Goal: Task Accomplishment & Management: Manage account settings

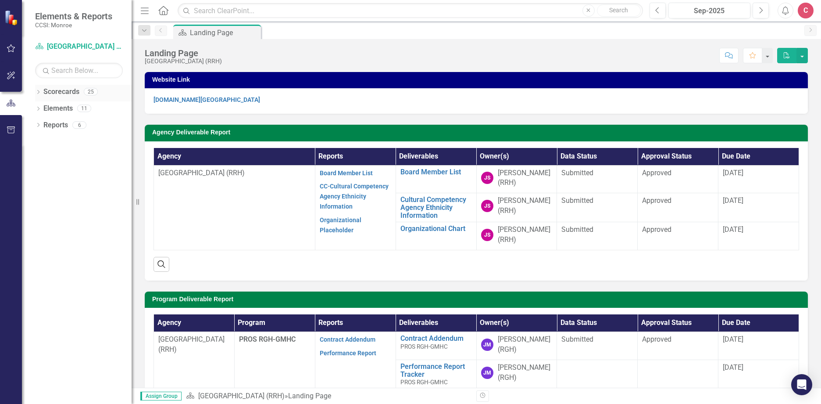
click at [39, 90] on icon "Dropdown" at bounding box center [38, 92] width 6 height 5
click at [43, 107] on icon "Dropdown" at bounding box center [42, 107] width 7 height 5
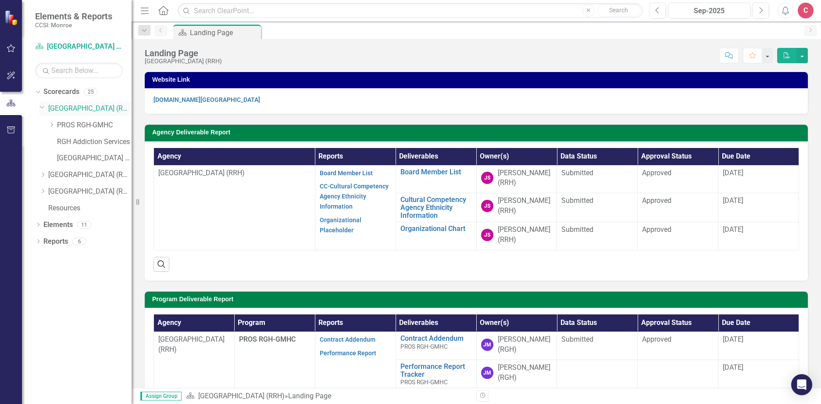
drag, startPoint x: 38, startPoint y: 104, endPoint x: 40, endPoint y: 109, distance: 5.3
click at [39, 107] on div "Dropdown Scorecards 25 Dropdown Rochester General Hospital (RRH) Dropdown PROS …" at bounding box center [83, 151] width 96 height 133
click at [40, 109] on icon "Dropdown" at bounding box center [41, 107] width 5 height 7
click at [40, 89] on div "Dropdown" at bounding box center [36, 91] width 7 height 6
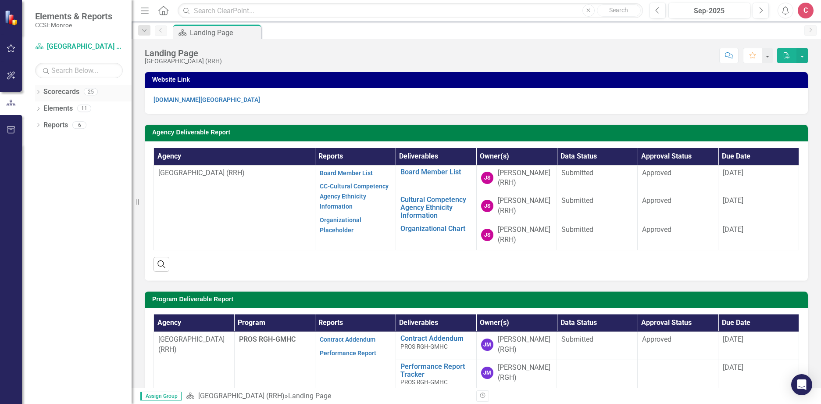
click at [40, 95] on icon "Dropdown" at bounding box center [38, 92] width 6 height 5
click at [43, 110] on icon "Dropdown" at bounding box center [42, 107] width 7 height 5
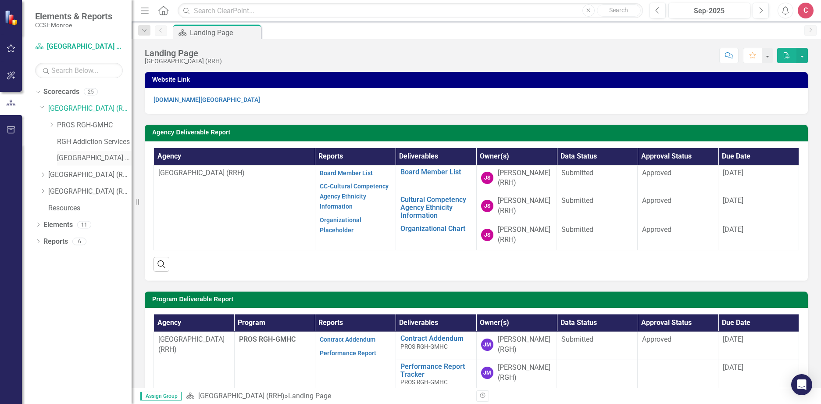
click at [95, 154] on link "[GEOGRAPHIC_DATA] ED" at bounding box center [94, 158] width 75 height 10
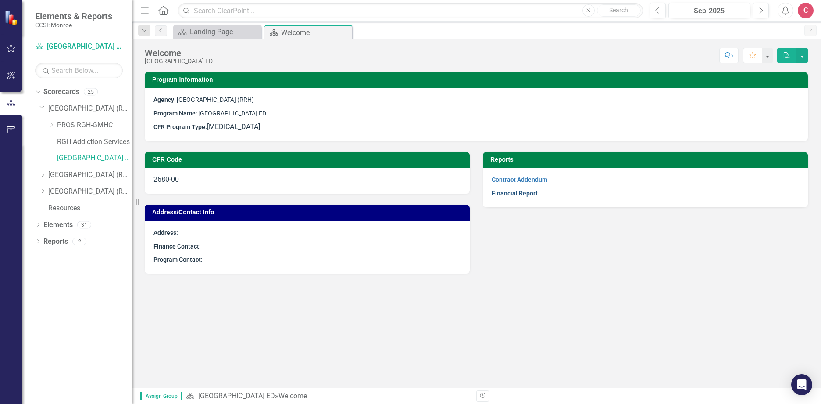
click at [520, 197] on link "Financial Report" at bounding box center [515, 192] width 46 height 7
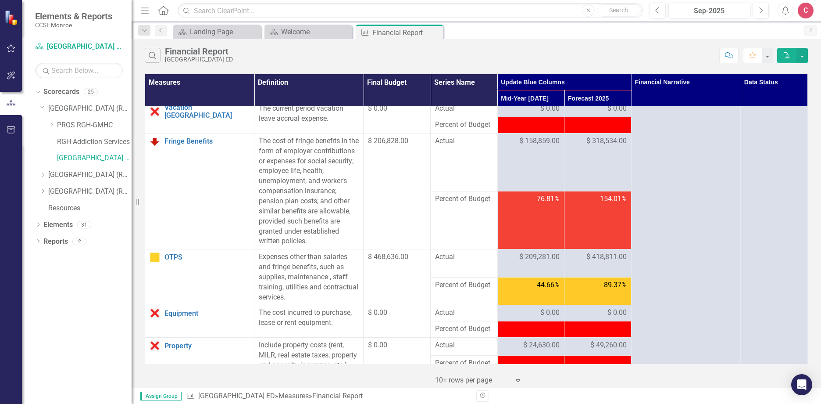
scroll to position [44, 0]
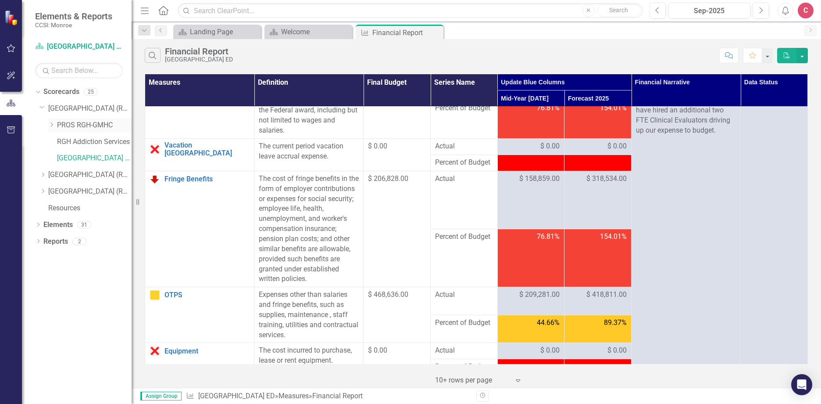
drag, startPoint x: 51, startPoint y: 123, endPoint x: 58, endPoint y: 121, distance: 6.7
click at [51, 123] on icon at bounding box center [52, 124] width 2 height 4
click at [113, 137] on link "PROS - Comprehensive with Clinic (6340)" at bounding box center [99, 142] width 66 height 10
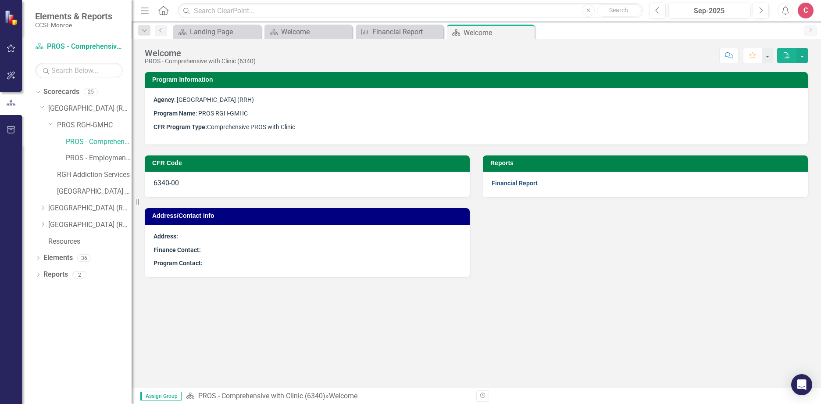
click at [534, 183] on link "Financial Report" at bounding box center [515, 182] width 46 height 7
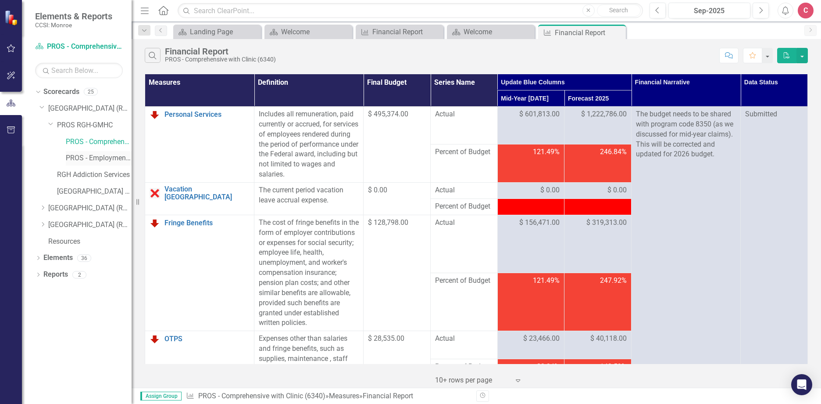
click at [100, 158] on link "PROS - Employment Initiative (8350)" at bounding box center [99, 158] width 66 height 10
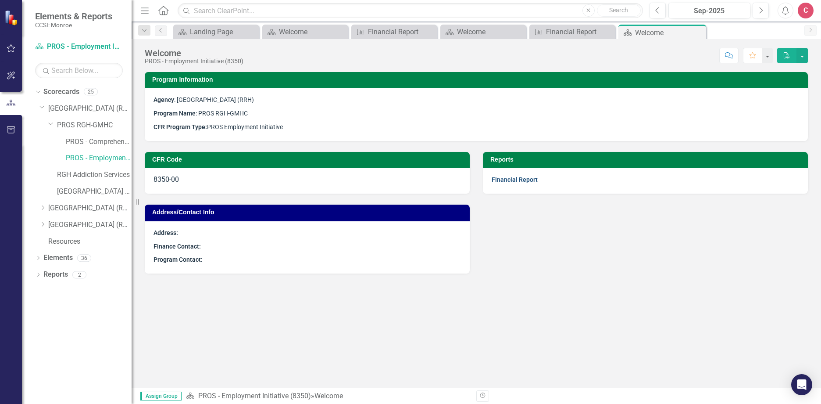
click at [526, 179] on link "Financial Report" at bounding box center [515, 179] width 46 height 7
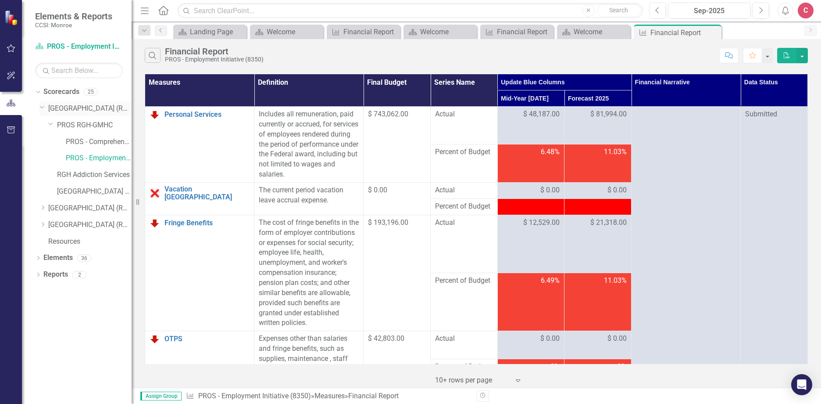
drag, startPoint x: 40, startPoint y: 107, endPoint x: 62, endPoint y: 111, distance: 21.9
click at [40, 107] on icon at bounding box center [42, 107] width 4 height 2
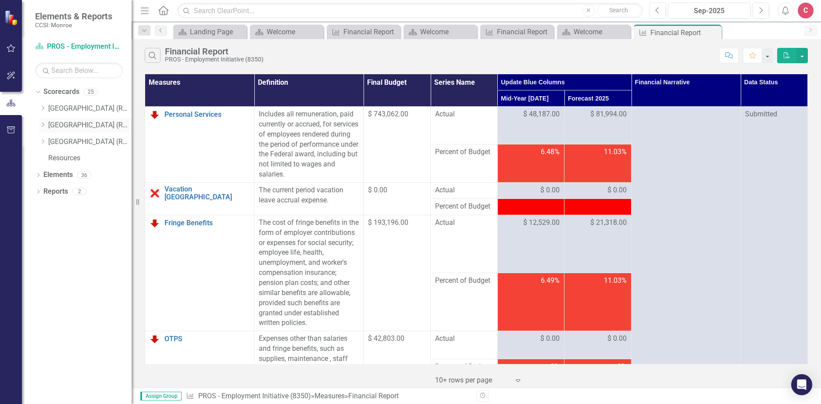
click at [43, 125] on icon "Dropdown" at bounding box center [42, 124] width 7 height 5
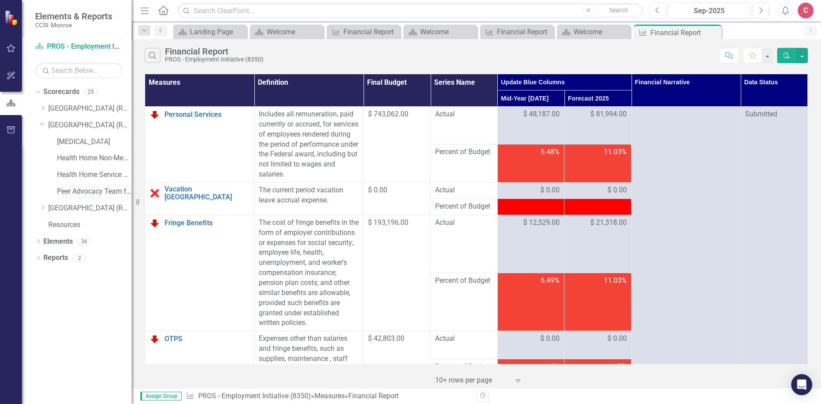
drag, startPoint x: 67, startPoint y: 190, endPoint x: 72, endPoint y: 190, distance: 5.3
click at [67, 190] on link "Peer Advocacy Team for Habilitation" at bounding box center [94, 191] width 75 height 10
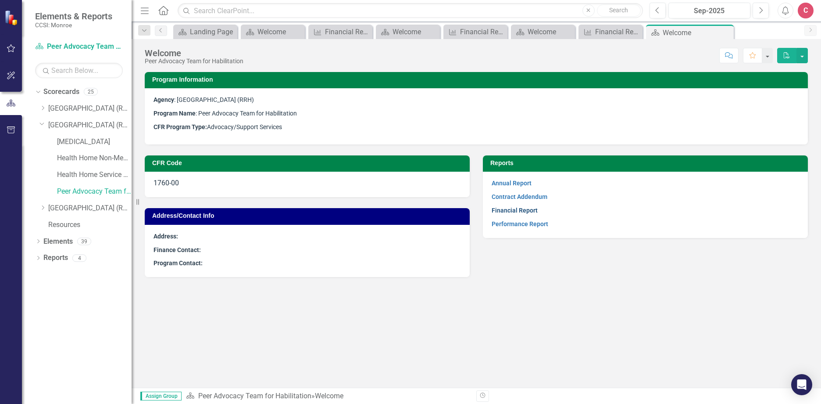
click at [523, 208] on link "Financial Report" at bounding box center [515, 210] width 46 height 7
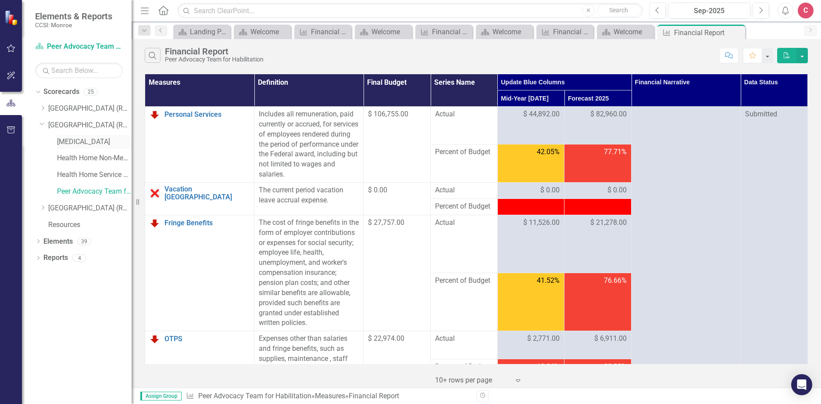
drag, startPoint x: 105, startPoint y: 141, endPoint x: 114, endPoint y: 141, distance: 9.2
click at [105, 141] on link "[MEDICAL_DATA]" at bounding box center [94, 142] width 75 height 10
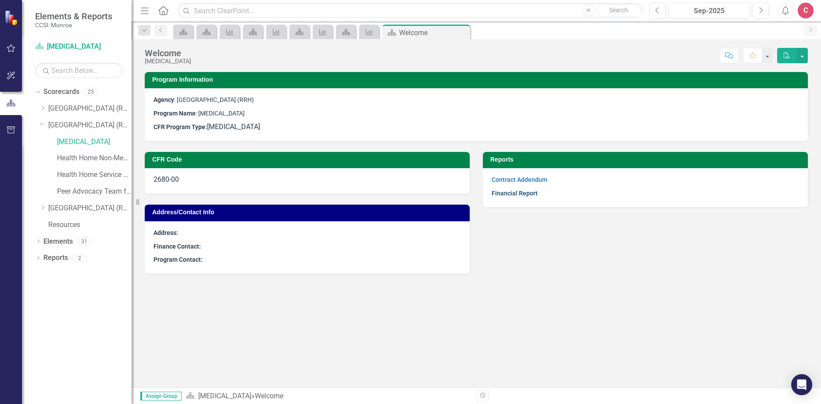
click at [523, 194] on link "Financial Report" at bounding box center [515, 192] width 46 height 7
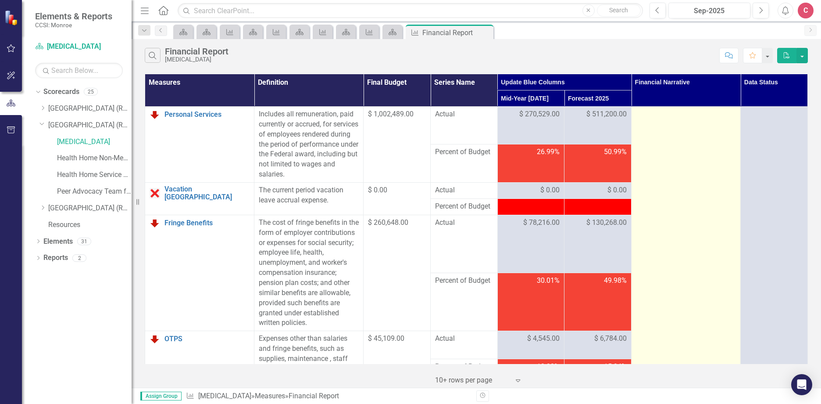
drag, startPoint x: 643, startPoint y: 118, endPoint x: 648, endPoint y: 118, distance: 5.3
click at [643, 118] on div at bounding box center [686, 114] width 100 height 11
click at [653, 119] on div at bounding box center [686, 114] width 100 height 11
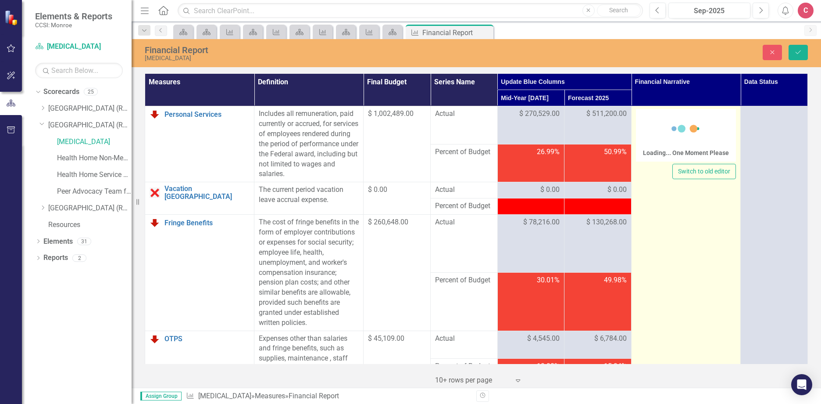
click at [655, 125] on div "Loading... One Moment Please" at bounding box center [686, 135] width 100 height 53
click at [655, 125] on div at bounding box center [686, 123] width 100 height 28
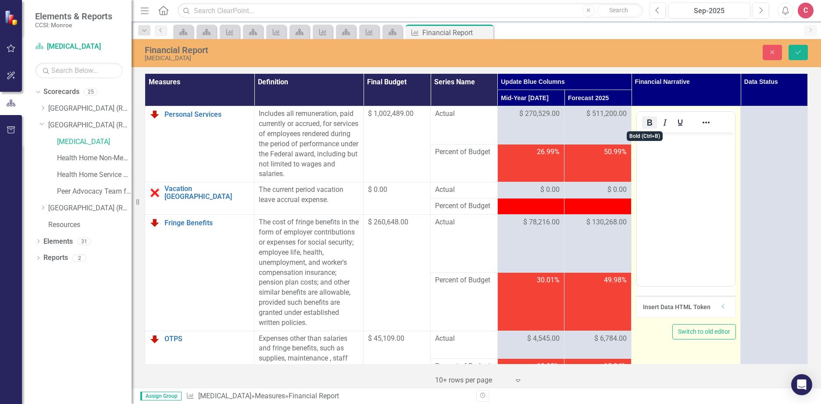
click at [647, 126] on icon "Bold" at bounding box center [649, 122] width 11 height 11
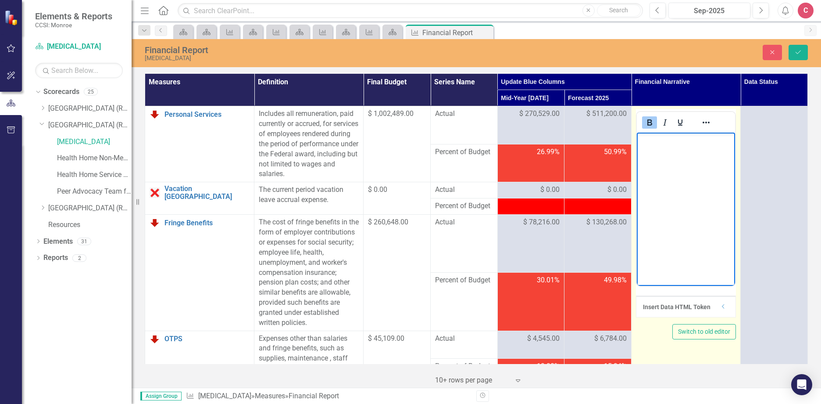
click at [675, 155] on body "﻿" at bounding box center [686, 198] width 98 height 132
paste body "Rich Text Area. Press ALT-0 for help."
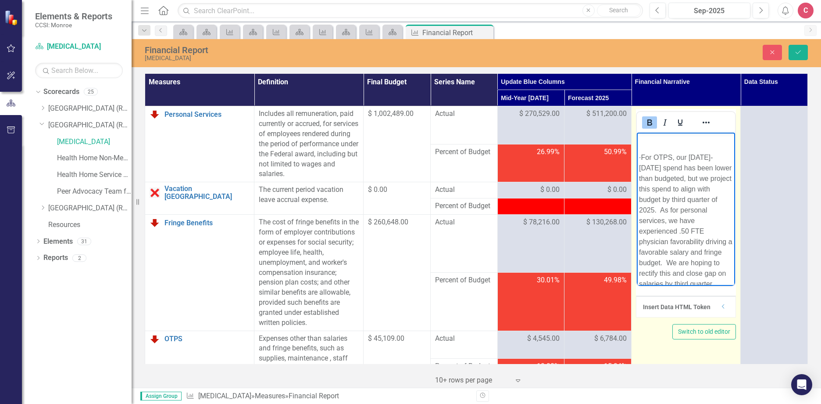
scroll to position [12, 0]
drag, startPoint x: 658, startPoint y: 145, endPoint x: 1246, endPoint y: 273, distance: 602.0
click at [637, 142] on html "﻿ · For OTPS, our Jan-June 2025 spend has been lower than budgeted, but we proj…" at bounding box center [686, 203] width 98 height 166
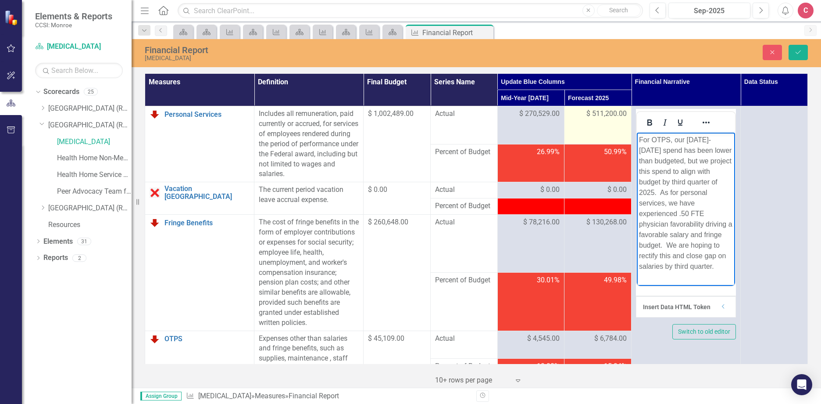
scroll to position [0, 0]
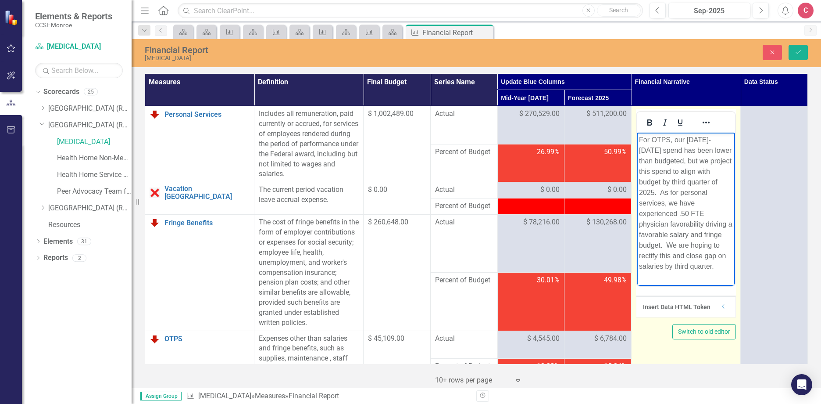
click at [710, 139] on span "For OTPS, our Jan-June 2025 spend has been lower than budgeted, but we project …" at bounding box center [685, 203] width 93 height 134
click at [653, 193] on span "For OTPS, our Jan-September 2025 spend has been lower than budgeted, but we pro…" at bounding box center [685, 203] width 93 height 134
click at [712, 182] on span "For OTPS, our Jan-September 2025 spend has been lower than budgeted, but we pro…" at bounding box center [685, 203] width 93 height 134
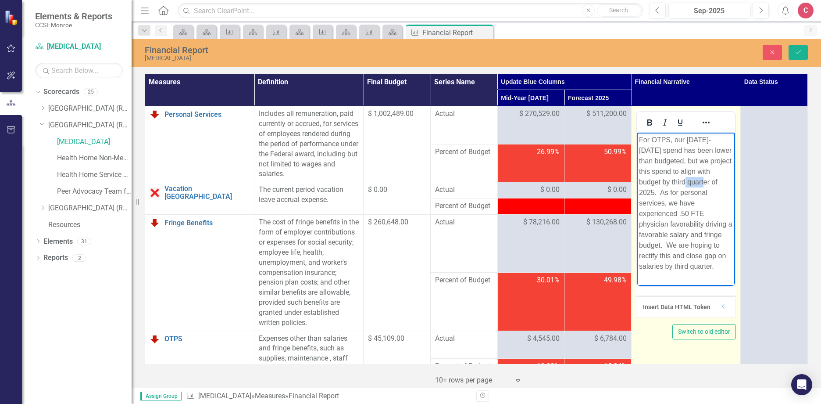
click at [712, 182] on span "For OTPS, our Jan-September 2025 spend has been lower than budgeted, but we pro…" at bounding box center [685, 203] width 93 height 134
click at [683, 265] on span "For OTPS, our Jan-September 2025 spend has been lower than budgeted, but we pro…" at bounding box center [685, 203] width 93 height 134
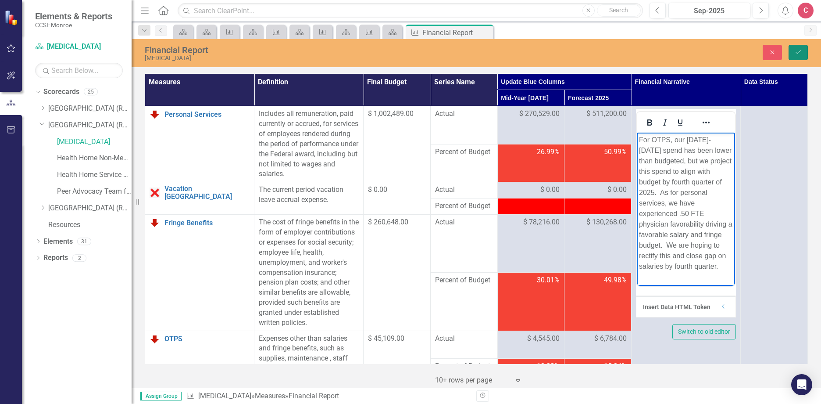
click at [803, 53] on button "Save" at bounding box center [798, 52] width 19 height 15
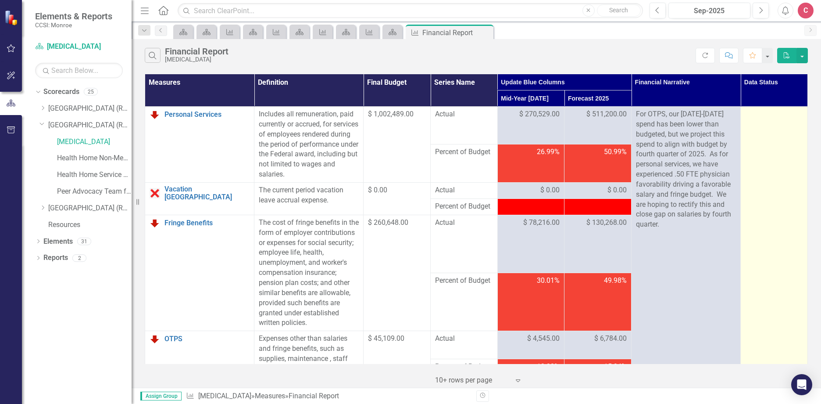
click at [766, 116] on div at bounding box center [774, 114] width 58 height 11
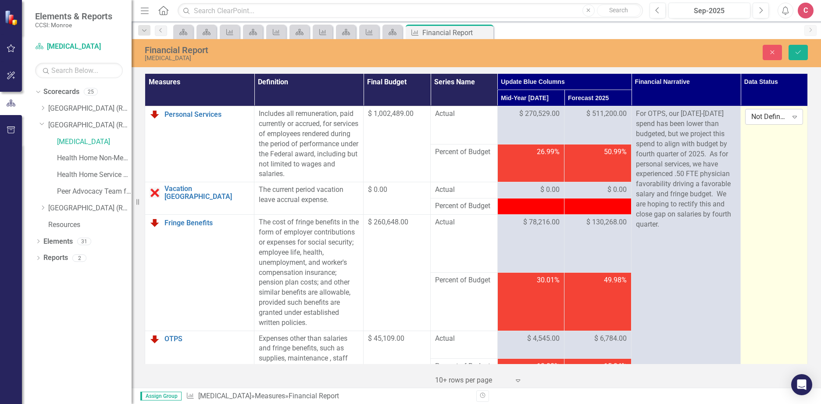
drag, startPoint x: 766, startPoint y: 116, endPoint x: 789, endPoint y: 118, distance: 22.9
click at [790, 118] on icon "Expand" at bounding box center [794, 116] width 9 height 7
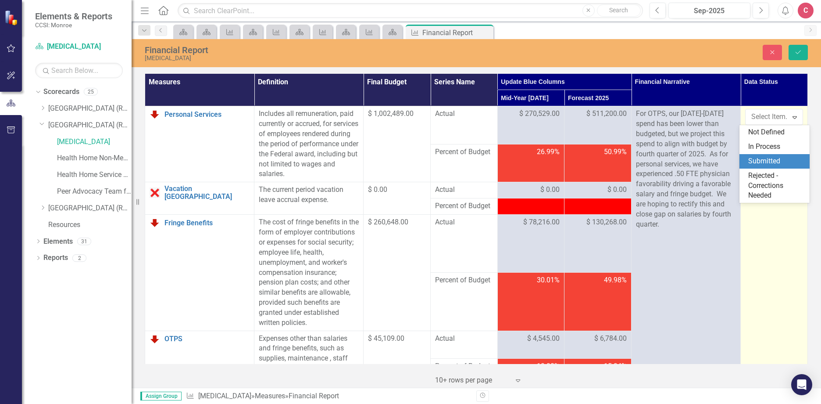
click at [762, 162] on div "Submitted" at bounding box center [776, 161] width 56 height 10
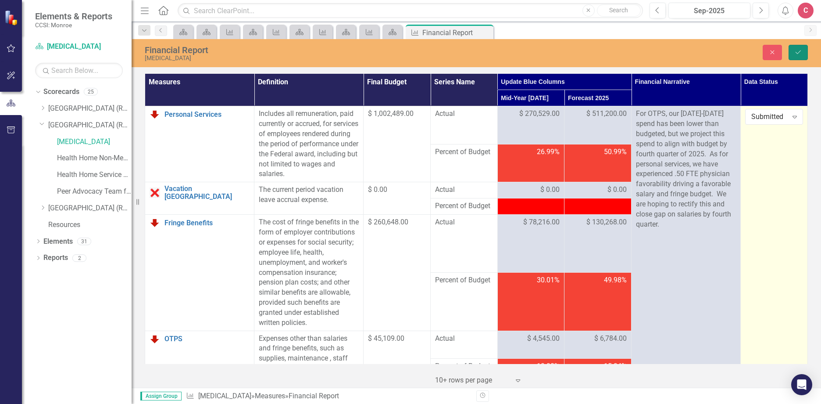
click at [804, 51] on button "Save" at bounding box center [798, 52] width 19 height 15
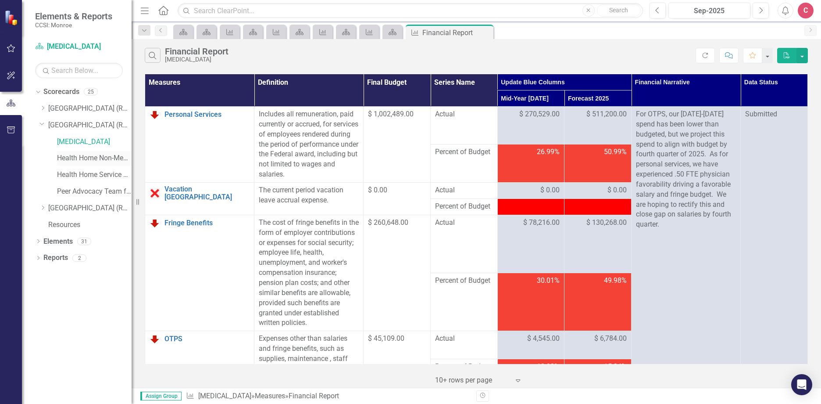
click at [93, 156] on link "Health Home Non-Medicaid Care Management" at bounding box center [94, 158] width 75 height 10
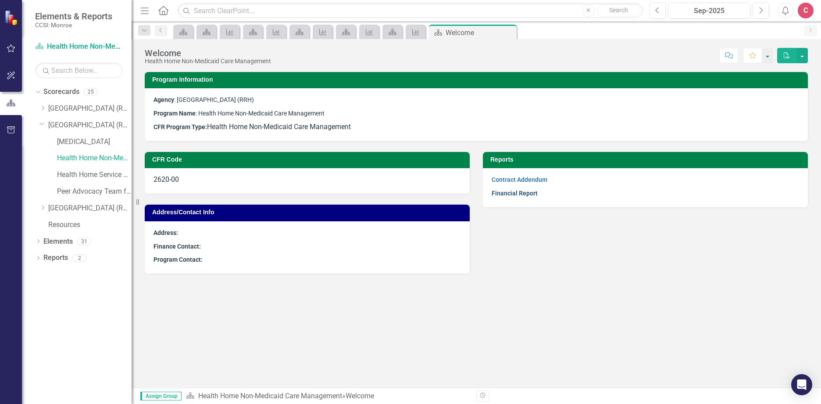
click at [513, 192] on link "Financial Report" at bounding box center [515, 192] width 46 height 7
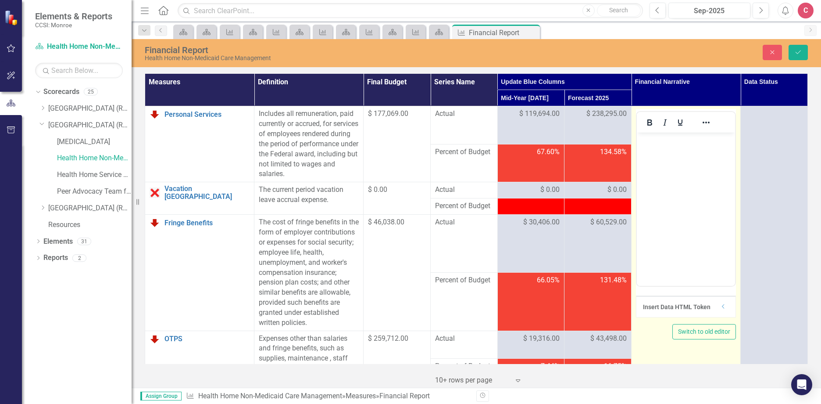
click at [650, 126] on icon "Bold" at bounding box center [649, 122] width 11 height 11
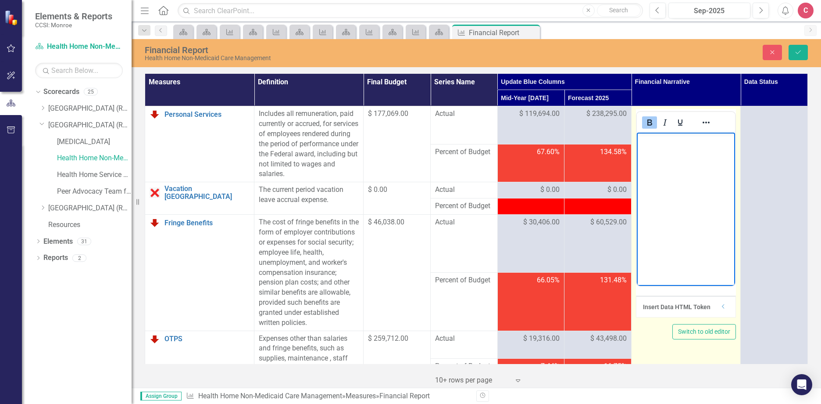
click at [662, 155] on body "﻿" at bounding box center [686, 198] width 98 height 132
paste body "Rich Text Area. Press ALT-0 for help."
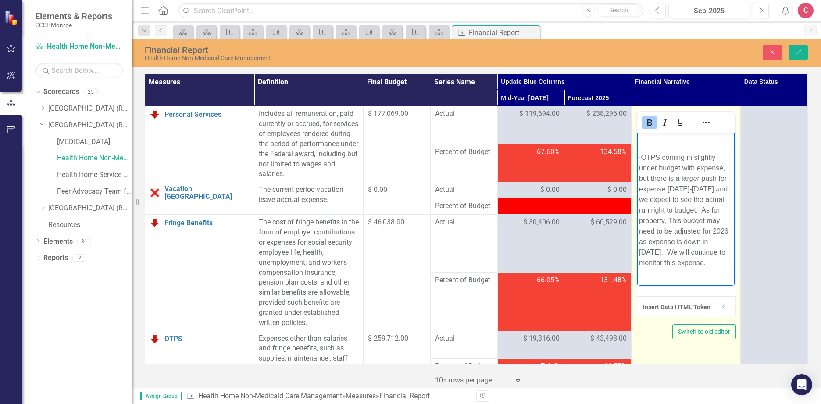
drag, startPoint x: 658, startPoint y: 156, endPoint x: 1248, endPoint y: 254, distance: 597.6
click at [637, 132] on html "﻿ · OTPS coming in slightly under budget with expense, but there is a larger pu…" at bounding box center [686, 204] width 98 height 145
click at [660, 140] on span "﻿ OTPS coming in slightly under budget with expense, but there is a larger push…" at bounding box center [683, 192] width 89 height 113
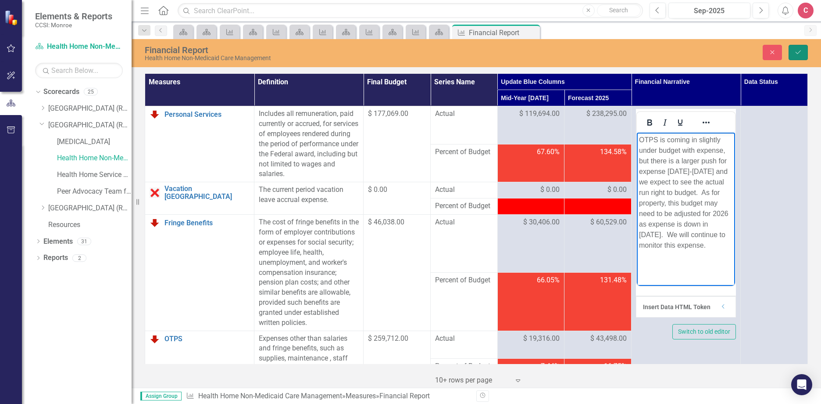
click at [805, 51] on button "Save" at bounding box center [798, 52] width 19 height 15
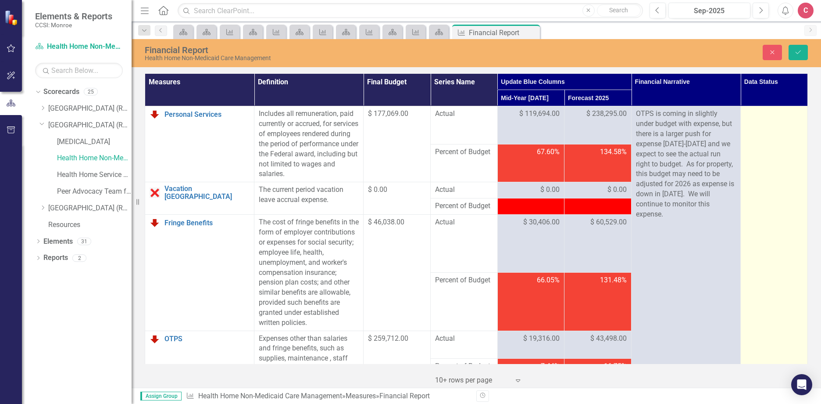
drag, startPoint x: 761, startPoint y: 132, endPoint x: 784, endPoint y: 144, distance: 25.9
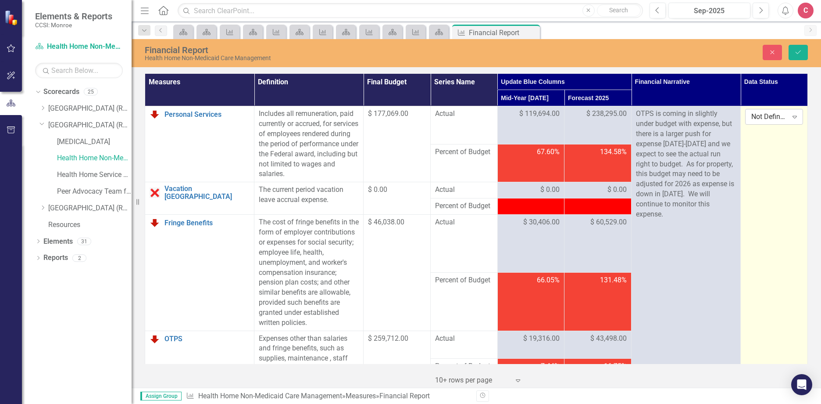
click at [793, 117] on div "Expand" at bounding box center [795, 117] width 16 height 14
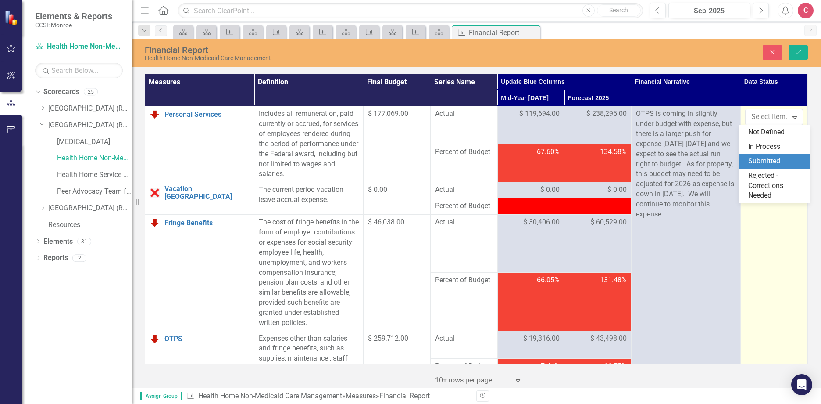
click at [750, 162] on div "Submitted" at bounding box center [776, 161] width 56 height 10
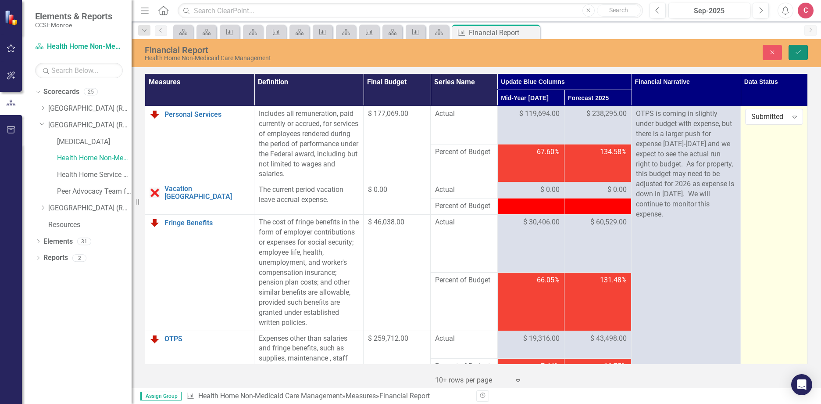
click at [804, 56] on button "Save" at bounding box center [798, 52] width 19 height 15
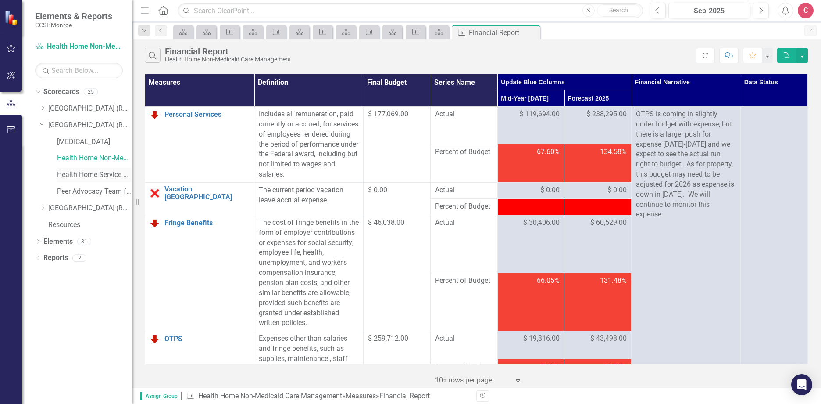
click at [106, 171] on link "Health Home Service Dollars" at bounding box center [94, 175] width 75 height 10
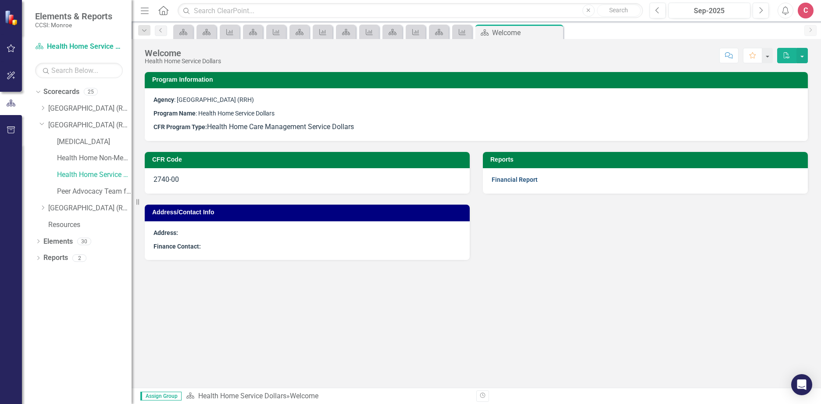
click at [514, 182] on link "Financial Report" at bounding box center [515, 179] width 46 height 7
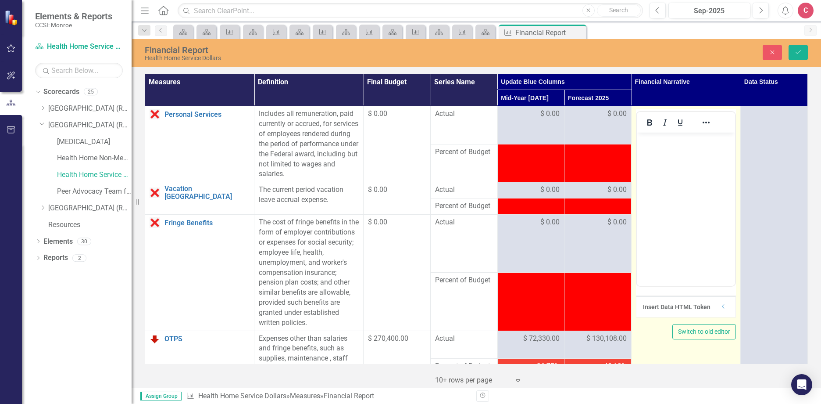
click at [663, 137] on p "Rich Text Area. Press ALT-0 for help." at bounding box center [686, 140] width 94 height 11
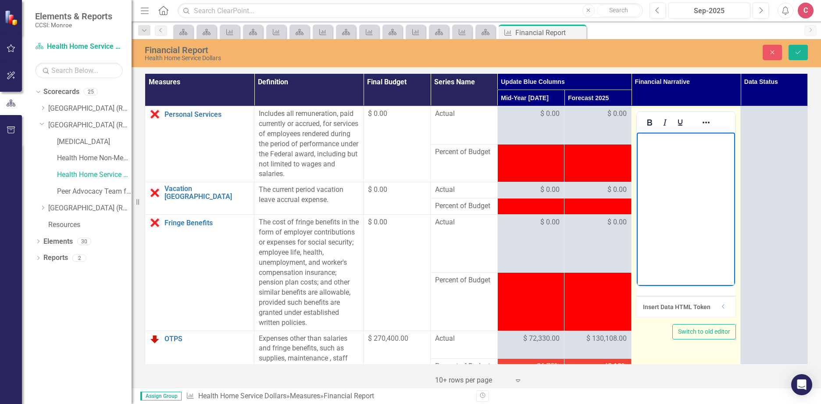
paste body "Rich Text Area. Press ALT-0 for help."
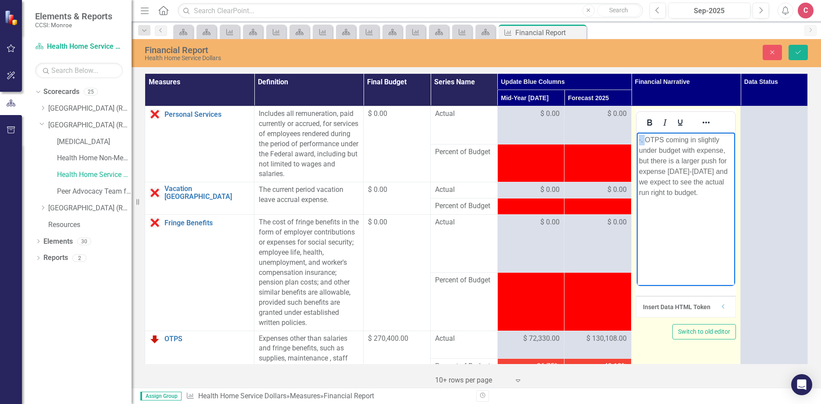
drag, startPoint x: 663, startPoint y: 139, endPoint x: 616, endPoint y: 137, distance: 47.0
click at [637, 137] on html "· . OTPS coming in slightly under budget with expense, but there is a larger pu…" at bounding box center [686, 198] width 98 height 132
click at [674, 170] on p "OTPS coming in slightly under budget with expense, but there is a larger push f…" at bounding box center [686, 166] width 94 height 63
click at [717, 207] on body "OTPS coming in slightly under budget with expense, but there is a larger push f…" at bounding box center [686, 198] width 98 height 132
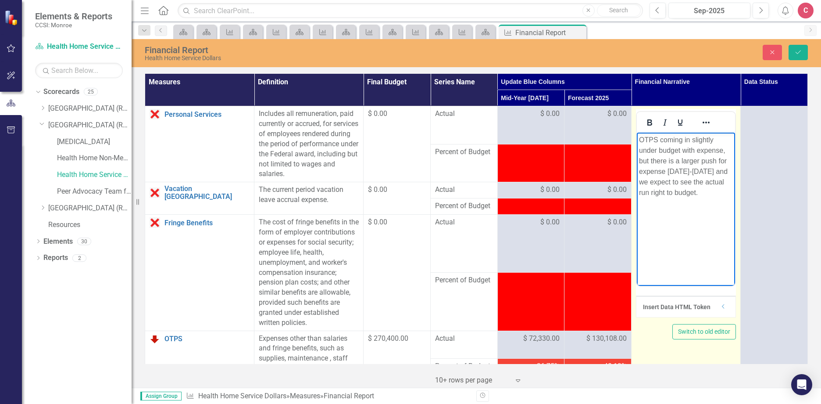
click at [693, 171] on p "OTPS coming in slightly under budget with expense, but there is a larger push f…" at bounding box center [686, 166] width 94 height 63
drag, startPoint x: 694, startPoint y: 171, endPoint x: 669, endPoint y: 171, distance: 25.5
click at [669, 171] on p "OTPS coming in slightly under budget with expense, but there is a larger push f…" at bounding box center [686, 166] width 94 height 63
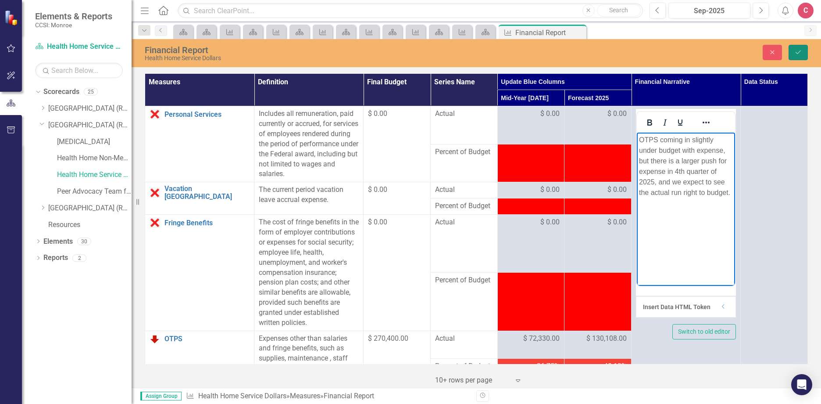
click at [804, 51] on button "Save" at bounding box center [798, 52] width 19 height 15
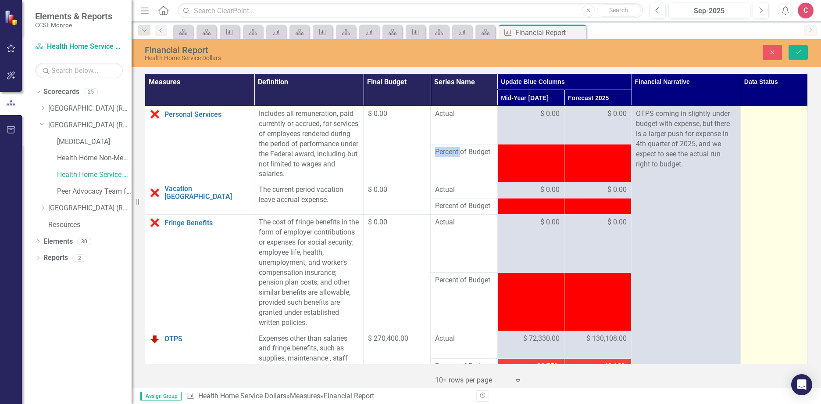
drag, startPoint x: 779, startPoint y: 127, endPoint x: 755, endPoint y: 140, distance: 27.7
drag, startPoint x: 757, startPoint y: 140, endPoint x: 759, endPoint y: 116, distance: 24.2
click at [759, 116] on div "Not Defined" at bounding box center [769, 117] width 36 height 10
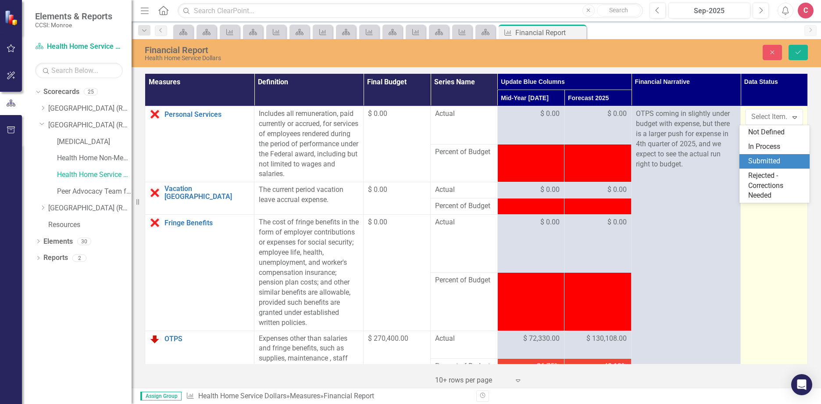
click at [754, 162] on div "Submitted" at bounding box center [776, 161] width 56 height 10
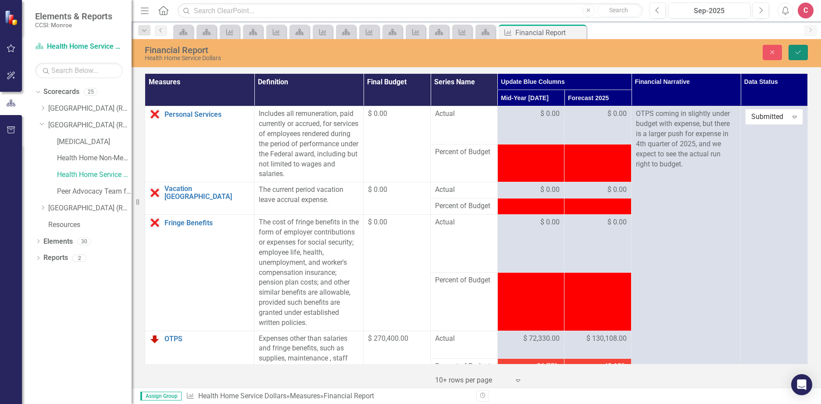
click at [804, 49] on button "Save" at bounding box center [798, 52] width 19 height 15
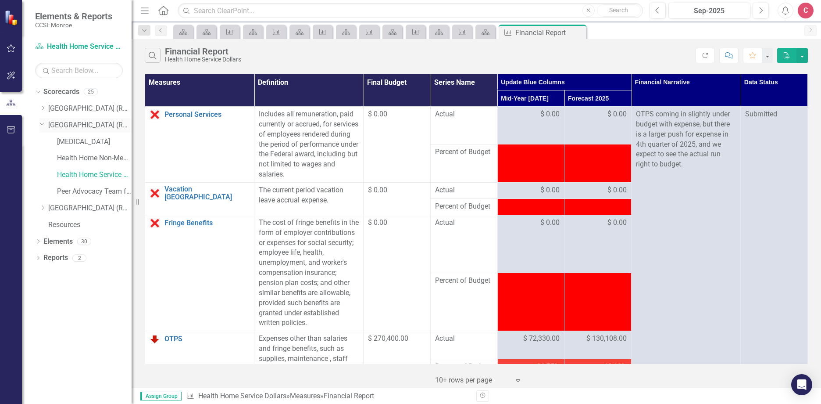
click at [40, 124] on icon "Dropdown" at bounding box center [41, 123] width 5 height 7
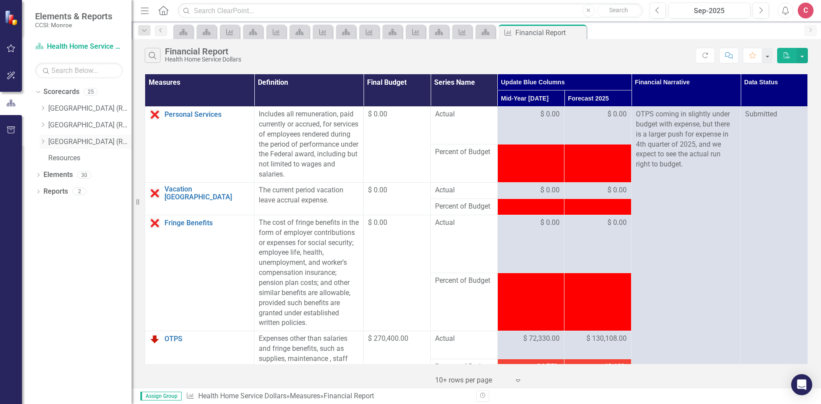
click at [42, 142] on icon "Dropdown" at bounding box center [42, 141] width 7 height 5
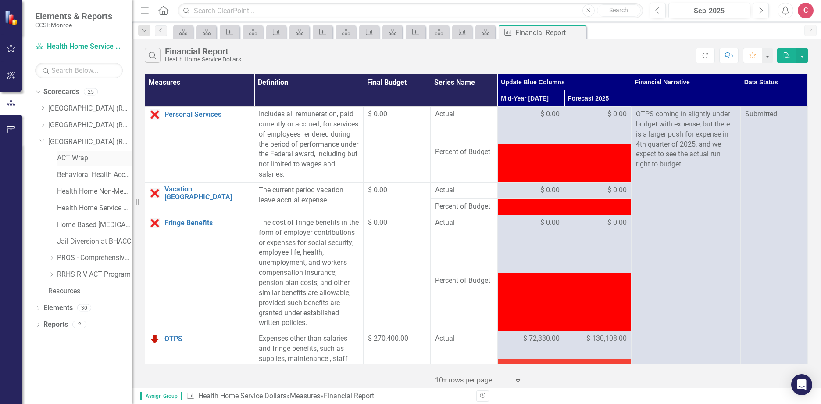
drag, startPoint x: 82, startPoint y: 159, endPoint x: 93, endPoint y: 159, distance: 10.5
click at [82, 159] on link "ACT Wrap" at bounding box center [94, 158] width 75 height 10
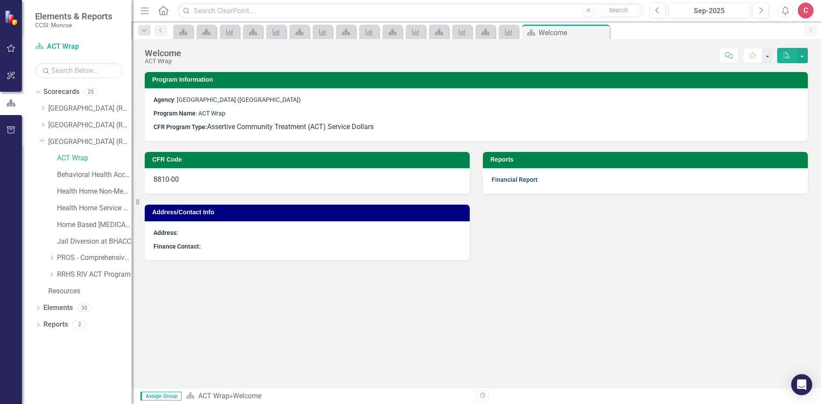
click at [531, 179] on link "Financial Report" at bounding box center [515, 179] width 46 height 7
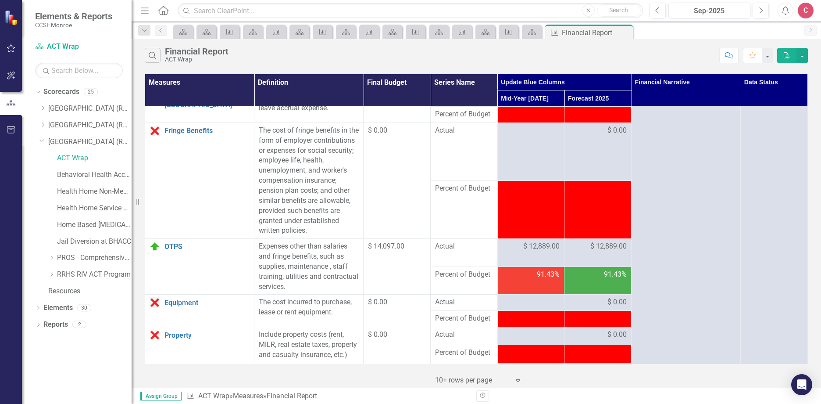
scroll to position [87, 0]
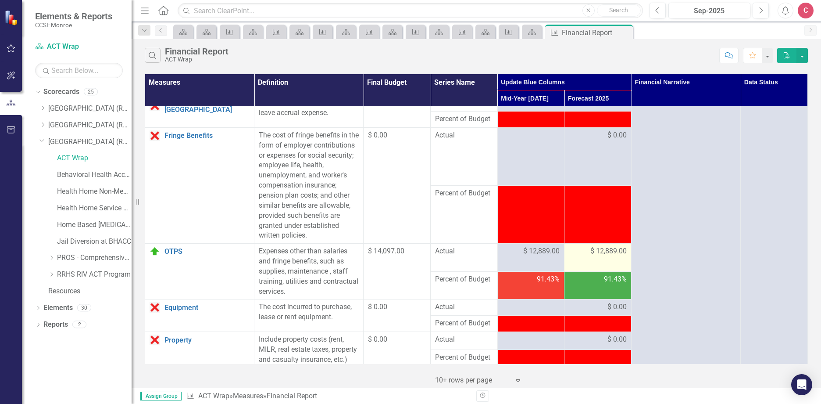
click at [596, 253] on span "$ 12,889.00" at bounding box center [608, 251] width 36 height 10
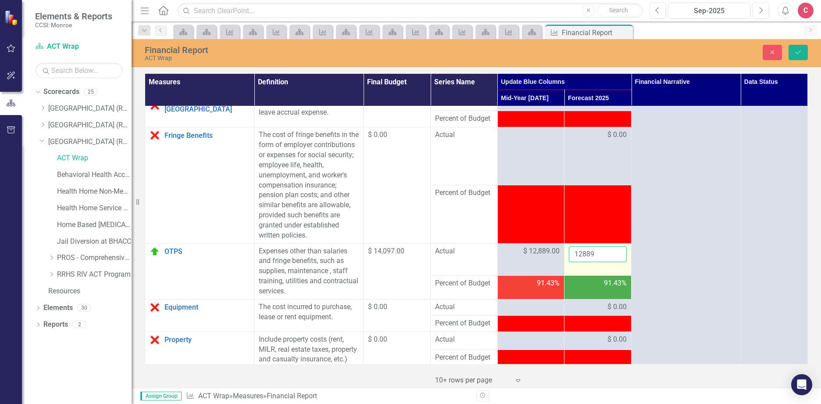
drag, startPoint x: 596, startPoint y: 253, endPoint x: 578, endPoint y: 253, distance: 18.0
click at [578, 253] on input "12889" at bounding box center [598, 254] width 58 height 16
type input "13889"
click at [802, 53] on button "Save" at bounding box center [798, 52] width 19 height 15
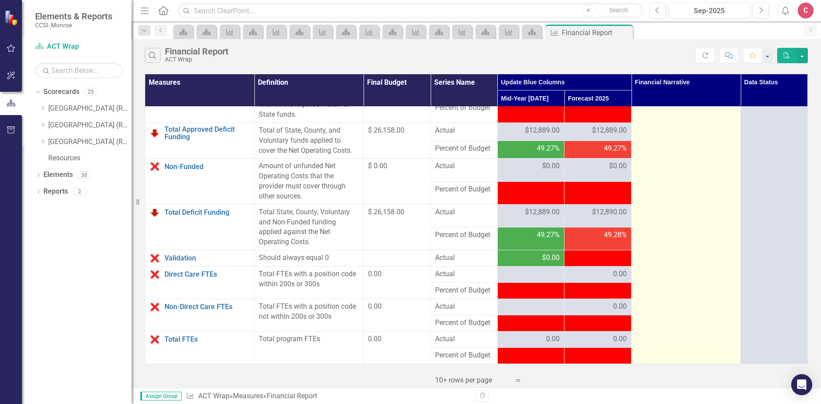
scroll to position [1140, 0]
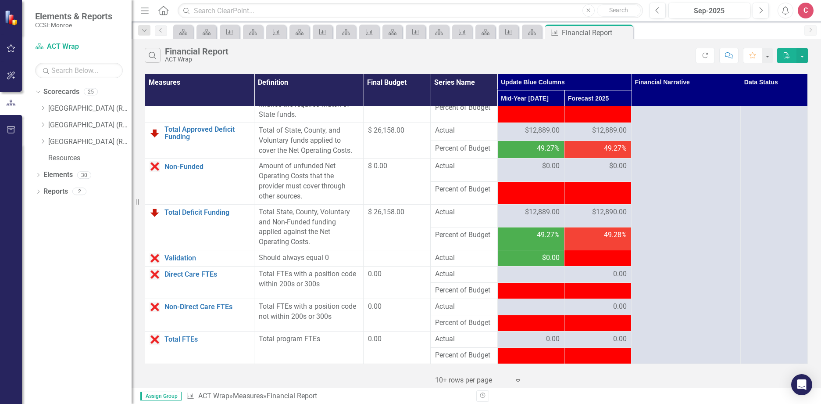
click at [607, 261] on span "-$1.00" at bounding box center [616, 257] width 19 height 8
click at [620, 266] on td "-$1.00" at bounding box center [597, 258] width 67 height 16
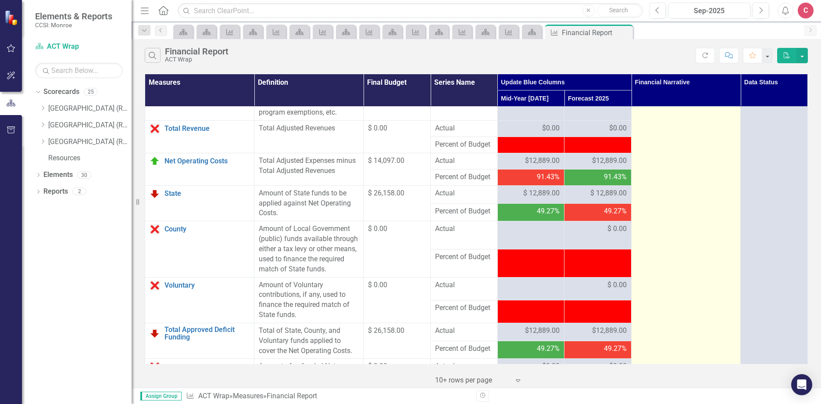
scroll to position [921, 0]
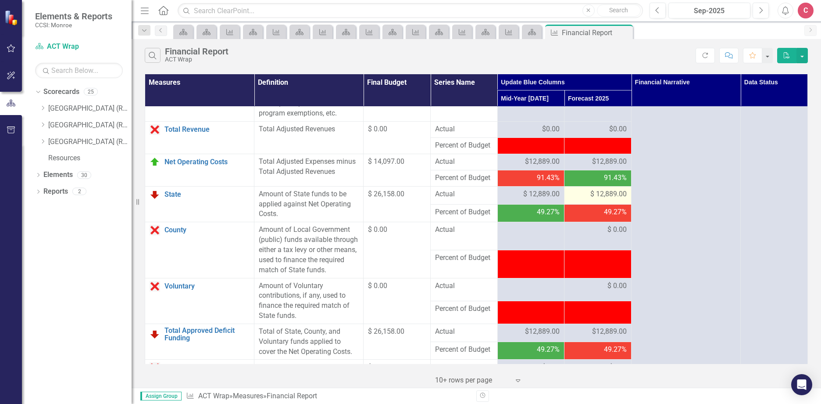
click at [614, 199] on span "$ 12,889.00" at bounding box center [608, 194] width 36 height 10
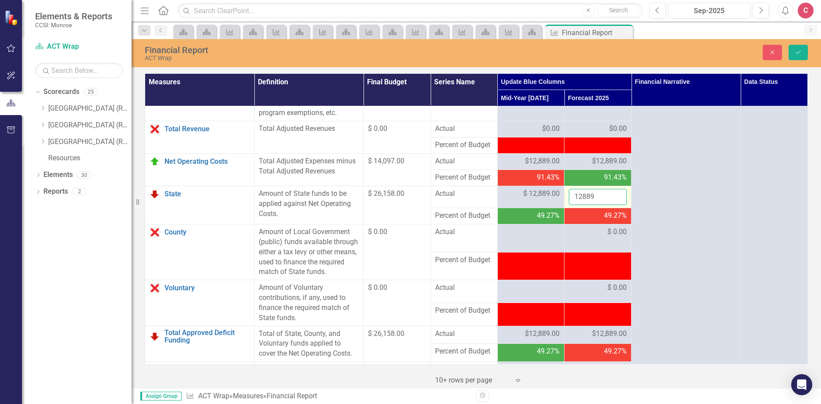
drag, startPoint x: 614, startPoint y: 223, endPoint x: 600, endPoint y: 229, distance: 14.5
click at [600, 205] on input "12889" at bounding box center [598, 197] width 58 height 16
drag, startPoint x: 601, startPoint y: 228, endPoint x: 520, endPoint y: 208, distance: 83.5
type input "13889"
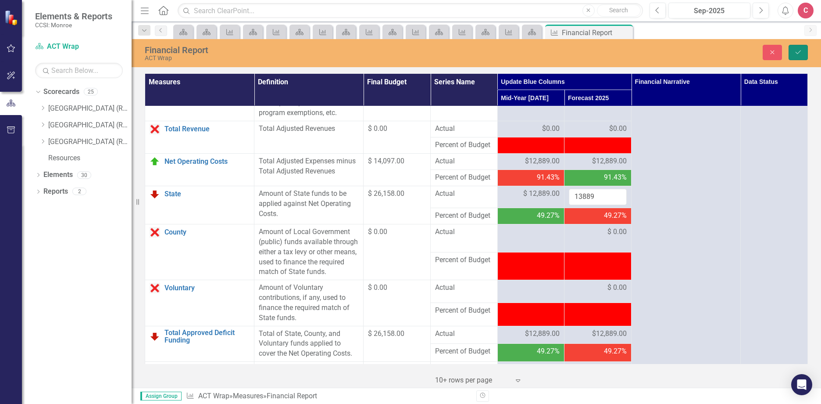
click at [796, 49] on icon "Save" at bounding box center [798, 52] width 8 height 6
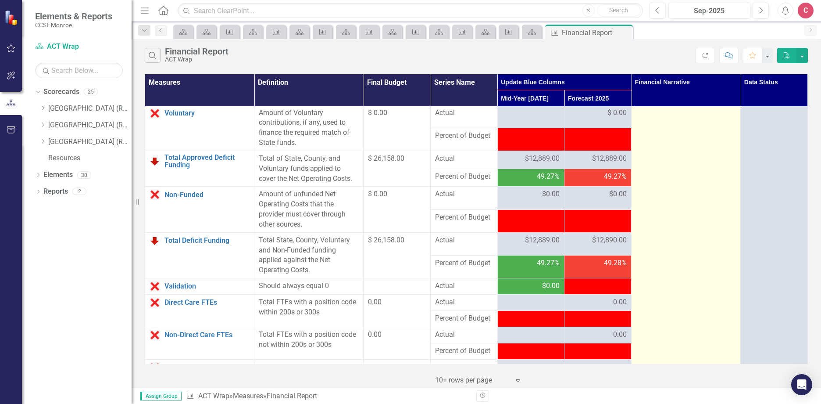
scroll to position [1140, 0]
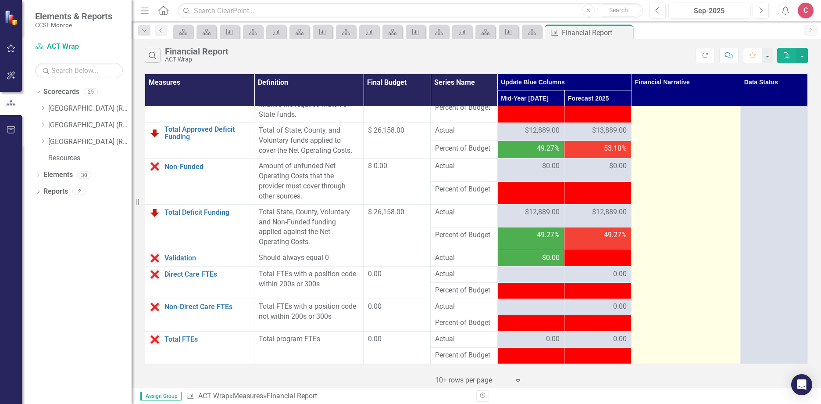
drag, startPoint x: 707, startPoint y: 54, endPoint x: 722, endPoint y: 250, distance: 196.7
click at [707, 54] on icon "Refresh" at bounding box center [705, 55] width 8 height 6
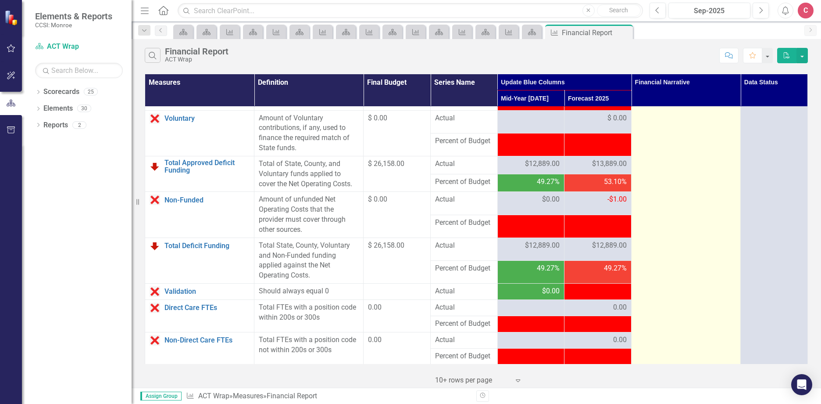
scroll to position [1140, 0]
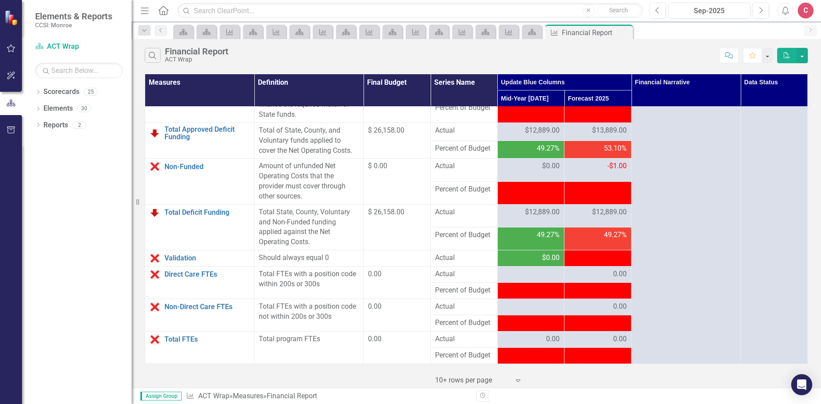
click at [575, 263] on div "-$1.00" at bounding box center [598, 258] width 58 height 10
click at [581, 263] on div "-$1.00" at bounding box center [598, 258] width 58 height 10
click at [582, 263] on div "-$1.00" at bounding box center [598, 258] width 58 height 10
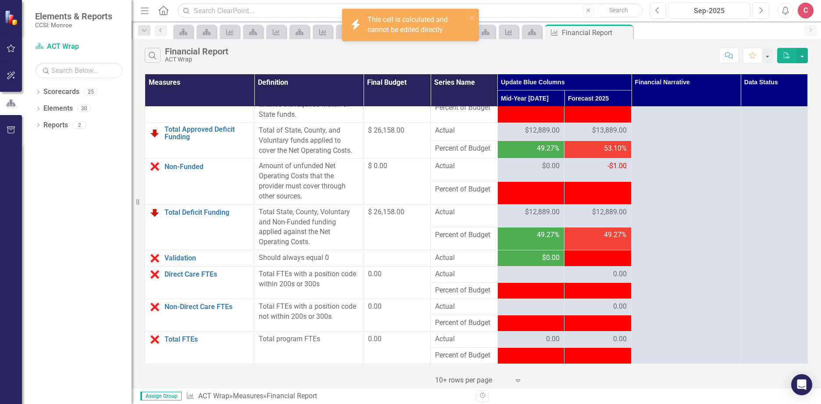
click at [586, 263] on div "-$1.00" at bounding box center [598, 258] width 58 height 10
click at [589, 263] on div "-$1.00" at bounding box center [598, 258] width 58 height 10
click at [609, 261] on span "-$1.00" at bounding box center [616, 257] width 19 height 8
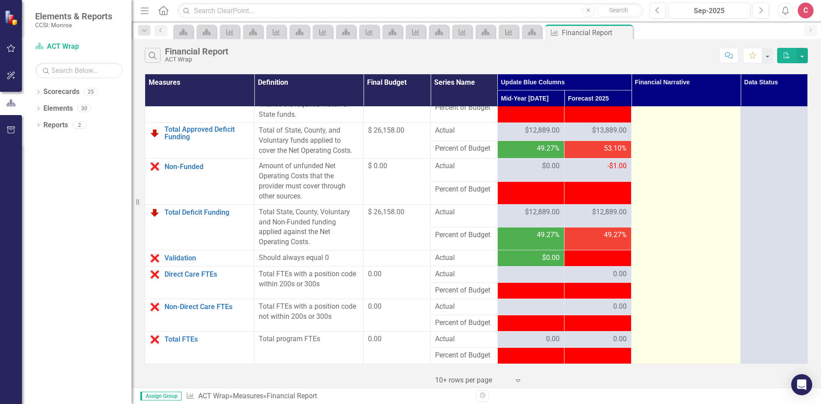
drag, startPoint x: 609, startPoint y: 265, endPoint x: 668, endPoint y: 268, distance: 59.3
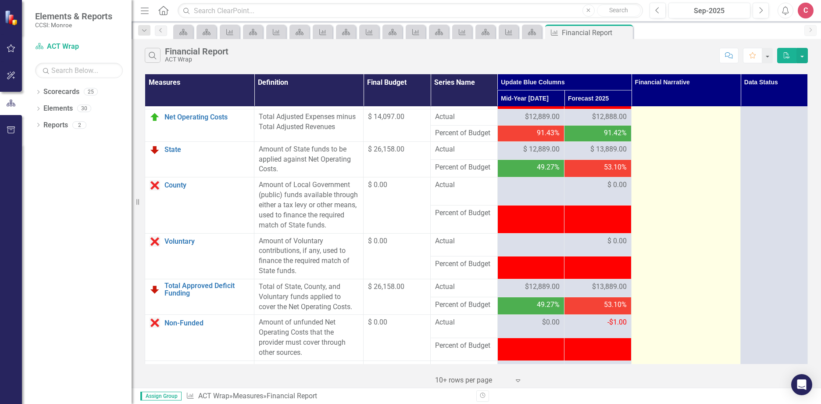
scroll to position [921, 0]
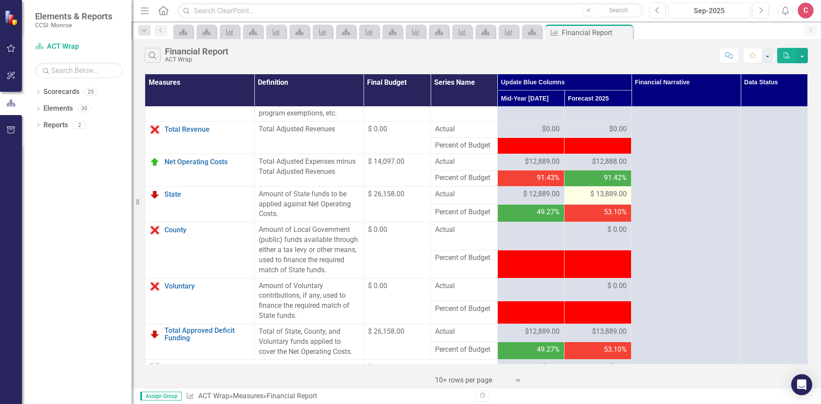
click at [610, 199] on span "$ 13,889.00" at bounding box center [608, 194] width 36 height 10
click at [612, 199] on span "$ 13,889.00" at bounding box center [608, 194] width 36 height 10
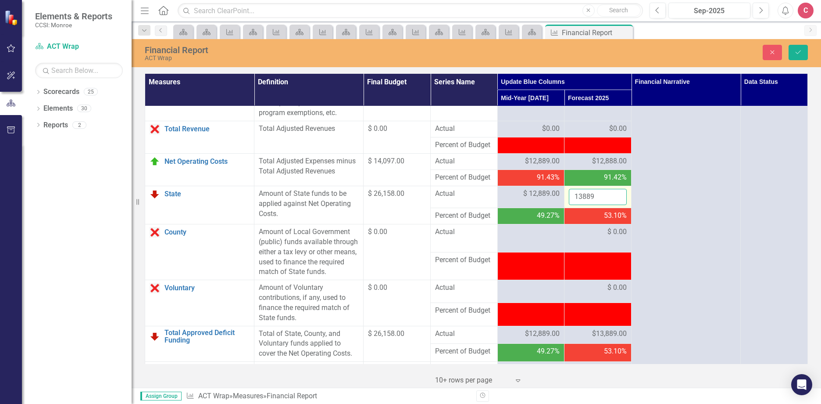
click at [607, 205] on input "13889" at bounding box center [598, 197] width 58 height 16
type input "13888"
click at [802, 51] on button "Save" at bounding box center [798, 52] width 19 height 15
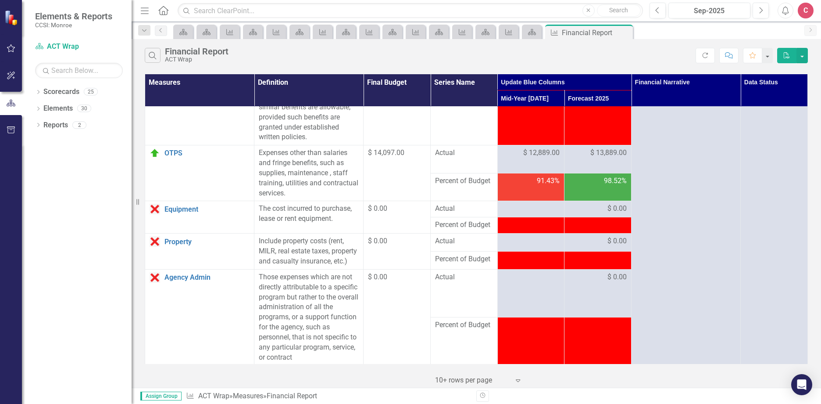
scroll to position [307, 0]
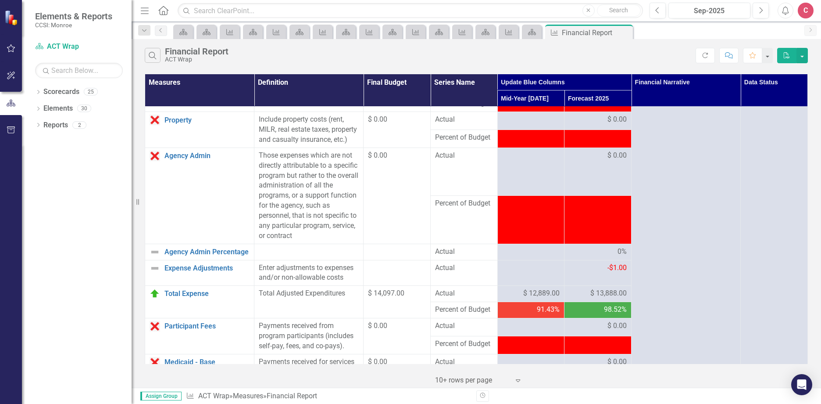
click at [618, 298] on span "$ 13,888.00" at bounding box center [608, 293] width 36 height 10
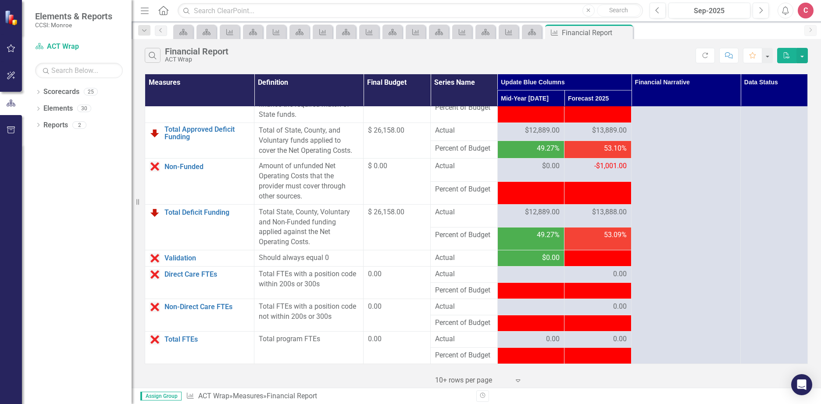
scroll to position [1140, 0]
click at [52, 89] on link "Scorecards" at bounding box center [61, 92] width 36 height 10
click at [36, 92] on icon "Dropdown" at bounding box center [38, 92] width 6 height 5
drag, startPoint x: 68, startPoint y: 141, endPoint x: 97, endPoint y: 150, distance: 30.0
click at [68, 141] on link "[GEOGRAPHIC_DATA] (RRH)" at bounding box center [89, 142] width 83 height 10
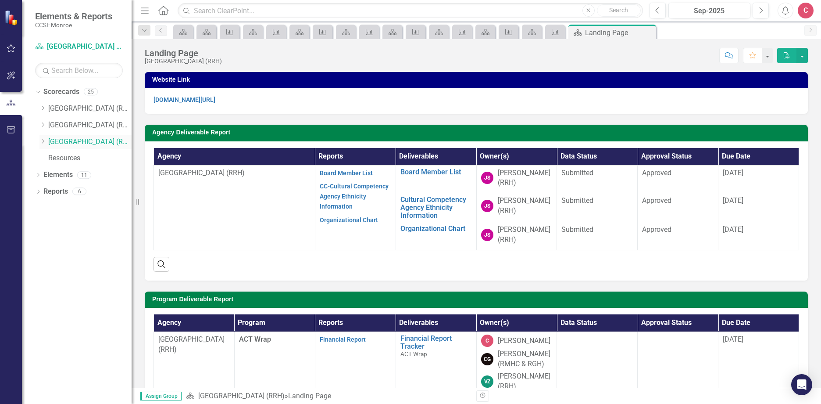
click at [43, 143] on icon "Dropdown" at bounding box center [42, 141] width 7 height 5
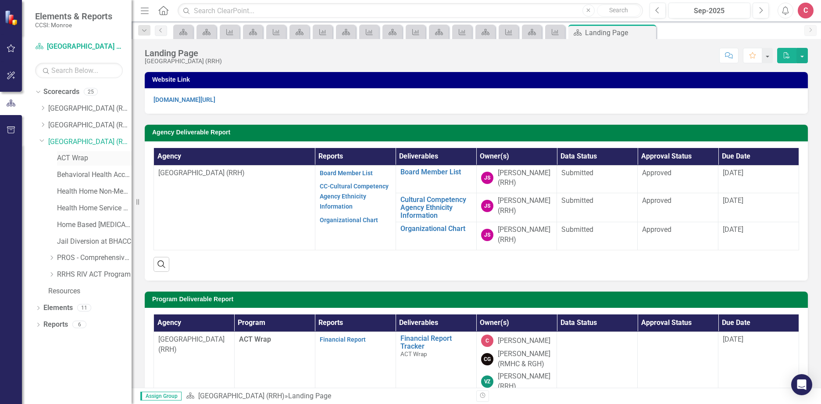
click at [82, 163] on link "ACT Wrap" at bounding box center [94, 158] width 75 height 10
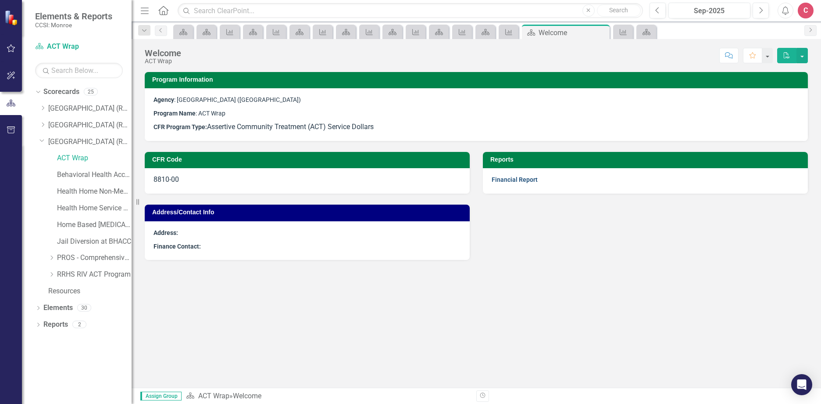
click at [525, 178] on link "Financial Report" at bounding box center [515, 179] width 46 height 7
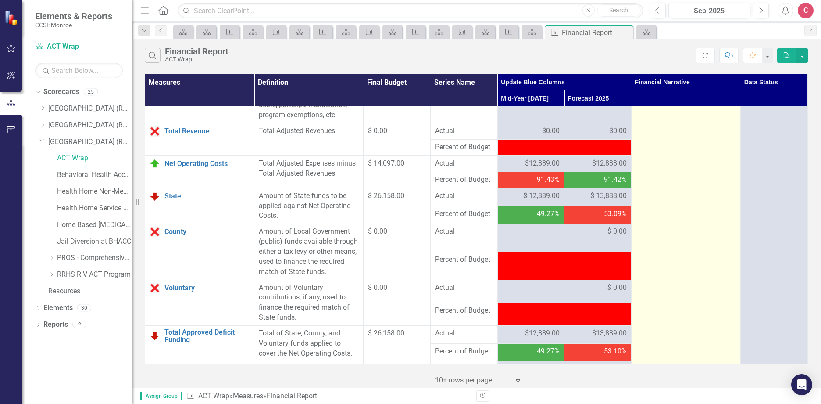
scroll to position [921, 0]
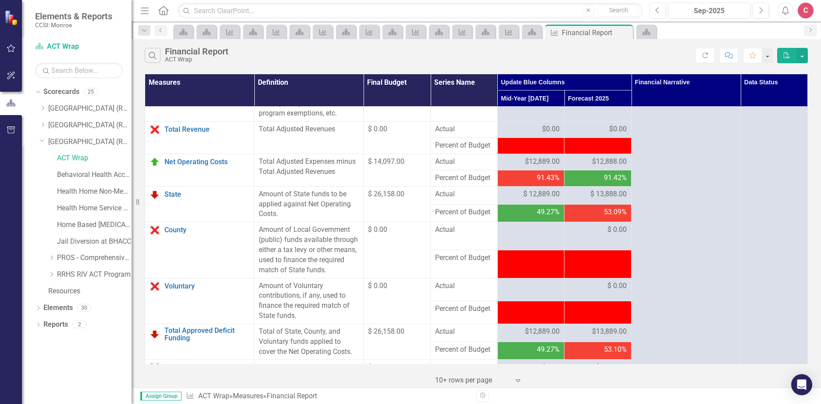
click at [608, 167] on span "$12,888.00" at bounding box center [609, 162] width 35 height 10
click at [609, 167] on span "$12,888.00" at bounding box center [609, 162] width 35 height 10
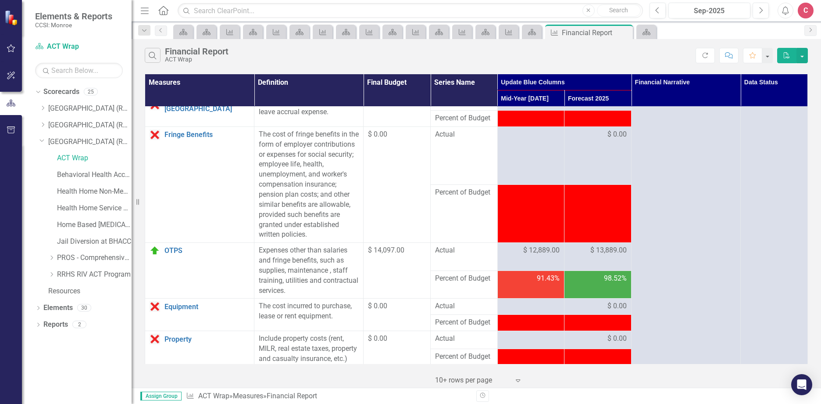
scroll to position [88, 0]
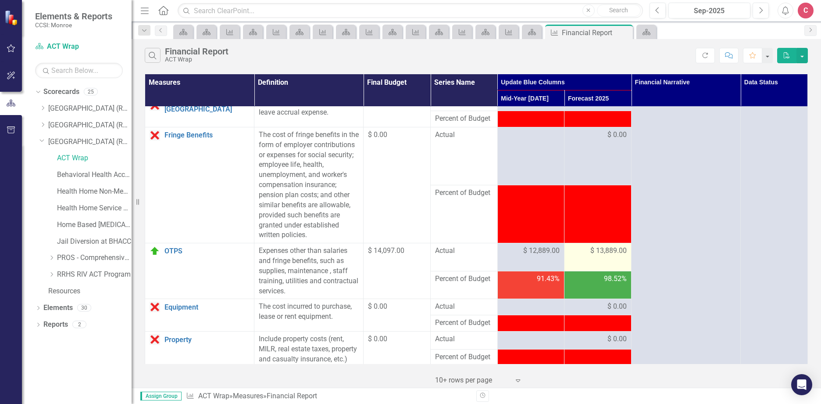
click at [603, 257] on td "$ 13,889.00" at bounding box center [597, 257] width 67 height 28
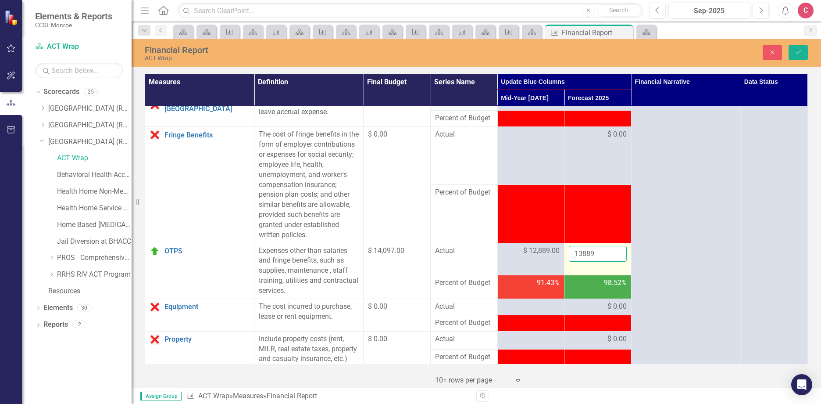
drag, startPoint x: 603, startPoint y: 257, endPoint x: 601, endPoint y: 250, distance: 6.3
click at [601, 250] on input "13889" at bounding box center [598, 254] width 58 height 16
drag, startPoint x: 601, startPoint y: 250, endPoint x: 542, endPoint y: 241, distance: 60.0
type input "12889"
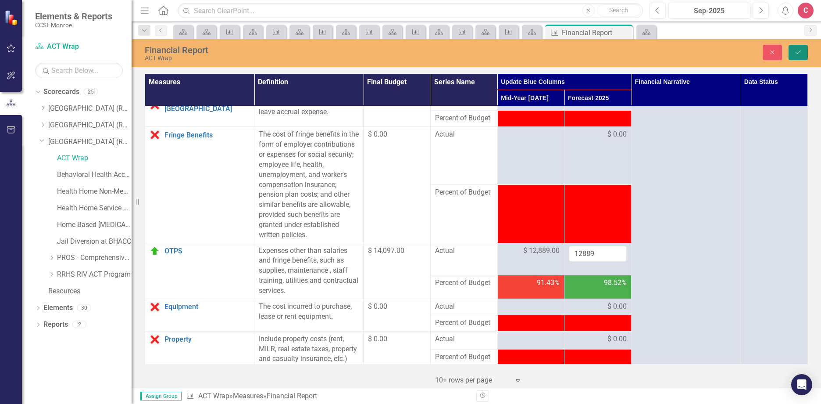
click at [798, 52] on icon "Save" at bounding box center [798, 52] width 8 height 6
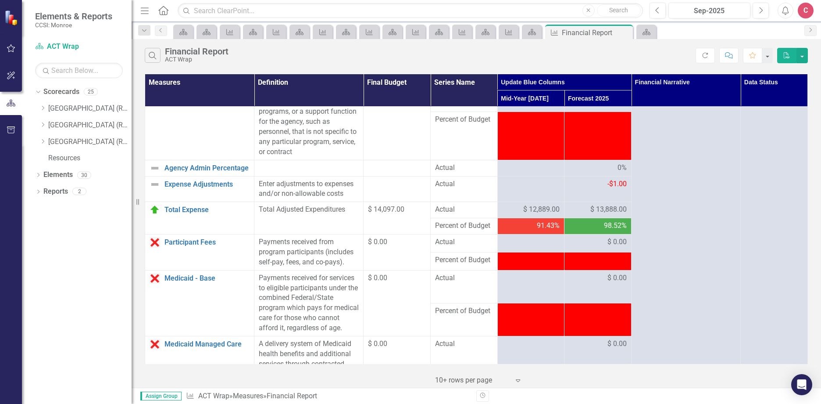
scroll to position [395, 0]
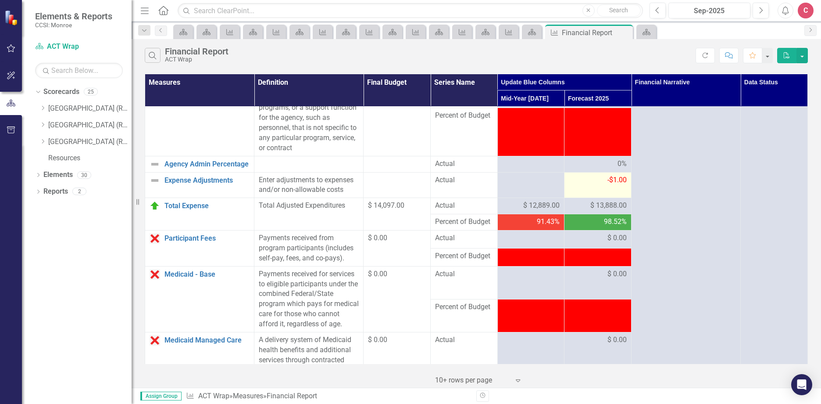
click at [613, 198] on td "-$1.00" at bounding box center [597, 185] width 67 height 26
click at [615, 184] on span "-$1.00" at bounding box center [616, 179] width 19 height 8
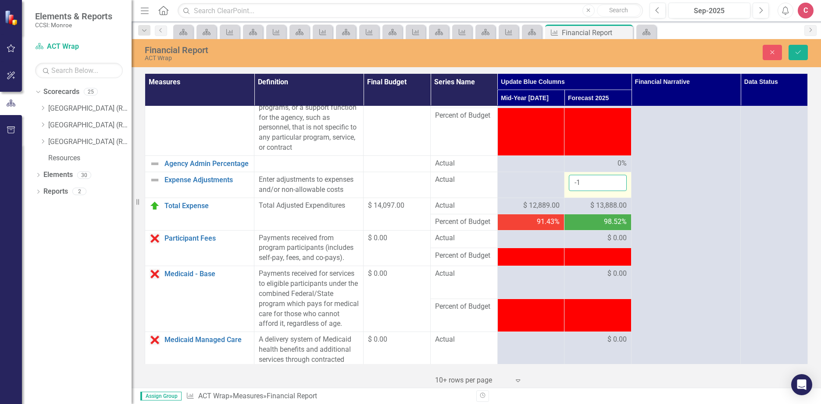
drag, startPoint x: 615, startPoint y: 187, endPoint x: 600, endPoint y: 198, distance: 18.3
click at [600, 191] on input "-1" at bounding box center [598, 183] width 58 height 16
drag, startPoint x: 596, startPoint y: 195, endPoint x: 535, endPoint y: 182, distance: 62.0
click at [536, 182] on tr "Expense Adjustments Link Open Element Enter adjustments to expenses and/or non-…" at bounding box center [476, 184] width 663 height 26
click at [801, 54] on icon "Save" at bounding box center [798, 52] width 8 height 6
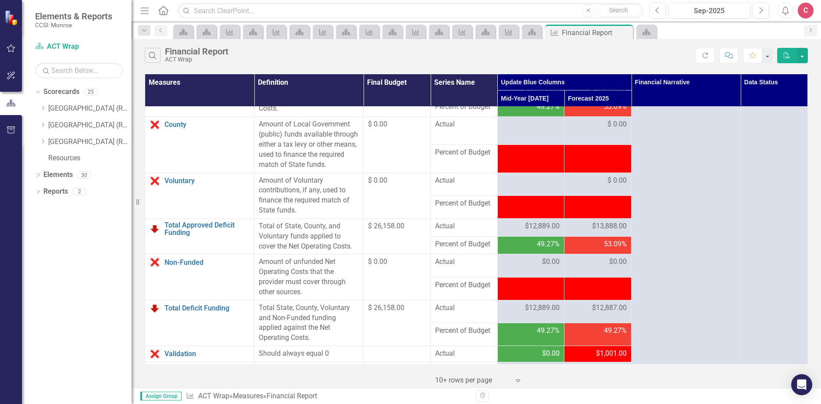
scroll to position [1009, 0]
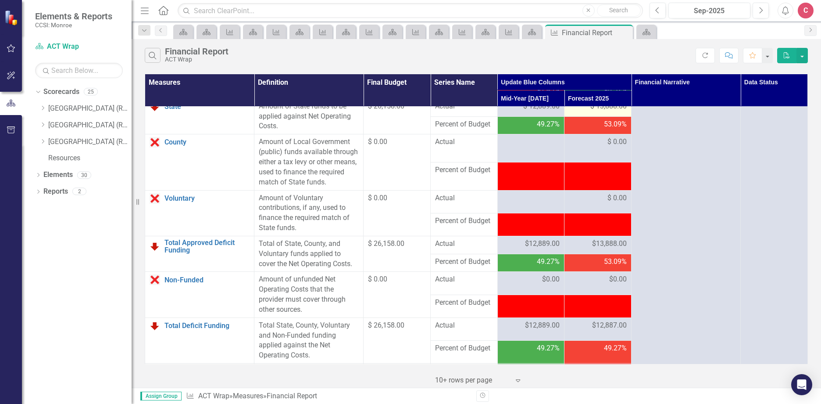
click at [605, 111] on span "$ 13,888.00" at bounding box center [608, 106] width 36 height 10
click at [602, 111] on span "$ 13,888.00" at bounding box center [608, 106] width 36 height 10
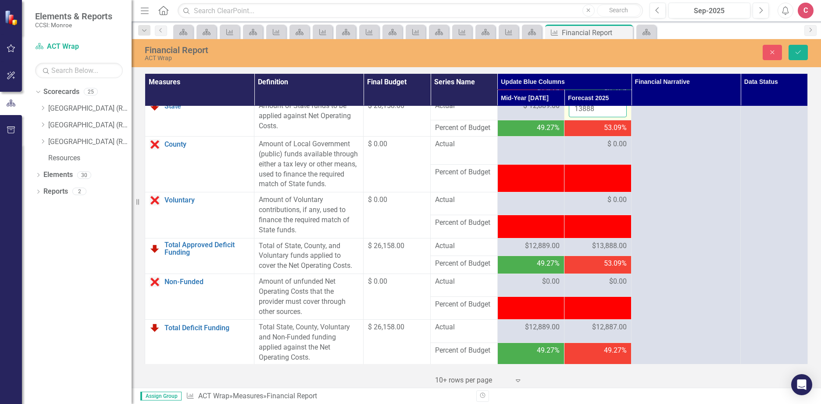
drag, startPoint x: 604, startPoint y: 136, endPoint x: 607, endPoint y: 140, distance: 5.7
click at [607, 117] on input "13888" at bounding box center [598, 109] width 58 height 16
drag, startPoint x: 607, startPoint y: 140, endPoint x: 537, endPoint y: 130, distance: 70.5
click at [538, 120] on tr "State Link Open Element Amount of State funds to be applied against Net Operati…" at bounding box center [476, 109] width 663 height 22
type input "12889"
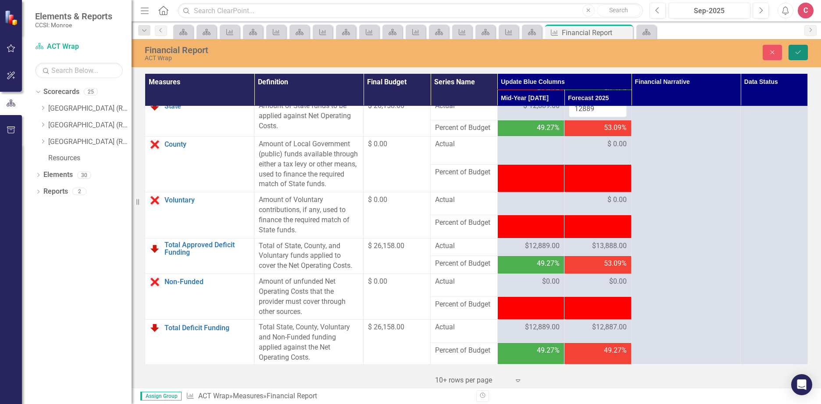
click at [797, 56] on button "Save" at bounding box center [798, 52] width 19 height 15
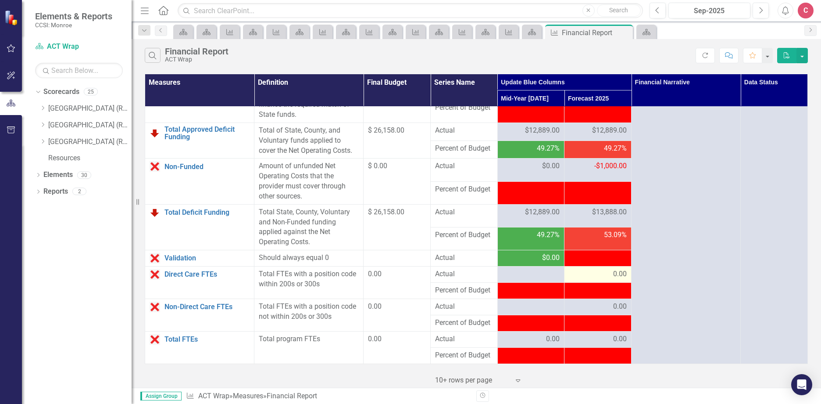
scroll to position [1140, 0]
click at [606, 217] on span "$13,888.00" at bounding box center [609, 212] width 35 height 10
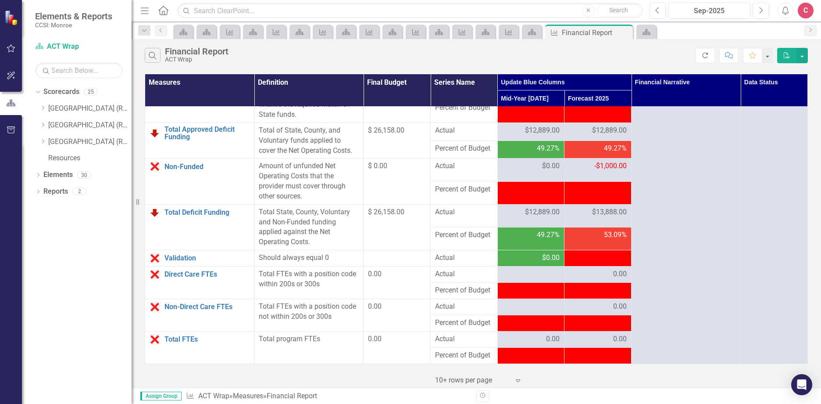
click at [708, 53] on icon "Refresh" at bounding box center [705, 55] width 8 height 6
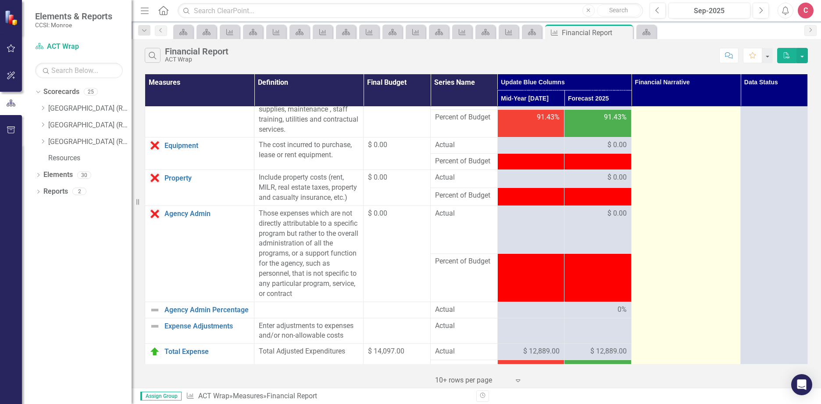
scroll to position [263, 0]
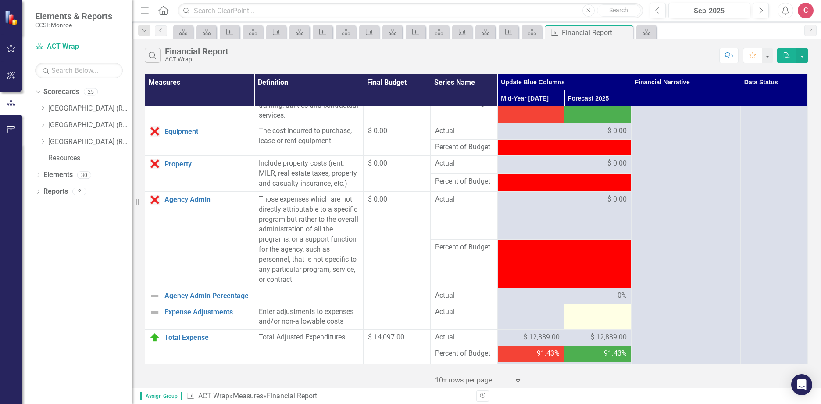
click at [598, 328] on td at bounding box center [597, 317] width 67 height 26
click at [600, 317] on div at bounding box center [598, 312] width 58 height 11
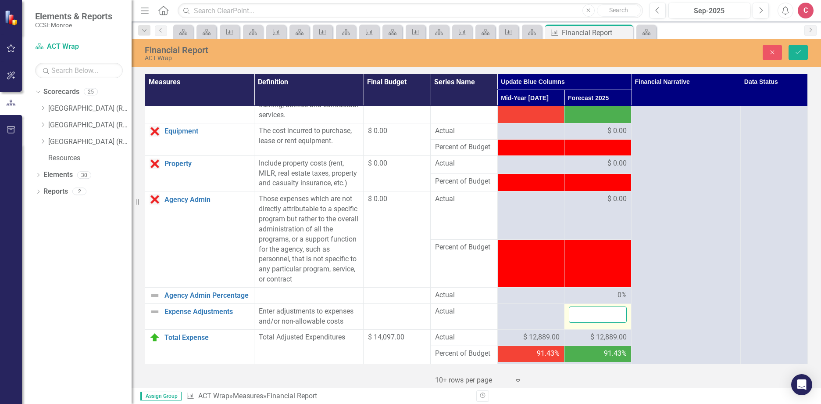
drag, startPoint x: 600, startPoint y: 325, endPoint x: 580, endPoint y: 323, distance: 20.3
click at [579, 322] on input "number" at bounding box center [598, 314] width 58 height 16
type input "0"
click at [803, 56] on button "Save" at bounding box center [798, 52] width 19 height 15
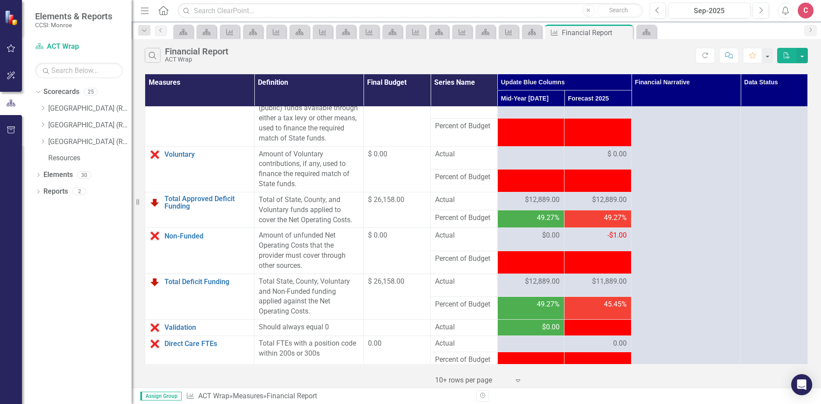
scroll to position [1097, 0]
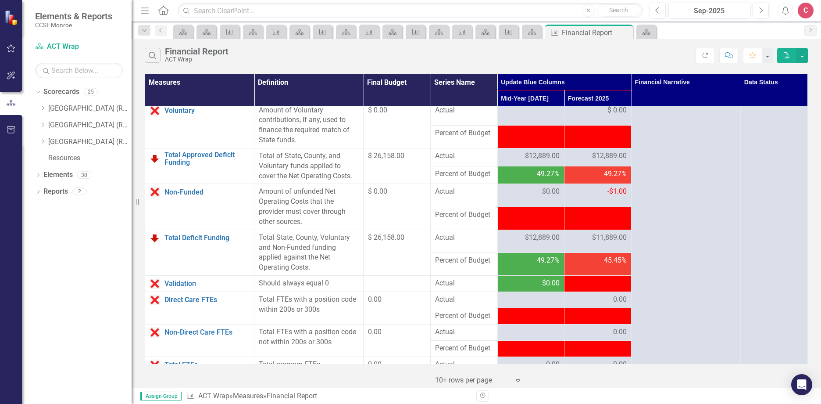
click at [615, 195] on span "-$1.00" at bounding box center [616, 191] width 19 height 8
click at [594, 243] on span "$11,889.00" at bounding box center [609, 237] width 35 height 10
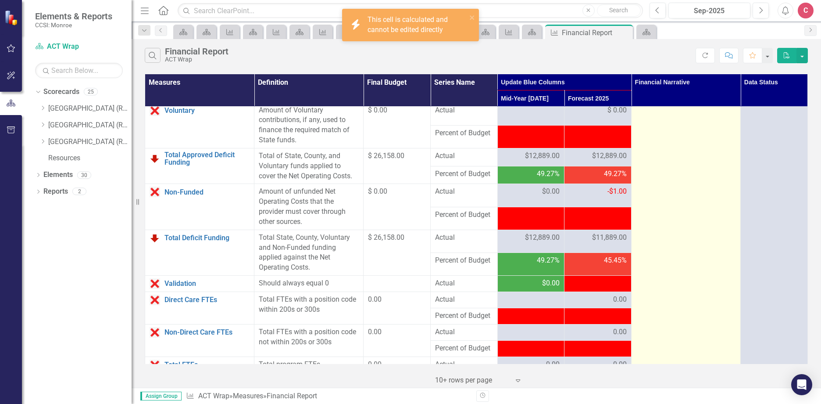
drag, startPoint x: 594, startPoint y: 264, endPoint x: 674, endPoint y: 279, distance: 81.2
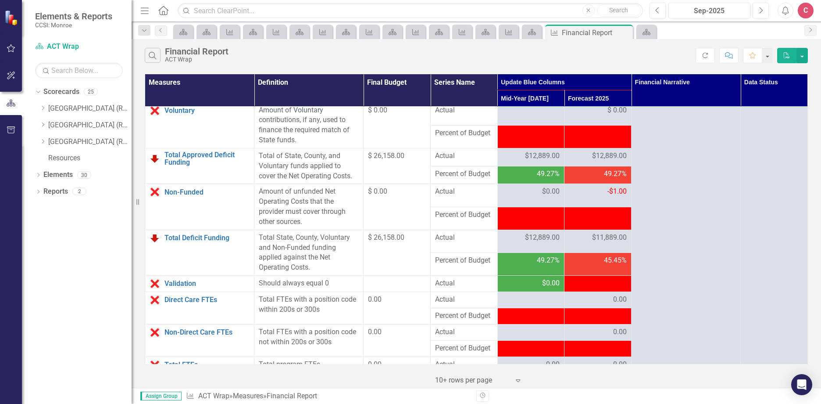
click at [612, 243] on span "$11,889.00" at bounding box center [609, 237] width 35 height 10
click at [618, 161] on span "$12,889.00" at bounding box center [609, 156] width 35 height 10
click at [608, 195] on span "-$1.00" at bounding box center [616, 191] width 19 height 8
click at [616, 195] on span "-$1.00" at bounding box center [616, 191] width 19 height 8
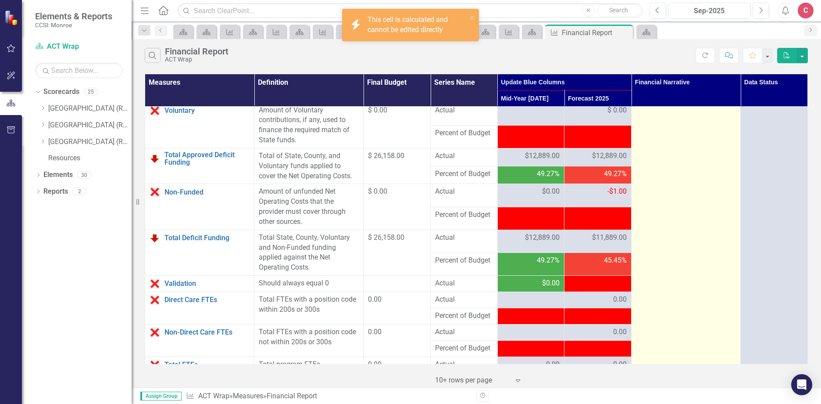
drag, startPoint x: 616, startPoint y: 224, endPoint x: 717, endPoint y: 235, distance: 101.5
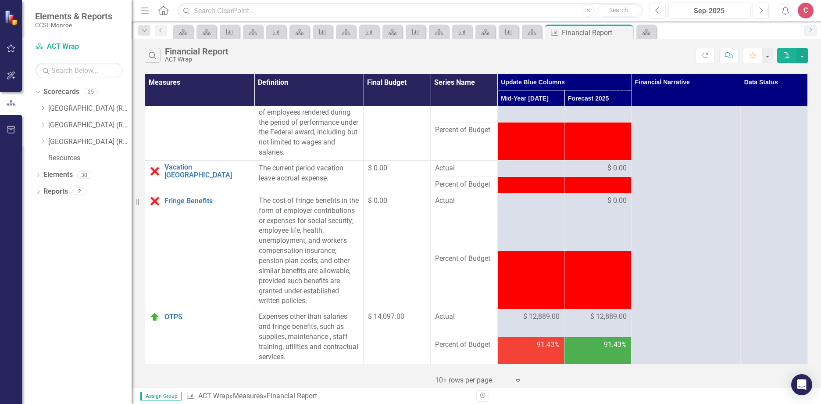
scroll to position [0, 0]
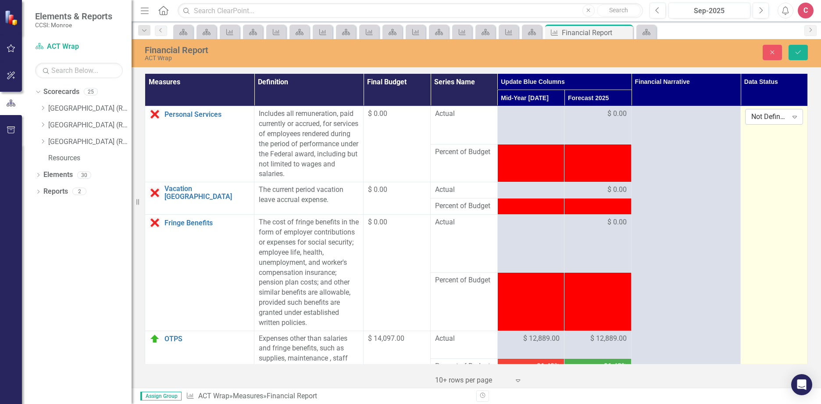
drag, startPoint x: 752, startPoint y: 123, endPoint x: 786, endPoint y: 117, distance: 35.1
click at [793, 117] on icon at bounding box center [795, 117] width 4 height 3
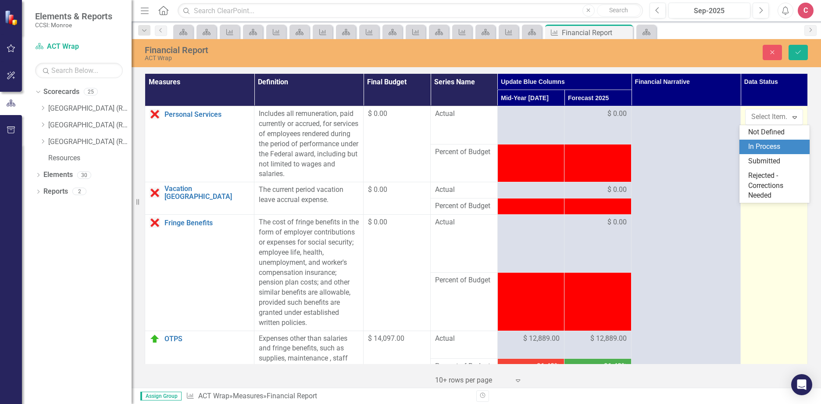
click at [751, 159] on div "Submitted" at bounding box center [776, 161] width 56 height 10
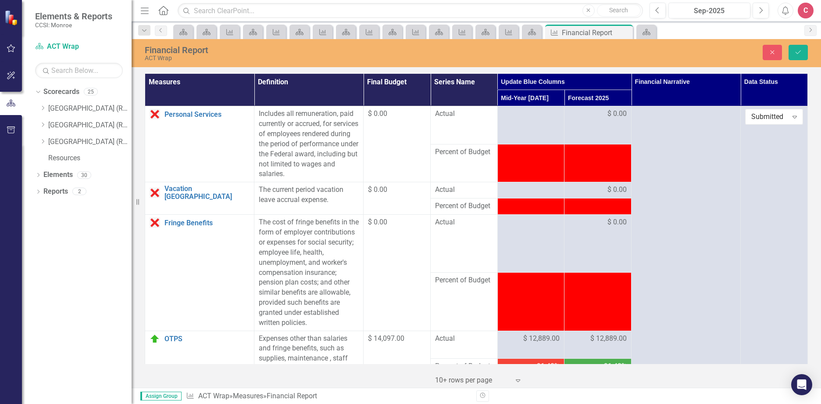
click at [813, 52] on div "Close Save" at bounding box center [677, 52] width 274 height 15
click at [800, 53] on icon "Save" at bounding box center [798, 52] width 8 height 6
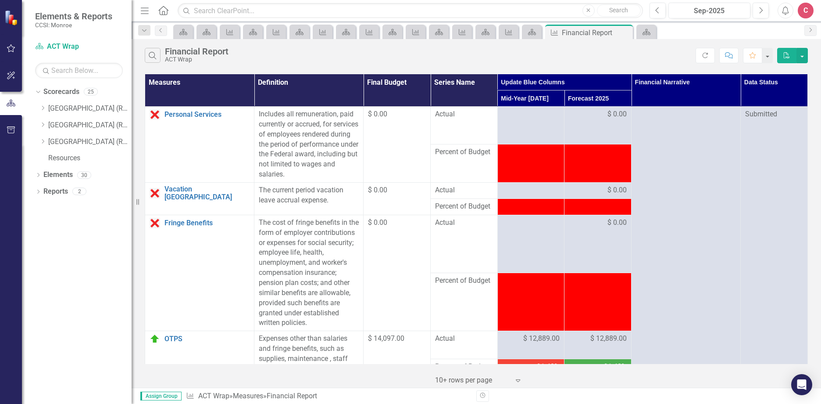
drag, startPoint x: 43, startPoint y: 140, endPoint x: 118, endPoint y: 153, distance: 77.0
click at [43, 140] on icon "Dropdown" at bounding box center [42, 141] width 7 height 5
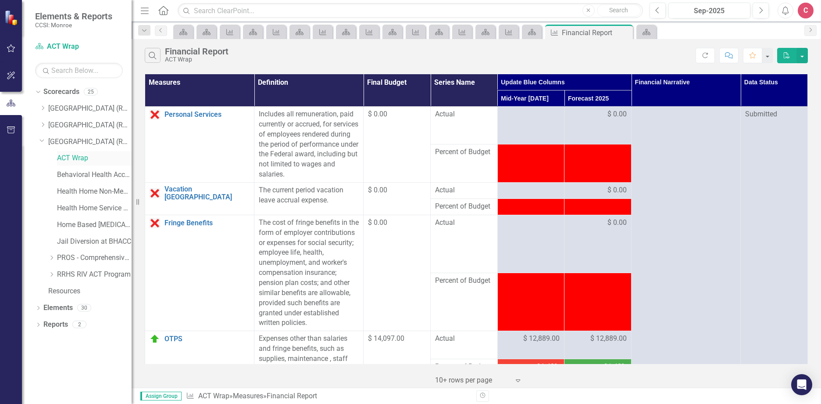
click at [77, 157] on link "ACT Wrap" at bounding box center [94, 158] width 75 height 10
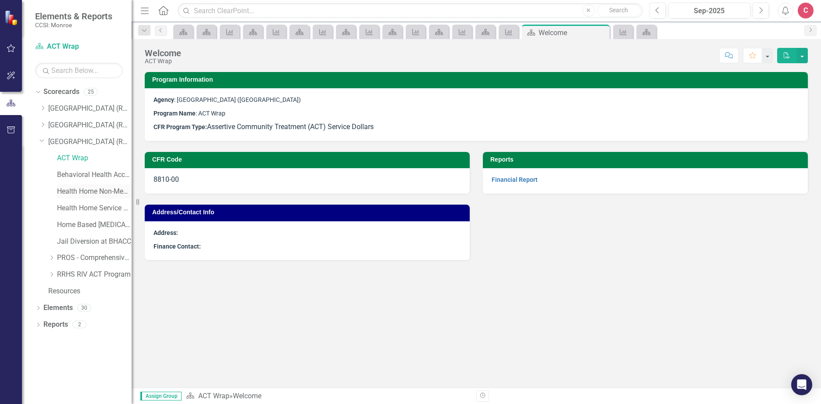
click at [79, 190] on link "Health Home Non-Medicaid Care Management" at bounding box center [94, 191] width 75 height 10
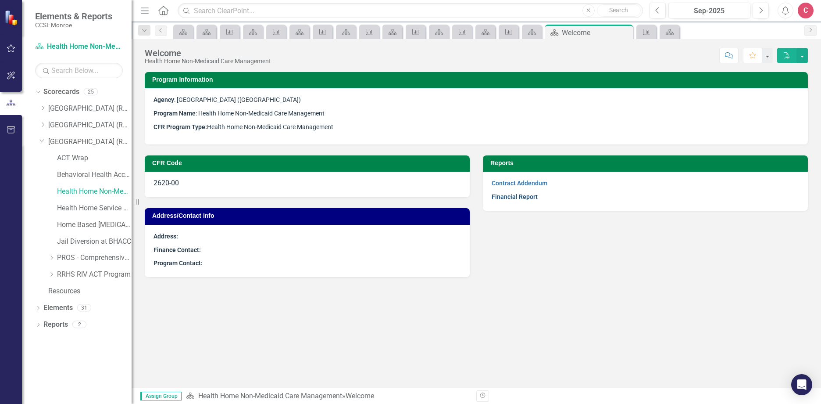
click at [525, 199] on link "Financial Report" at bounding box center [515, 196] width 46 height 7
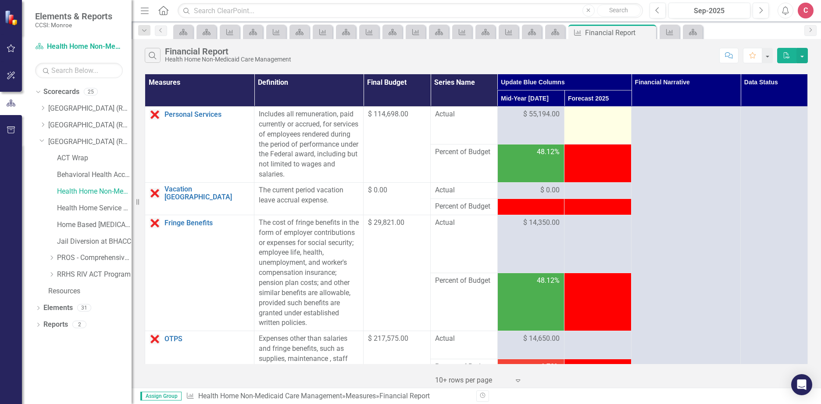
click at [593, 121] on td at bounding box center [597, 126] width 67 height 38
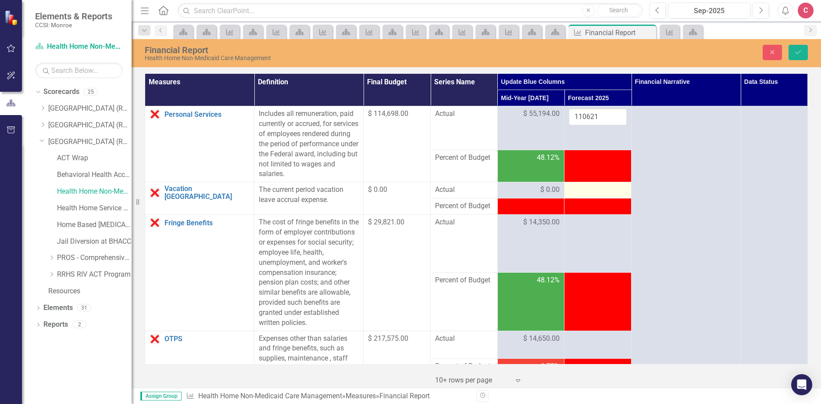
type input "110621"
click at [577, 192] on div at bounding box center [598, 190] width 58 height 11
click at [591, 193] on div at bounding box center [598, 190] width 58 height 11
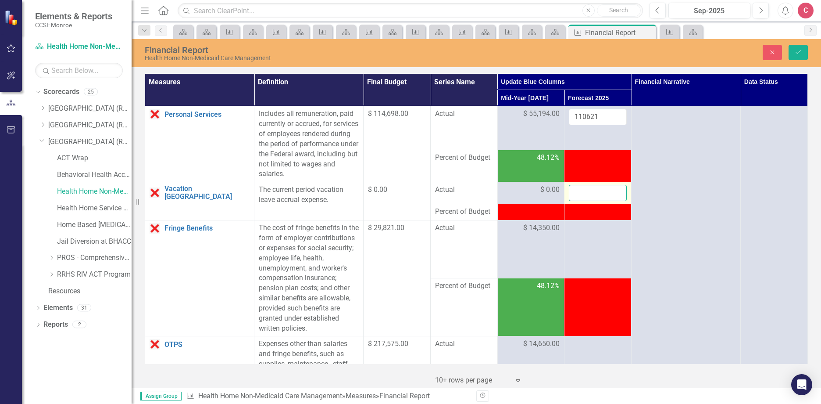
click at [589, 193] on input "number" at bounding box center [598, 193] width 58 height 16
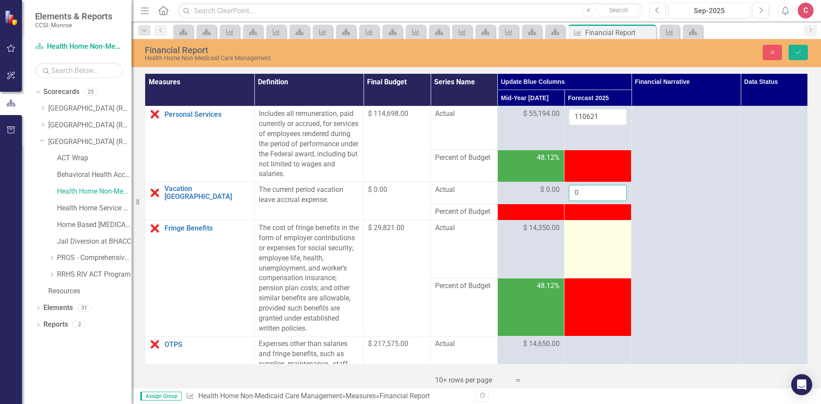
type input "0"
click at [583, 236] on td at bounding box center [597, 249] width 67 height 58
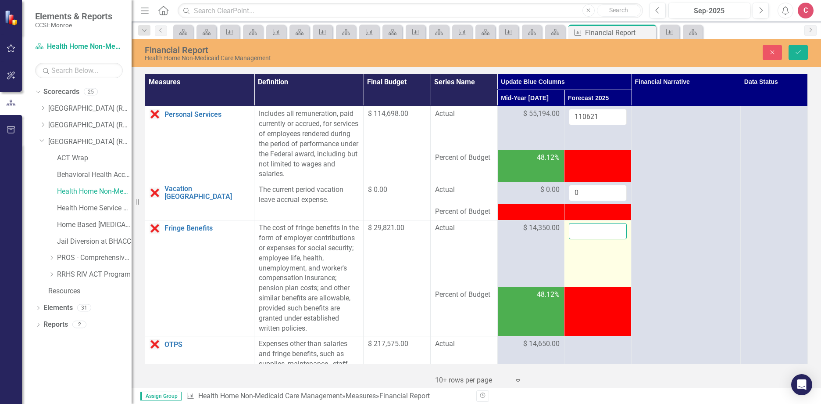
click at [583, 231] on input "number" at bounding box center [598, 231] width 58 height 16
type input "28761"
click at [803, 52] on button "Save" at bounding box center [798, 52] width 19 height 15
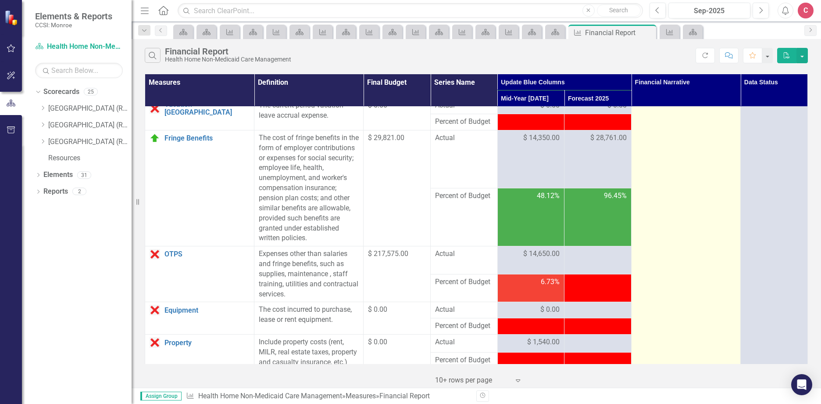
scroll to position [88, 0]
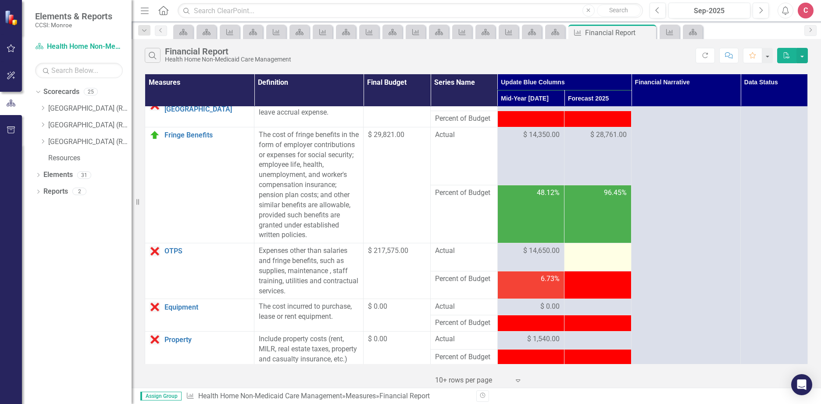
click at [592, 255] on div at bounding box center [598, 251] width 58 height 11
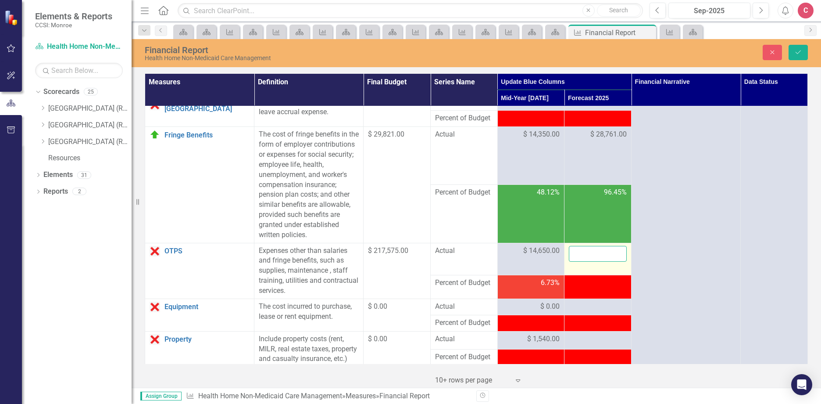
drag, startPoint x: 592, startPoint y: 255, endPoint x: 585, endPoint y: 253, distance: 7.8
click at [585, 253] on input "number" at bounding box center [598, 254] width 58 height 16
type input "31611"
click at [798, 57] on button "Save" at bounding box center [798, 52] width 19 height 15
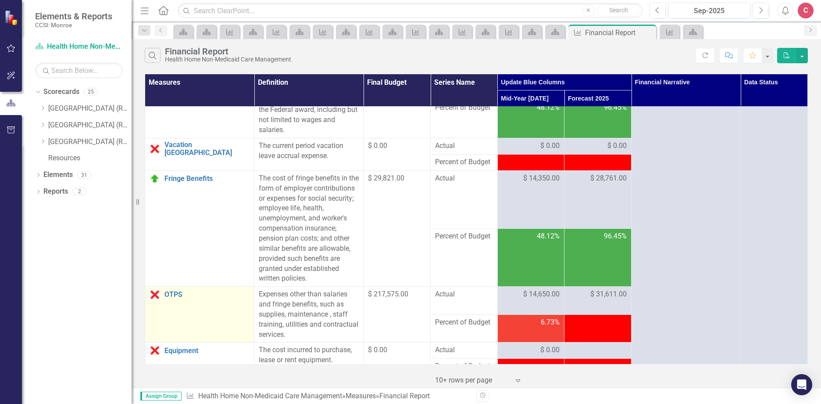
scroll to position [132, 0]
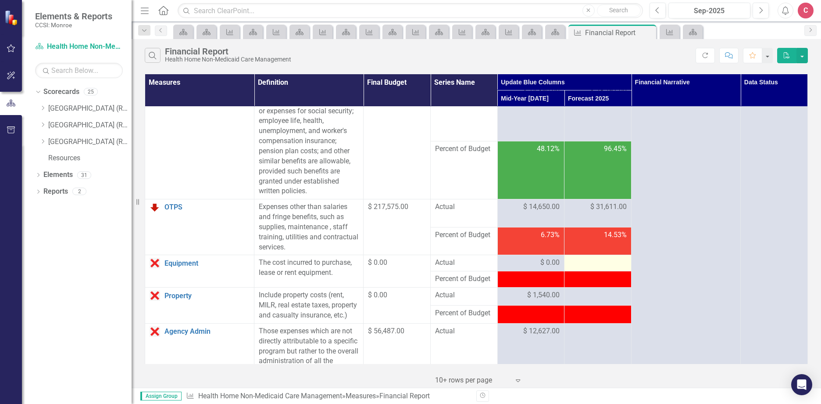
click at [597, 266] on div at bounding box center [598, 262] width 58 height 11
click at [593, 264] on div at bounding box center [598, 262] width 58 height 11
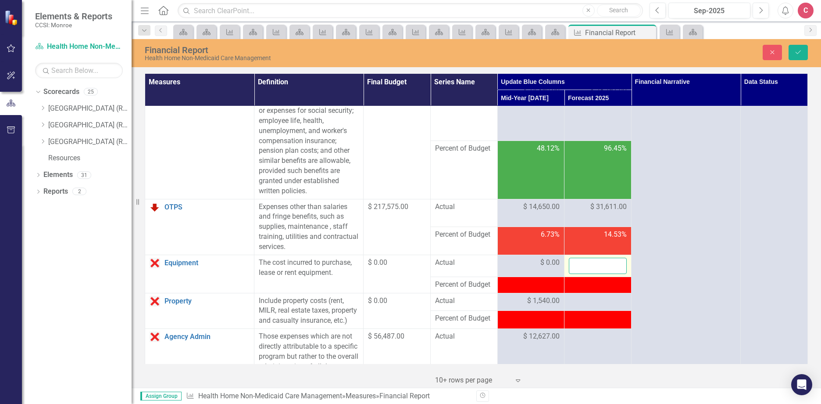
drag, startPoint x: 593, startPoint y: 264, endPoint x: 588, endPoint y: 264, distance: 5.3
click at [588, 264] on input "number" at bounding box center [598, 265] width 58 height 16
type input "0"
click at [575, 302] on div at bounding box center [598, 301] width 58 height 11
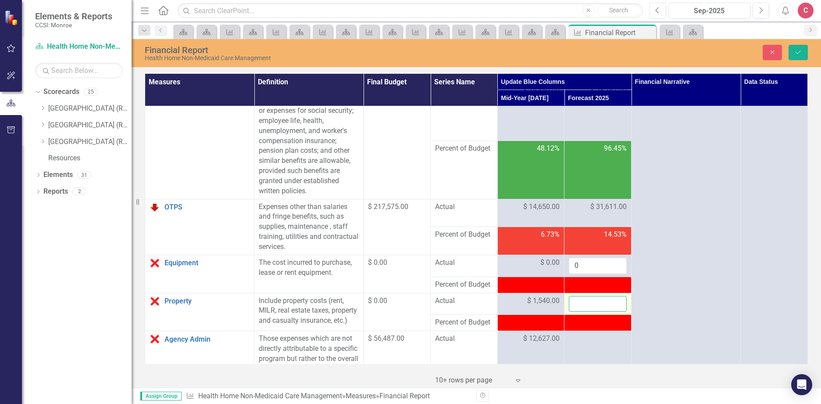
drag, startPoint x: 575, startPoint y: 302, endPoint x: 578, endPoint y: 305, distance: 4.7
click at [578, 305] on input "number" at bounding box center [598, 304] width 58 height 16
type input "2776"
click at [803, 51] on button "Save" at bounding box center [798, 52] width 19 height 15
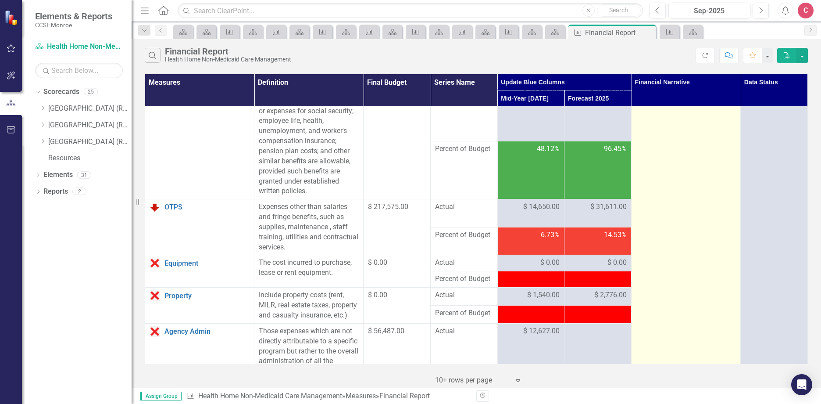
scroll to position [175, 0]
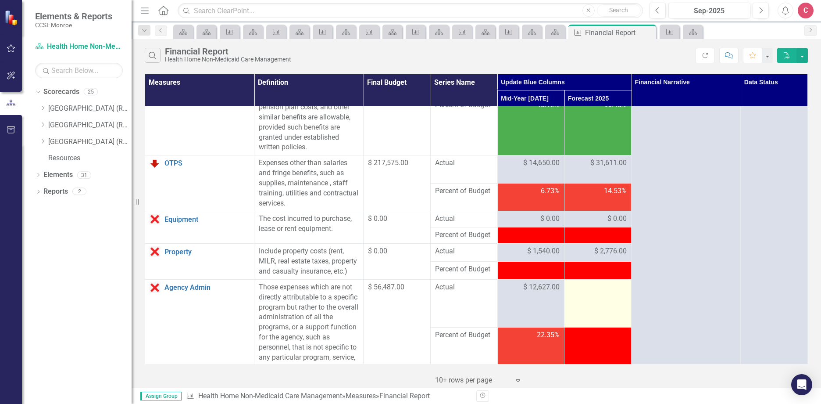
click at [609, 304] on td at bounding box center [597, 303] width 67 height 48
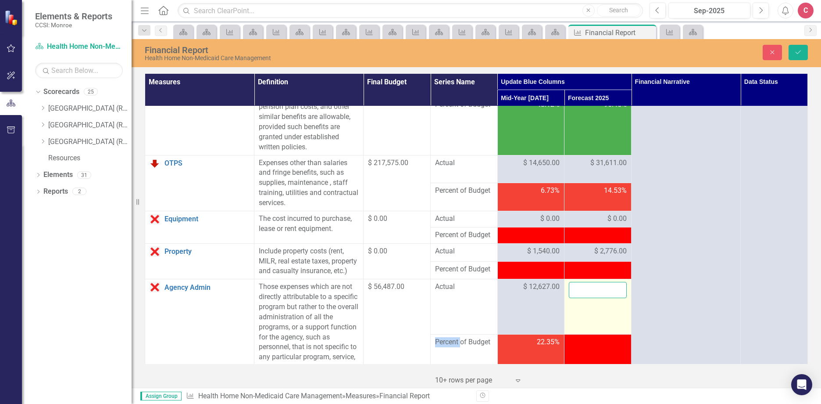
drag, startPoint x: 609, startPoint y: 304, endPoint x: 592, endPoint y: 302, distance: 17.6
click at [592, 298] on input "number" at bounding box center [598, 290] width 58 height 16
type input "25649"
click at [805, 55] on button "Save" at bounding box center [798, 52] width 19 height 15
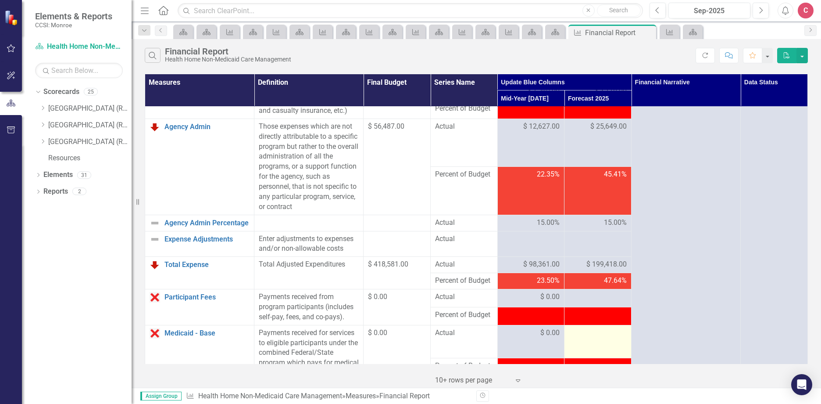
scroll to position [351, 0]
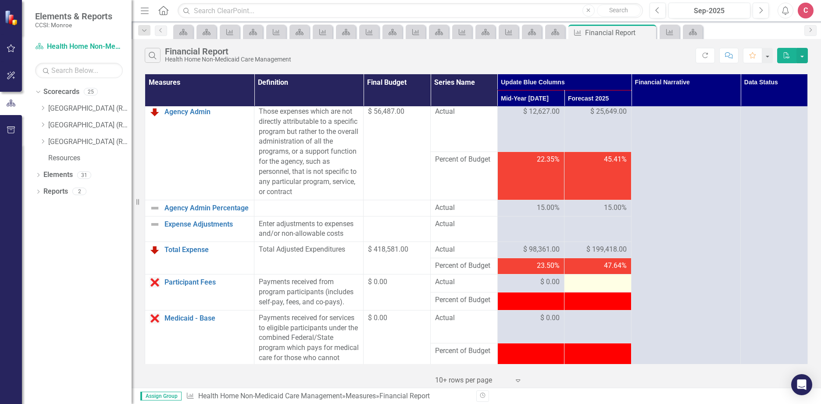
click at [611, 287] on div at bounding box center [598, 282] width 58 height 11
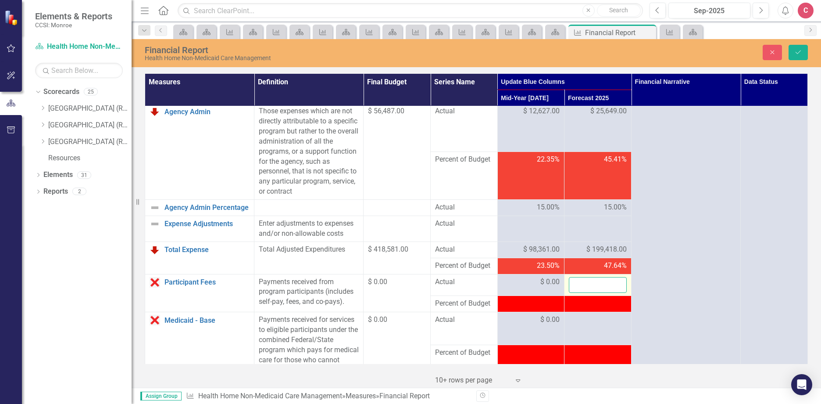
drag, startPoint x: 611, startPoint y: 291, endPoint x: 592, endPoint y: 292, distance: 18.5
click at [592, 292] on input "number" at bounding box center [598, 285] width 58 height 16
type input "0"
click at [596, 338] on td at bounding box center [597, 328] width 67 height 33
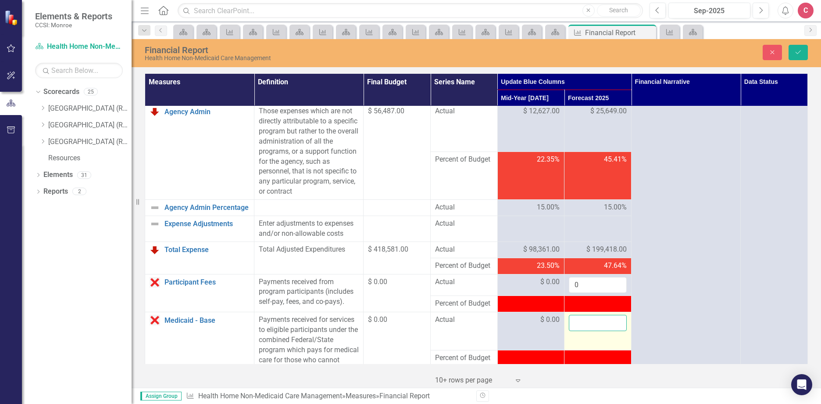
drag, startPoint x: 596, startPoint y: 338, endPoint x: 581, endPoint y: 332, distance: 16.0
click at [581, 331] on input "number" at bounding box center [598, 322] width 58 height 16
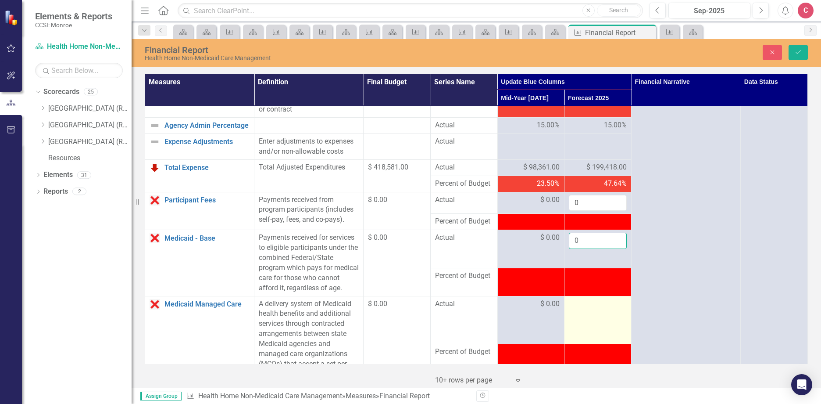
scroll to position [439, 0]
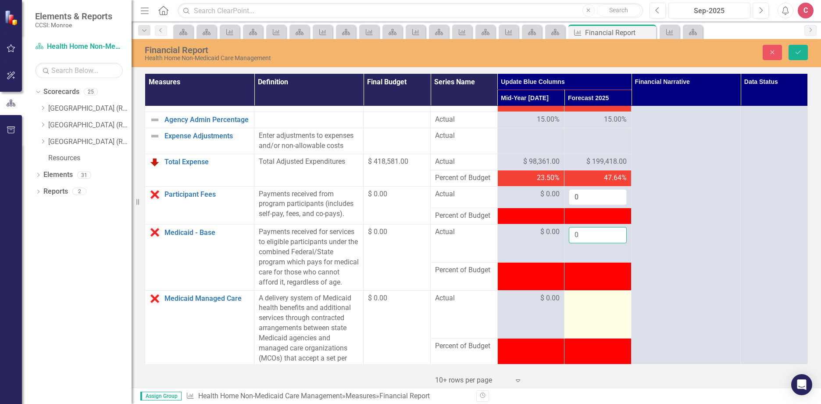
type input "0"
click at [596, 304] on div at bounding box center [598, 298] width 58 height 11
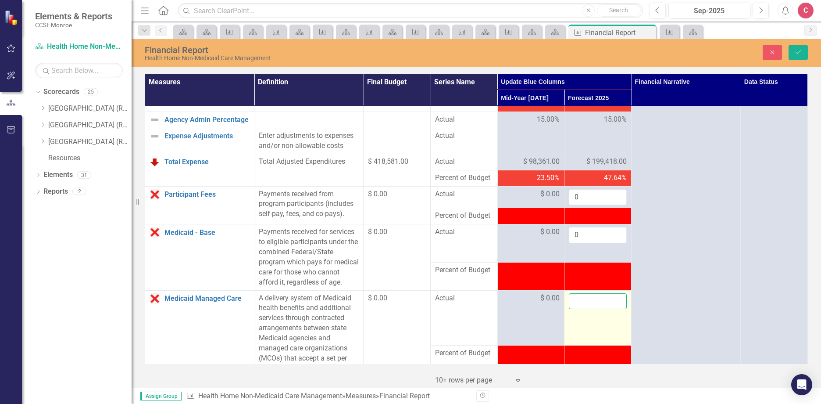
drag, startPoint x: 596, startPoint y: 323, endPoint x: 579, endPoint y: 322, distance: 16.7
click at [579, 309] on input "number" at bounding box center [598, 301] width 58 height 16
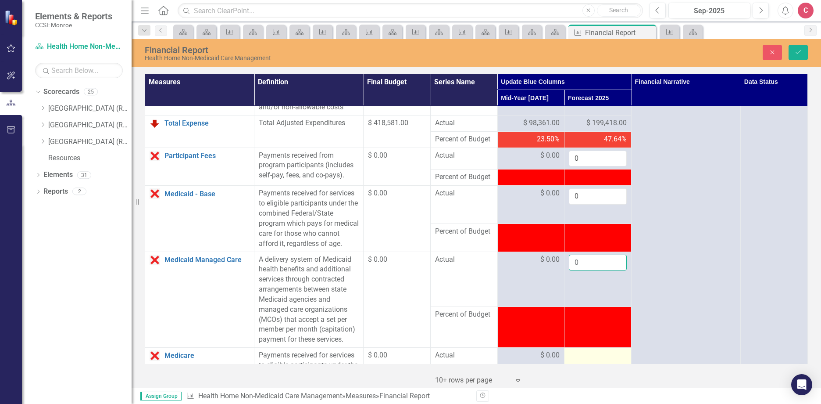
scroll to position [526, 0]
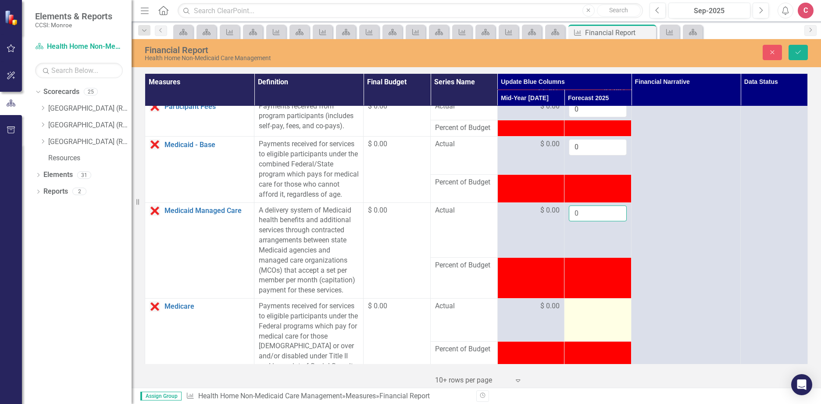
type input "0"
click at [588, 332] on td at bounding box center [597, 319] width 67 height 43
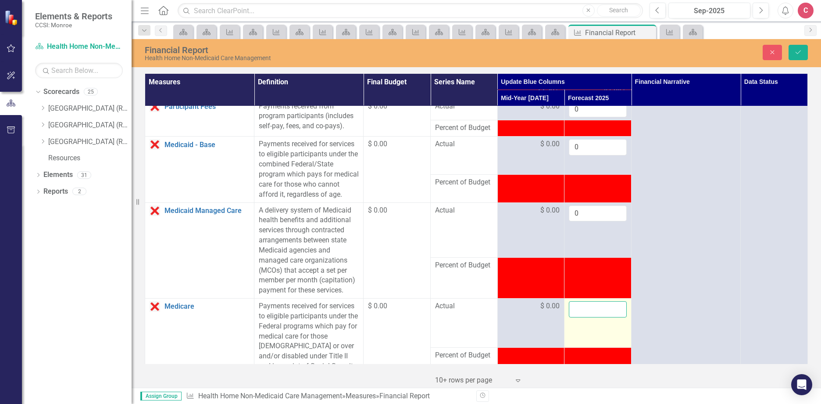
drag, startPoint x: 588, startPoint y: 332, endPoint x: 583, endPoint y: 332, distance: 4.4
click at [583, 317] on input "number" at bounding box center [598, 309] width 58 height 16
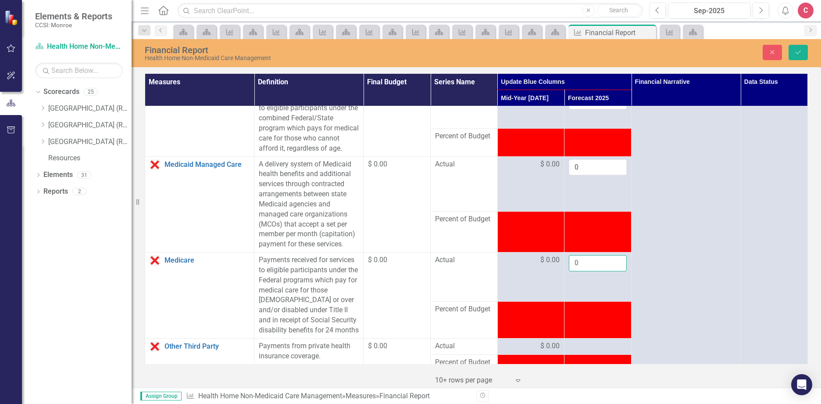
scroll to position [658, 0]
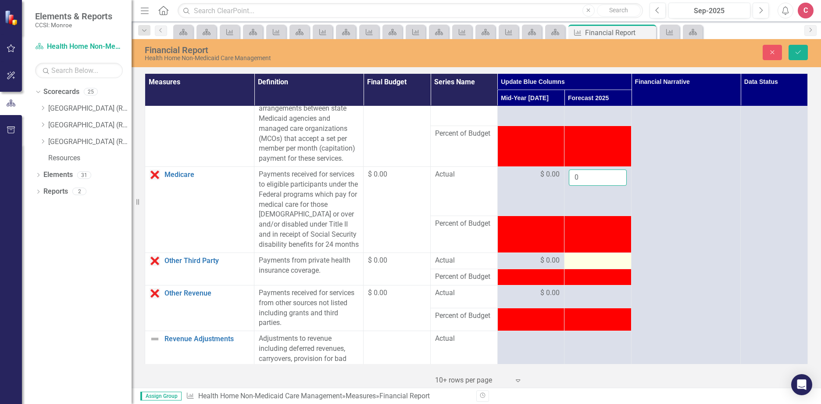
type input "0"
click at [585, 266] on div at bounding box center [598, 260] width 58 height 11
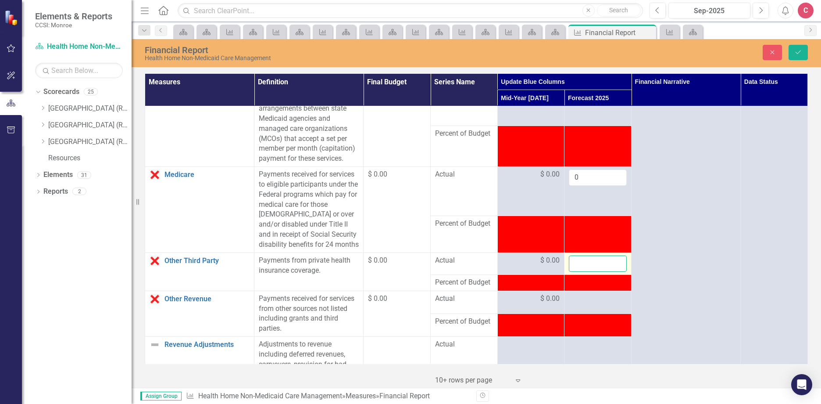
click at [585, 272] on input "number" at bounding box center [598, 263] width 58 height 16
type input "0"
click at [581, 304] on div at bounding box center [598, 298] width 58 height 11
drag, startPoint x: 581, startPoint y: 331, endPoint x: 575, endPoint y: 329, distance: 6.8
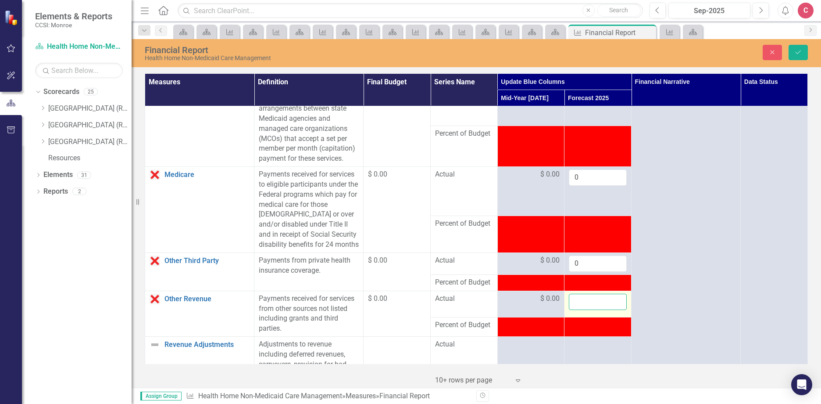
click at [575, 310] on input "number" at bounding box center [598, 301] width 58 height 16
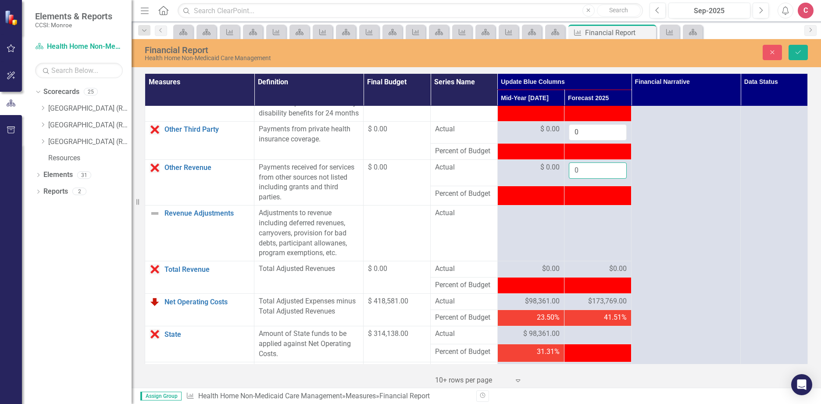
scroll to position [790, 0]
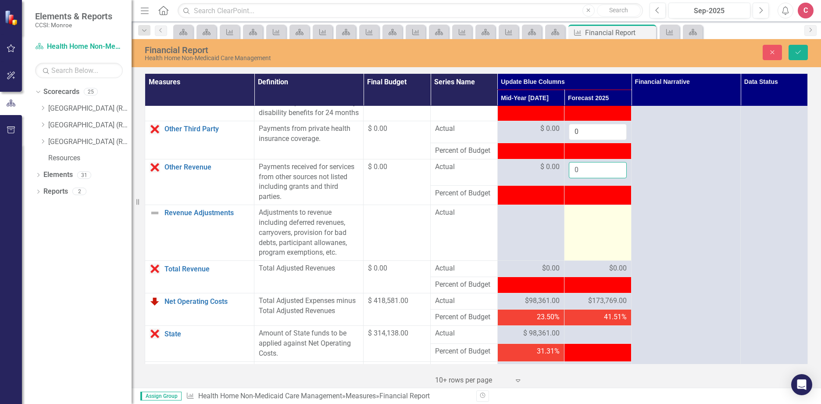
type input "0"
click at [595, 251] on td at bounding box center [597, 233] width 67 height 56
click at [592, 252] on td at bounding box center [597, 233] width 67 height 56
drag, startPoint x: 592, startPoint y: 252, endPoint x: 583, endPoint y: 248, distance: 10.0
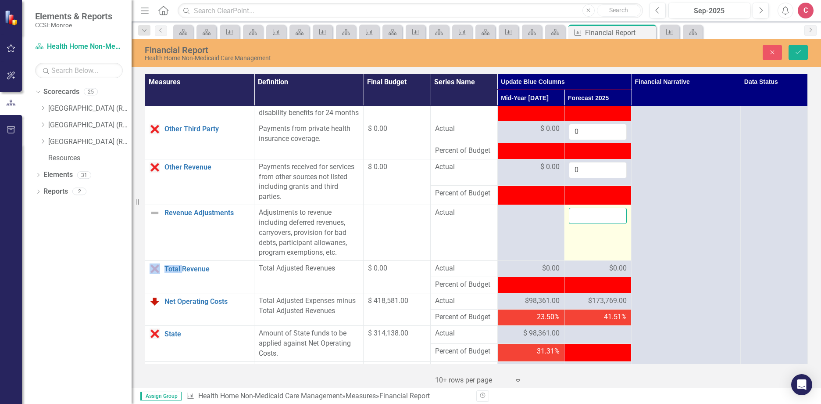
click at [583, 224] on input "number" at bounding box center [598, 215] width 58 height 16
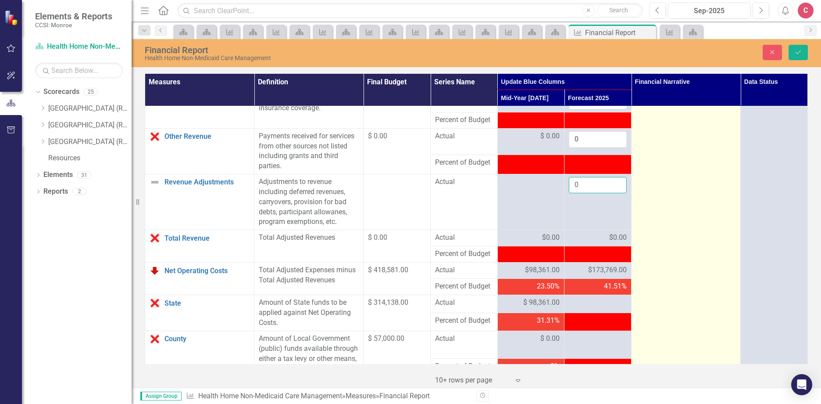
scroll to position [833, 0]
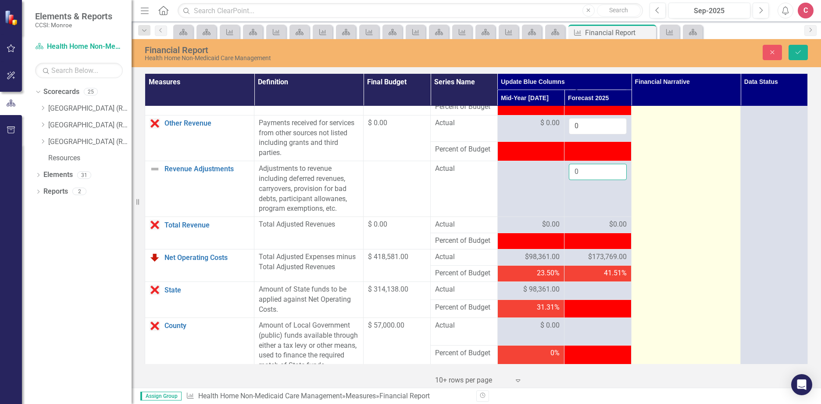
type input "0"
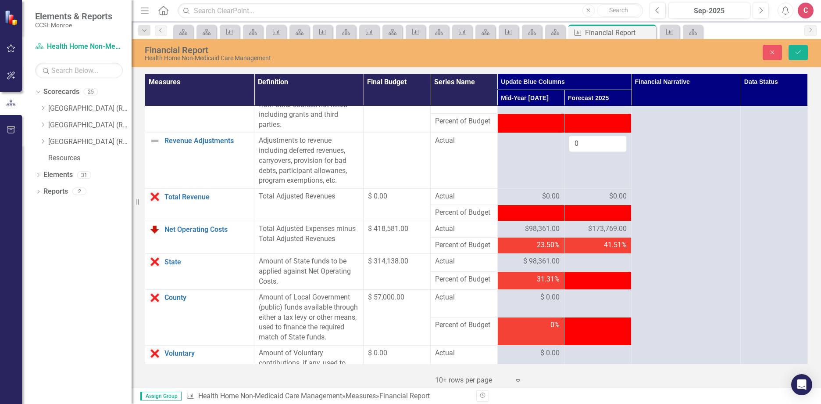
scroll to position [877, 0]
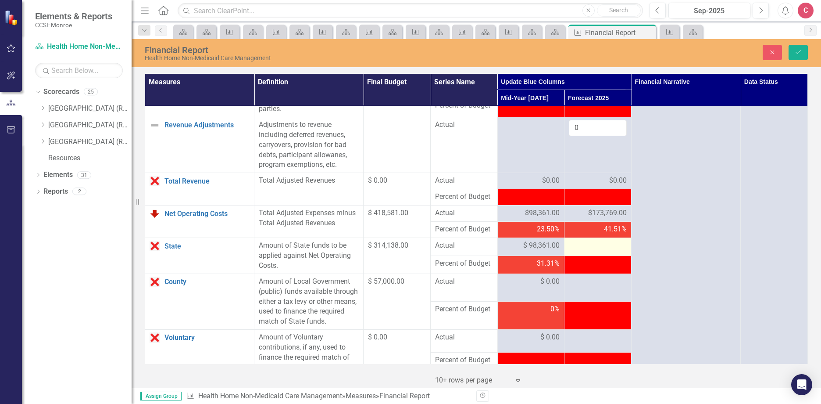
click at [585, 251] on div at bounding box center [598, 245] width 58 height 11
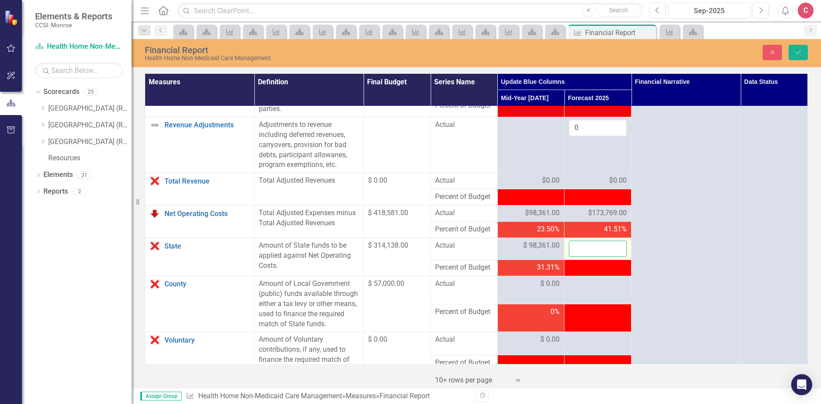
click at [587, 257] on input "number" at bounding box center [598, 248] width 58 height 16
type input "305290"
click at [599, 304] on td at bounding box center [597, 290] width 67 height 28
drag, startPoint x: 599, startPoint y: 319, endPoint x: 591, endPoint y: 316, distance: 8.6
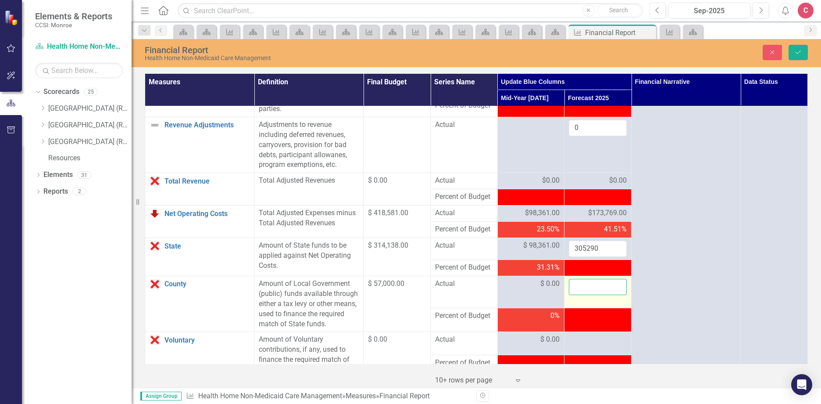
click at [584, 295] on input "number" at bounding box center [598, 287] width 58 height 16
type input "0"
click at [798, 50] on icon "Save" at bounding box center [798, 52] width 8 height 6
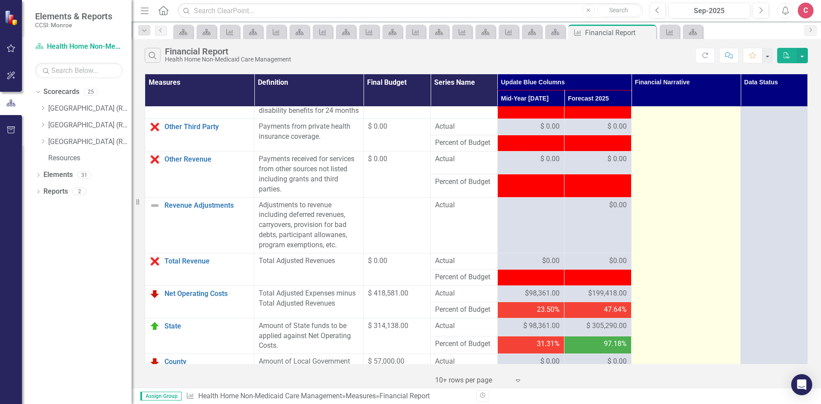
scroll to position [921, 0]
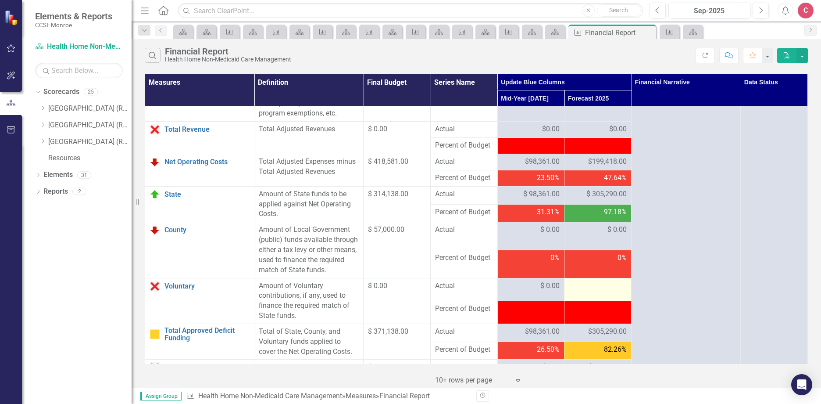
click at [594, 291] on div at bounding box center [598, 286] width 58 height 11
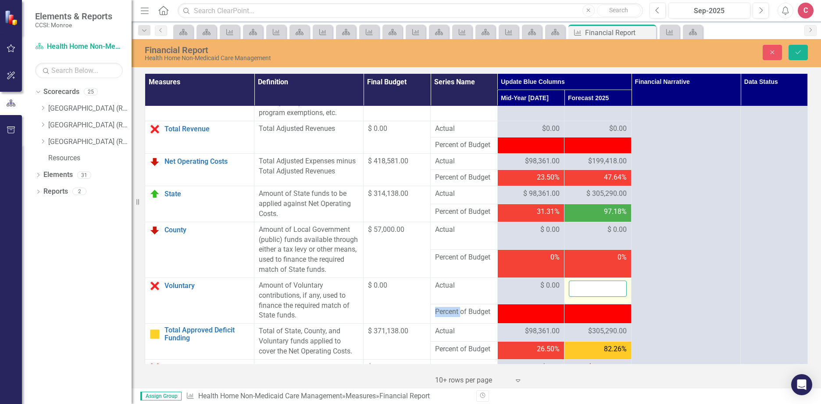
click at [598, 297] on input "number" at bounding box center [598, 288] width 58 height 16
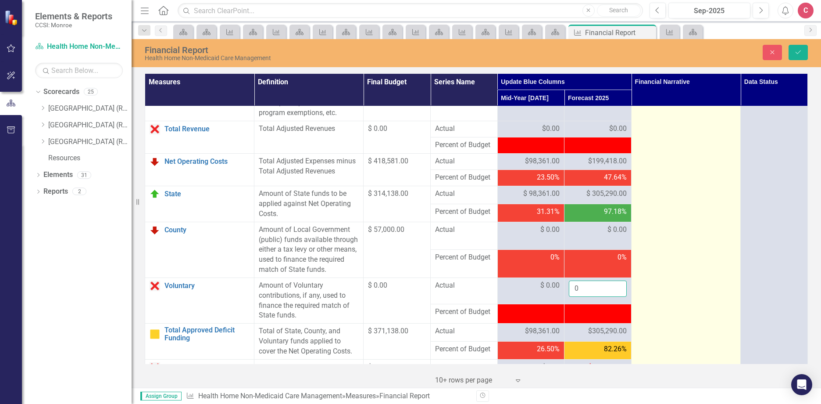
type input "0"
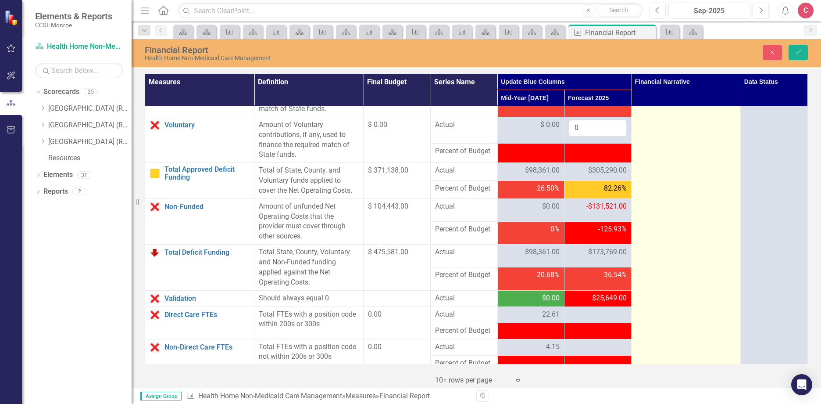
scroll to position [1097, 0]
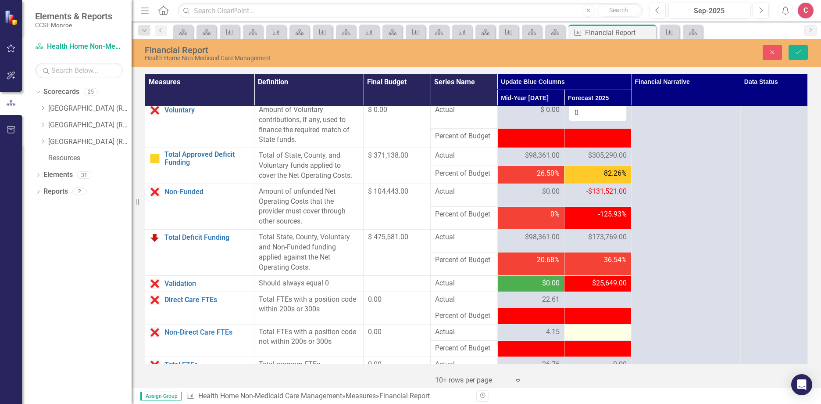
click at [598, 337] on div at bounding box center [598, 332] width 58 height 11
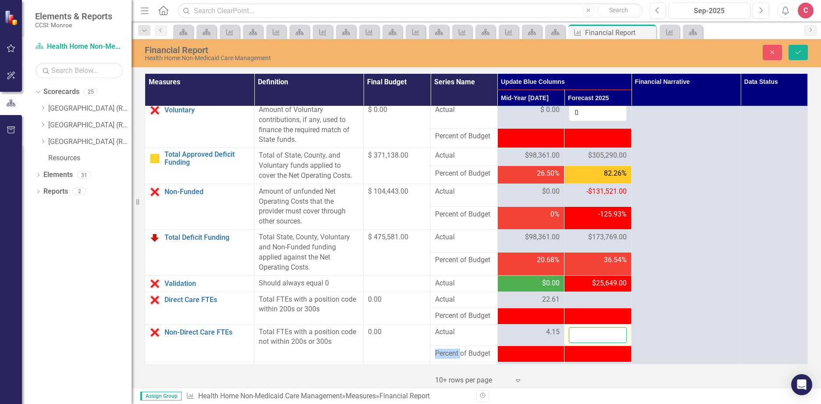
drag, startPoint x: 598, startPoint y: 357, endPoint x: 588, endPoint y: 361, distance: 10.3
click at [588, 343] on input "number" at bounding box center [598, 335] width 58 height 16
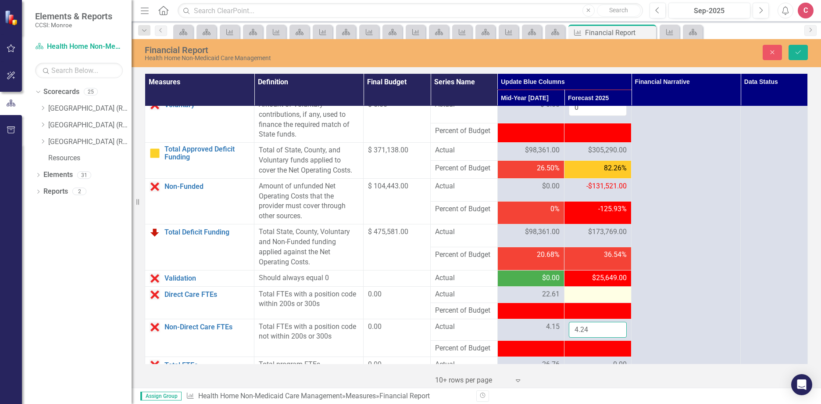
type input "4.24"
click at [600, 300] on div at bounding box center [598, 294] width 58 height 11
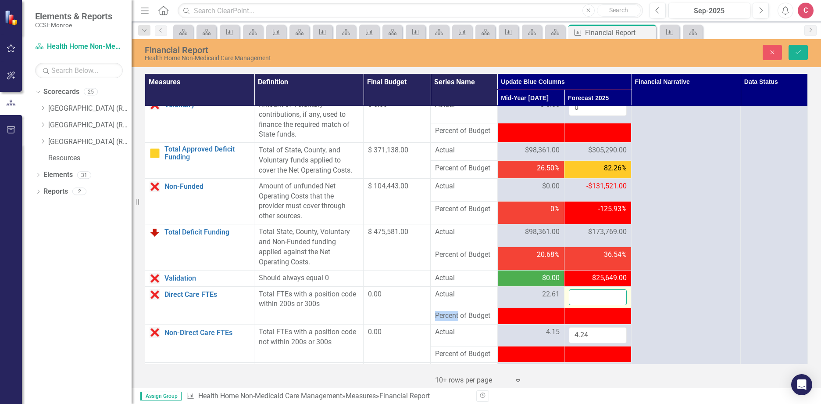
drag, startPoint x: 600, startPoint y: 326, endPoint x: 579, endPoint y: 329, distance: 21.2
click at [579, 305] on input "number" at bounding box center [598, 297] width 58 height 16
type input "19.58"
click at [796, 51] on icon "Save" at bounding box center [798, 52] width 8 height 6
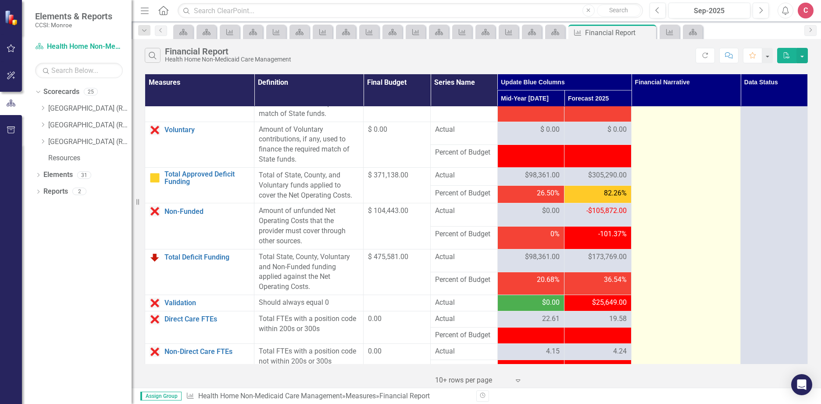
scroll to position [1152, 0]
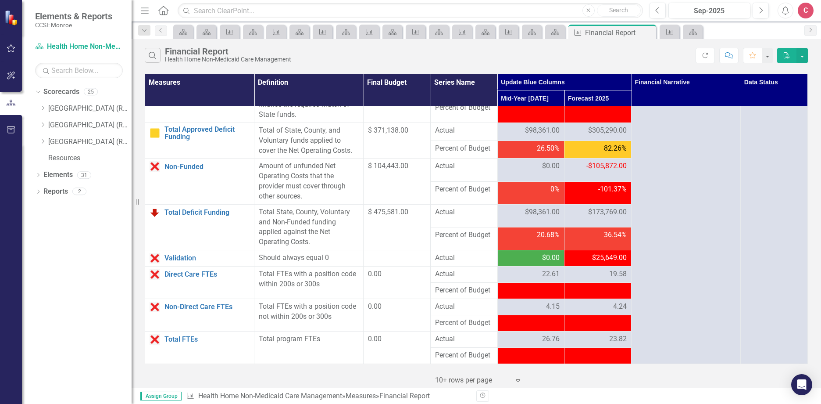
click at [606, 255] on span "$25,649.00" at bounding box center [609, 258] width 35 height 10
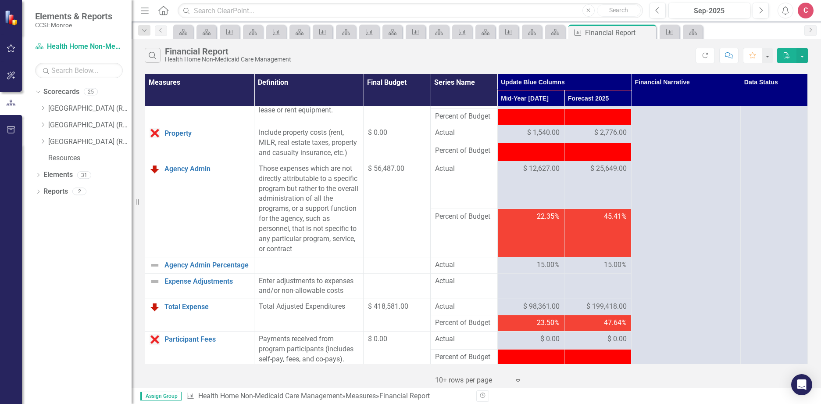
scroll to position [260, 0]
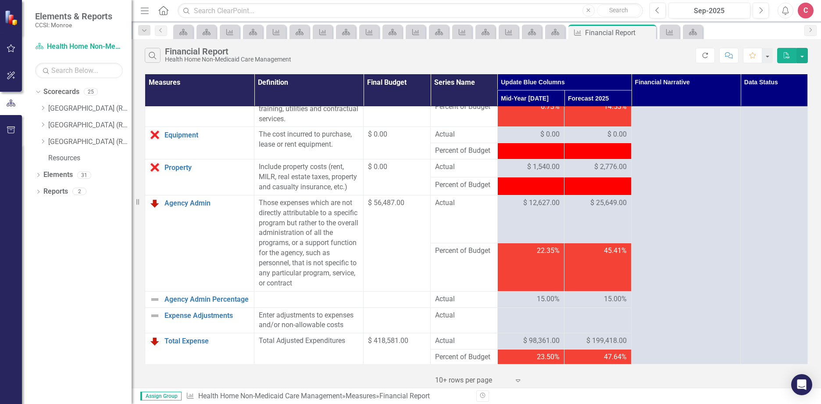
click at [711, 56] on button "Refresh" at bounding box center [705, 55] width 19 height 15
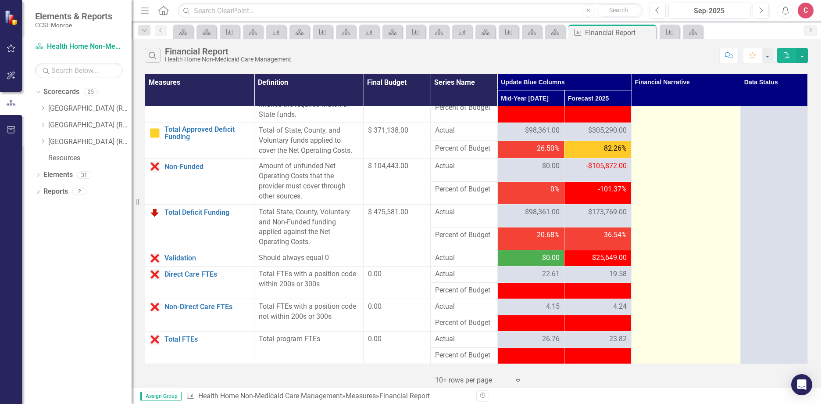
scroll to position [1152, 0]
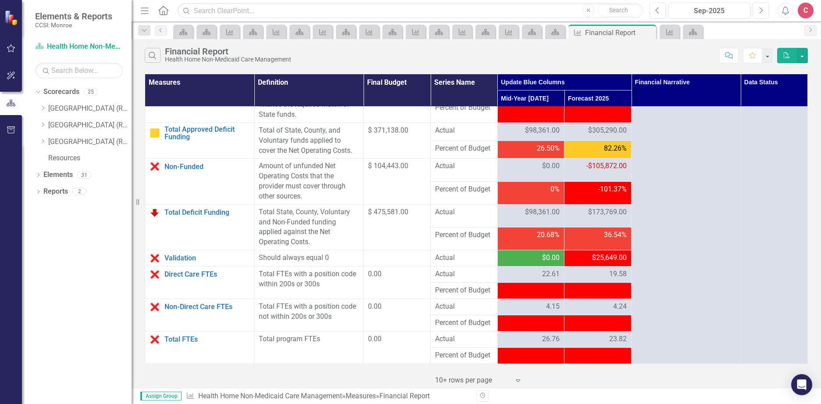
click at [615, 256] on span "$25,649.00" at bounding box center [609, 258] width 35 height 10
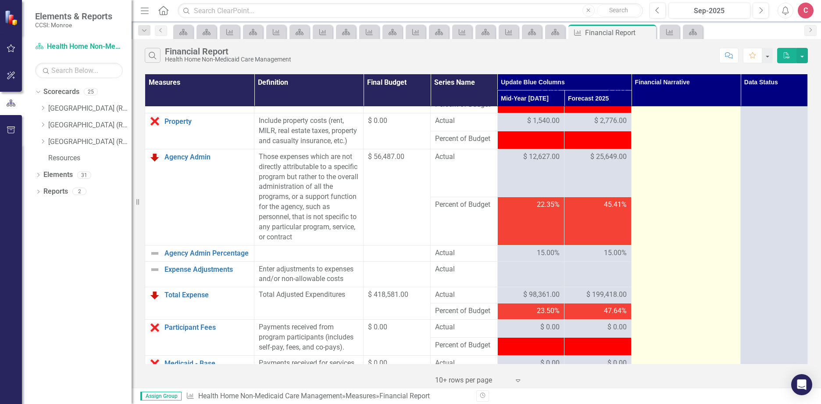
scroll to position [275, 0]
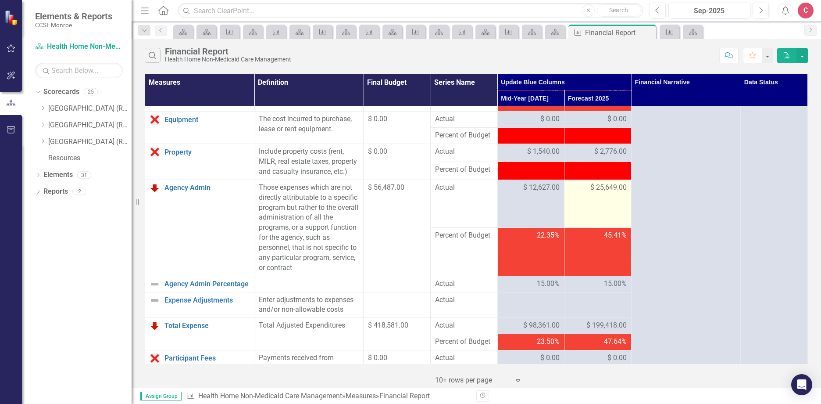
click at [595, 192] on td "$ 25,649.00" at bounding box center [597, 203] width 67 height 48
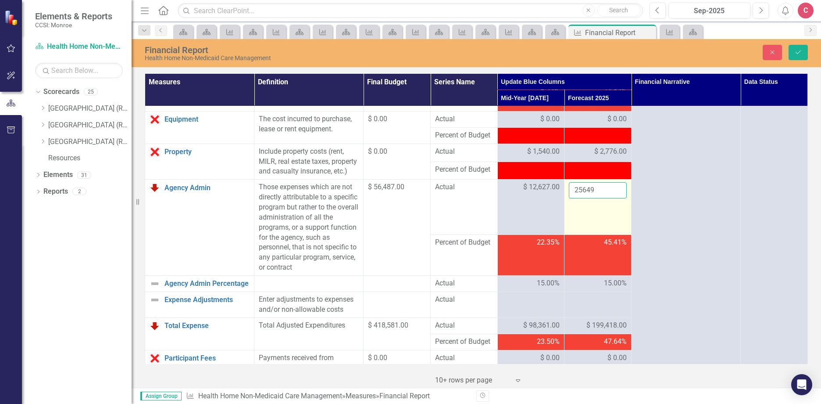
drag, startPoint x: 595, startPoint y: 192, endPoint x: 610, endPoint y: 204, distance: 19.0
click at [610, 198] on input "25649" at bounding box center [598, 190] width 58 height 16
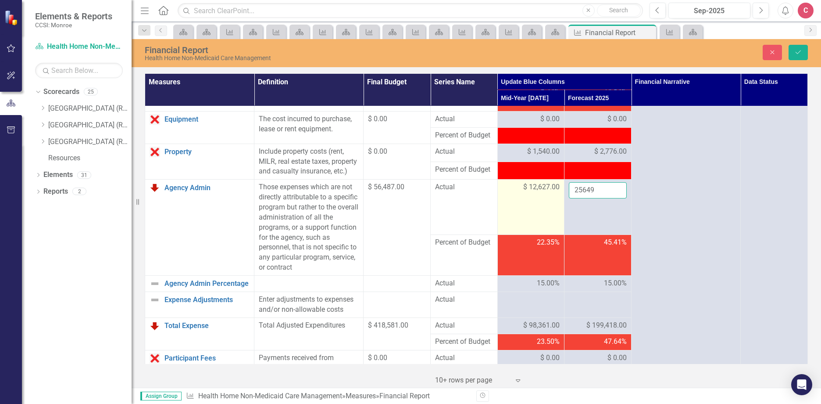
drag, startPoint x: 605, startPoint y: 201, endPoint x: 538, endPoint y: 191, distance: 67.4
click at [538, 191] on tr "Agency Admin Link Open Element Those expenses which are not directly attributab…" at bounding box center [476, 206] width 663 height 55
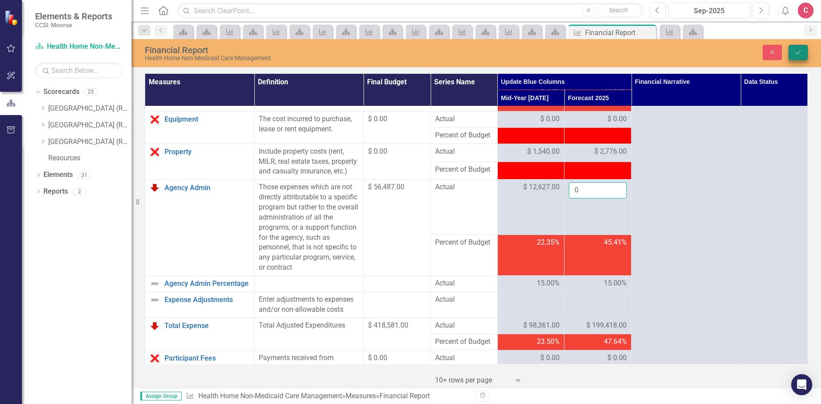
type input "0"
click at [805, 49] on button "Save" at bounding box center [798, 52] width 19 height 15
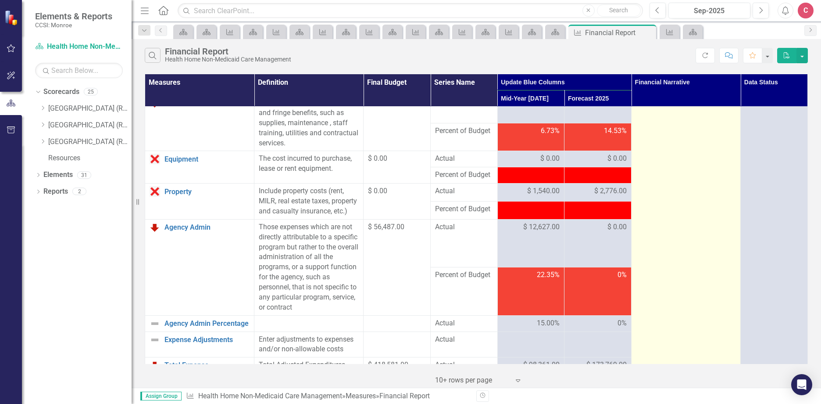
scroll to position [231, 0]
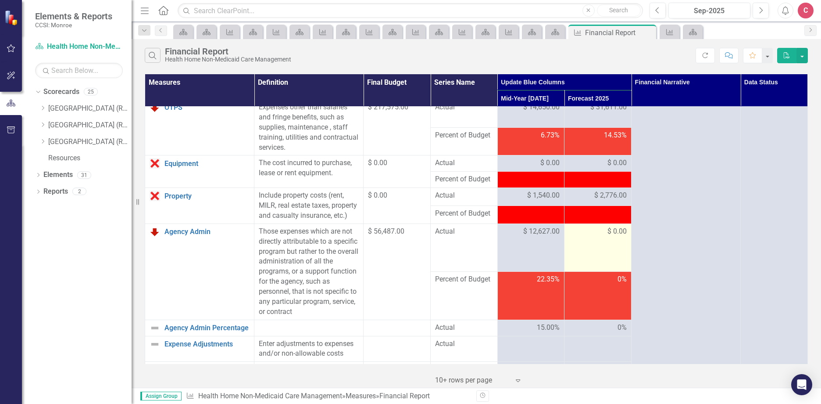
click at [607, 236] on span "$ 0.00" at bounding box center [616, 231] width 19 height 10
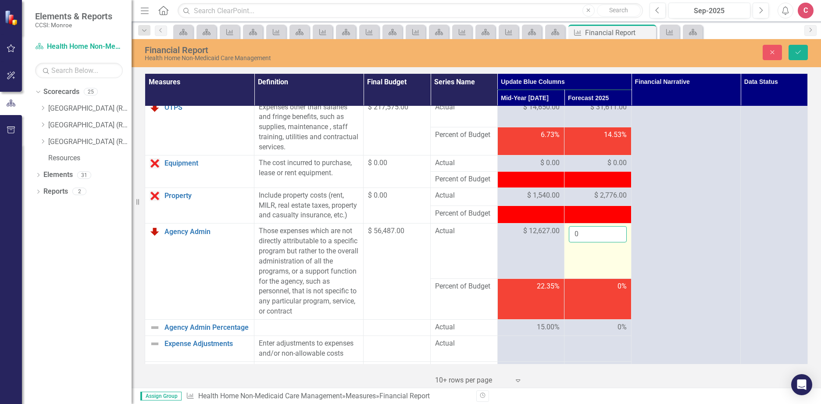
click at [595, 242] on input "0" at bounding box center [598, 234] width 58 height 16
drag, startPoint x: 597, startPoint y: 242, endPoint x: 557, endPoint y: 232, distance: 41.2
type input "25649"
click at [802, 51] on icon "Save" at bounding box center [798, 52] width 8 height 6
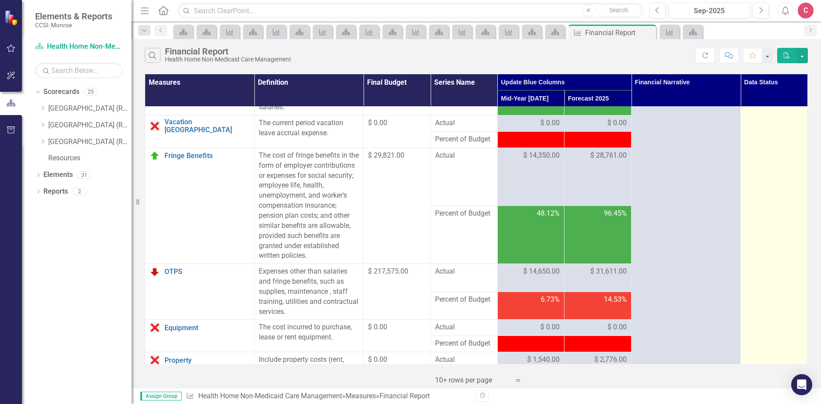
scroll to position [0, 0]
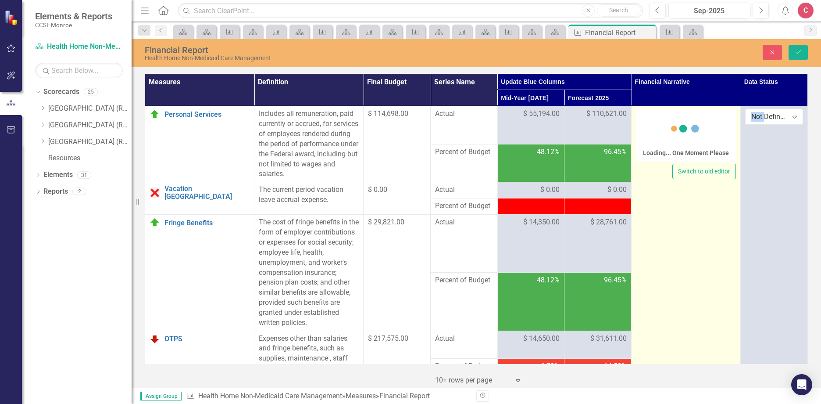
drag, startPoint x: 668, startPoint y: 123, endPoint x: 649, endPoint y: 117, distance: 19.8
click at [649, 117] on div "Loading... One Moment Please" at bounding box center [686, 135] width 100 height 53
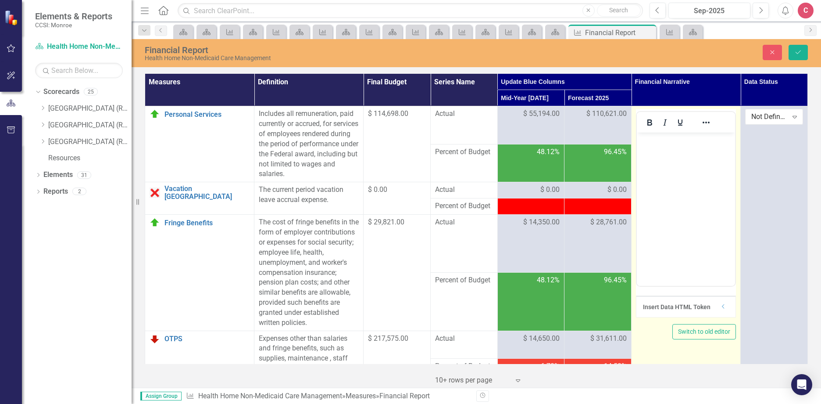
click at [651, 141] on p "Rich Text Area. Press ALT-0 for help." at bounding box center [686, 140] width 94 height 11
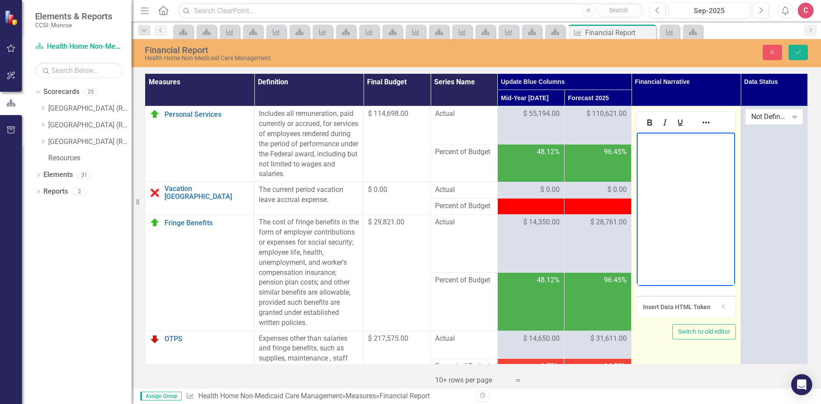
paste body "Rich Text Area. Press ALT-0 for help."
click at [698, 137] on p "OTPS coming in slightly under budget with expense, but there is a larger push f…" at bounding box center [686, 166] width 94 height 63
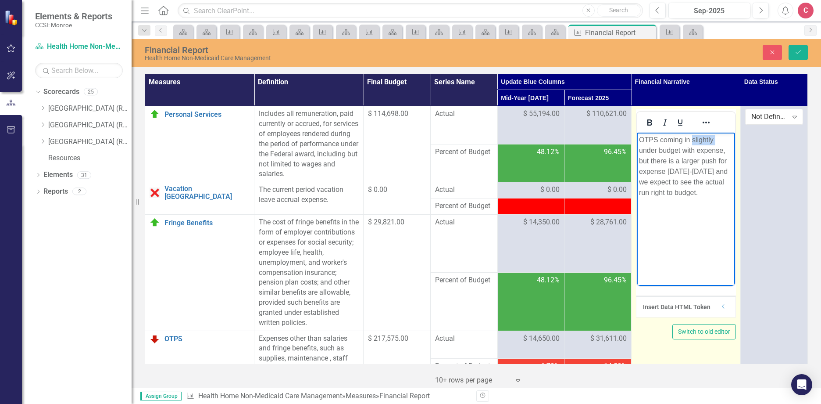
click at [698, 137] on p "OTPS coming in slightly under budget with expense, but there is a larger push f…" at bounding box center [686, 166] width 94 height 63
drag, startPoint x: 694, startPoint y: 170, endPoint x: 668, endPoint y: 168, distance: 26.0
click at [668, 168] on p "OTPS coming in under budget with expense, but there is a larger push for expens…" at bounding box center [686, 166] width 94 height 63
click at [656, 181] on p "OTPS coming in under budget with expense, but there is a larger push for expens…" at bounding box center [686, 166] width 94 height 63
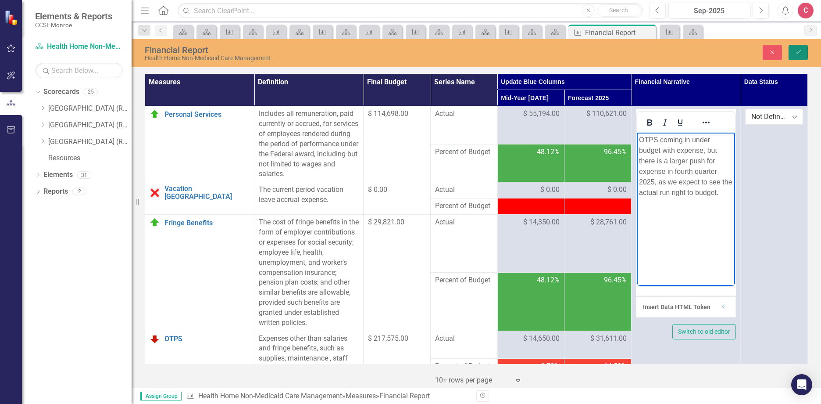
click at [803, 50] on button "Save" at bounding box center [798, 52] width 19 height 15
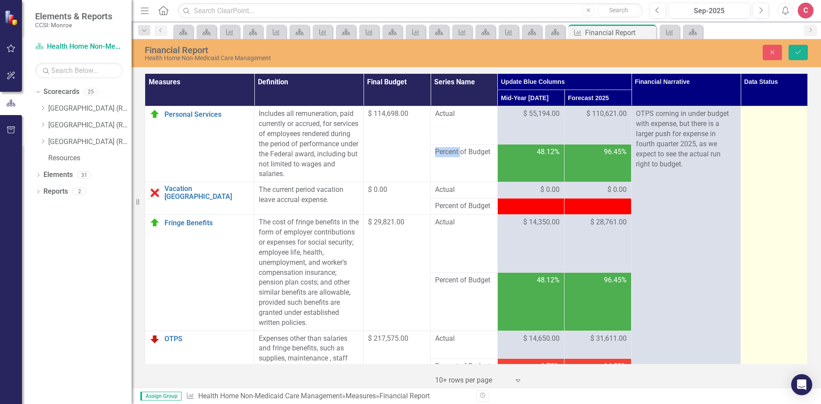
drag, startPoint x: 792, startPoint y: 139, endPoint x: 758, endPoint y: 140, distance: 34.2
click at [787, 117] on div "Expand" at bounding box center [795, 117] width 16 height 14
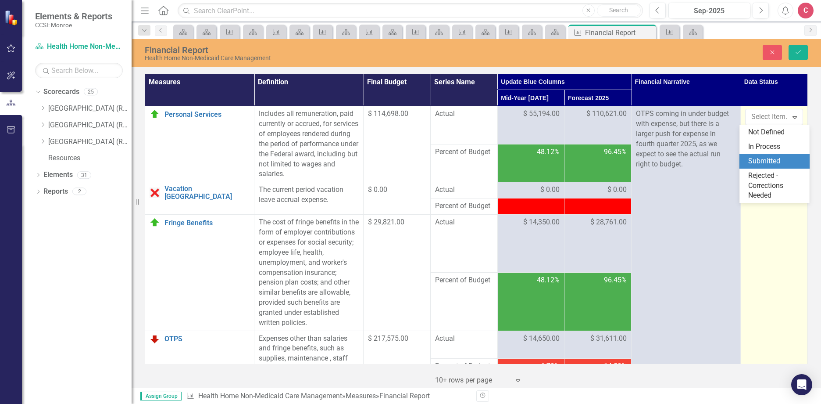
drag, startPoint x: 772, startPoint y: 159, endPoint x: 801, endPoint y: 157, distance: 28.6
click at [772, 158] on div "Submitted" at bounding box center [776, 161] width 56 height 10
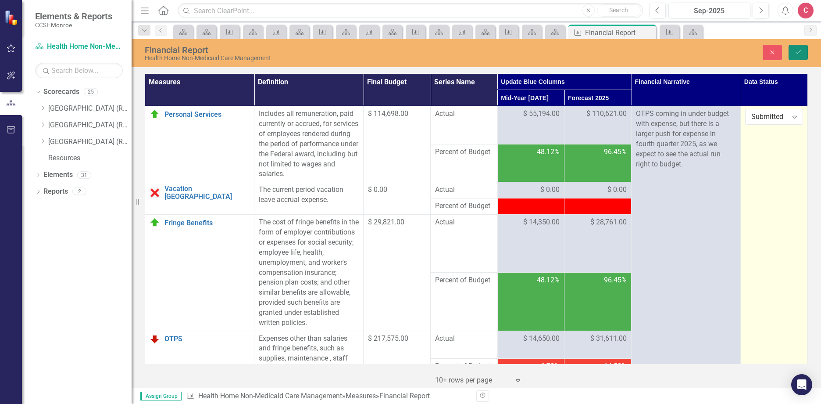
click at [804, 50] on button "Save" at bounding box center [798, 52] width 19 height 15
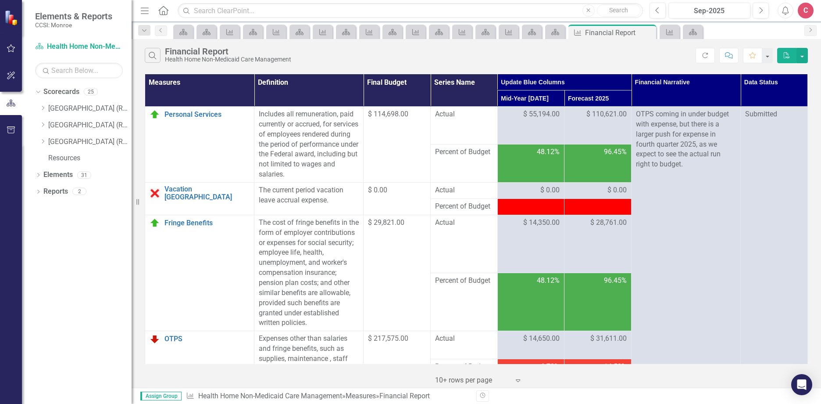
drag, startPoint x: 43, startPoint y: 142, endPoint x: 103, endPoint y: 151, distance: 61.2
click at [43, 142] on icon "Dropdown" at bounding box center [42, 141] width 7 height 5
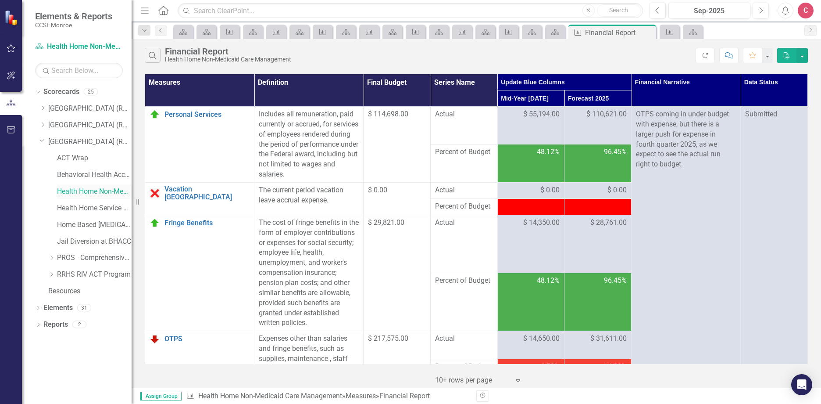
click at [100, 186] on div "Health Home Non-Medicaid Care Management" at bounding box center [94, 191] width 75 height 14
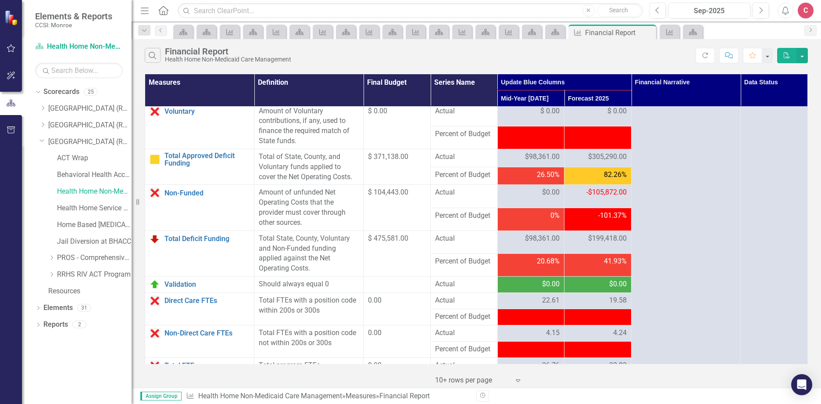
scroll to position [1152, 0]
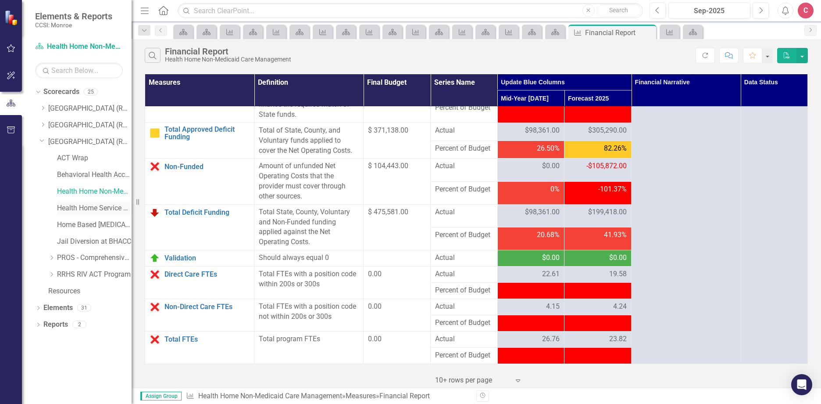
click at [79, 206] on link "Health Home Service Dollars" at bounding box center [94, 208] width 75 height 10
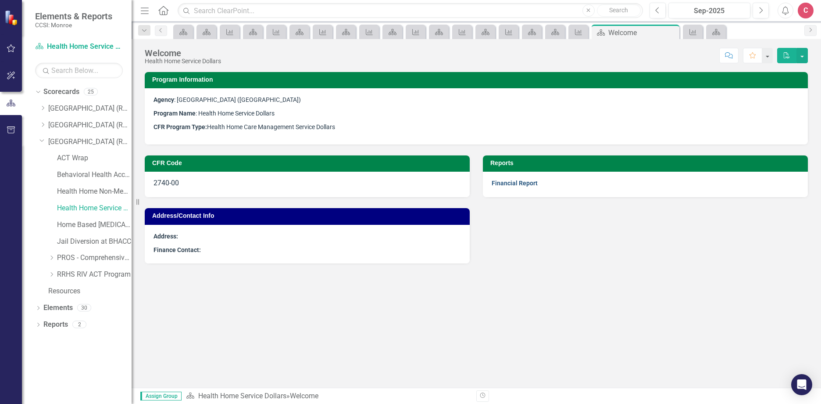
click at [514, 185] on link "Financial Report" at bounding box center [515, 182] width 46 height 7
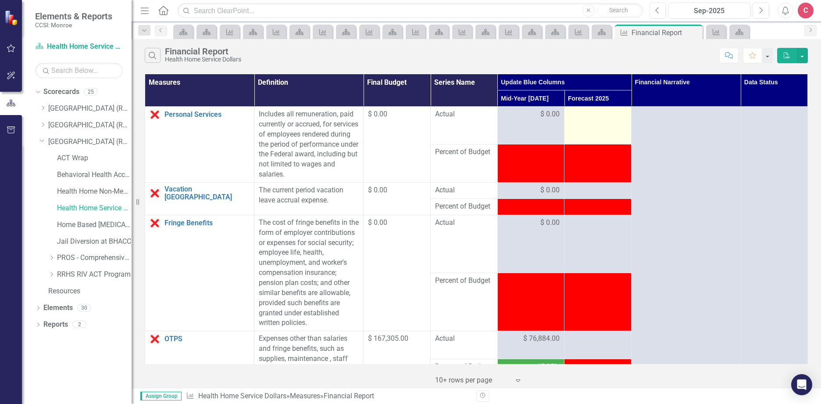
click at [589, 112] on div at bounding box center [598, 114] width 58 height 11
click at [594, 117] on div at bounding box center [598, 114] width 58 height 11
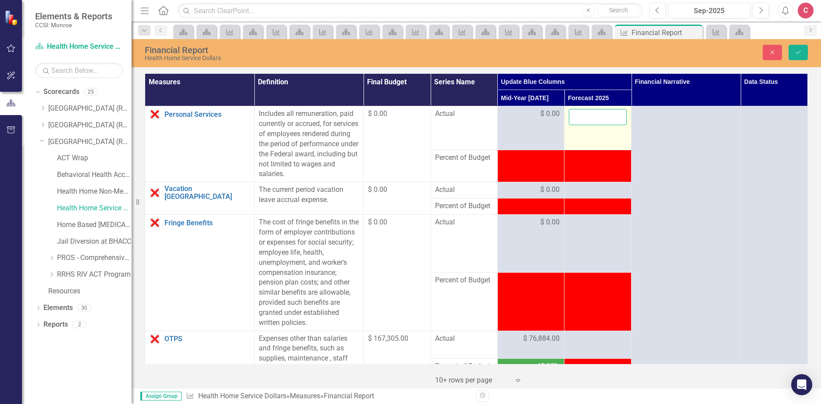
click at [580, 117] on input "number" at bounding box center [598, 117] width 58 height 16
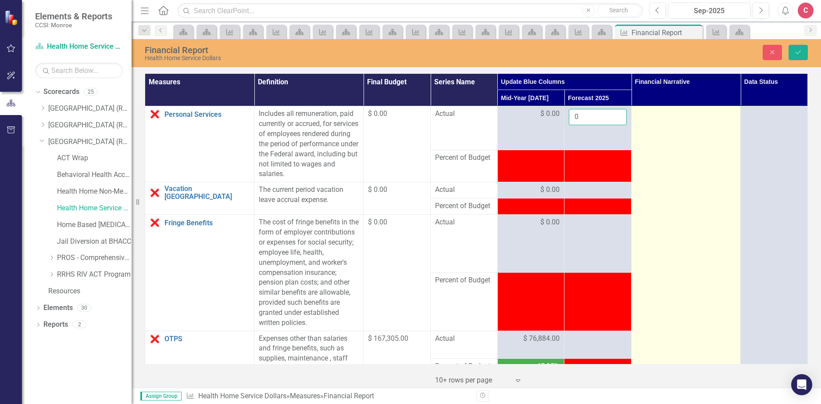
type input "0"
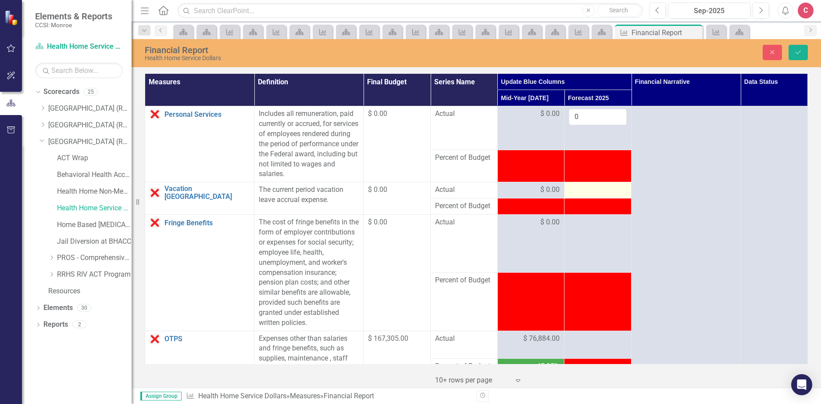
click at [576, 191] on div at bounding box center [598, 190] width 58 height 11
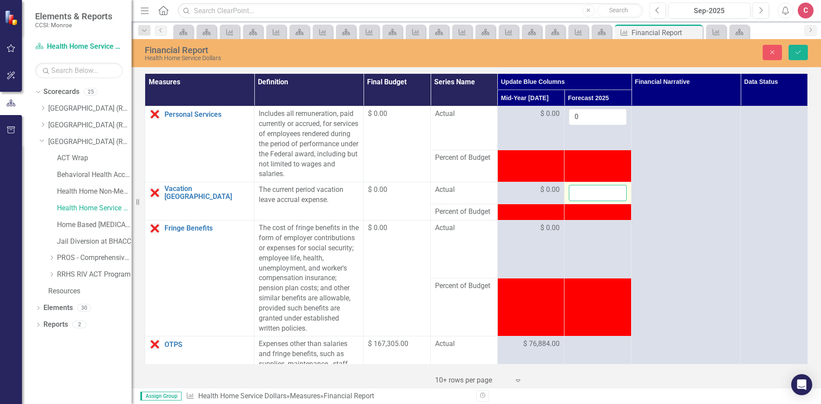
drag, startPoint x: 576, startPoint y: 191, endPoint x: 592, endPoint y: 194, distance: 15.6
click at [592, 194] on input "number" at bounding box center [598, 193] width 58 height 16
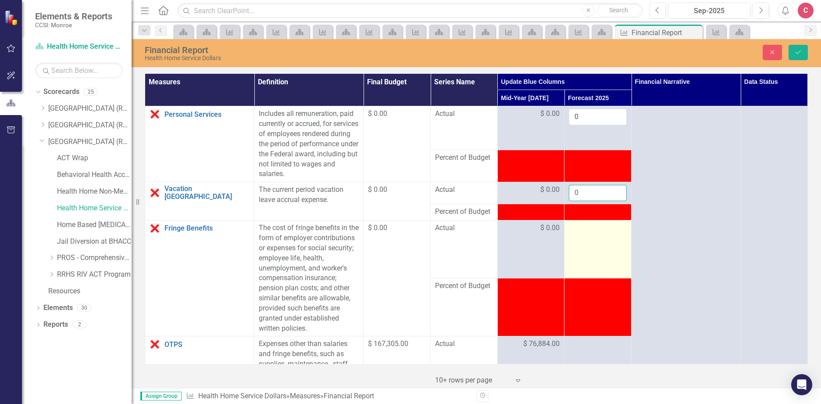
type input "0"
click at [590, 233] on div at bounding box center [598, 228] width 58 height 11
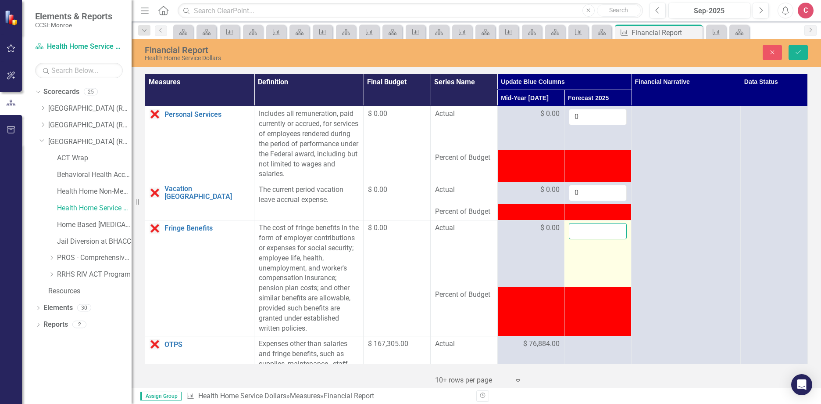
drag, startPoint x: 590, startPoint y: 233, endPoint x: 583, endPoint y: 234, distance: 7.5
click at [583, 234] on input "number" at bounding box center [598, 231] width 58 height 16
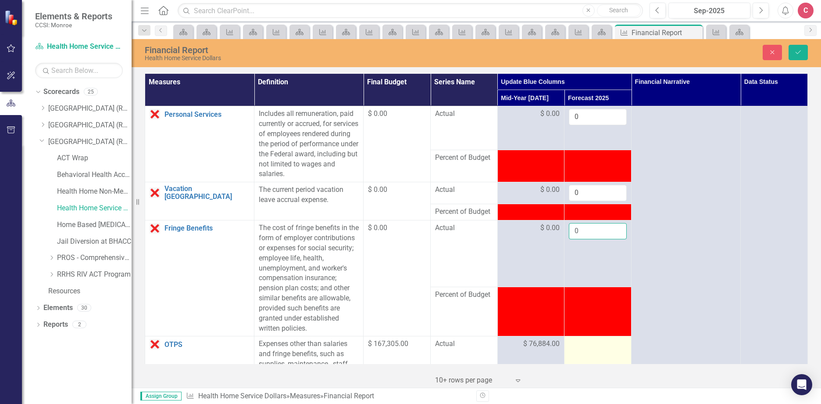
type input "0"
click at [585, 347] on div at bounding box center [598, 344] width 58 height 11
click at [591, 354] on td at bounding box center [597, 350] width 67 height 28
click at [591, 353] on td at bounding box center [597, 350] width 67 height 28
drag, startPoint x: 591, startPoint y: 353, endPoint x: 579, endPoint y: 343, distance: 15.8
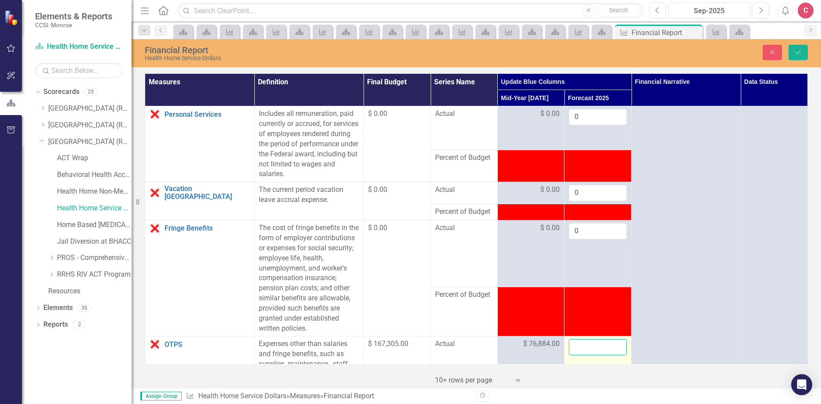
click at [572, 339] on input "number" at bounding box center [598, 347] width 58 height 16
type input "86039"
click at [796, 49] on icon "Save" at bounding box center [798, 52] width 8 height 6
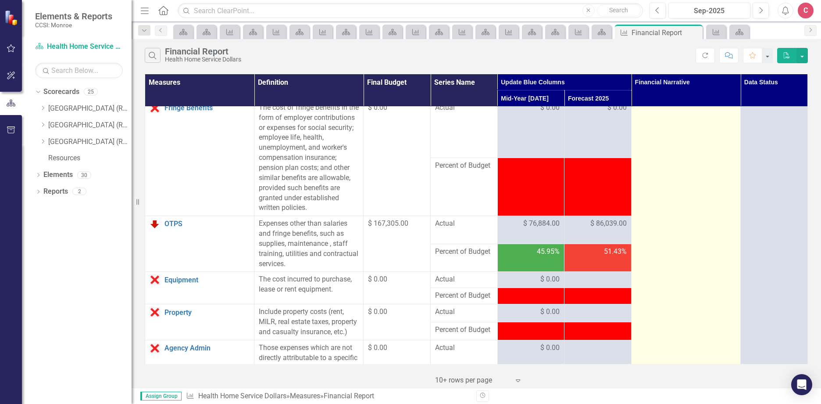
scroll to position [132, 0]
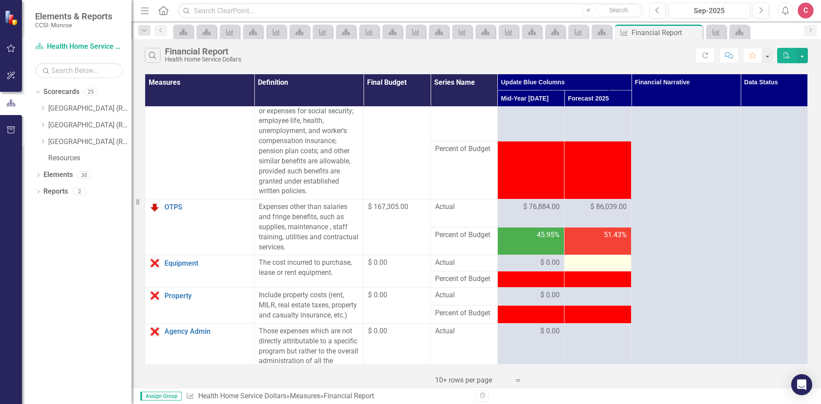
click at [606, 263] on div at bounding box center [598, 262] width 58 height 11
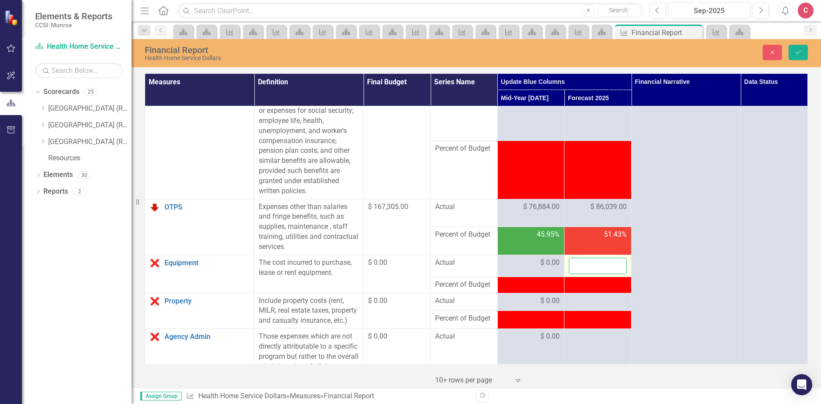
drag, startPoint x: 606, startPoint y: 263, endPoint x: 591, endPoint y: 266, distance: 15.2
click at [584, 265] on input "number" at bounding box center [598, 265] width 58 height 16
type input "0"
click at [588, 303] on div at bounding box center [598, 301] width 58 height 11
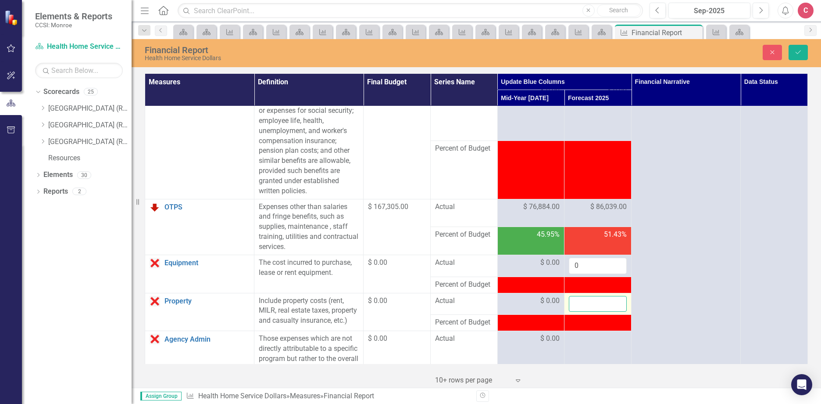
drag, startPoint x: 588, startPoint y: 303, endPoint x: 583, endPoint y: 304, distance: 4.6
click at [579, 303] on input "number" at bounding box center [598, 304] width 58 height 16
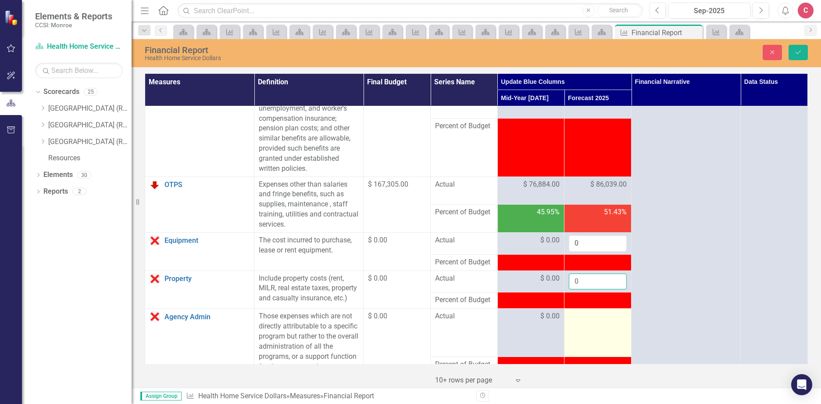
scroll to position [175, 0]
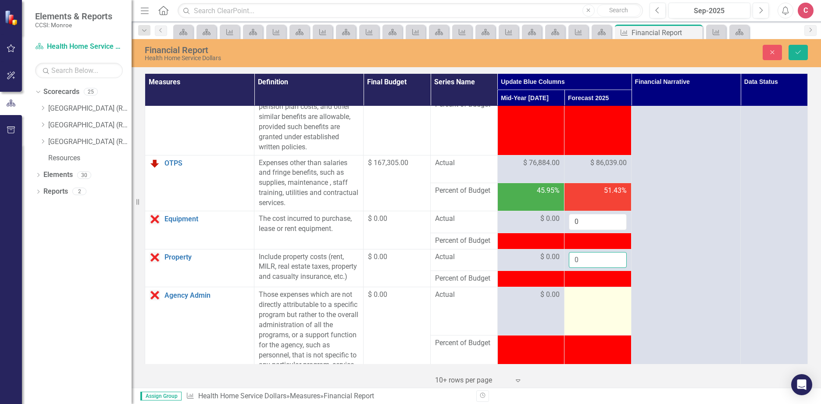
type input "0"
click at [593, 315] on td at bounding box center [597, 311] width 67 height 48
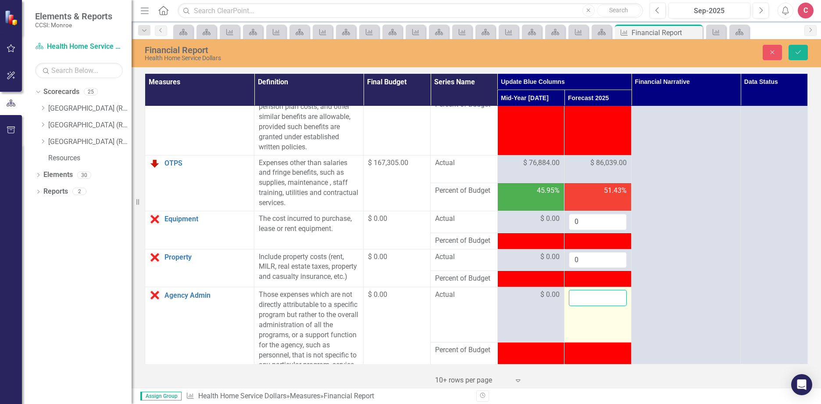
drag, startPoint x: 593, startPoint y: 315, endPoint x: 590, endPoint y: 306, distance: 10.1
click at [590, 306] on input "number" at bounding box center [598, 297] width 58 height 16
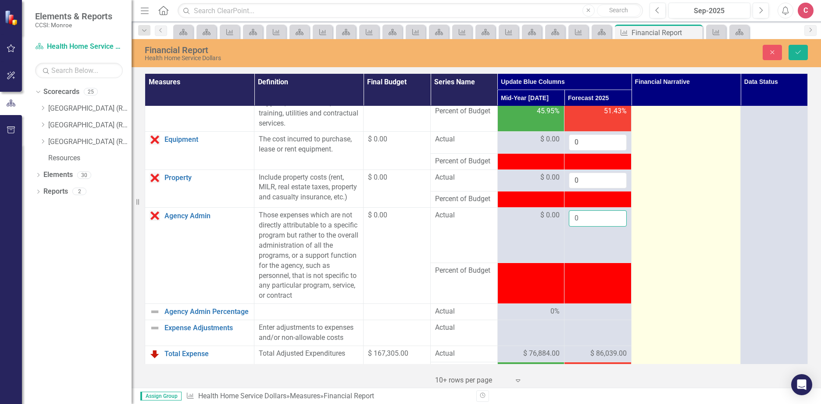
scroll to position [263, 0]
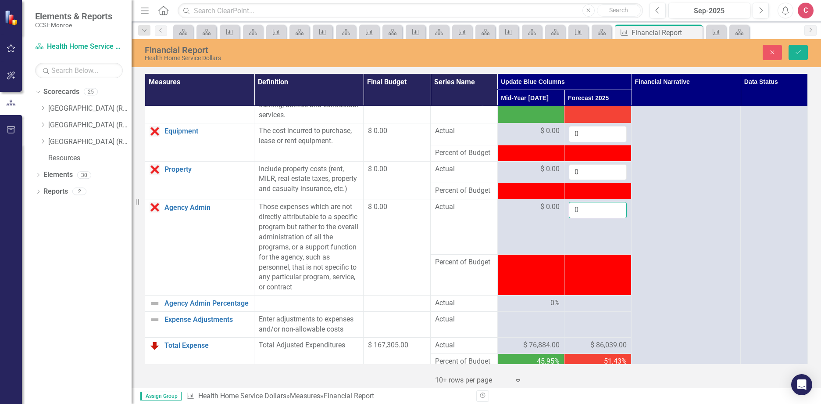
type input "0"
click at [581, 308] on div at bounding box center [598, 303] width 58 height 11
click at [589, 308] on div at bounding box center [598, 303] width 58 height 11
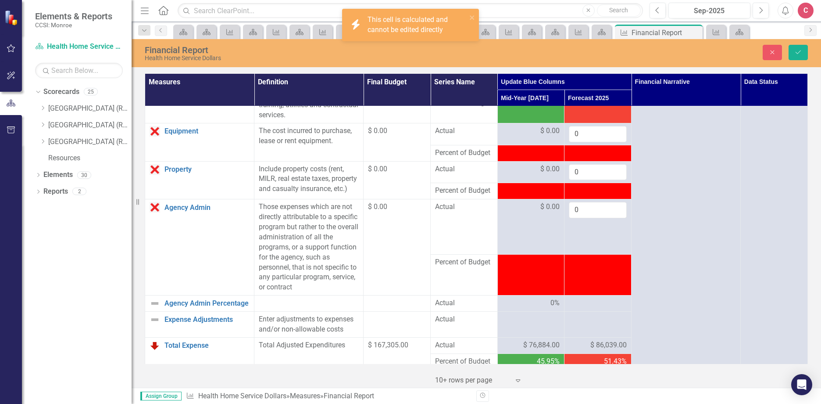
click at [587, 308] on div at bounding box center [598, 303] width 58 height 11
click at [593, 325] on div at bounding box center [598, 319] width 58 height 11
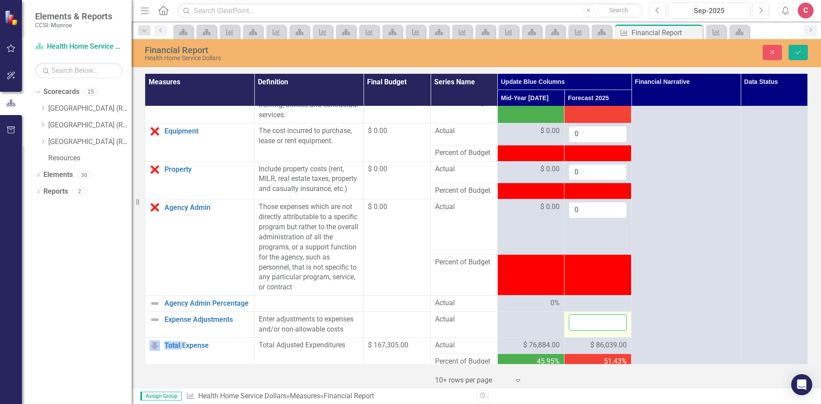
drag, startPoint x: 593, startPoint y: 330, endPoint x: 590, endPoint y: 334, distance: 4.7
click at [590, 330] on input "number" at bounding box center [598, 322] width 58 height 16
type input "0"
click at [587, 308] on div at bounding box center [598, 303] width 58 height 11
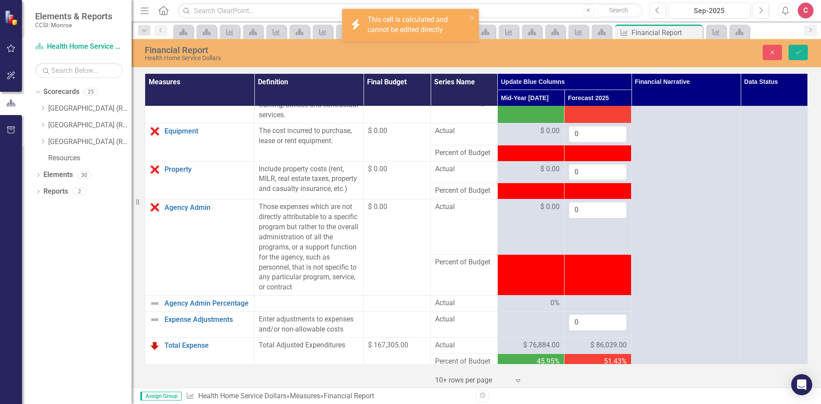
drag, startPoint x: 587, startPoint y: 314, endPoint x: 576, endPoint y: 313, distance: 11.0
click at [576, 308] on div at bounding box center [598, 303] width 58 height 11
click at [803, 59] on button "Save" at bounding box center [798, 52] width 19 height 15
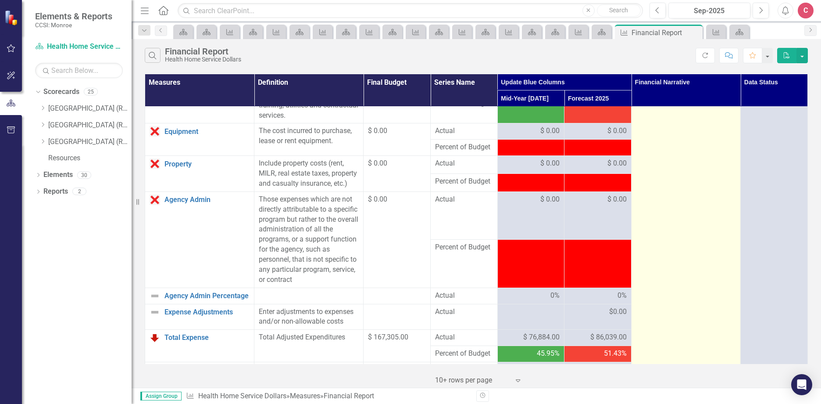
scroll to position [395, 0]
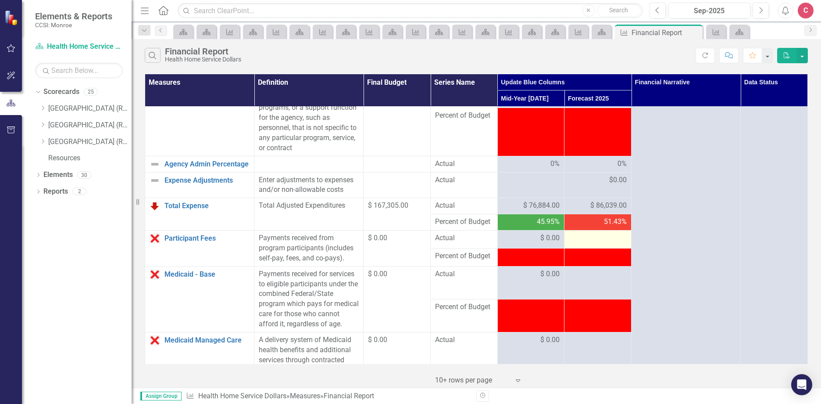
click at [602, 243] on div at bounding box center [598, 238] width 58 height 11
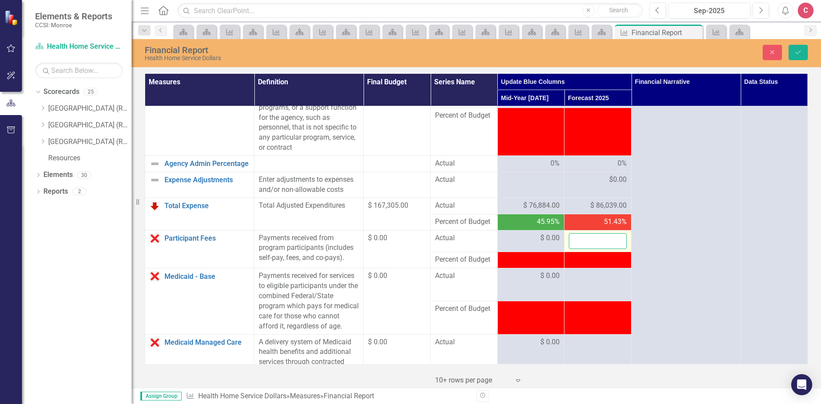
drag, startPoint x: 602, startPoint y: 252, endPoint x: 585, endPoint y: 251, distance: 16.7
click at [584, 249] on input "number" at bounding box center [598, 241] width 58 height 16
type input "0"
click at [600, 294] on td at bounding box center [597, 284] width 67 height 33
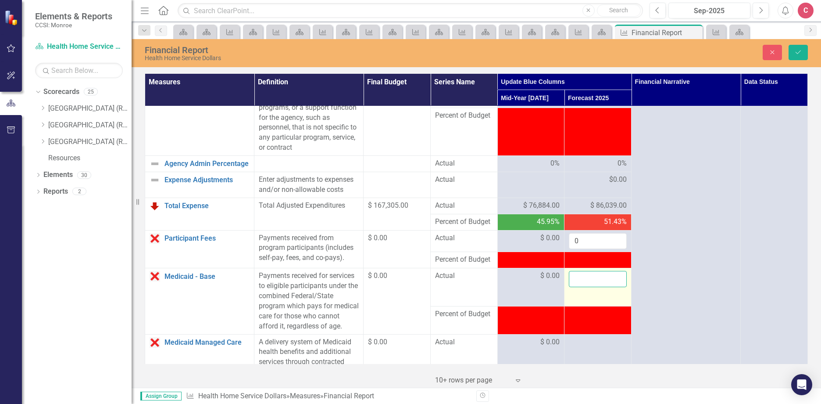
drag, startPoint x: 600, startPoint y: 294, endPoint x: 580, endPoint y: 288, distance: 20.1
click at [580, 287] on input "number" at bounding box center [598, 279] width 58 height 16
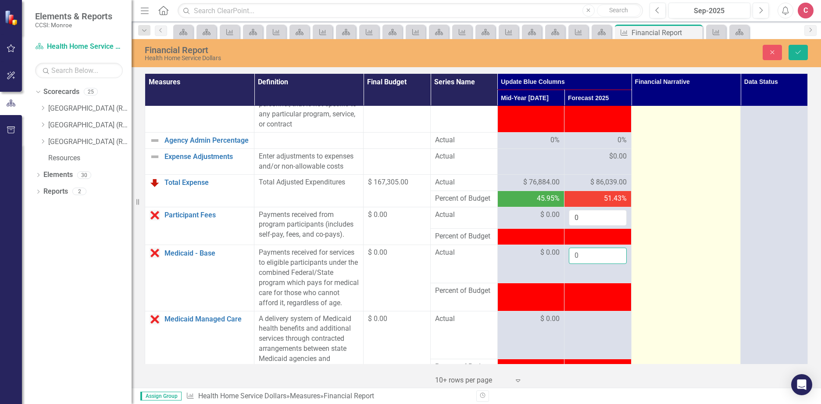
scroll to position [439, 0]
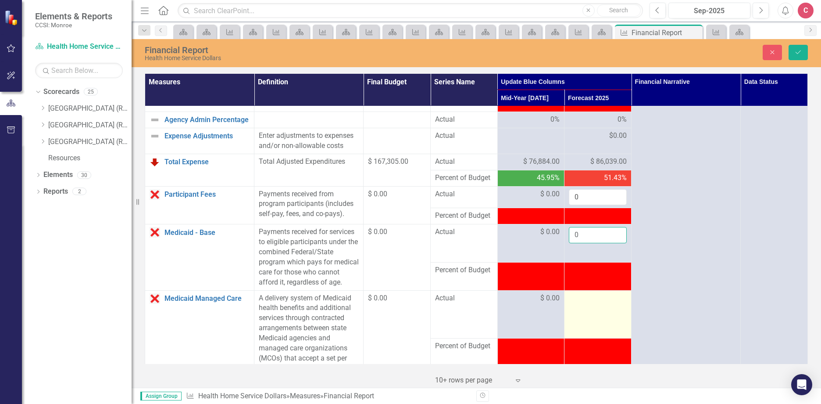
type input "0"
click at [593, 325] on td at bounding box center [597, 314] width 67 height 48
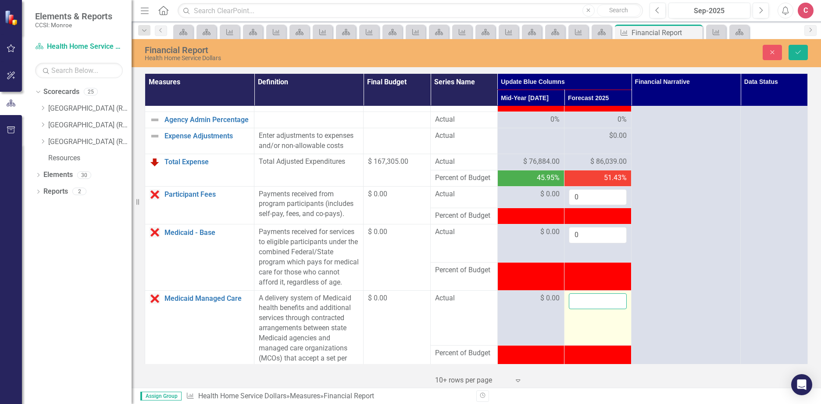
drag, startPoint x: 593, startPoint y: 325, endPoint x: 573, endPoint y: 320, distance: 20.3
click at [570, 309] on input "number" at bounding box center [598, 301] width 58 height 16
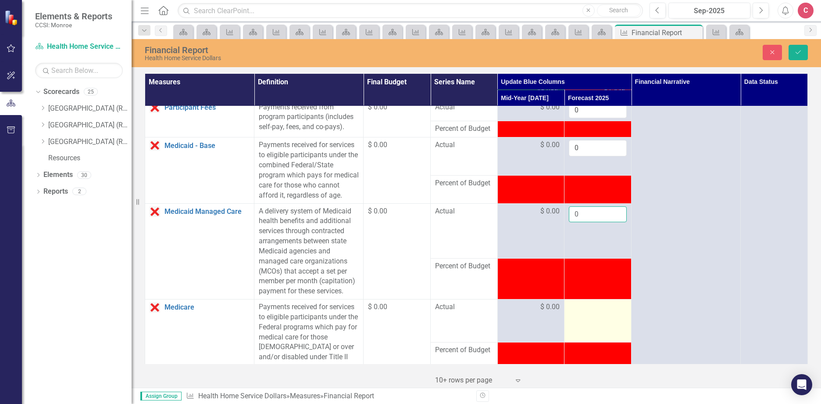
scroll to position [526, 0]
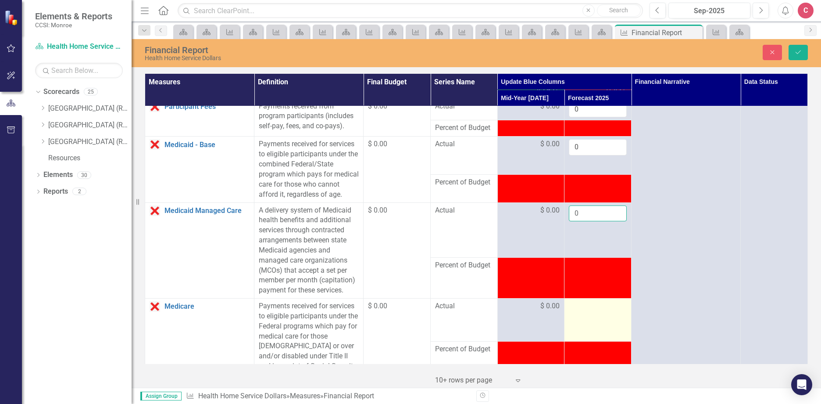
type input "0"
click at [582, 333] on td at bounding box center [597, 319] width 67 height 43
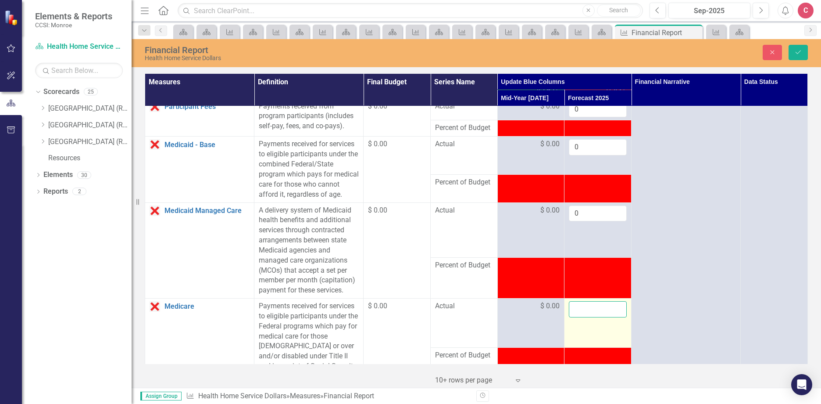
drag, startPoint x: 582, startPoint y: 333, endPoint x: 588, endPoint y: 334, distance: 6.2
click at [579, 317] on input "number" at bounding box center [598, 309] width 58 height 16
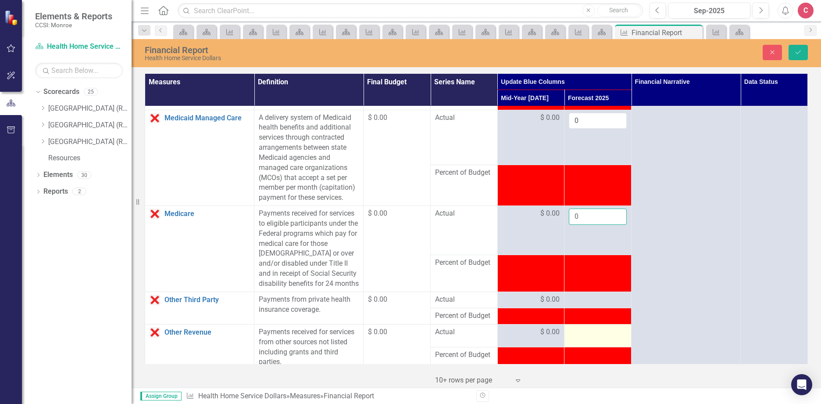
scroll to position [658, 0]
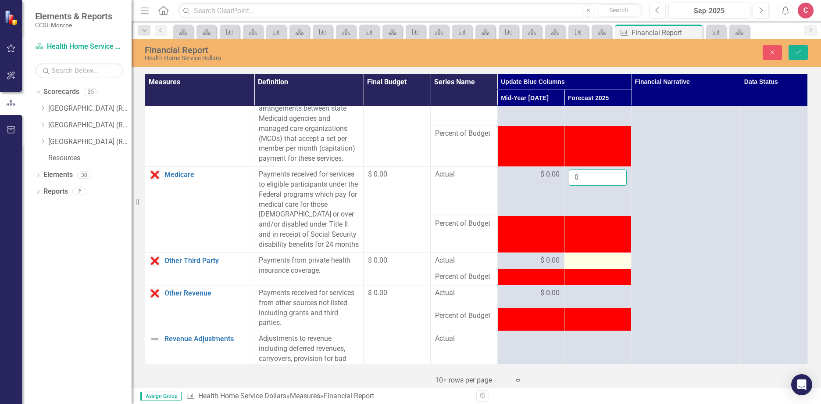
type input "0"
click at [582, 266] on div at bounding box center [598, 260] width 58 height 11
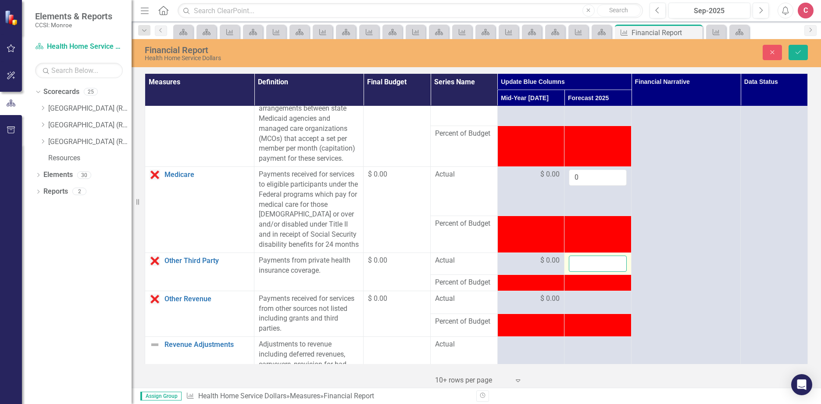
drag, startPoint x: 582, startPoint y: 293, endPoint x: 587, endPoint y: 294, distance: 4.8
click at [587, 272] on input "number" at bounding box center [598, 263] width 58 height 16
type input "0"
click at [589, 304] on div at bounding box center [598, 298] width 58 height 11
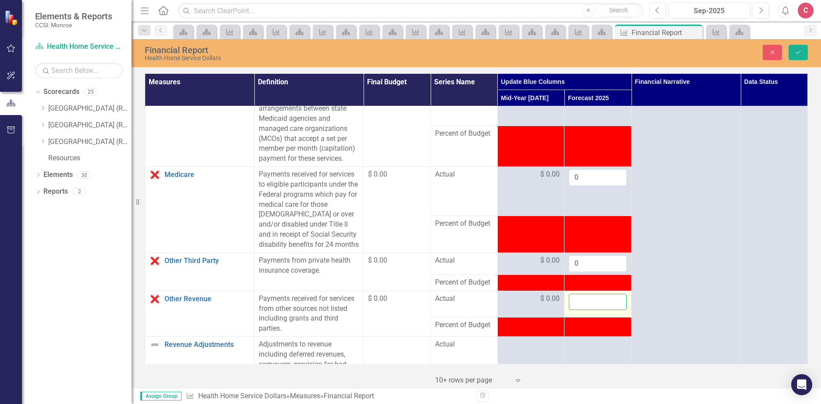
drag, startPoint x: 589, startPoint y: 327, endPoint x: 585, endPoint y: 334, distance: 8.3
click at [579, 310] on input "number" at bounding box center [598, 301] width 58 height 16
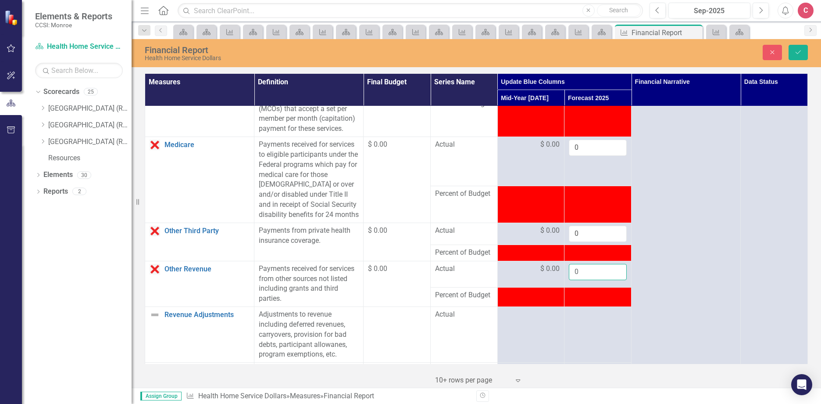
scroll to position [746, 0]
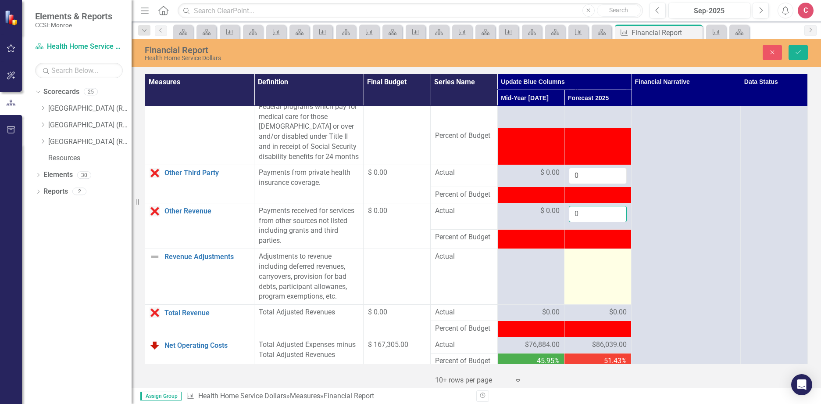
type input "0"
click at [587, 300] on td at bounding box center [597, 277] width 67 height 56
drag, startPoint x: 587, startPoint y: 300, endPoint x: 582, endPoint y: 293, distance: 9.4
click at [575, 268] on input "number" at bounding box center [598, 259] width 58 height 16
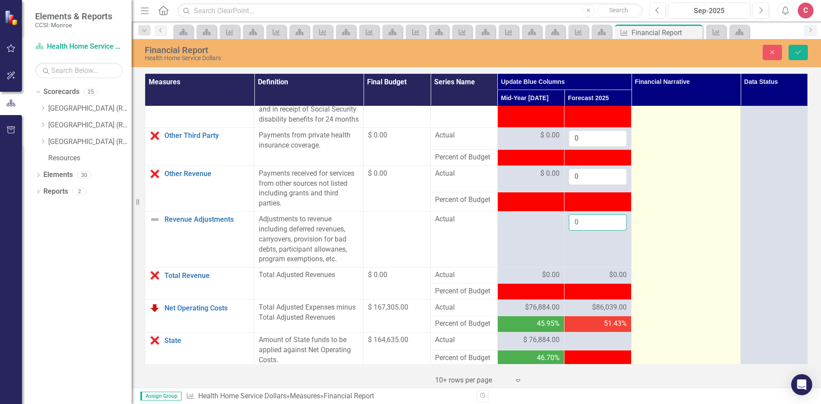
scroll to position [833, 0]
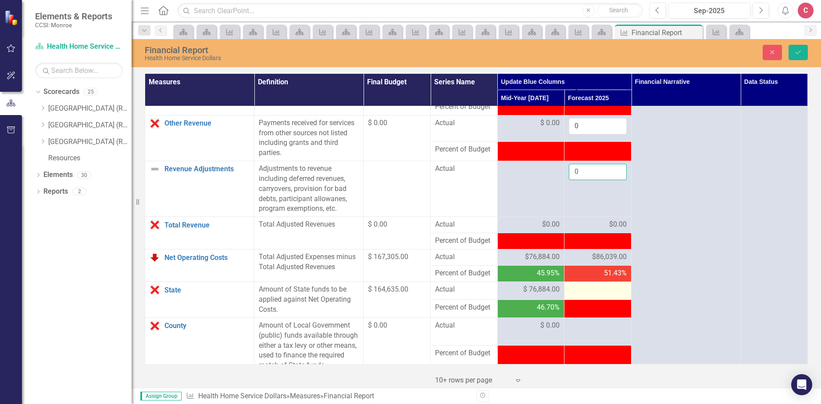
type input "0"
click at [590, 295] on div at bounding box center [598, 289] width 58 height 11
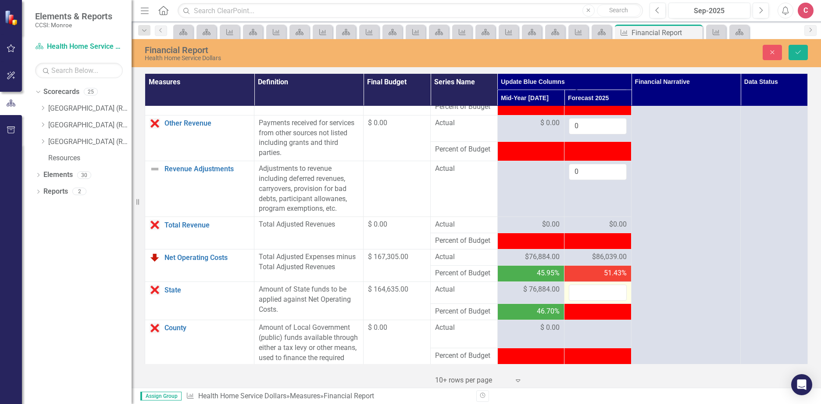
click at [590, 300] on input "number" at bounding box center [598, 292] width 58 height 16
click at [804, 56] on button "Save" at bounding box center [798, 52] width 19 height 15
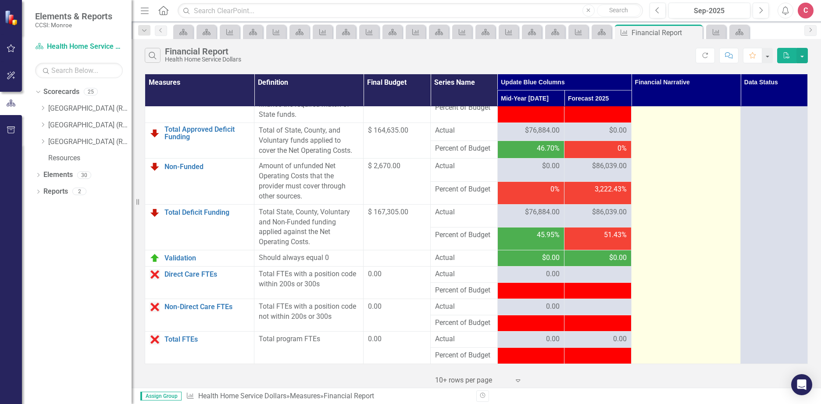
scroll to position [1065, 0]
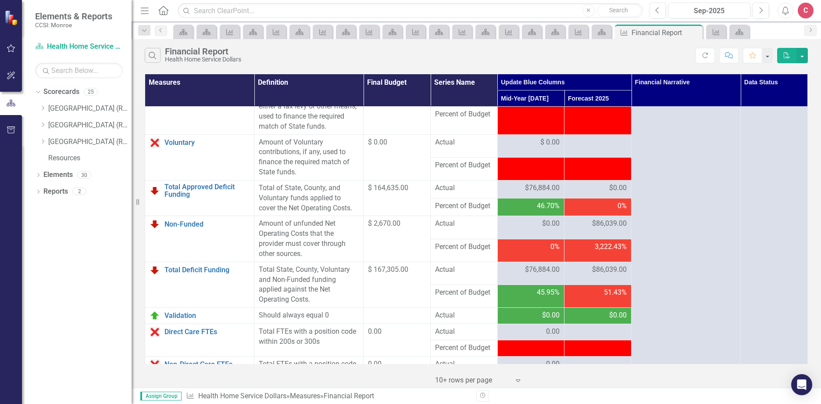
click at [609, 193] on span "$0.00" at bounding box center [618, 188] width 18 height 10
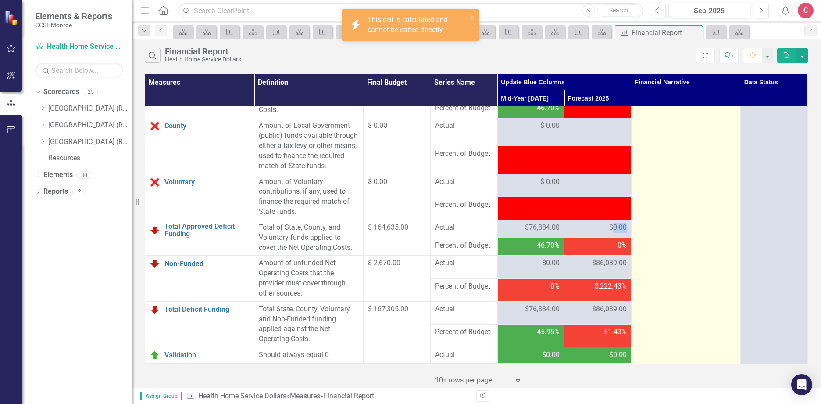
scroll to position [977, 0]
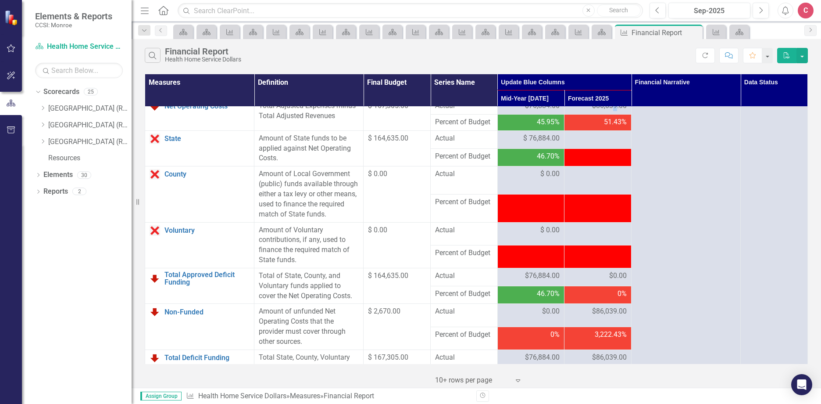
click at [610, 111] on span "$86,039.00" at bounding box center [609, 106] width 35 height 10
click at [615, 144] on div at bounding box center [598, 138] width 58 height 11
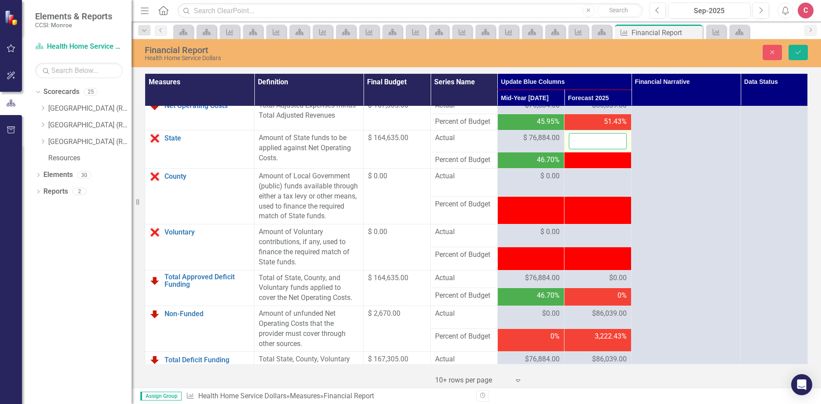
drag, startPoint x: 615, startPoint y: 171, endPoint x: 594, endPoint y: 171, distance: 21.5
click at [594, 149] on input "number" at bounding box center [598, 141] width 58 height 16
type input "86039"
click at [791, 55] on button "Save" at bounding box center [798, 52] width 19 height 15
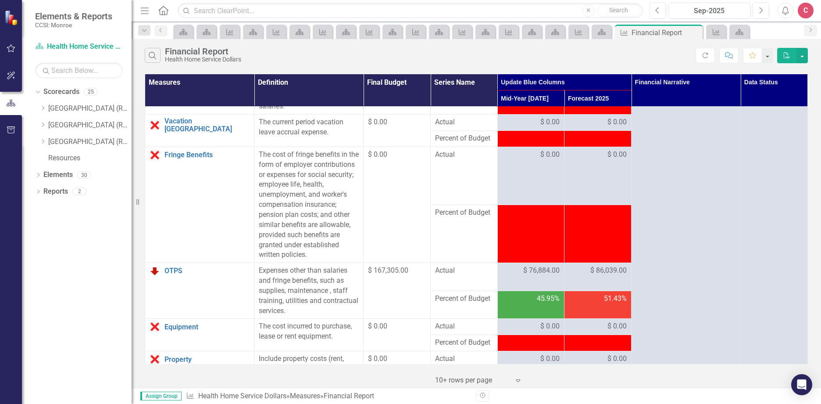
scroll to position [0, 0]
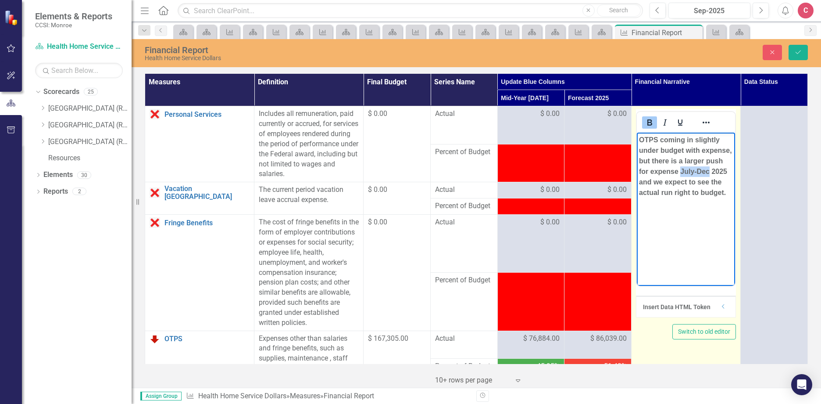
drag, startPoint x: 681, startPoint y: 171, endPoint x: 710, endPoint y: 171, distance: 29.0
click at [710, 171] on strong "﻿OTPS coming in slightly under budget with expense, but there is a larger push …" at bounding box center [685, 166] width 93 height 60
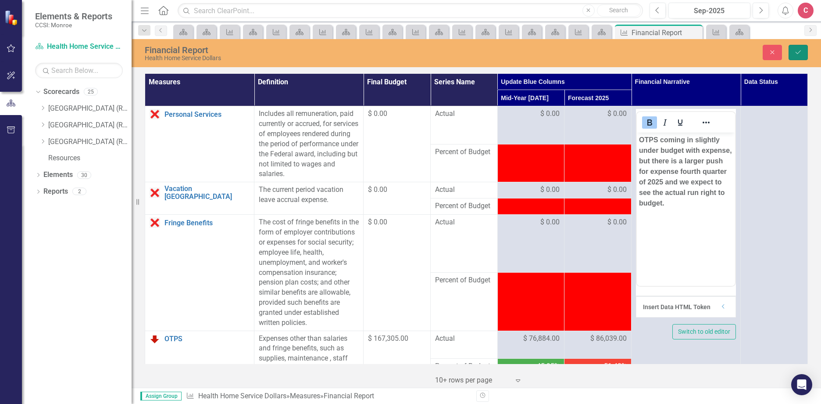
click at [800, 51] on icon "submit" at bounding box center [798, 52] width 5 height 4
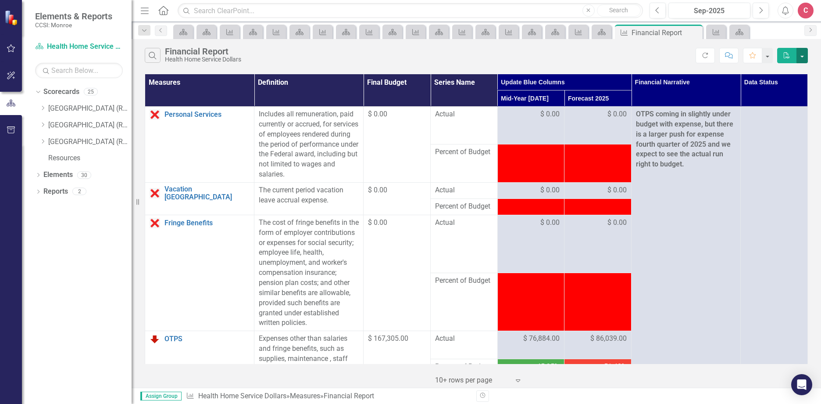
click at [802, 54] on button "button" at bounding box center [802, 55] width 11 height 15
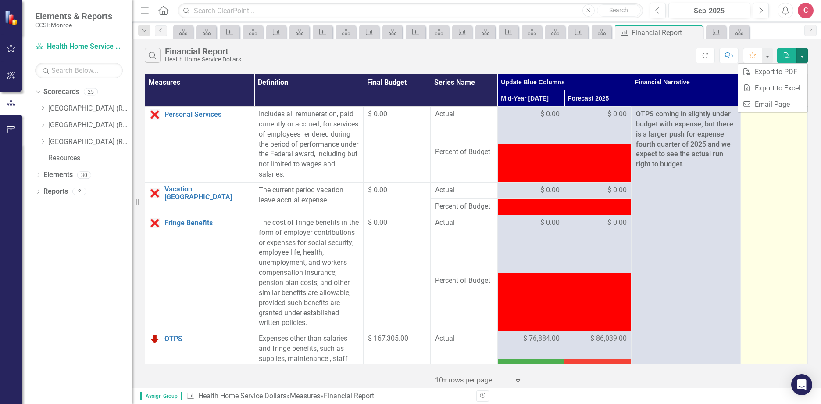
click at [757, 118] on div at bounding box center [774, 114] width 58 height 11
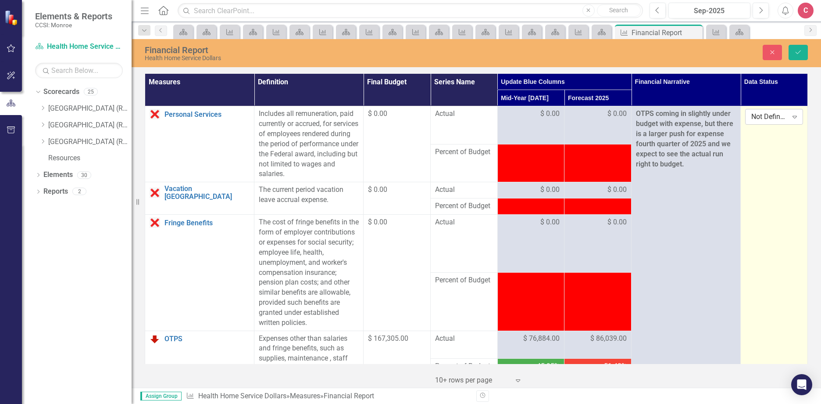
drag, startPoint x: 757, startPoint y: 118, endPoint x: 790, endPoint y: 117, distance: 32.9
click at [793, 117] on icon at bounding box center [795, 117] width 4 height 3
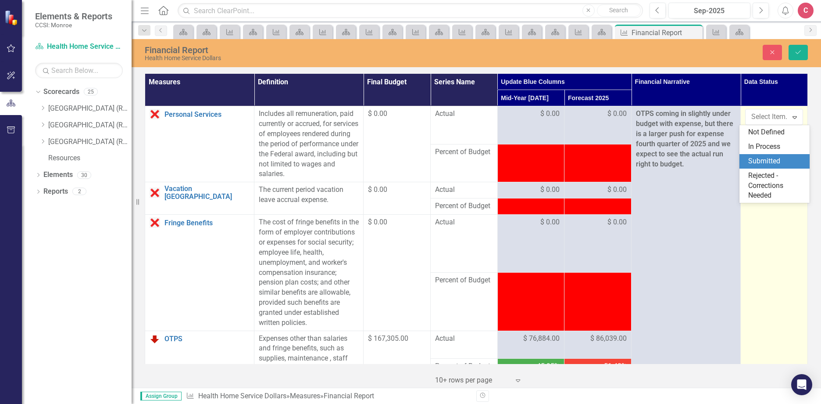
click at [785, 163] on div "Submitted" at bounding box center [776, 161] width 56 height 10
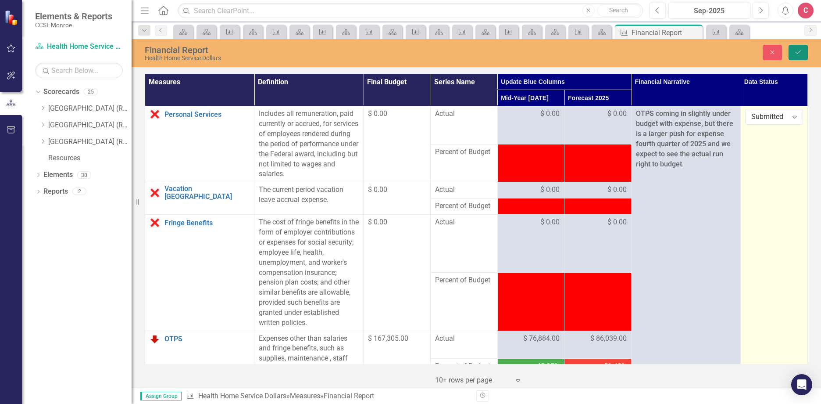
click at [804, 52] on button "Save" at bounding box center [798, 52] width 19 height 15
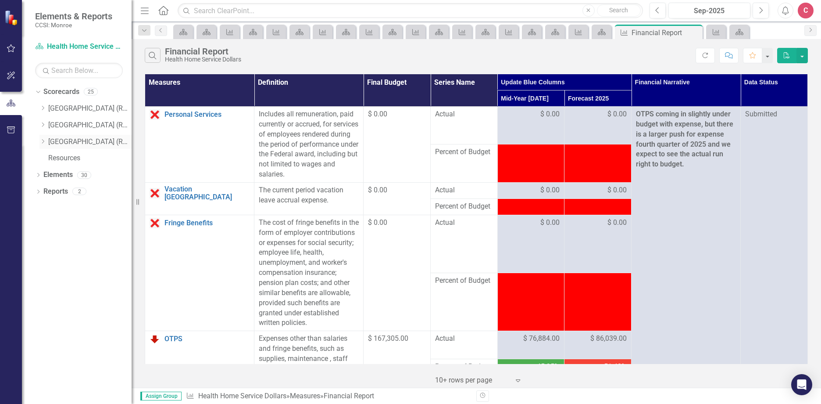
click at [46, 141] on icon "Dropdown" at bounding box center [42, 141] width 7 height 5
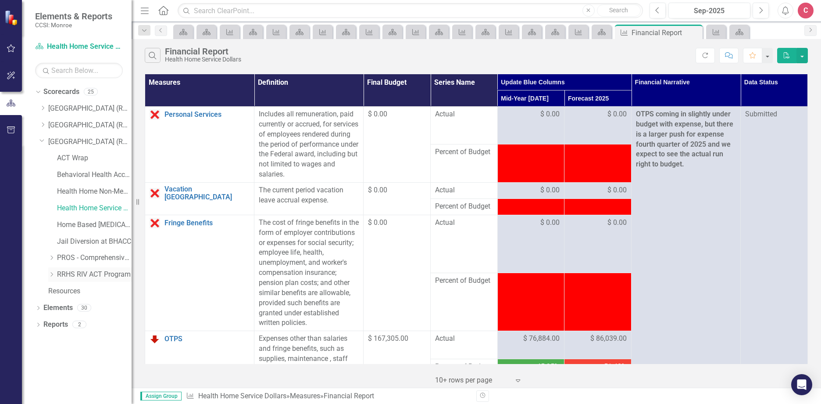
drag, startPoint x: 79, startPoint y: 272, endPoint x: 114, endPoint y: 276, distance: 34.9
click at [79, 272] on link "RRHS RIV ACT Program" at bounding box center [94, 274] width 75 height 10
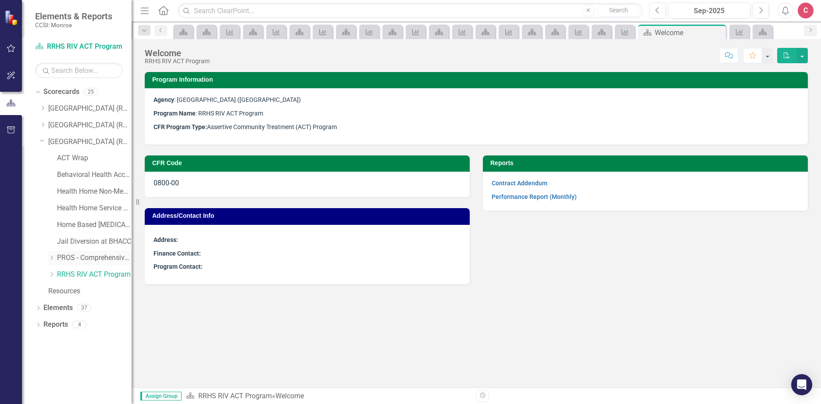
click at [100, 258] on link "PROS - Comprehensive with Clinic" at bounding box center [94, 258] width 75 height 10
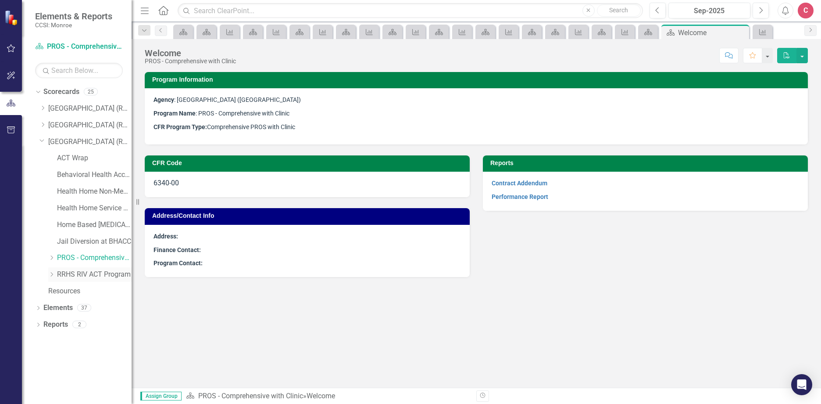
click at [52, 274] on icon "Dropdown" at bounding box center [51, 274] width 7 height 5
click at [96, 307] on link "ACT IPS (8360)" at bounding box center [99, 308] width 66 height 10
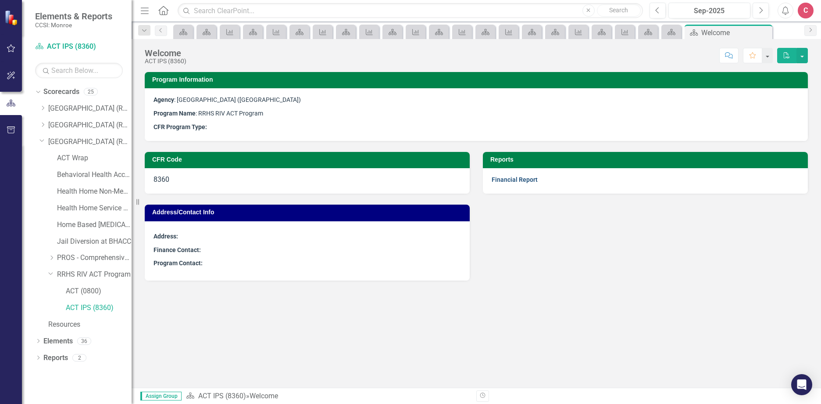
click at [505, 178] on link "Financial Report" at bounding box center [515, 179] width 46 height 7
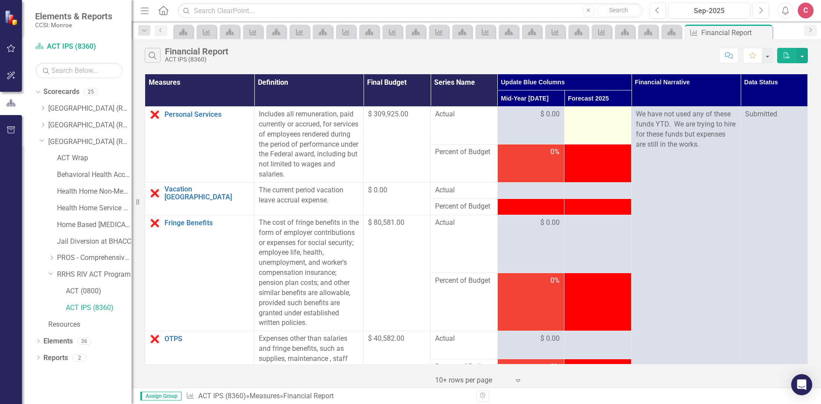
click at [592, 118] on div at bounding box center [598, 114] width 58 height 11
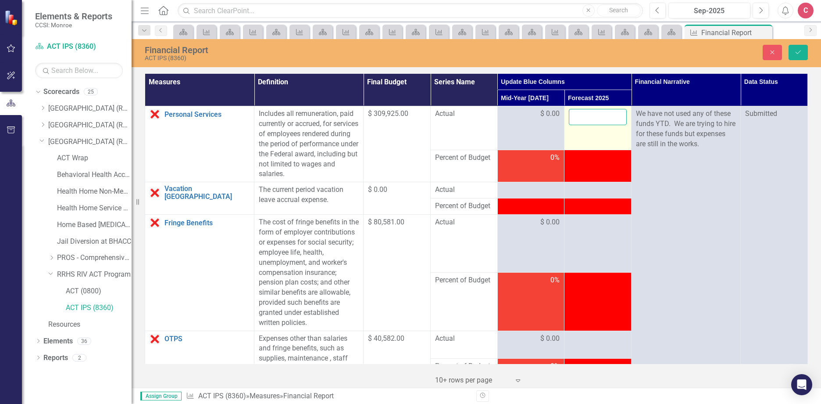
drag, startPoint x: 592, startPoint y: 118, endPoint x: 578, endPoint y: 117, distance: 14.1
click at [578, 117] on input "number" at bounding box center [598, 117] width 58 height 16
type input "0"
click at [581, 189] on div at bounding box center [598, 190] width 58 height 11
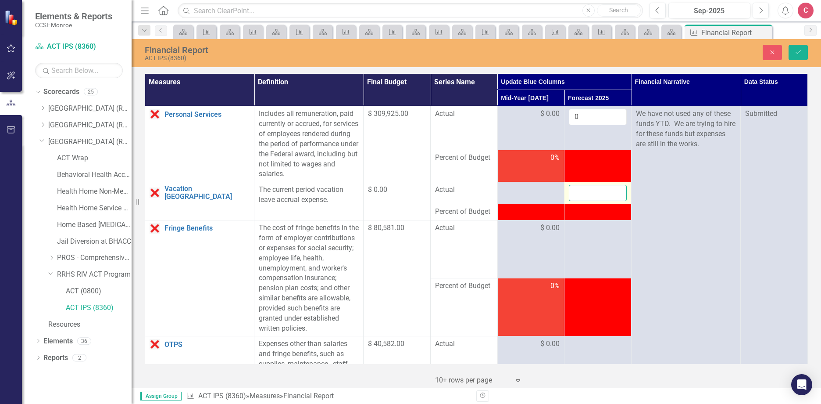
click at [578, 191] on input "number" at bounding box center [598, 193] width 58 height 16
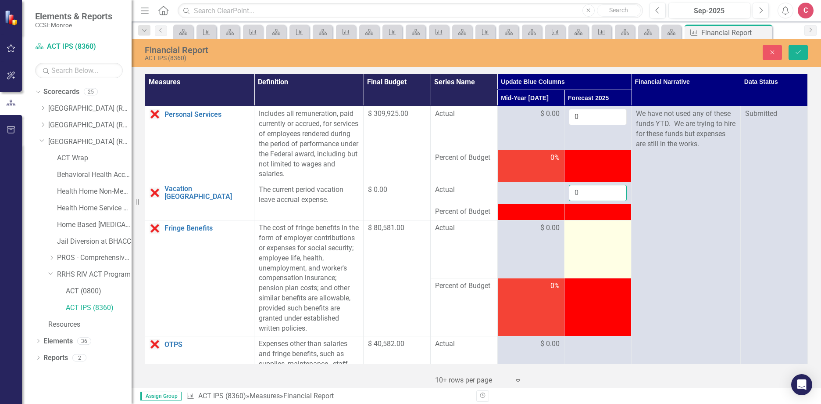
type input "0"
click at [576, 239] on td at bounding box center [597, 249] width 67 height 58
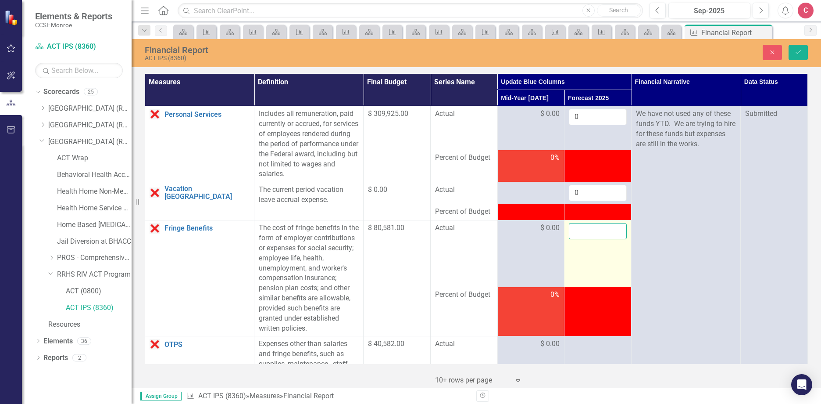
drag, startPoint x: 576, startPoint y: 239, endPoint x: 575, endPoint y: 228, distance: 11.9
click at [575, 228] on input "number" at bounding box center [598, 231] width 58 height 16
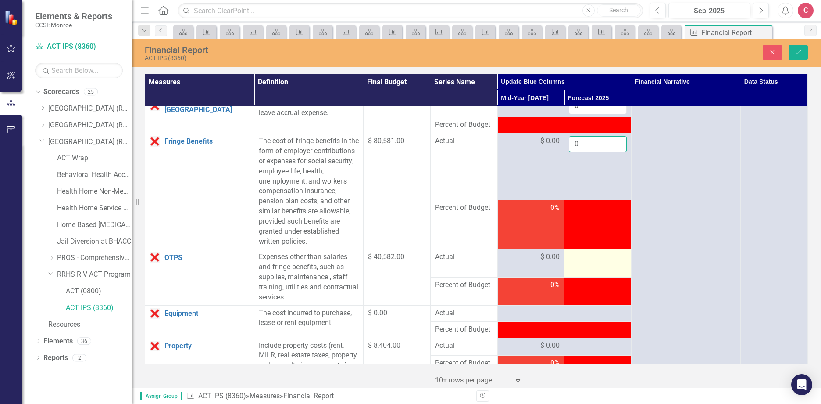
scroll to position [88, 0]
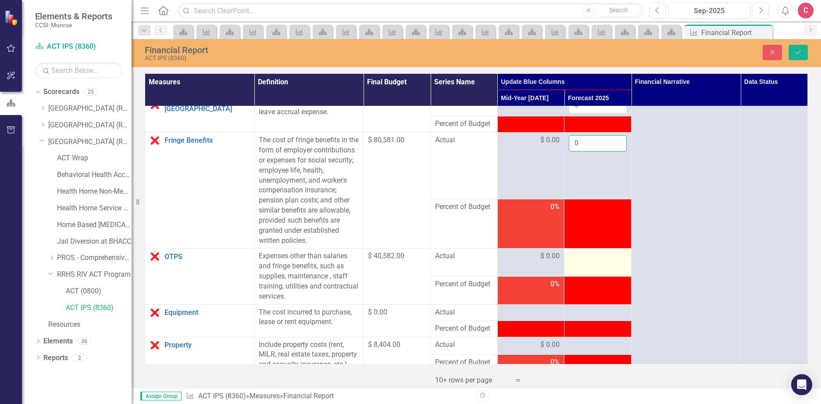
type input "0"
click at [604, 263] on td at bounding box center [597, 262] width 67 height 28
drag, startPoint x: 604, startPoint y: 263, endPoint x: 580, endPoint y: 261, distance: 23.4
click at [580, 261] on input "number" at bounding box center [598, 259] width 58 height 16
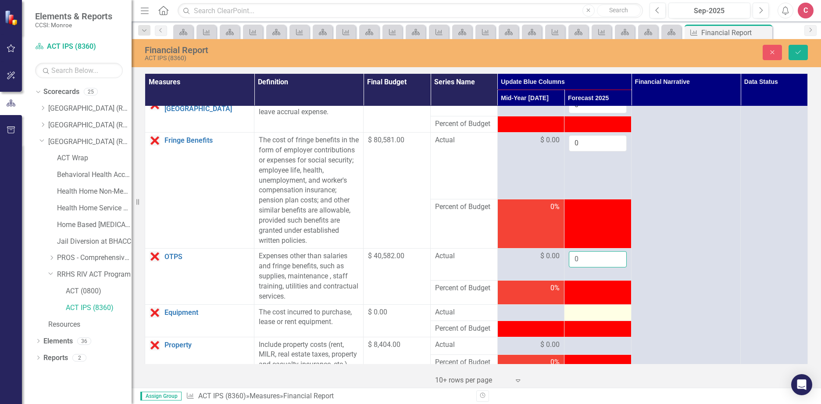
type input "0"
click at [594, 314] on div at bounding box center [598, 312] width 58 height 11
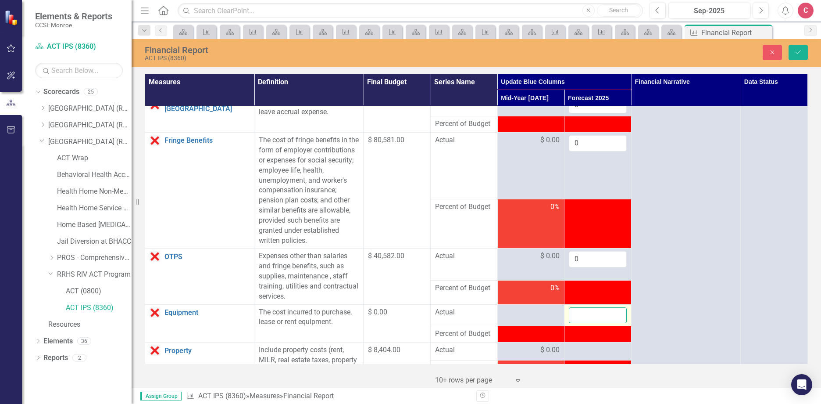
drag, startPoint x: 594, startPoint y: 314, endPoint x: 583, endPoint y: 316, distance: 11.1
click at [582, 314] on input "number" at bounding box center [598, 315] width 58 height 16
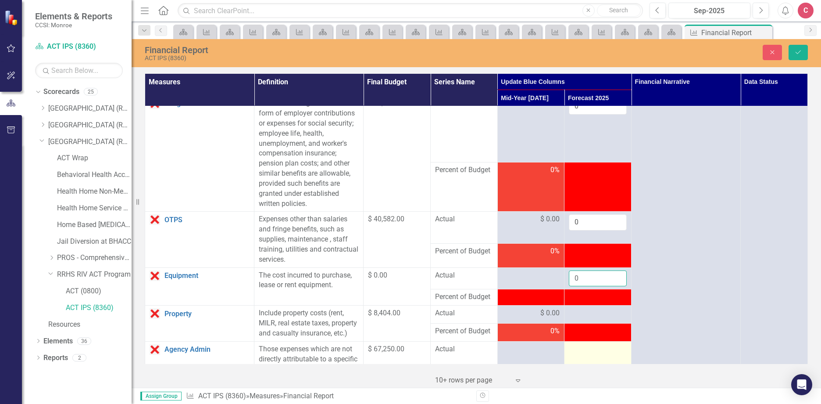
scroll to position [175, 0]
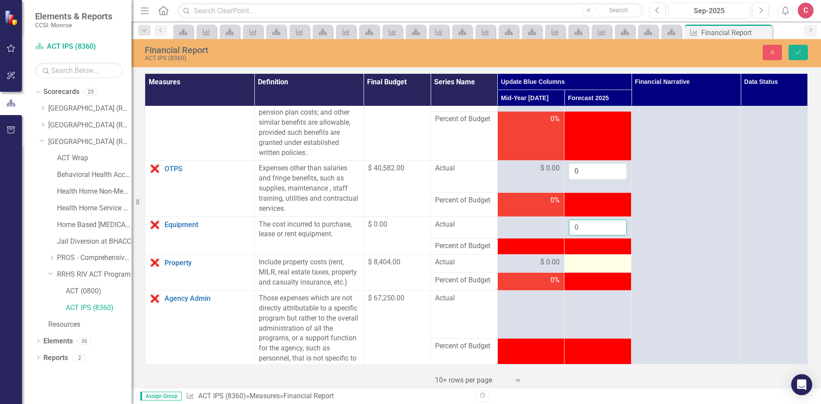
type input "0"
click at [575, 268] on div at bounding box center [598, 262] width 58 height 11
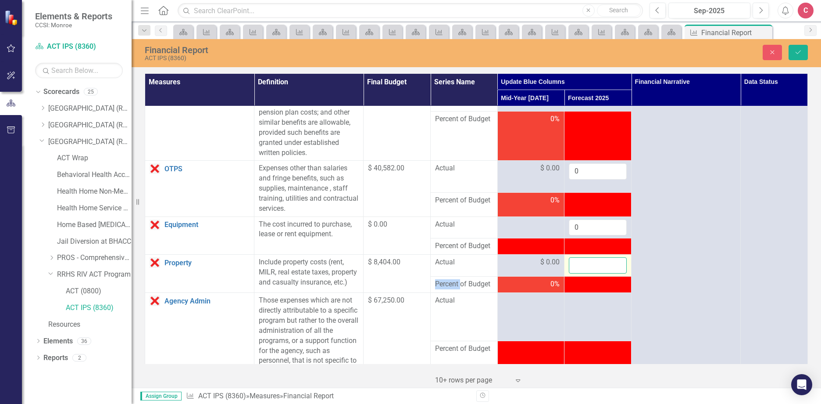
drag, startPoint x: 575, startPoint y: 268, endPoint x: 575, endPoint y: 261, distance: 6.6
click at [575, 261] on input "number" at bounding box center [598, 265] width 58 height 16
type input "0"
click at [582, 306] on div at bounding box center [598, 300] width 58 height 11
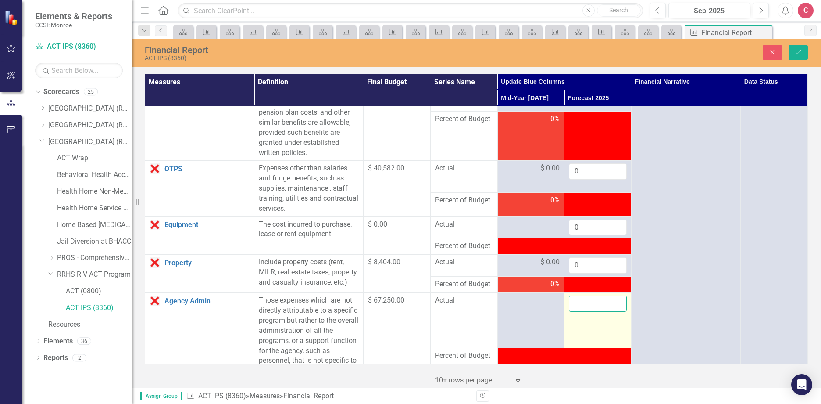
drag, startPoint x: 582, startPoint y: 307, endPoint x: 584, endPoint y: 313, distance: 6.0
click at [584, 311] on input "number" at bounding box center [598, 303] width 58 height 16
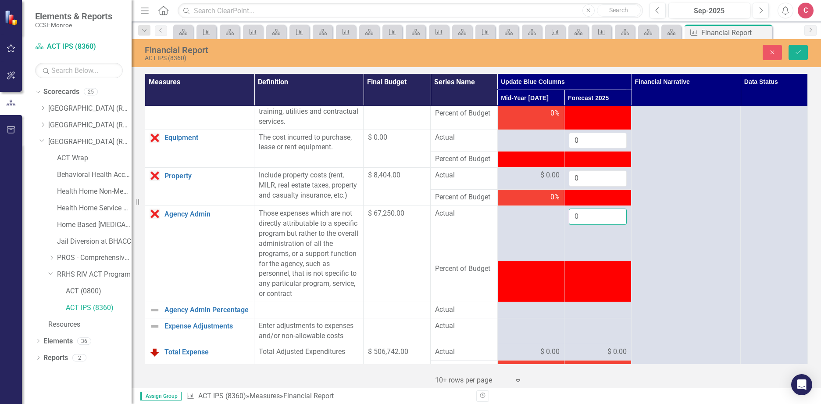
scroll to position [263, 0]
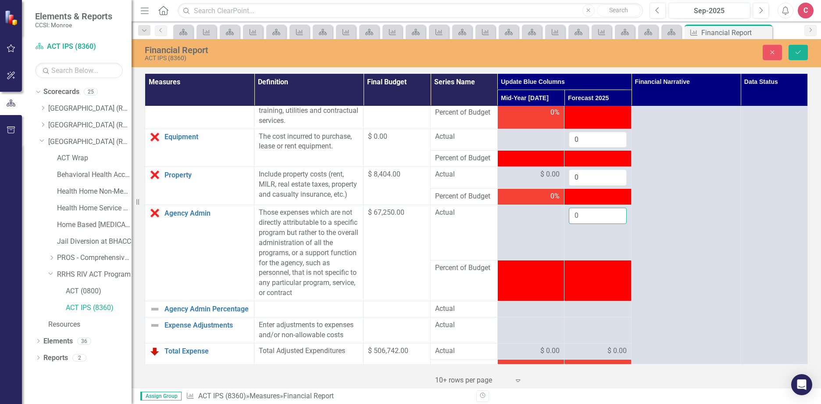
type input "0"
click at [592, 314] on div at bounding box center [598, 309] width 58 height 11
click at [598, 338] on td at bounding box center [597, 330] width 67 height 26
drag, startPoint x: 598, startPoint y: 338, endPoint x: 590, endPoint y: 336, distance: 8.2
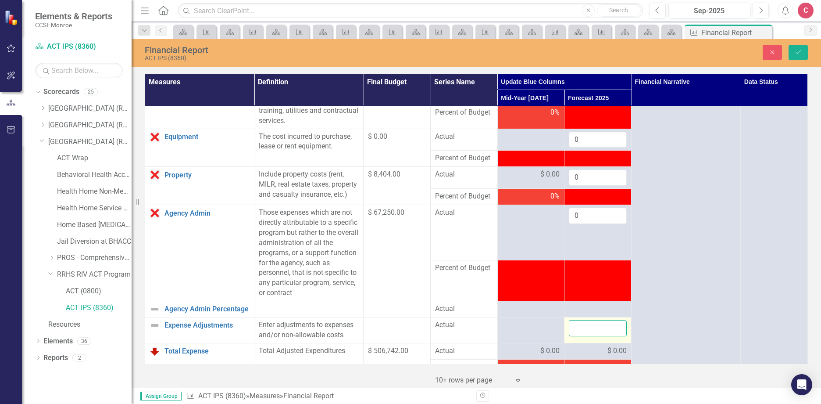
click at [590, 336] on input "number" at bounding box center [598, 328] width 58 height 16
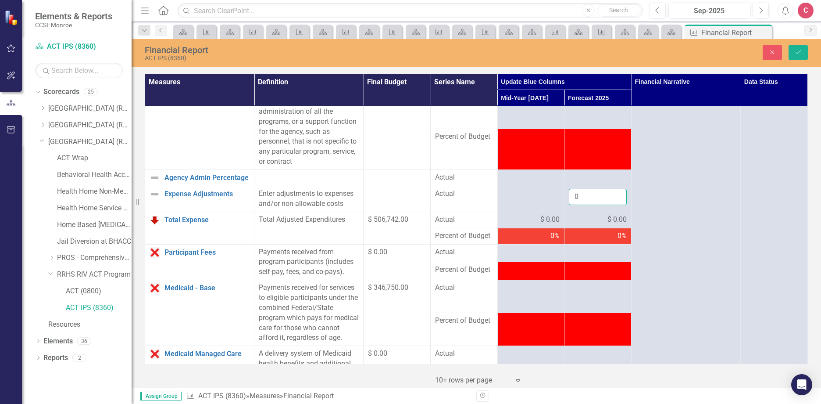
scroll to position [395, 0]
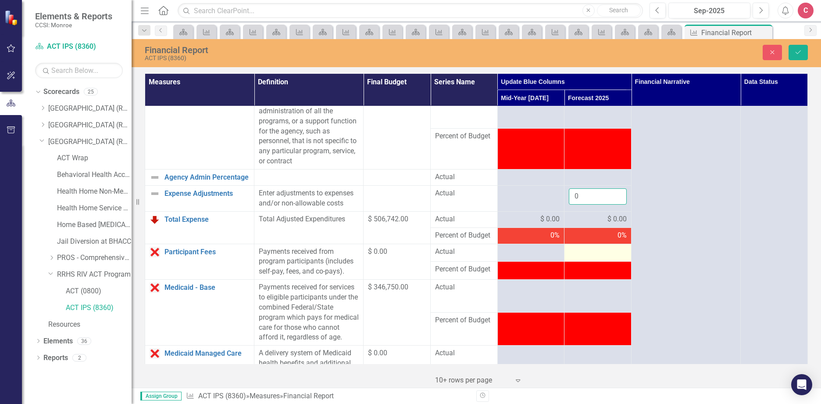
type input "0"
click at [589, 261] on td at bounding box center [597, 252] width 67 height 18
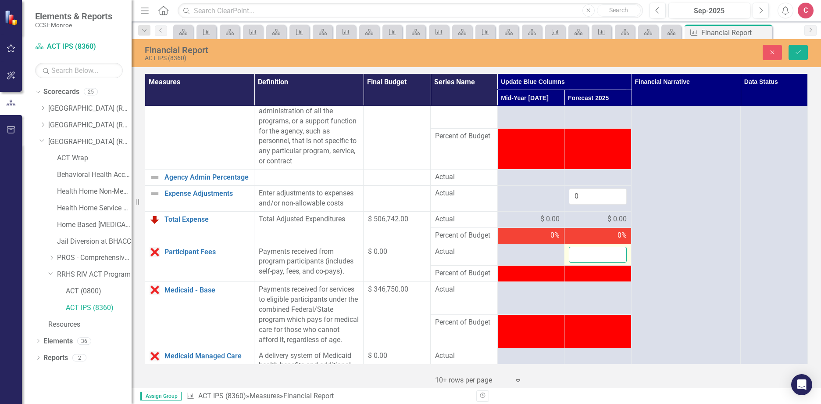
click at [590, 261] on input "number" at bounding box center [598, 255] width 58 height 16
type input "0"
click at [586, 295] on div at bounding box center [598, 289] width 58 height 11
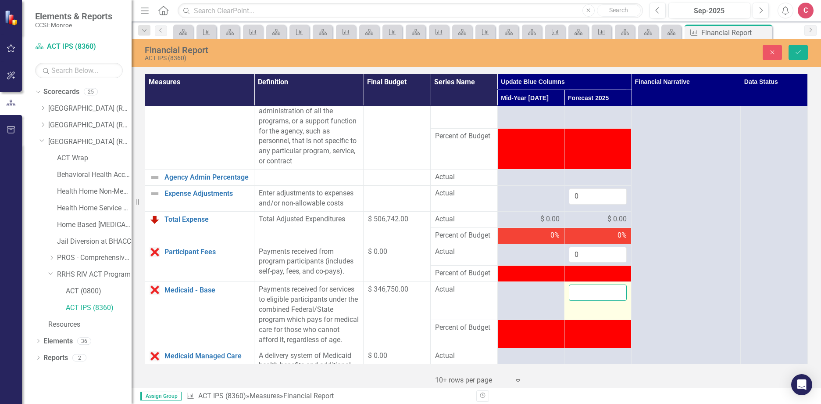
click at [586, 298] on input "number" at bounding box center [598, 292] width 58 height 16
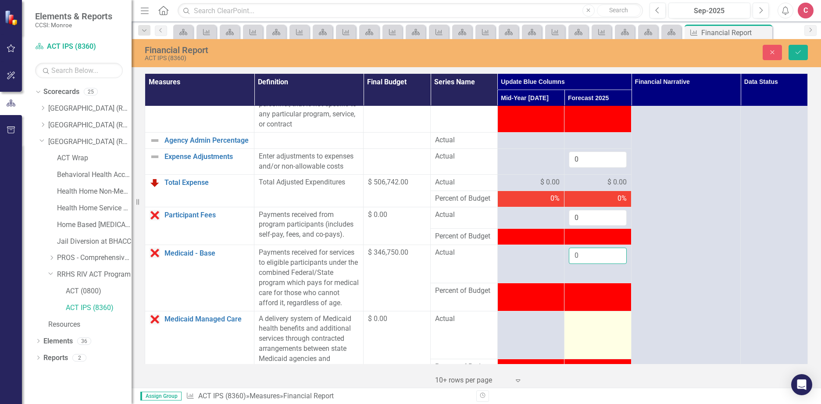
scroll to position [482, 0]
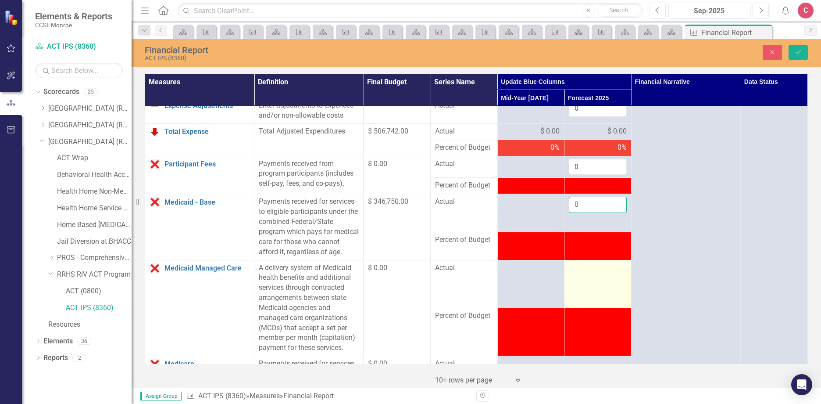
type input "0"
click at [583, 273] on div at bounding box center [598, 268] width 58 height 11
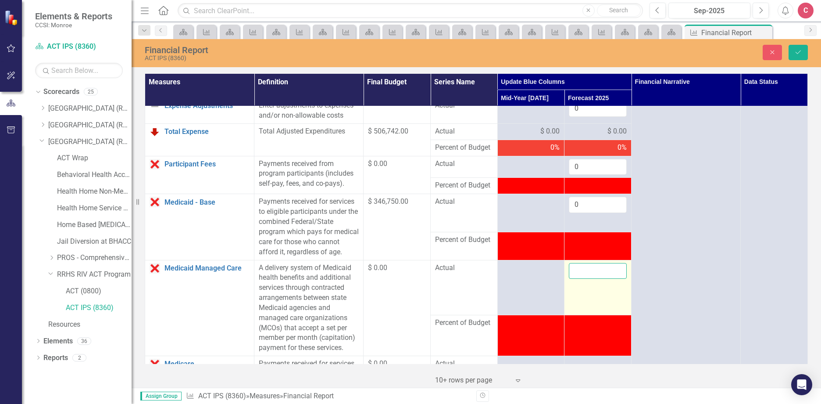
click at [583, 279] on input "number" at bounding box center [598, 271] width 58 height 16
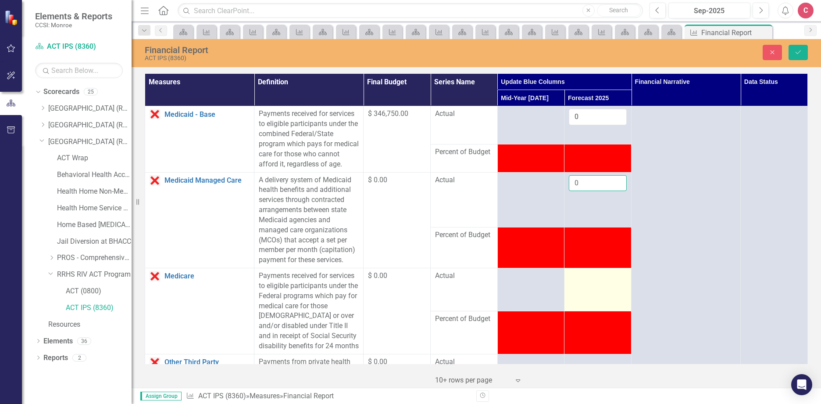
type input "0"
click at [597, 307] on td at bounding box center [597, 289] width 67 height 43
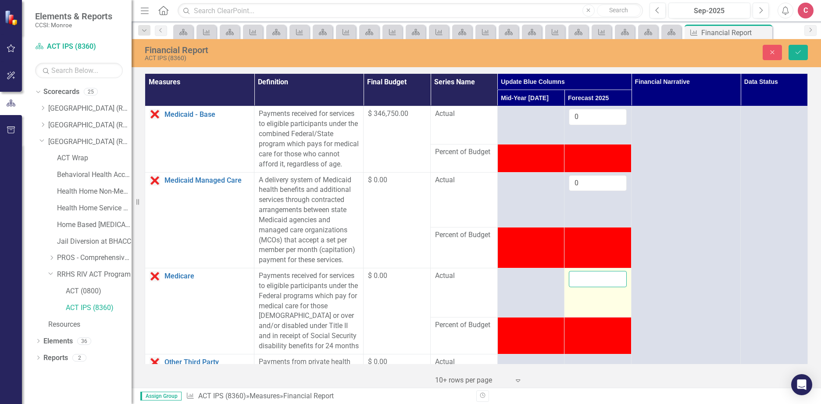
drag, startPoint x: 597, startPoint y: 307, endPoint x: 590, endPoint y: 301, distance: 9.0
click at [590, 287] on input "number" at bounding box center [598, 279] width 58 height 16
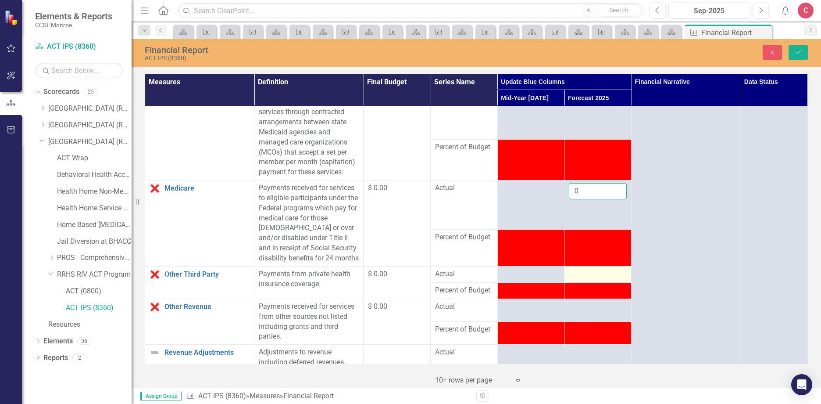
type input "0"
click at [590, 279] on div at bounding box center [598, 274] width 58 height 11
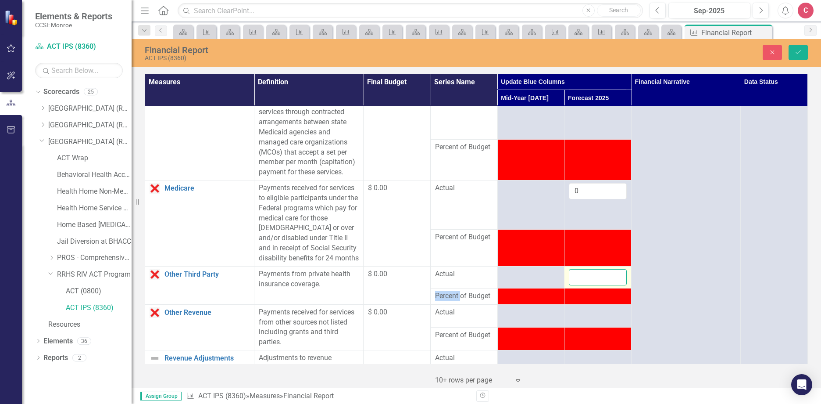
drag, startPoint x: 590, startPoint y: 304, endPoint x: 580, endPoint y: 302, distance: 9.9
click at [580, 285] on input "number" at bounding box center [598, 277] width 58 height 16
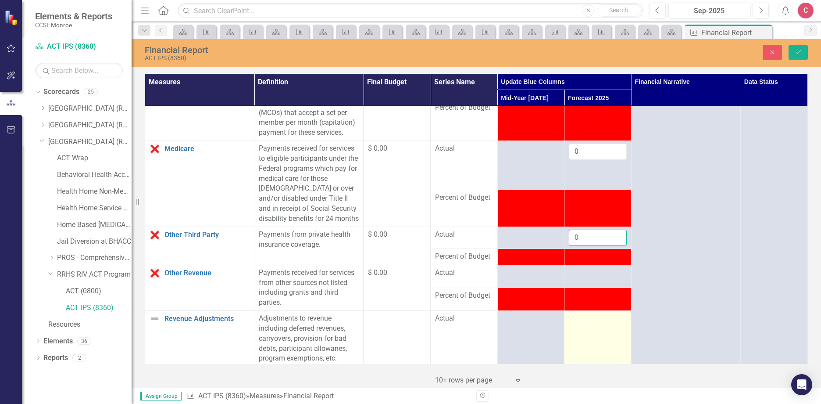
scroll to position [746, 0]
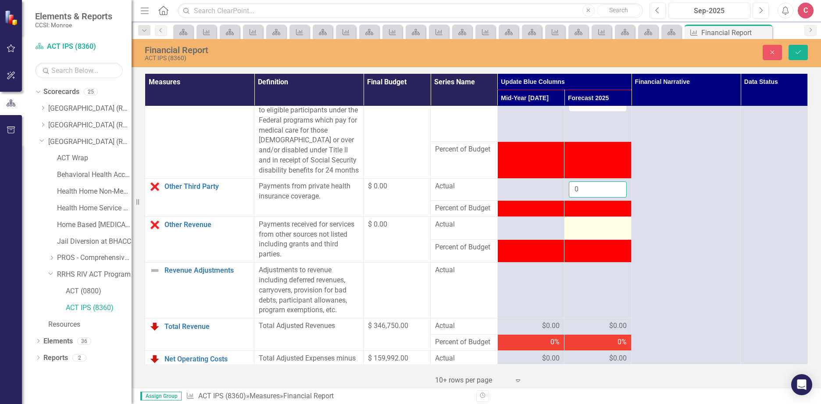
type input "0"
click at [579, 230] on div at bounding box center [598, 224] width 58 height 11
drag, startPoint x: 579, startPoint y: 252, endPoint x: 570, endPoint y: 255, distance: 9.7
click at [569, 236] on input "number" at bounding box center [598, 227] width 58 height 16
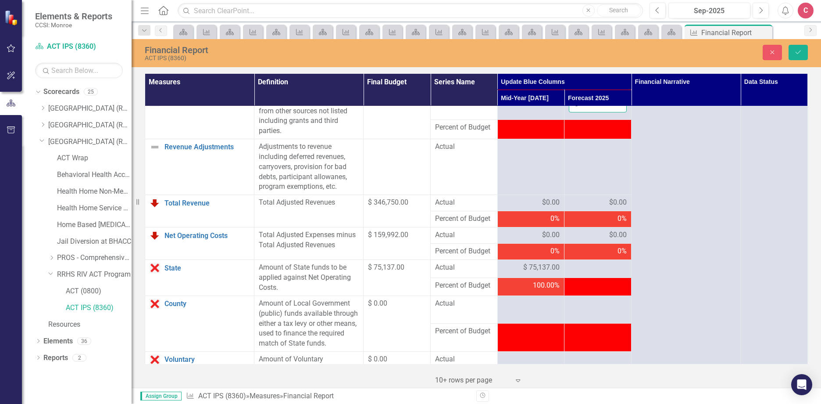
scroll to position [877, 0]
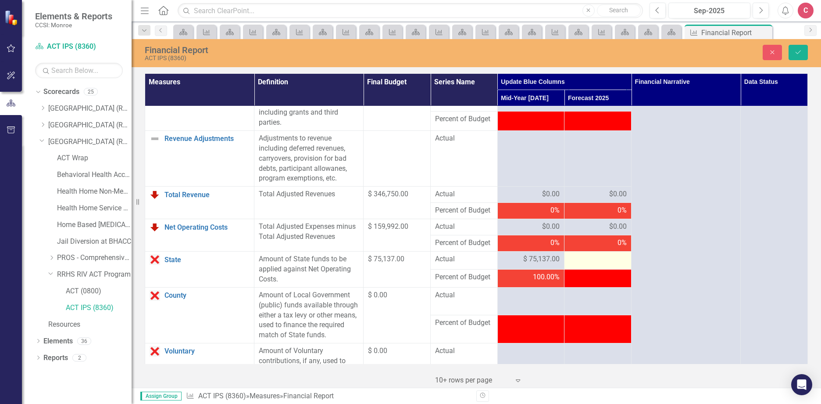
type input "0"
click at [597, 264] on div at bounding box center [598, 259] width 58 height 11
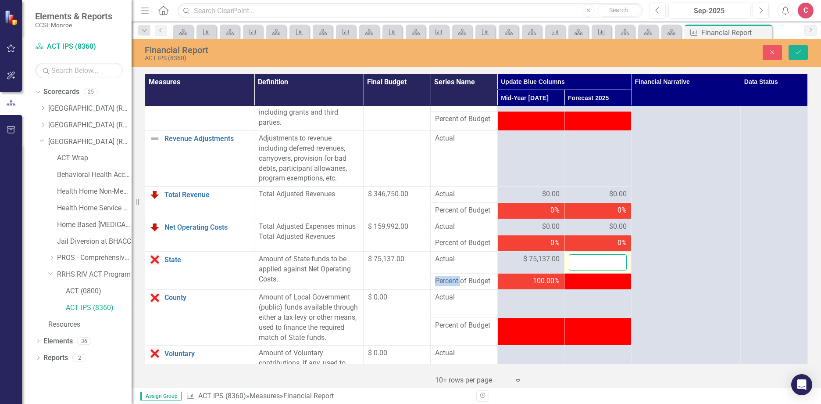
click at [594, 270] on input "number" at bounding box center [598, 262] width 58 height 16
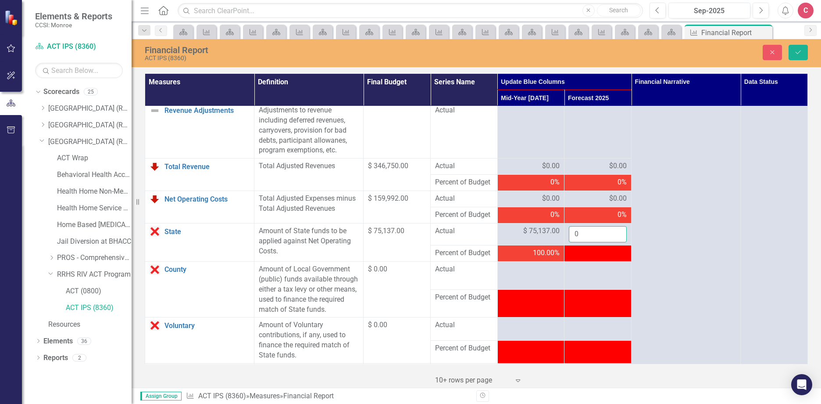
scroll to position [921, 0]
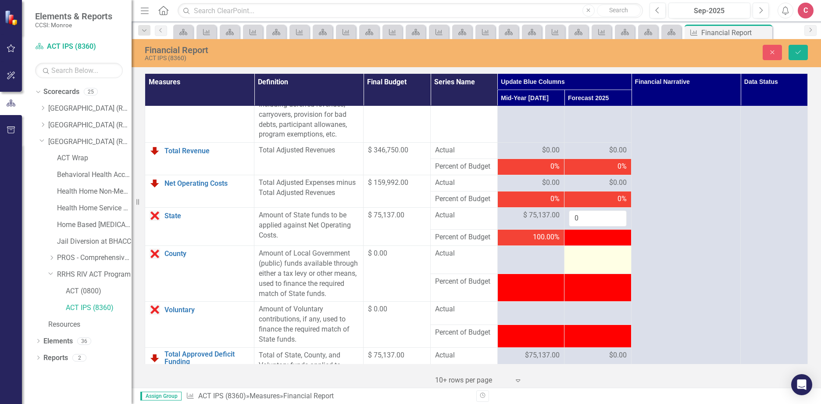
click at [599, 259] on div at bounding box center [598, 253] width 58 height 11
click at [583, 226] on input "0" at bounding box center [598, 218] width 58 height 16
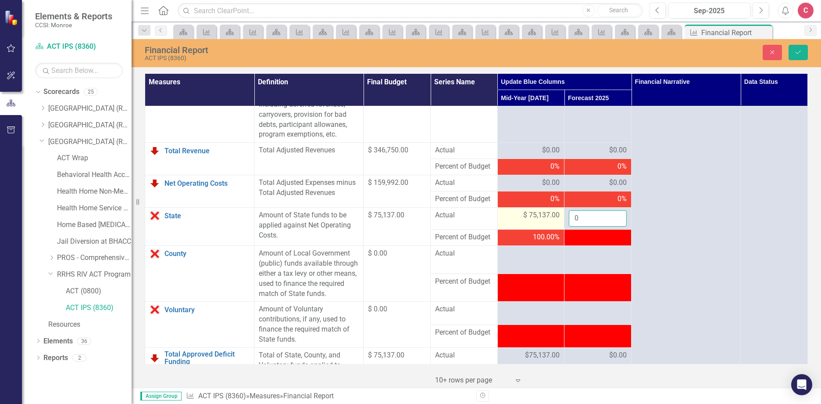
drag, startPoint x: 586, startPoint y: 247, endPoint x: 539, endPoint y: 240, distance: 47.0
click at [539, 229] on tr "State Link Open Element Amount of State funds to be applied against Net Operati…" at bounding box center [476, 218] width 663 height 22
type input "75137"
click at [603, 259] on div at bounding box center [598, 253] width 58 height 11
click at [805, 55] on button "Save" at bounding box center [798, 52] width 19 height 15
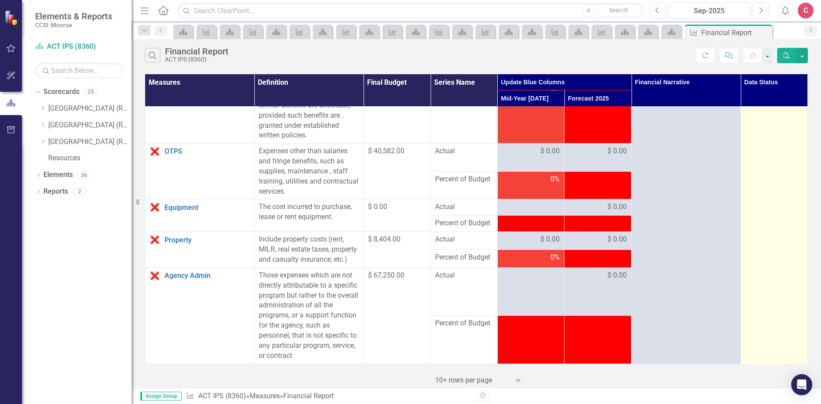
scroll to position [0, 0]
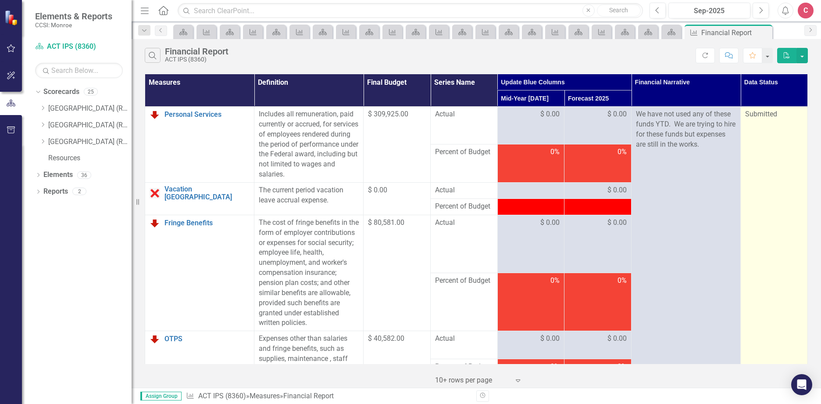
click at [776, 118] on div "Submitted" at bounding box center [774, 114] width 58 height 10
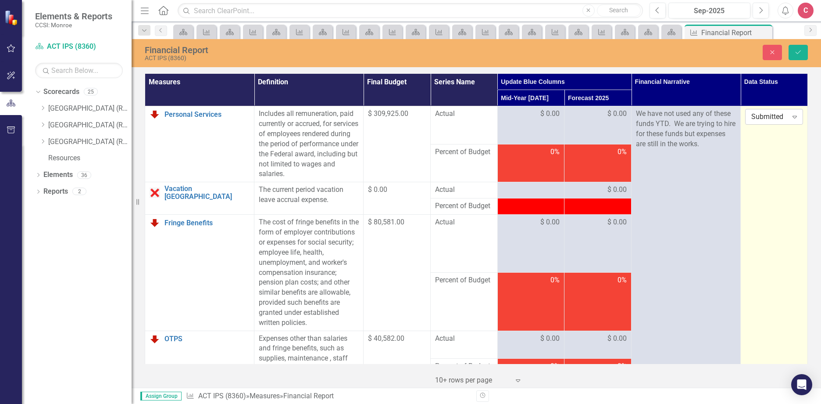
click at [793, 117] on icon at bounding box center [795, 117] width 4 height 3
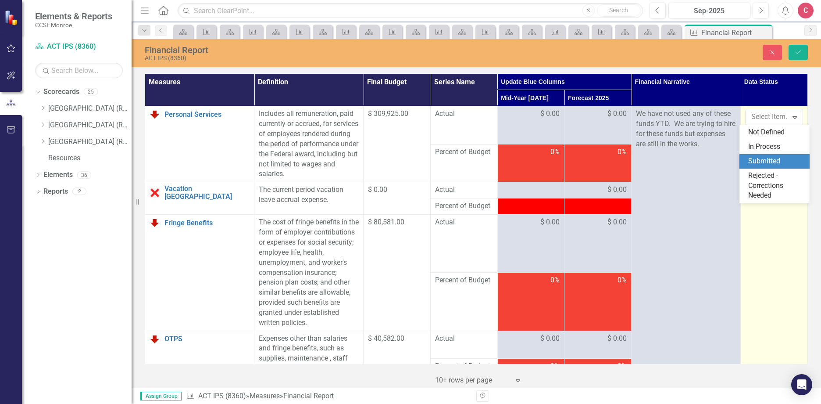
click at [785, 158] on div "Submitted" at bounding box center [776, 161] width 56 height 10
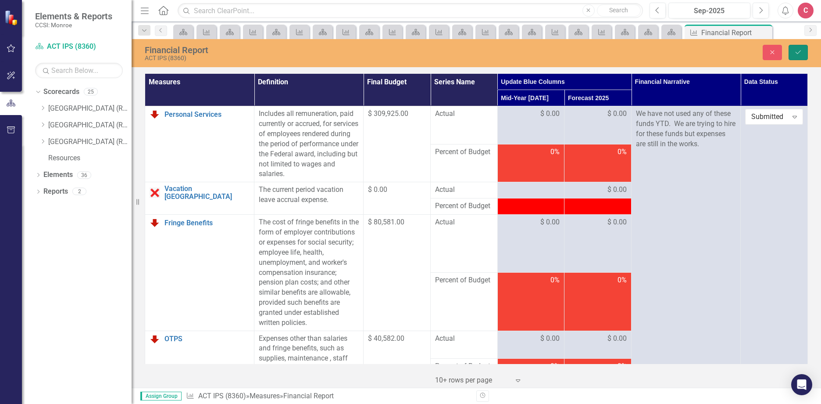
click at [803, 54] on button "Save" at bounding box center [798, 52] width 19 height 15
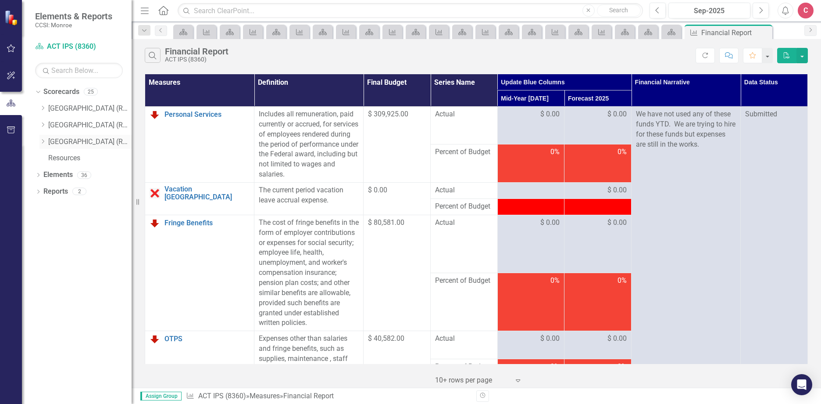
click at [45, 143] on icon "Dropdown" at bounding box center [42, 141] width 7 height 5
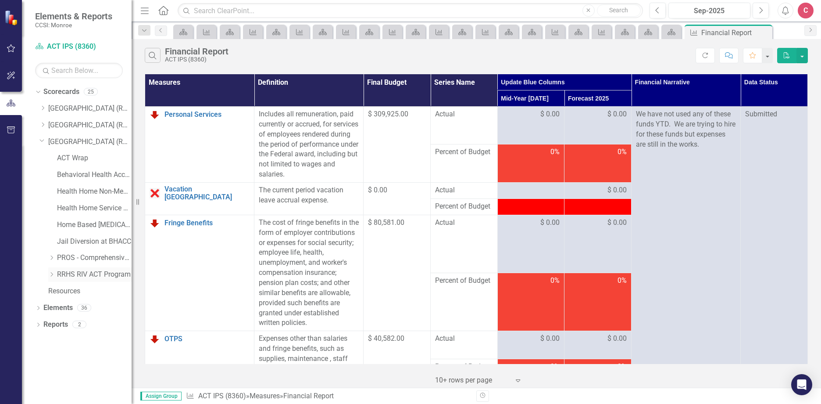
drag, startPoint x: 49, startPoint y: 272, endPoint x: 93, endPoint y: 279, distance: 44.9
click at [50, 273] on icon "Dropdown" at bounding box center [51, 274] width 7 height 5
click at [89, 290] on link "ACT (0800)" at bounding box center [99, 291] width 66 height 10
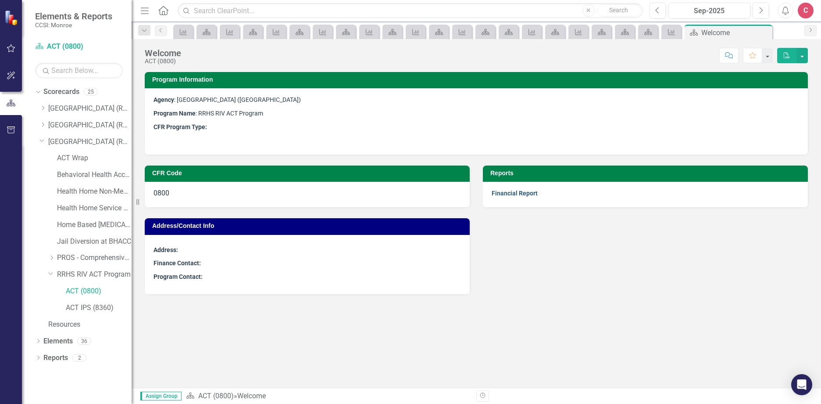
click at [505, 194] on link "Financial Report" at bounding box center [515, 192] width 46 height 7
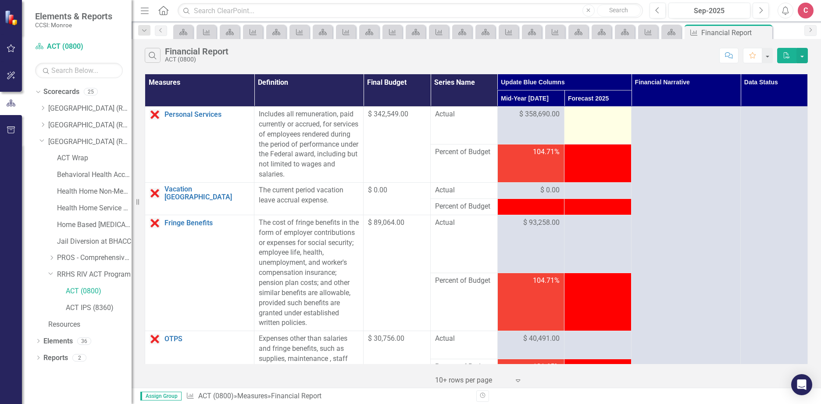
click at [580, 116] on div at bounding box center [598, 114] width 58 height 11
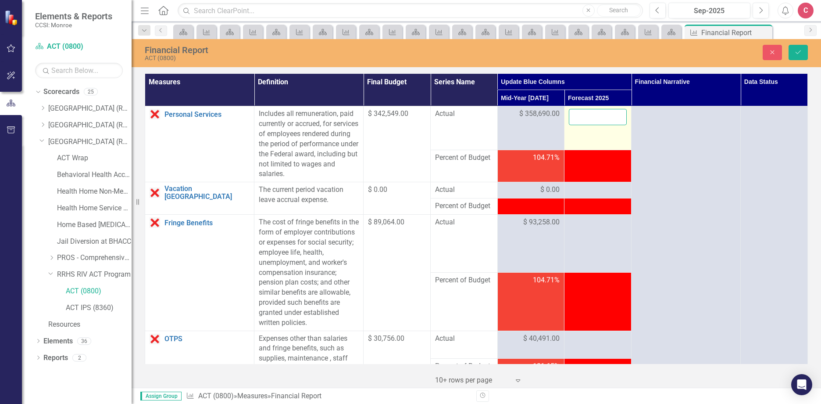
click at [575, 118] on input "number" at bounding box center [598, 117] width 58 height 16
type input "716051"
click at [590, 193] on div at bounding box center [598, 190] width 58 height 11
click at [589, 193] on div at bounding box center [598, 190] width 58 height 11
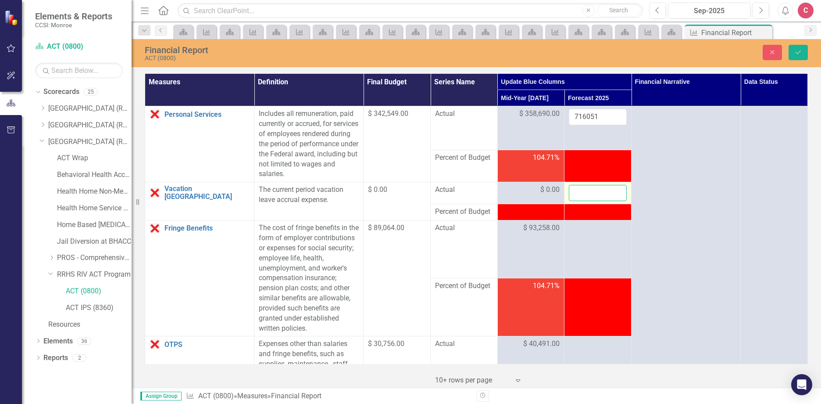
drag, startPoint x: 589, startPoint y: 193, endPoint x: 580, endPoint y: 192, distance: 8.8
click at [580, 192] on input "number" at bounding box center [598, 193] width 58 height 16
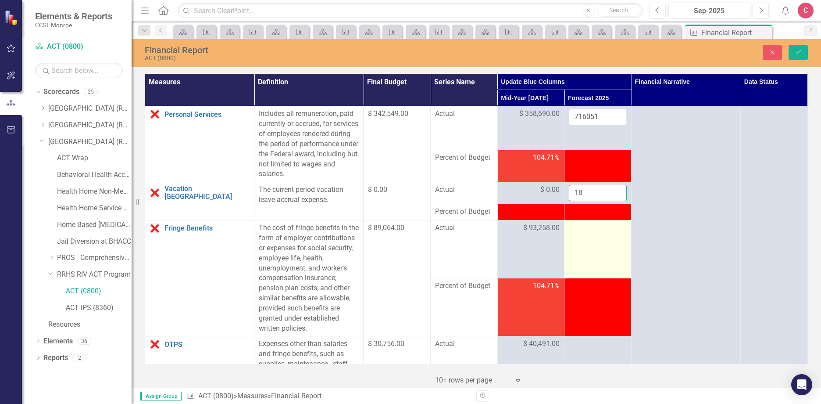
type input "1"
type input "0"
click at [595, 237] on td at bounding box center [597, 249] width 67 height 58
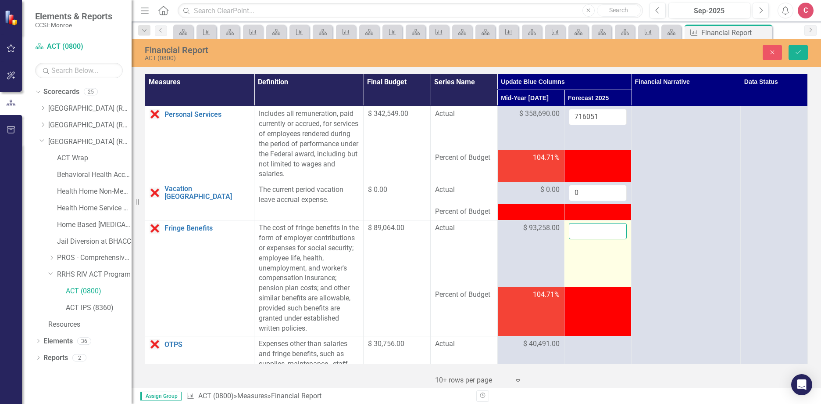
drag, startPoint x: 595, startPoint y: 237, endPoint x: 583, endPoint y: 234, distance: 11.8
click at [583, 234] on input "number" at bounding box center [598, 231] width 58 height 16
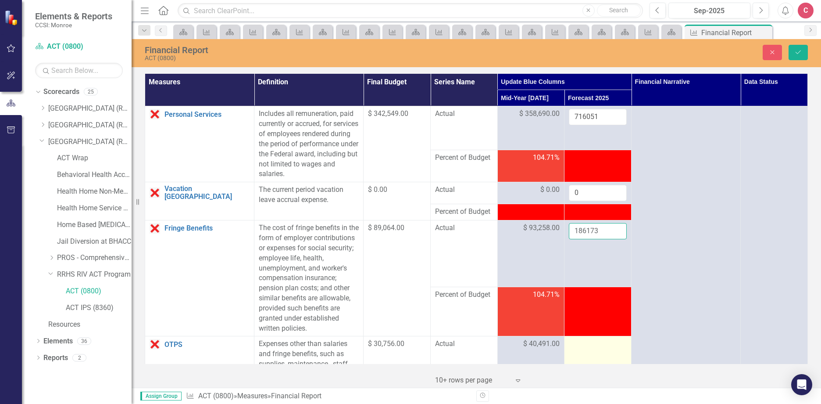
type input "186173"
click at [604, 357] on td at bounding box center [597, 350] width 67 height 28
click at [604, 356] on td at bounding box center [597, 350] width 67 height 28
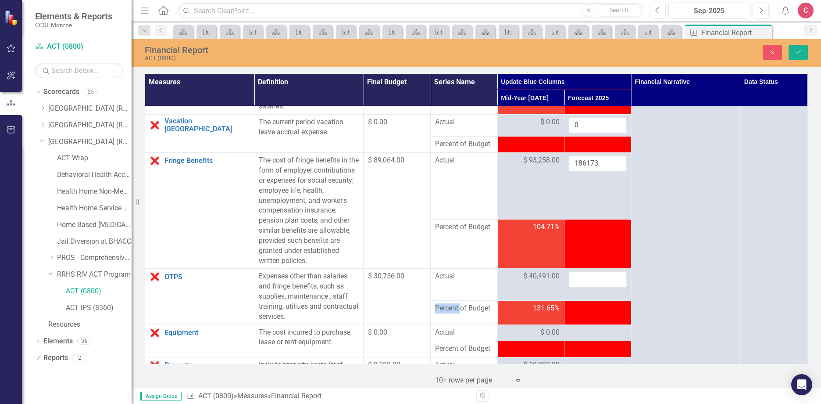
scroll to position [88, 0]
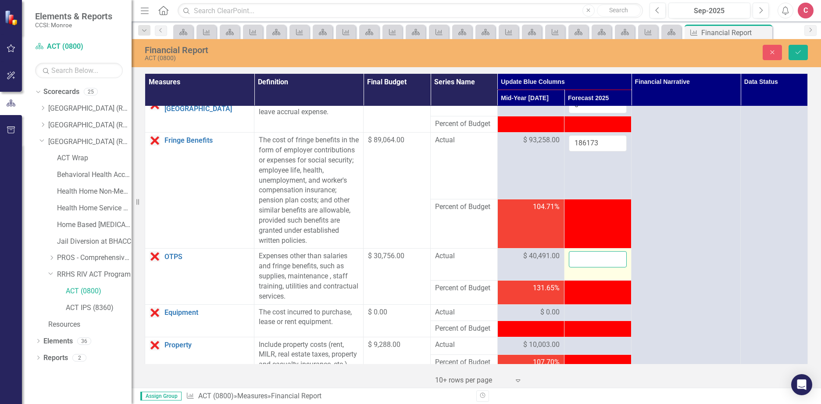
click at [584, 259] on input "number" at bounding box center [598, 259] width 58 height 16
type input "96103"
click at [600, 318] on td at bounding box center [597, 312] width 67 height 16
click at [597, 318] on td at bounding box center [597, 312] width 67 height 16
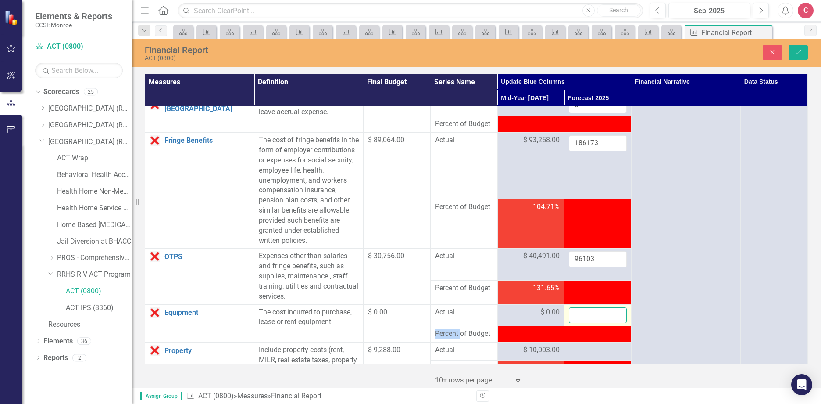
drag, startPoint x: 597, startPoint y: 318, endPoint x: 590, endPoint y: 316, distance: 6.7
click at [590, 316] on input "number" at bounding box center [598, 315] width 58 height 16
type input "0"
click at [570, 350] on div at bounding box center [598, 350] width 58 height 11
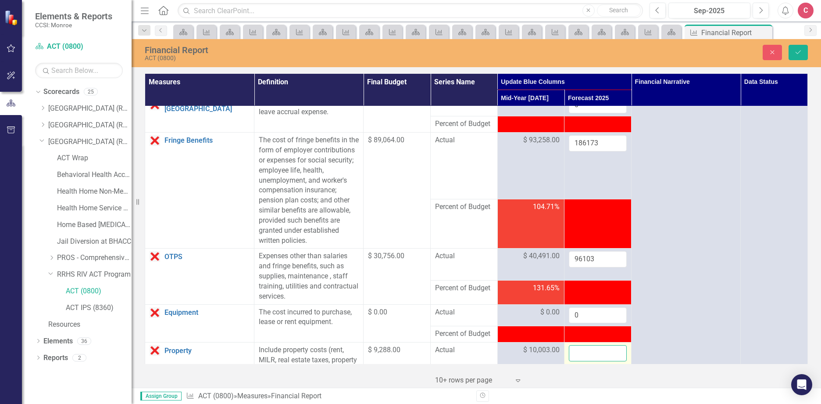
drag, startPoint x: 570, startPoint y: 350, endPoint x: 578, endPoint y: 353, distance: 8.3
click at [578, 353] on input "number" at bounding box center [598, 353] width 58 height 16
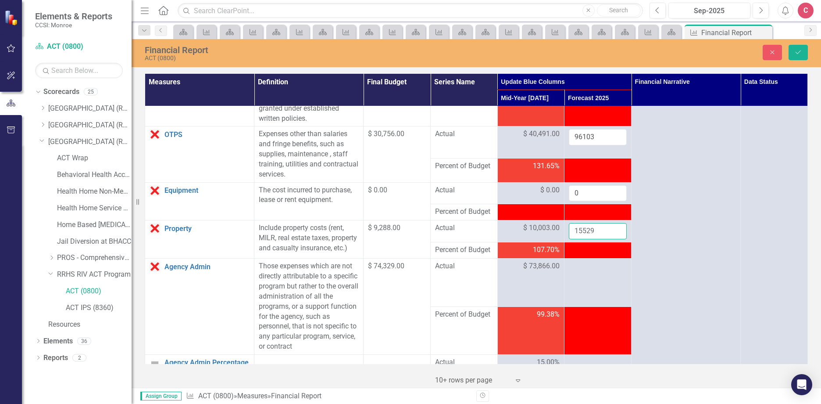
scroll to position [219, 0]
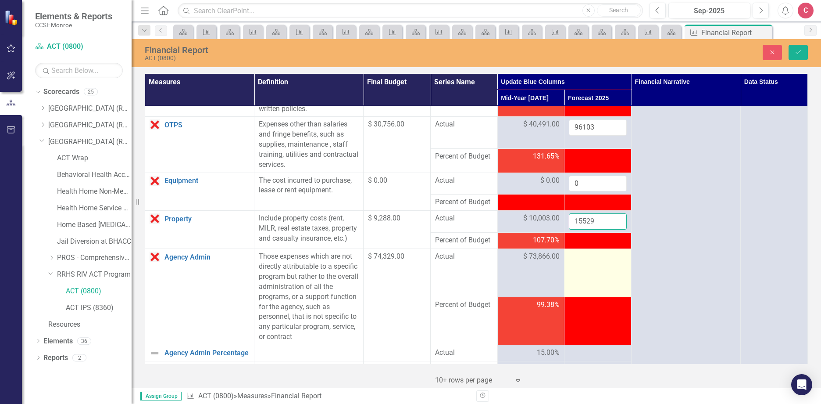
type input "15529"
click at [586, 262] on div at bounding box center [598, 256] width 58 height 11
drag, startPoint x: 586, startPoint y: 265, endPoint x: 580, endPoint y: 270, distance: 7.2
click at [580, 268] on input "number" at bounding box center [598, 259] width 58 height 16
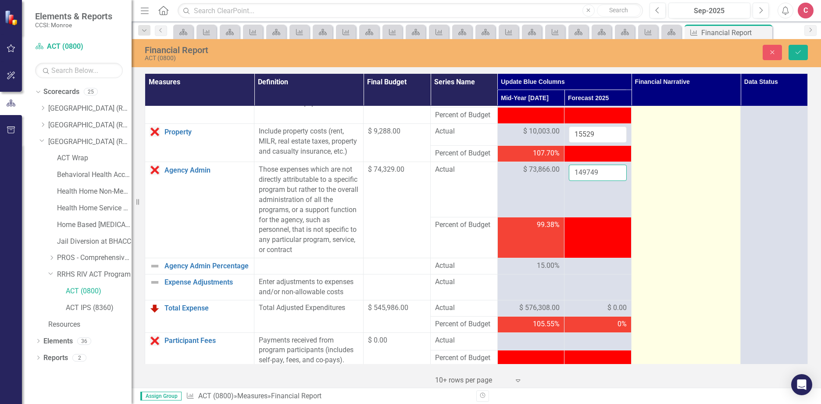
scroll to position [307, 0]
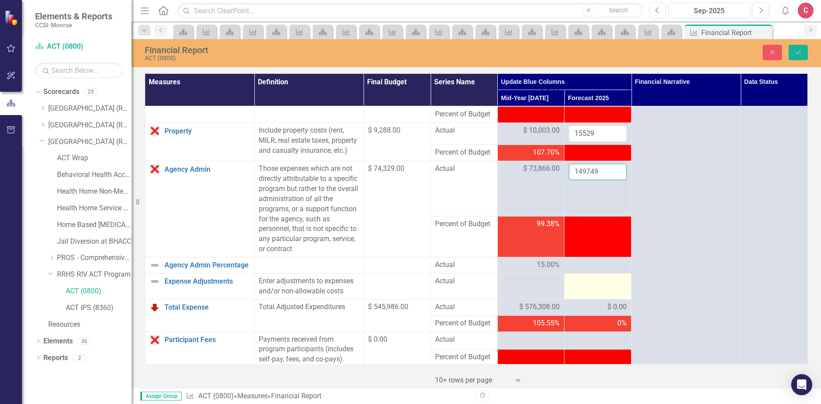
type input "149749"
click at [609, 298] on td at bounding box center [597, 286] width 67 height 26
drag, startPoint x: 609, startPoint y: 298, endPoint x: 595, endPoint y: 297, distance: 13.6
click at [595, 292] on input "number" at bounding box center [598, 284] width 58 height 16
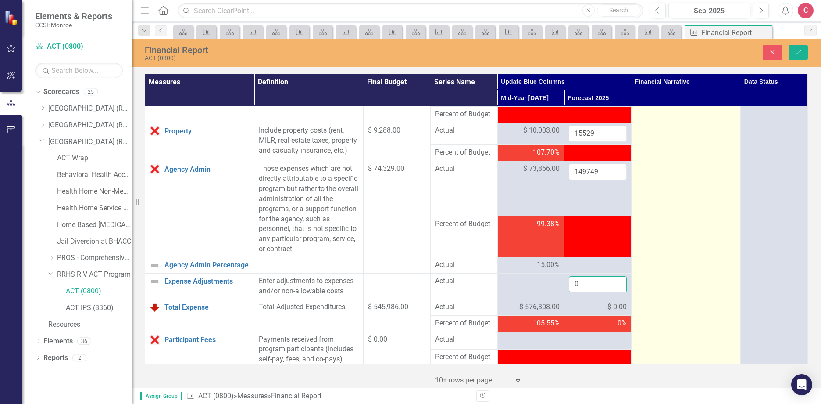
type input "0"
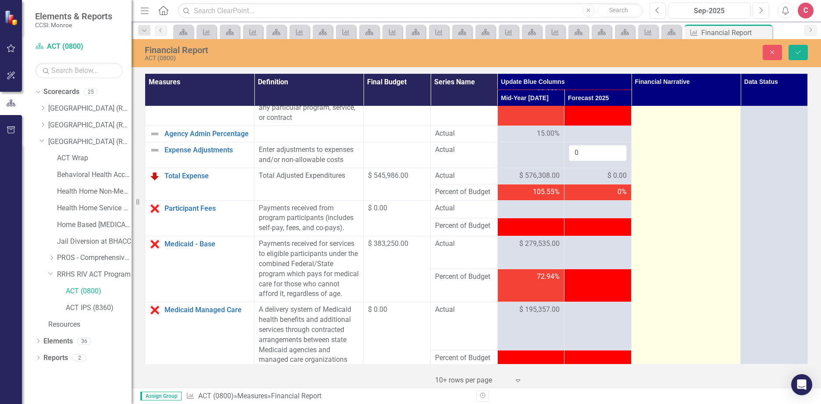
scroll to position [439, 0]
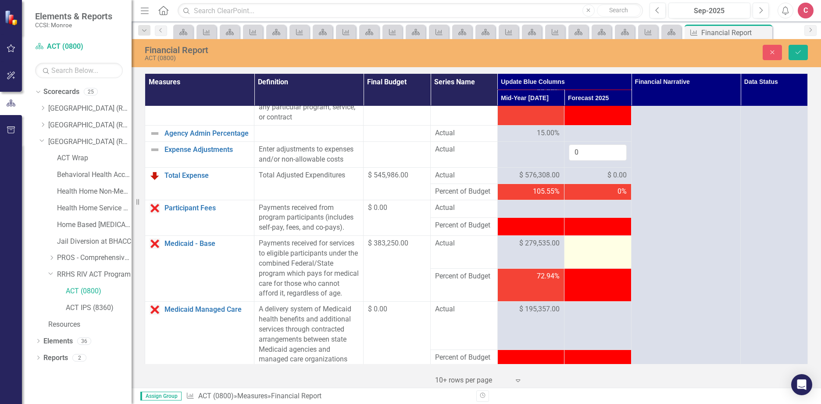
click at [607, 249] on div at bounding box center [598, 243] width 58 height 11
drag, startPoint x: 607, startPoint y: 251, endPoint x: 579, endPoint y: 254, distance: 28.2
click at [579, 254] on input "number" at bounding box center [598, 246] width 58 height 16
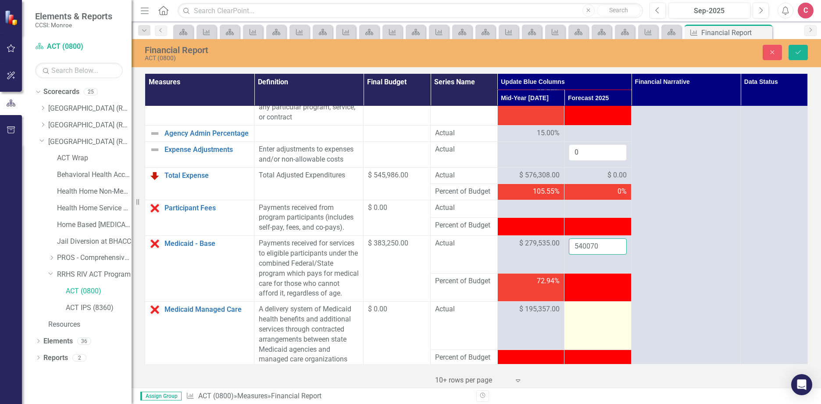
type input "540070"
click at [600, 320] on td at bounding box center [597, 325] width 67 height 48
click at [599, 314] on div at bounding box center [598, 309] width 58 height 11
drag, startPoint x: 599, startPoint y: 331, endPoint x: 579, endPoint y: 332, distance: 19.8
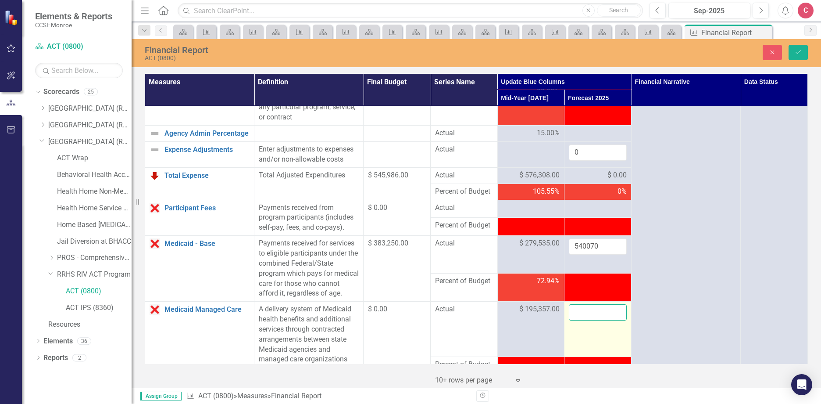
click at [579, 320] on input "number" at bounding box center [598, 312] width 58 height 16
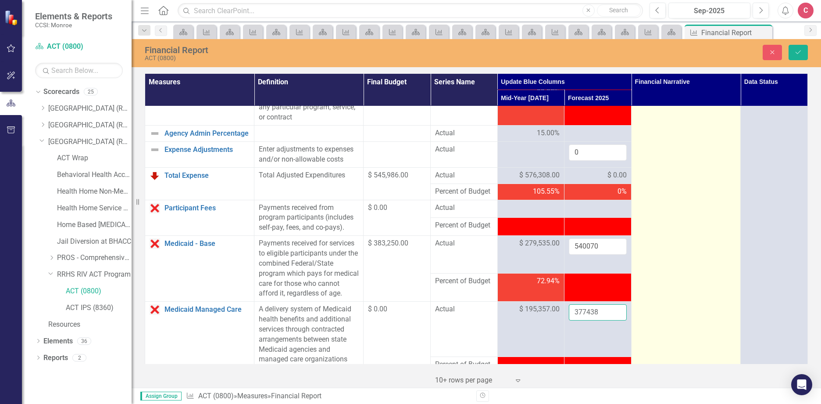
scroll to position [570, 0]
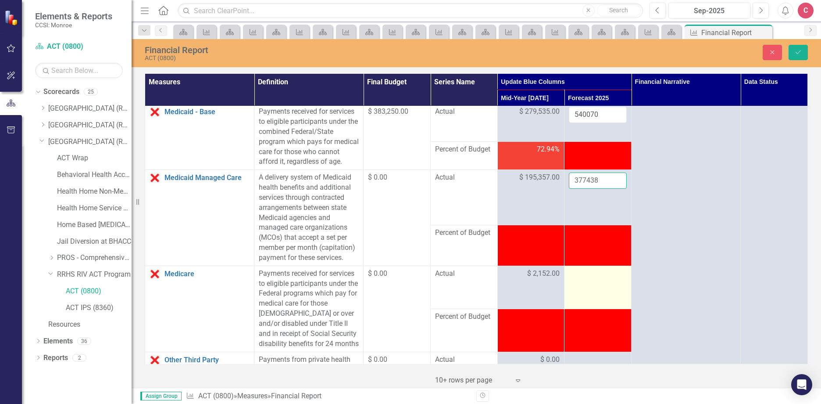
type input "377438"
click at [580, 301] on td at bounding box center [597, 286] width 67 height 43
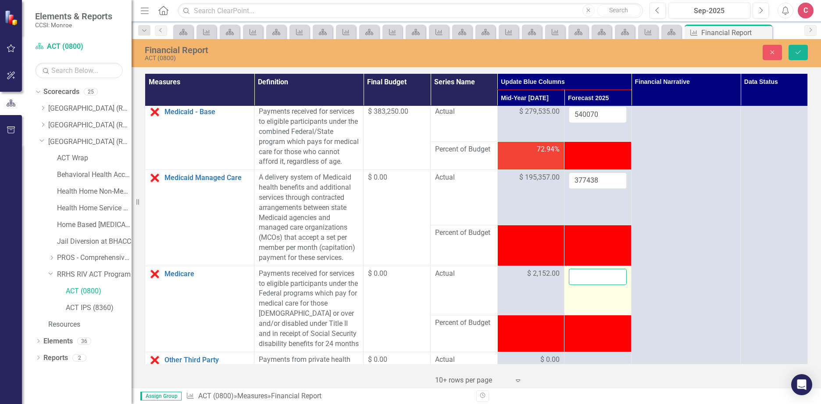
drag, startPoint x: 580, startPoint y: 301, endPoint x: 585, endPoint y: 295, distance: 8.2
click at [585, 285] on input "number" at bounding box center [598, 276] width 58 height 16
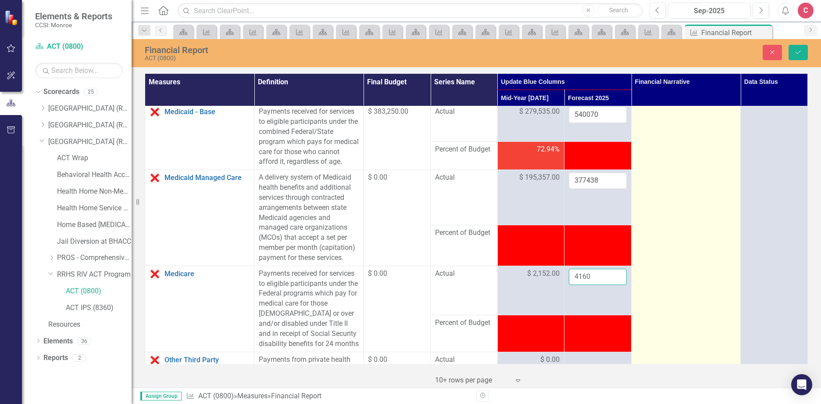
type input "4160"
click at [657, 301] on td at bounding box center [686, 232] width 109 height 1393
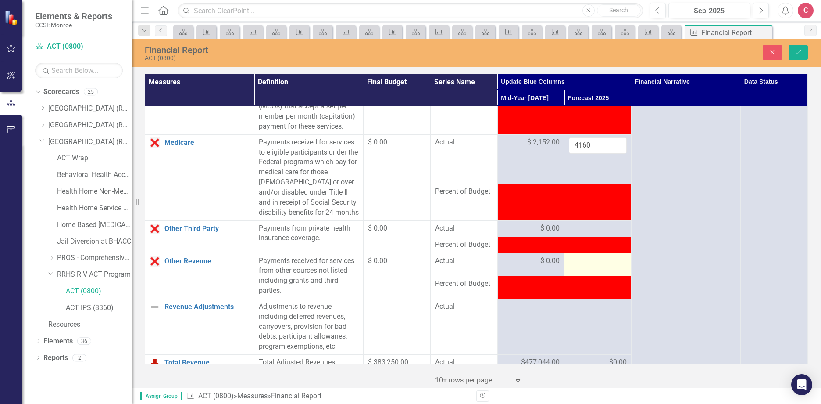
scroll to position [702, 0]
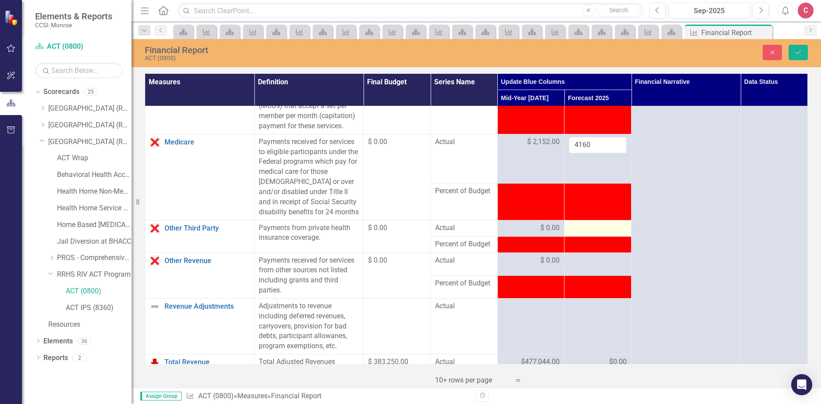
click at [580, 233] on div at bounding box center [598, 228] width 58 height 11
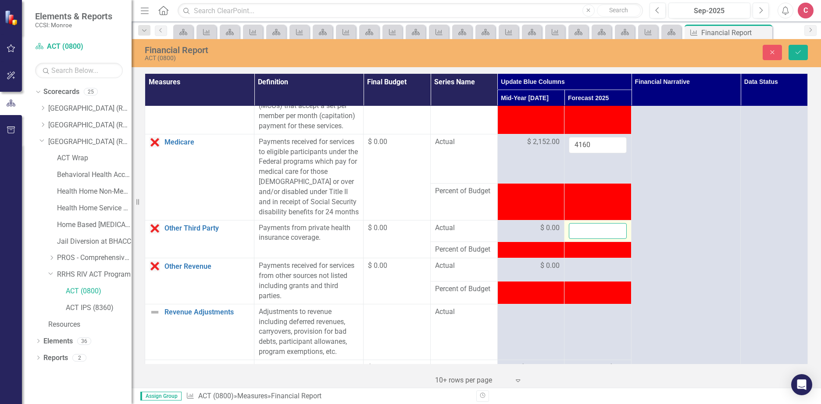
click at [580, 239] on input "number" at bounding box center [598, 231] width 58 height 16
type input "0"
click at [579, 271] on div at bounding box center [598, 266] width 58 height 11
click at [573, 277] on input "number" at bounding box center [598, 269] width 58 height 16
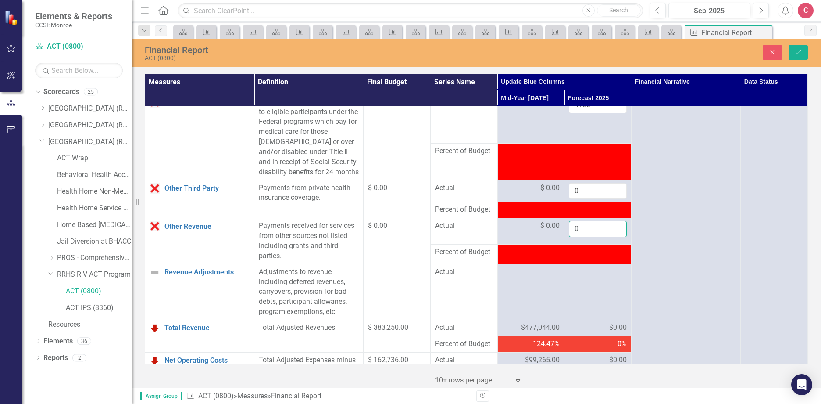
scroll to position [790, 0]
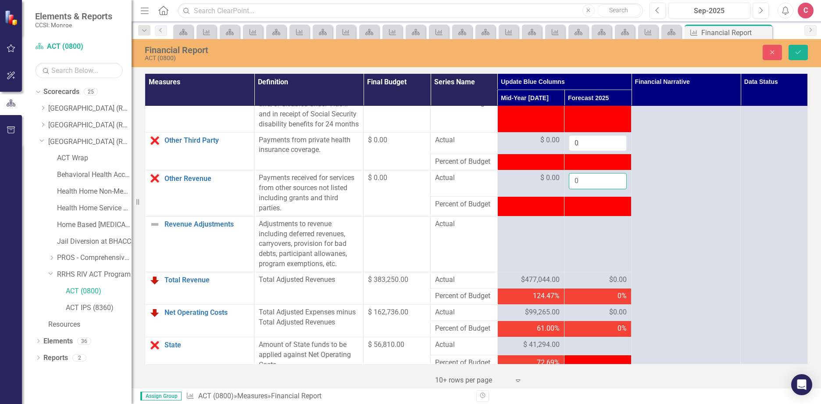
type input "0"
click at [609, 285] on span "$0.00" at bounding box center [618, 280] width 18 height 10
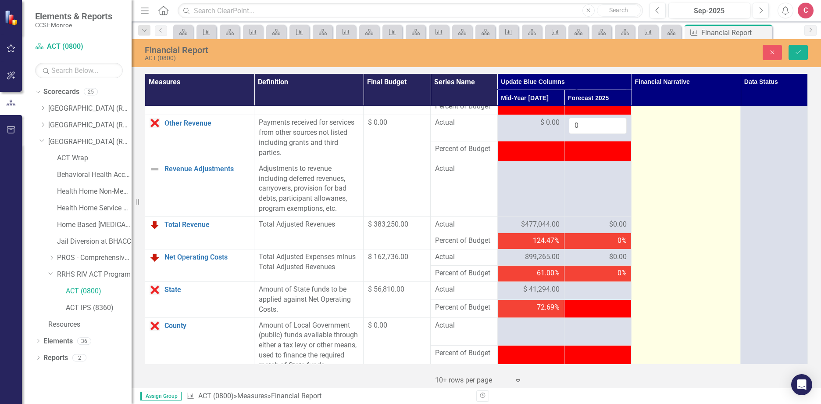
scroll to position [877, 0]
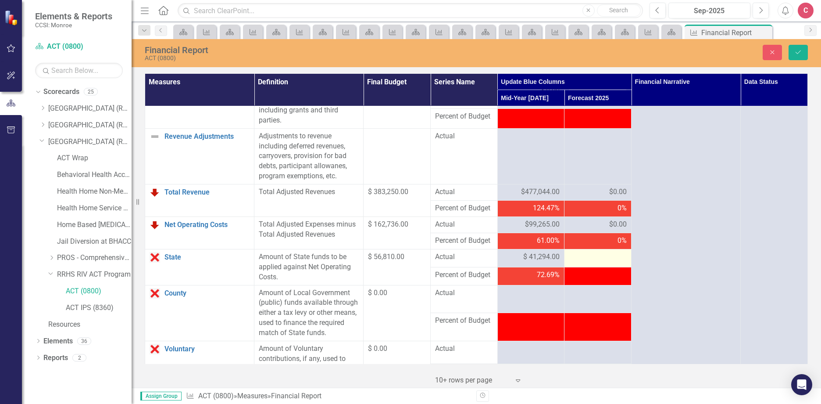
click at [597, 267] on td at bounding box center [597, 258] width 67 height 18
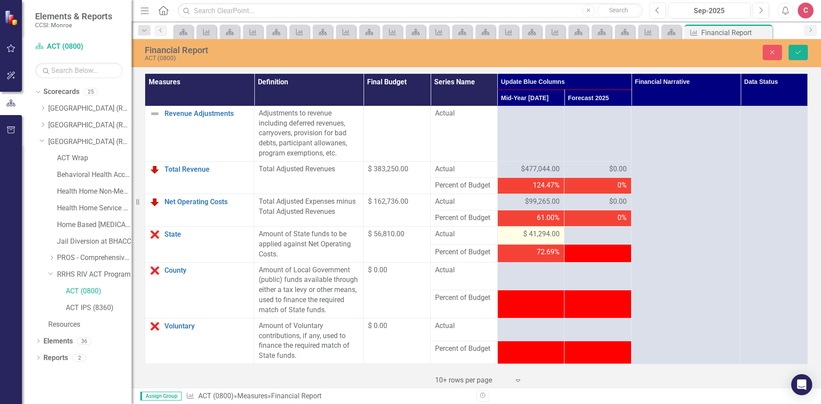
scroll to position [921, 0]
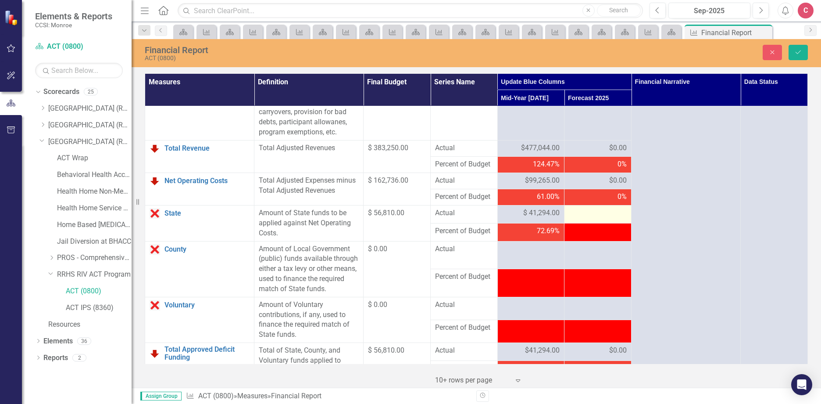
click at [603, 218] on div at bounding box center [598, 213] width 58 height 11
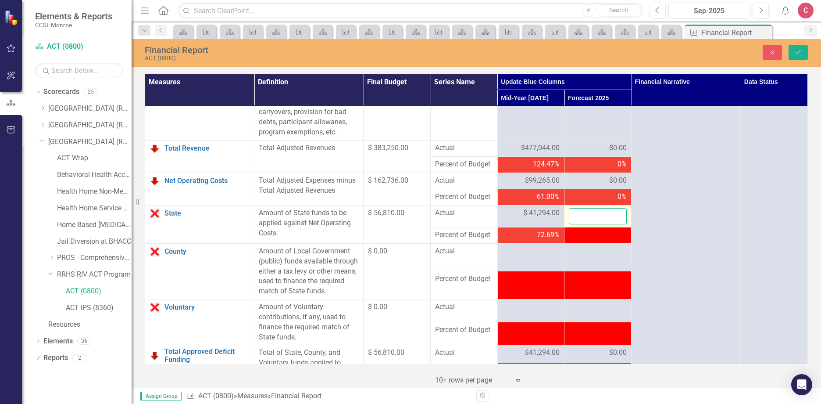
drag, startPoint x: 603, startPoint y: 242, endPoint x: 591, endPoint y: 243, distance: 11.4
click at [591, 224] on input "number" at bounding box center [598, 216] width 58 height 16
type input "80260"
click at [801, 51] on icon "Save" at bounding box center [798, 52] width 8 height 6
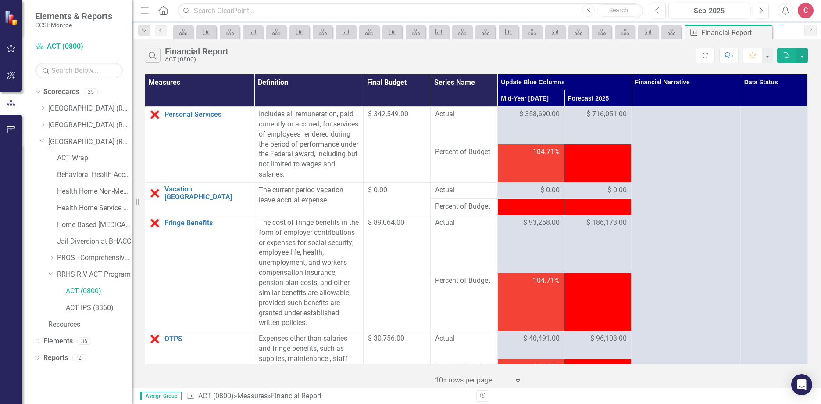
scroll to position [1097, 0]
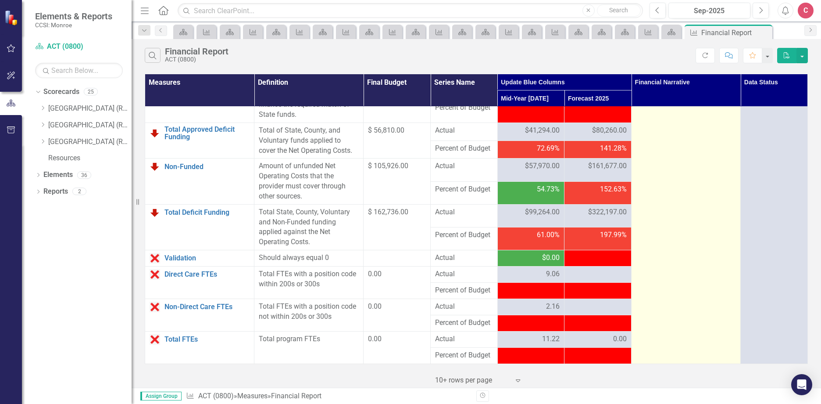
scroll to position [1140, 0]
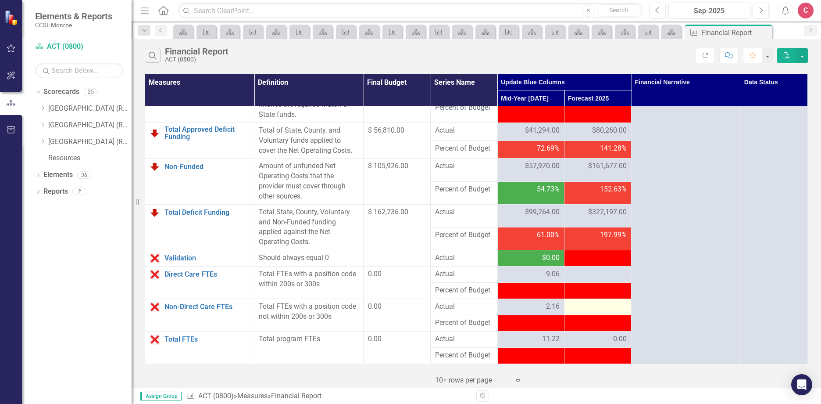
click at [600, 312] on div at bounding box center [598, 306] width 58 height 11
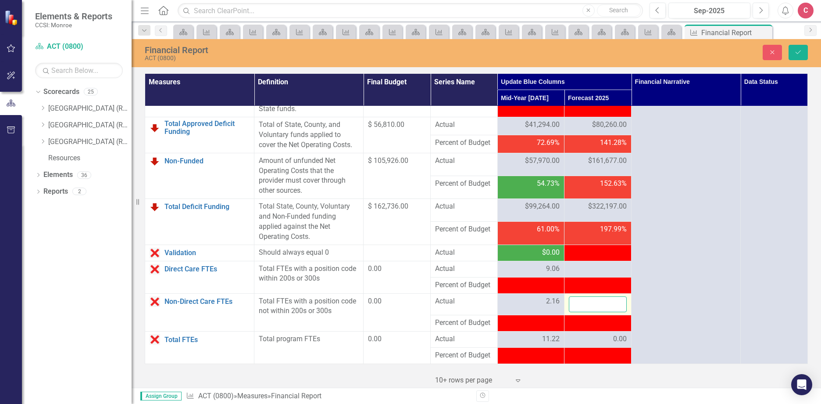
drag, startPoint x: 600, startPoint y: 321, endPoint x: 587, endPoint y: 321, distance: 13.6
click at [587, 312] on input "number" at bounding box center [598, 304] width 58 height 16
type input "1.85"
click at [597, 344] on div "0.00" at bounding box center [598, 339] width 58 height 10
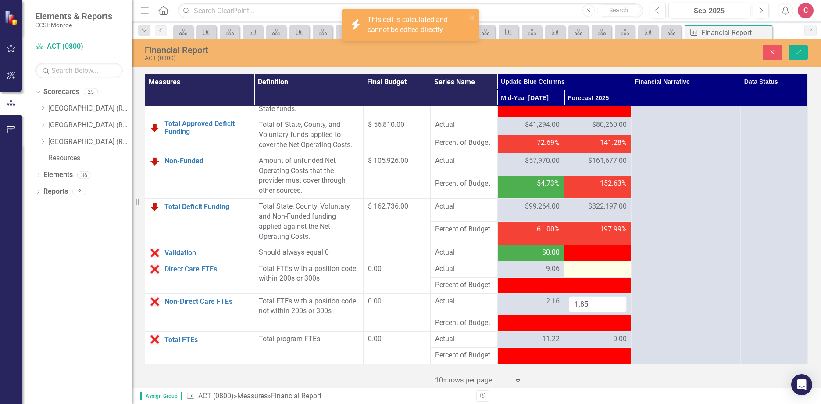
click at [577, 274] on div at bounding box center [598, 269] width 58 height 11
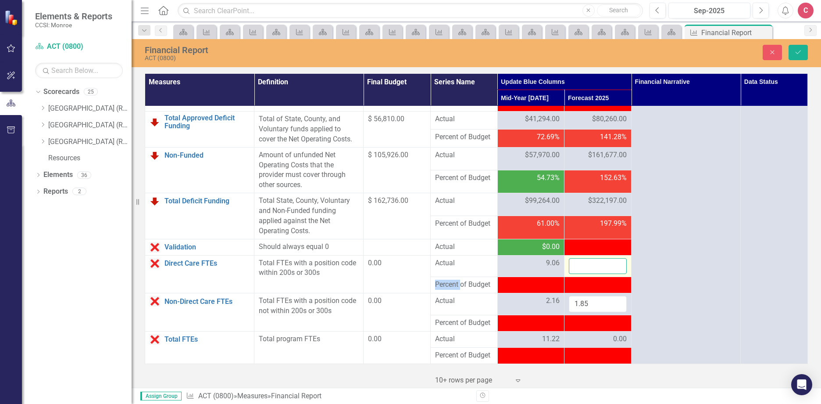
drag, startPoint x: 577, startPoint y: 287, endPoint x: 590, endPoint y: 287, distance: 12.7
click at [590, 274] on input "number" at bounding box center [598, 266] width 58 height 16
type input "8.87"
click at [797, 49] on icon "Save" at bounding box center [798, 52] width 8 height 6
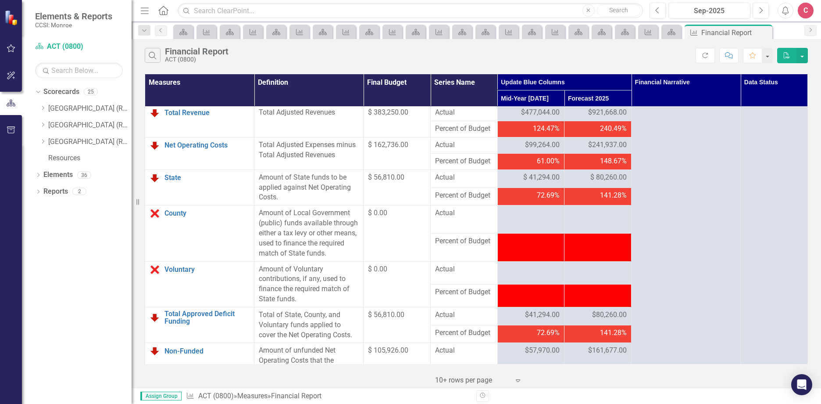
scroll to position [1152, 0]
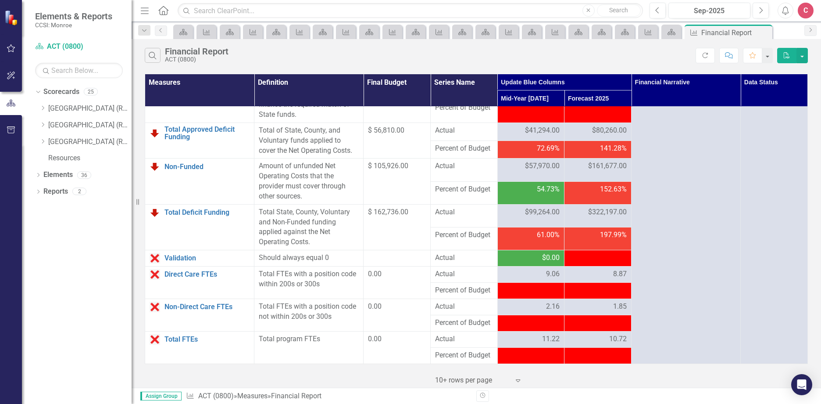
click at [591, 258] on span "-$80,260.00" at bounding box center [608, 257] width 36 height 8
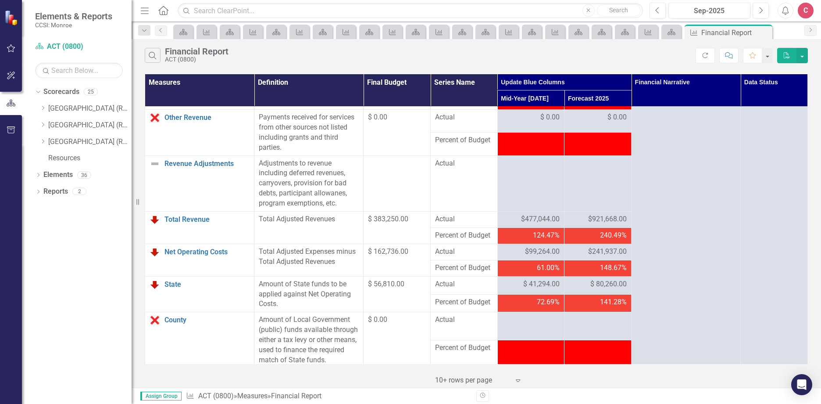
scroll to position [845, 0]
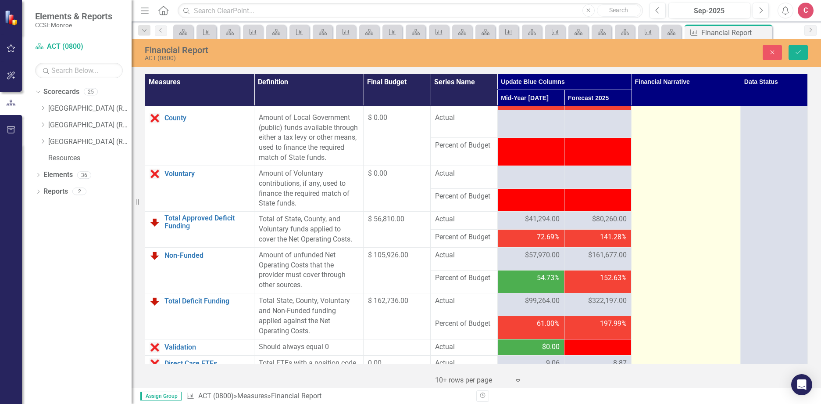
scroll to position [1152, 0]
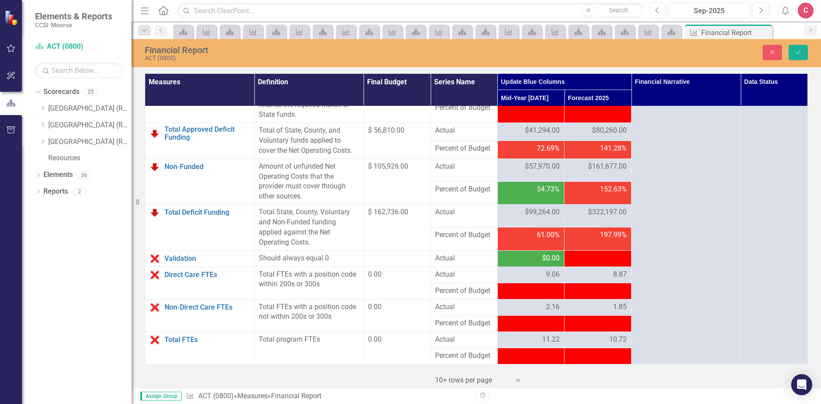
click at [583, 258] on div "-$80,260.00" at bounding box center [598, 258] width 58 height 10
click at [797, 54] on icon "submit" at bounding box center [798, 52] width 5 height 4
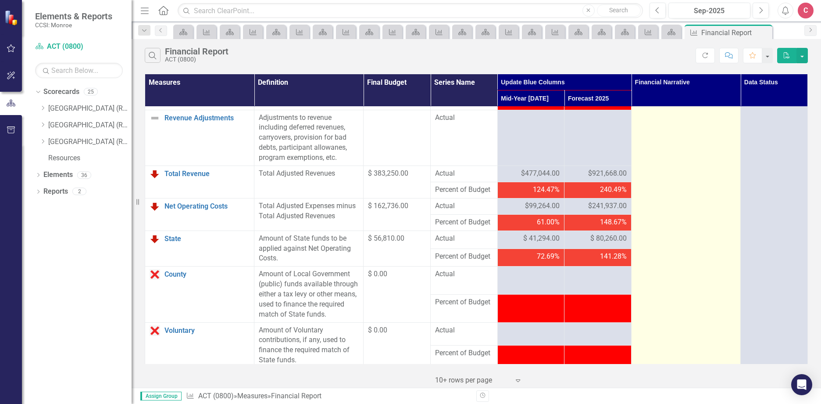
scroll to position [877, 0]
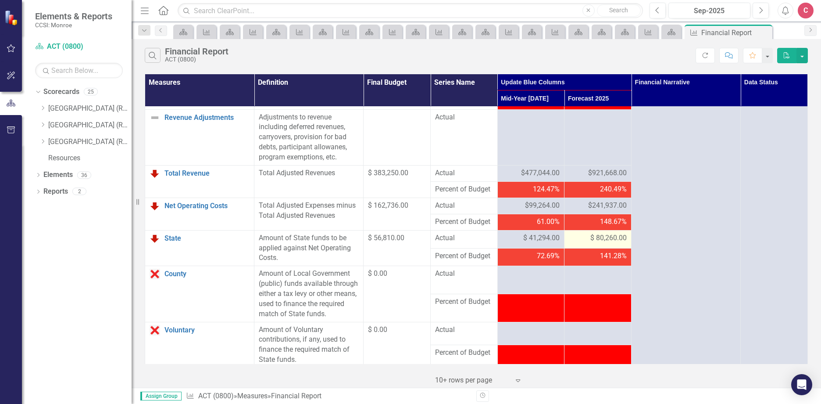
click at [601, 243] on span "$ 80,260.00" at bounding box center [608, 238] width 36 height 10
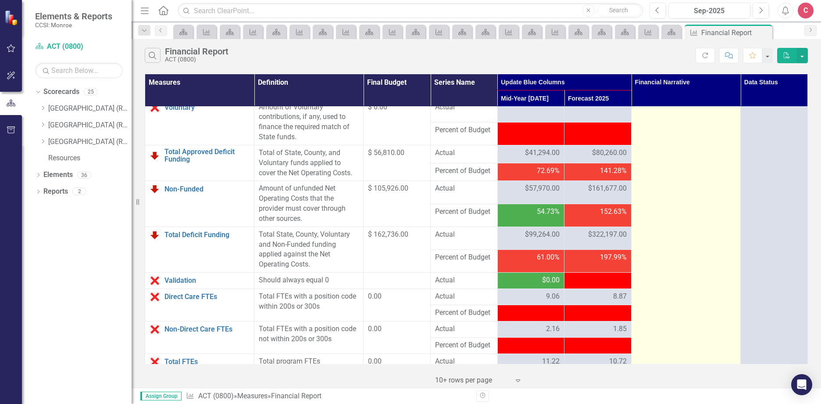
scroll to position [1140, 0]
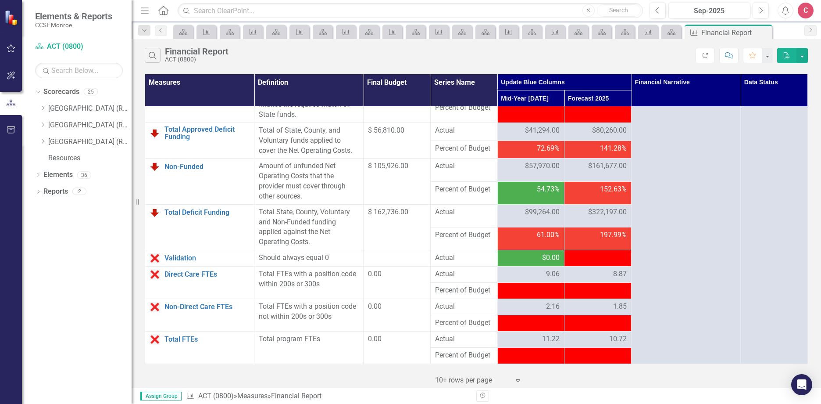
click at [608, 263] on span "-$80,260.00" at bounding box center [608, 258] width 36 height 10
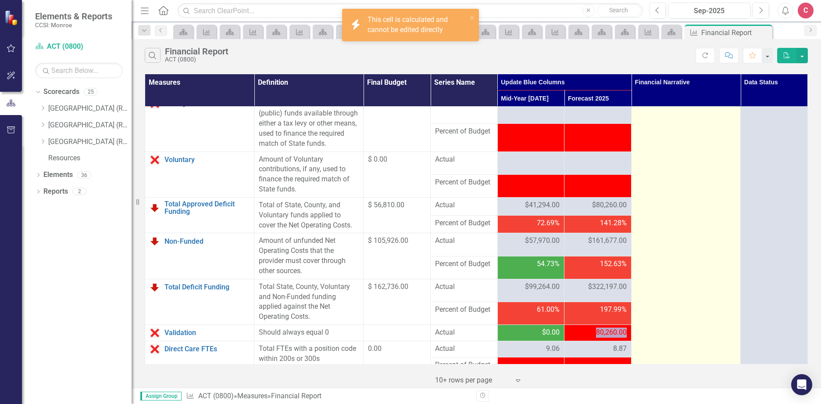
scroll to position [921, 0]
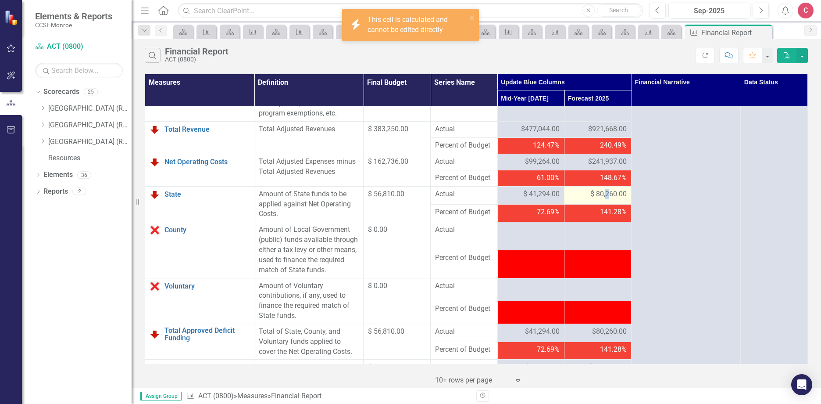
click at [602, 199] on span "$ 80,260.00" at bounding box center [608, 194] width 36 height 10
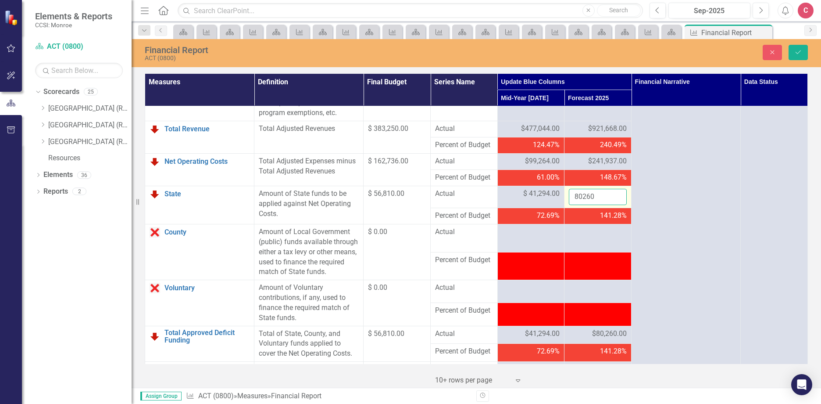
drag, startPoint x: 604, startPoint y: 227, endPoint x: 596, endPoint y: 225, distance: 8.1
click at [596, 205] on input "80260" at bounding box center [598, 197] width 58 height 16
drag, startPoint x: 597, startPoint y: 225, endPoint x: 547, endPoint y: 222, distance: 50.5
click at [547, 208] on tr "State Link Open Element Amount of State funds to be applied against Net Operati…" at bounding box center [476, 197] width 663 height 22
click at [798, 53] on icon "Save" at bounding box center [798, 52] width 8 height 6
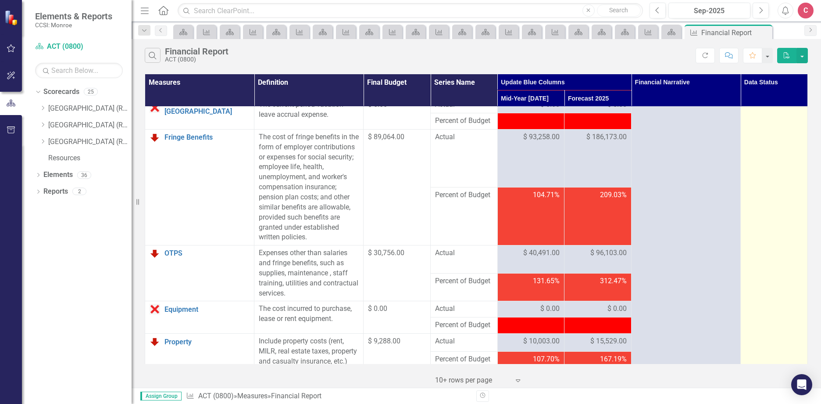
scroll to position [0, 0]
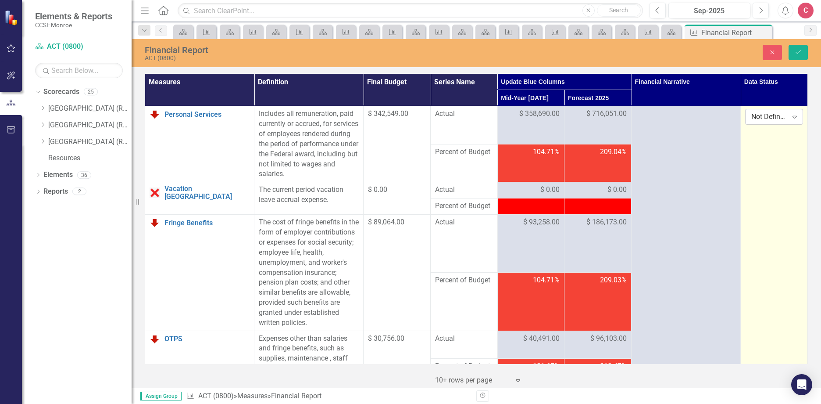
drag, startPoint x: 766, startPoint y: 123, endPoint x: 765, endPoint y: 117, distance: 6.2
click at [765, 117] on div "Not Defined" at bounding box center [769, 117] width 36 height 10
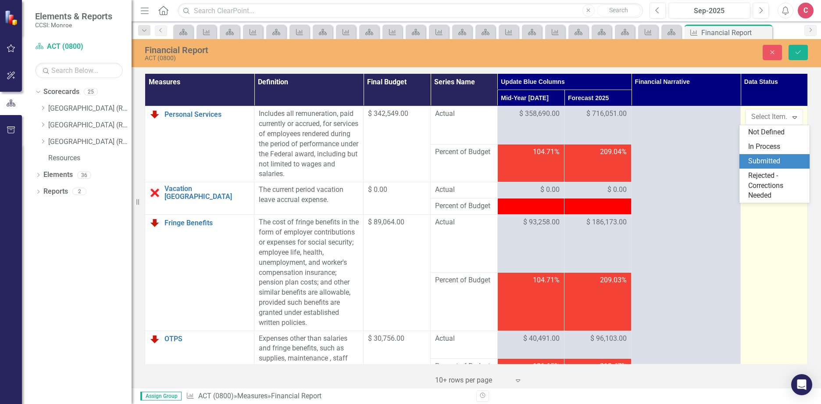
click at [778, 160] on div "Submitted" at bounding box center [776, 161] width 56 height 10
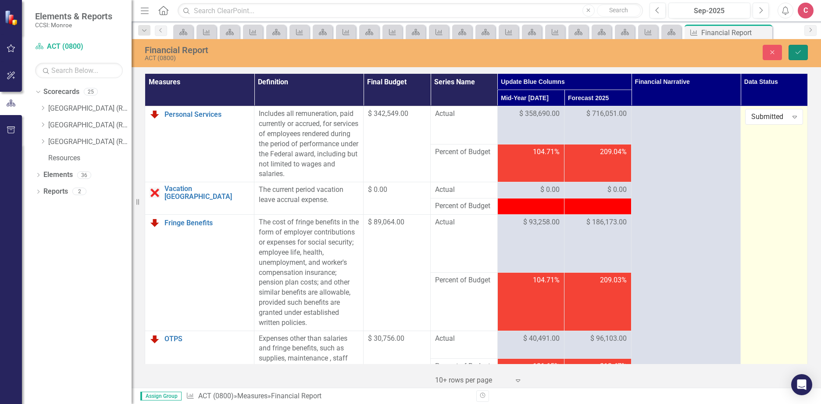
click at [801, 51] on icon "Save" at bounding box center [798, 52] width 8 height 6
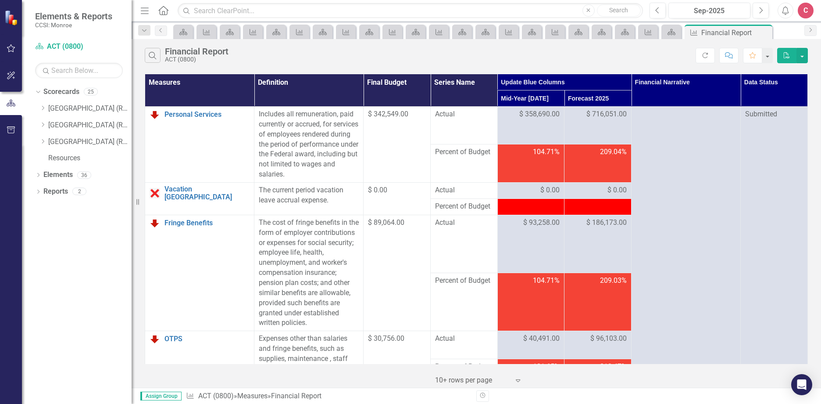
drag, startPoint x: 43, startPoint y: 141, endPoint x: 97, endPoint y: 153, distance: 56.2
click at [43, 141] on icon "Dropdown" at bounding box center [42, 141] width 7 height 5
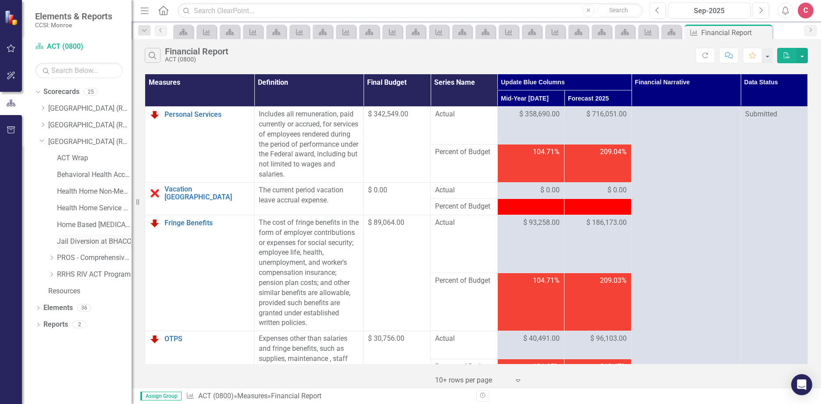
click at [114, 243] on link "Jail Diversion at BHACC" at bounding box center [94, 241] width 75 height 10
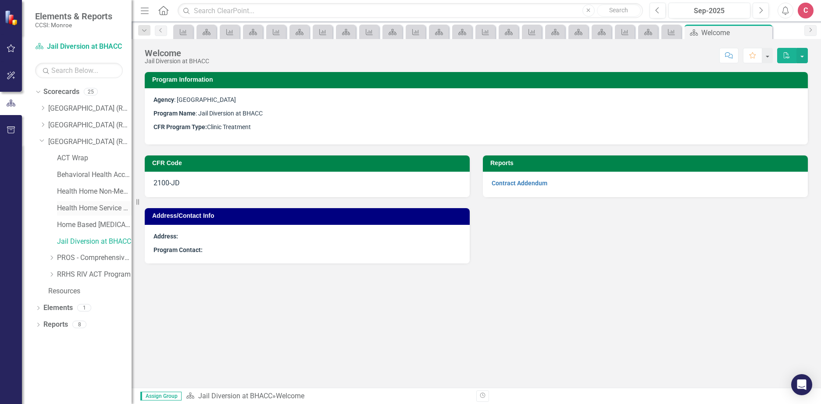
click at [87, 211] on link "Health Home Service Dollars" at bounding box center [94, 208] width 75 height 10
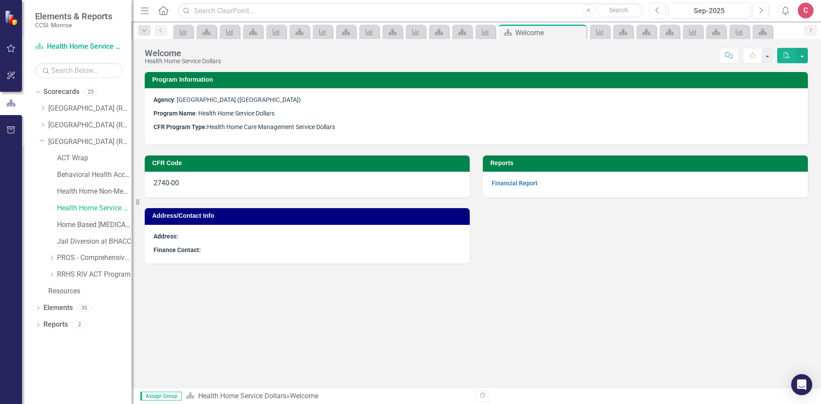
click at [99, 224] on link "Home Based [MEDICAL_DATA]" at bounding box center [94, 225] width 75 height 10
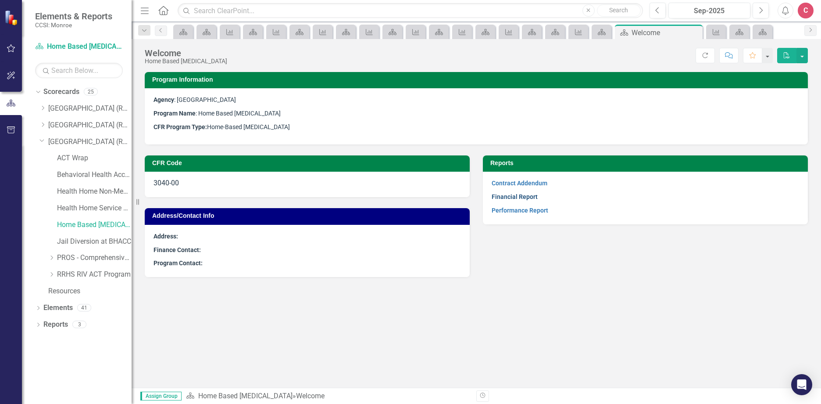
click at [504, 195] on link "Financial Report" at bounding box center [515, 196] width 46 height 7
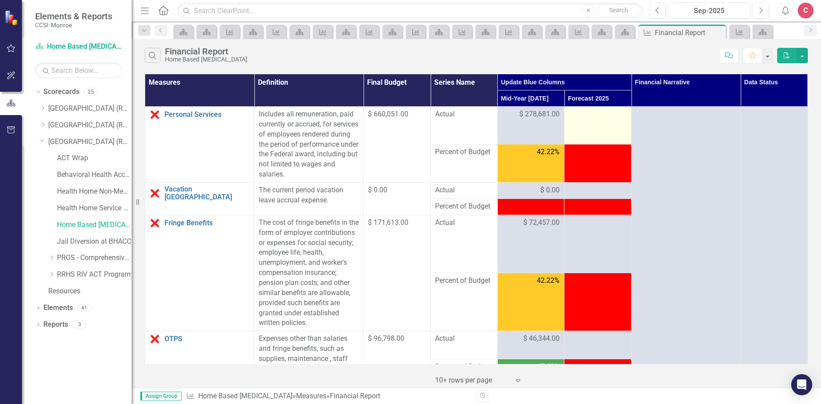
click at [590, 117] on div at bounding box center [598, 114] width 58 height 11
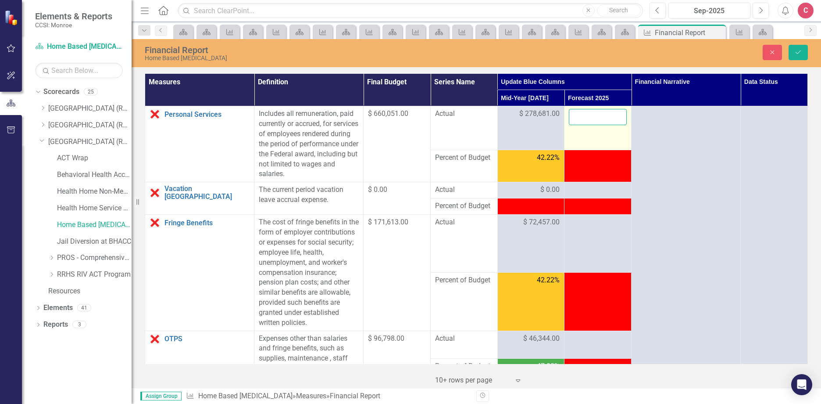
click at [589, 120] on input "number" at bounding box center [598, 117] width 58 height 16
type input "604602"
click at [597, 190] on div at bounding box center [598, 190] width 58 height 11
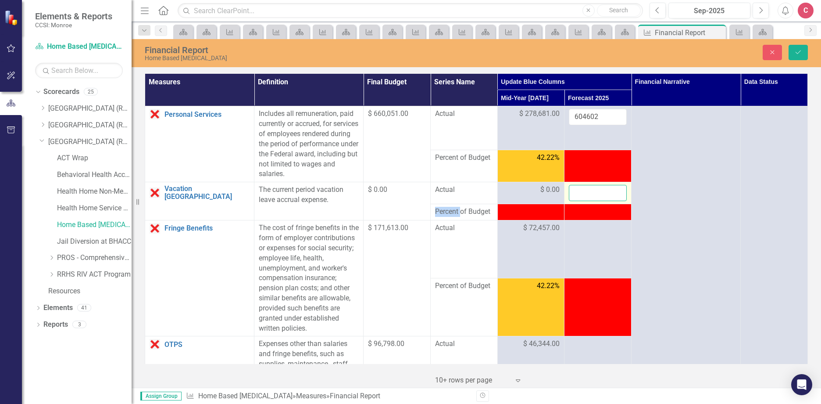
click at [596, 190] on input "number" at bounding box center [598, 193] width 58 height 16
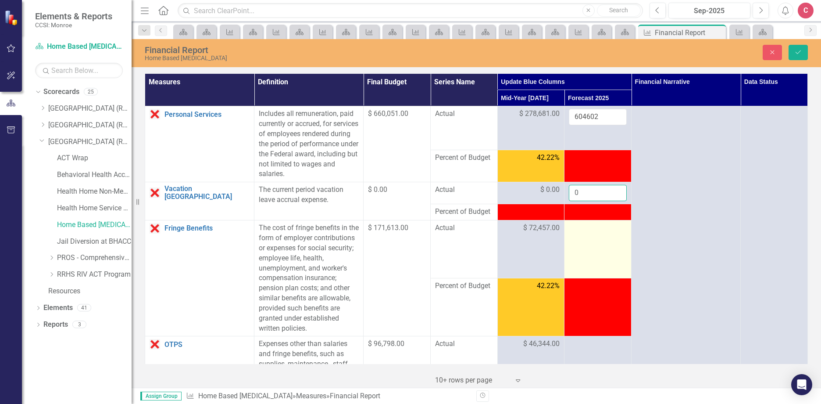
type input "0"
click at [590, 240] on td at bounding box center [597, 249] width 67 height 58
click at [590, 239] on td at bounding box center [597, 249] width 67 height 58
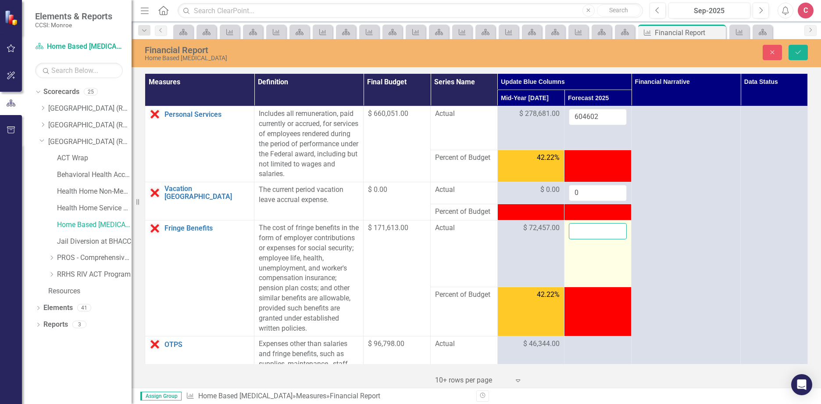
drag, startPoint x: 590, startPoint y: 239, endPoint x: 579, endPoint y: 235, distance: 11.4
click at [579, 235] on input "number" at bounding box center [598, 231] width 58 height 16
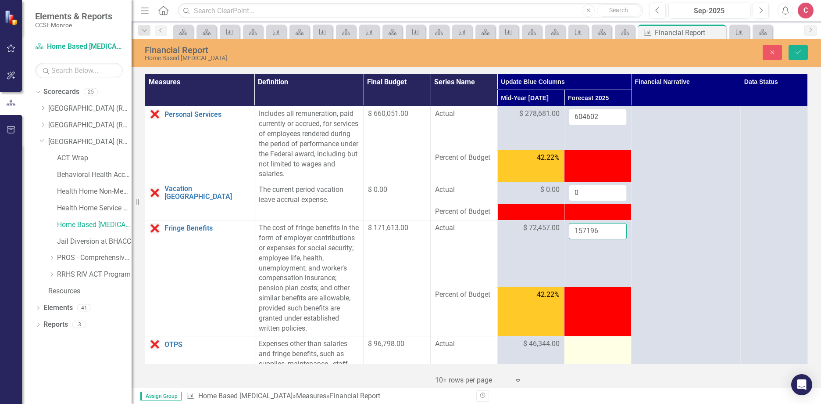
type input "157196"
click at [603, 353] on td at bounding box center [597, 350] width 67 height 28
drag, startPoint x: 603, startPoint y: 353, endPoint x: 591, endPoint y: 352, distance: 12.3
click at [591, 352] on input "number" at bounding box center [598, 347] width 58 height 16
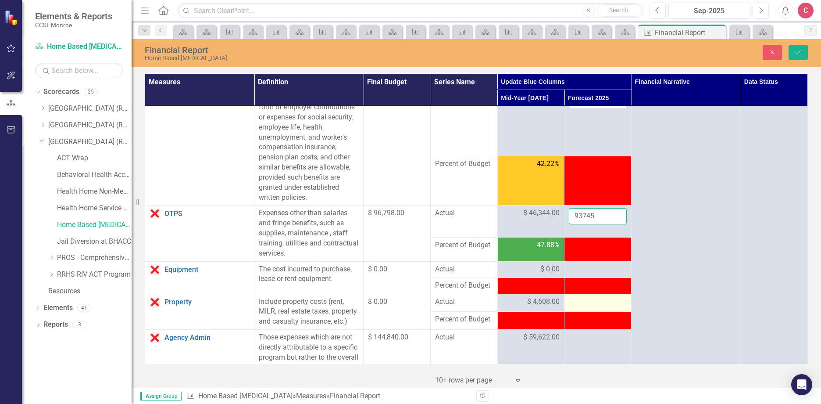
scroll to position [132, 0]
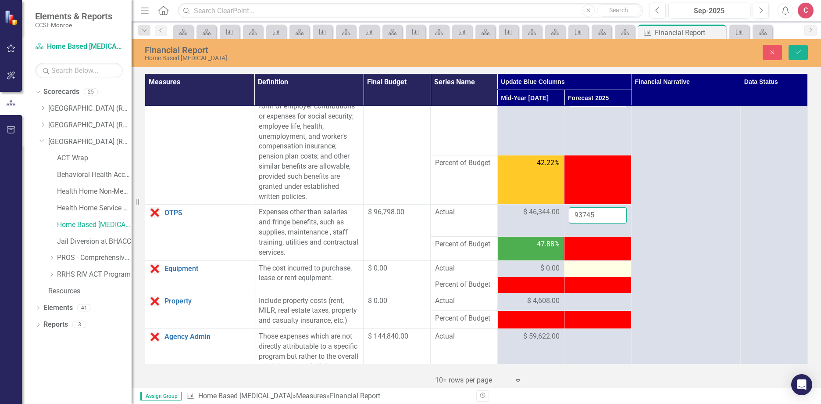
type input "93745"
click at [583, 266] on div at bounding box center [598, 268] width 58 height 11
click at [586, 274] on td at bounding box center [597, 268] width 67 height 16
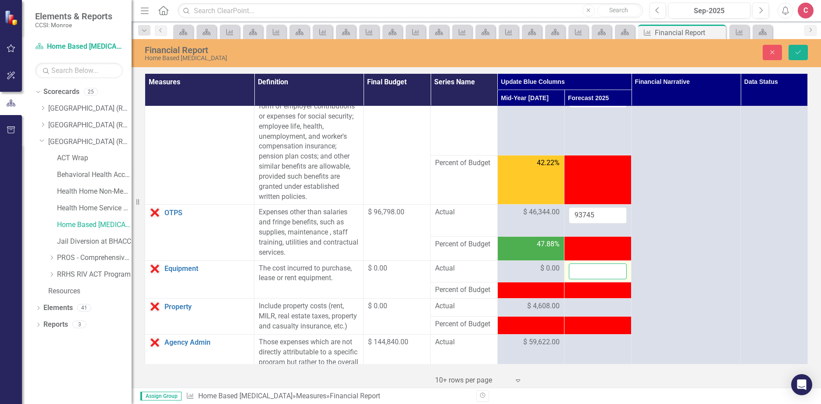
drag, startPoint x: 586, startPoint y: 274, endPoint x: 580, endPoint y: 275, distance: 5.7
click at [580, 274] on input "number" at bounding box center [598, 271] width 58 height 16
type input "0"
click at [576, 312] on td at bounding box center [597, 307] width 67 height 18
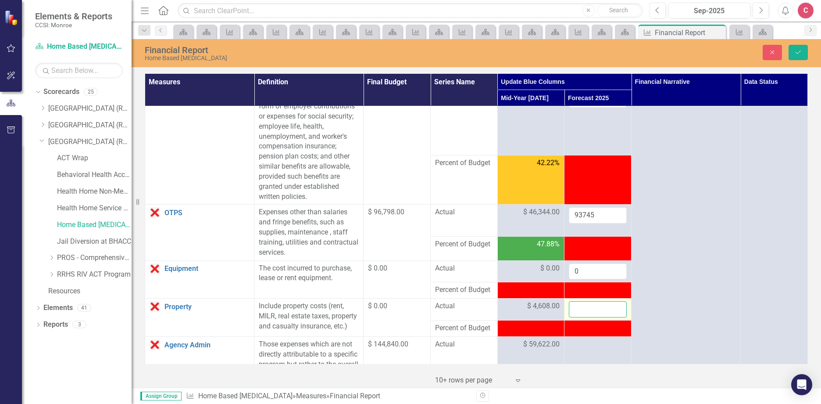
click at [575, 310] on input "number" at bounding box center [598, 309] width 58 height 16
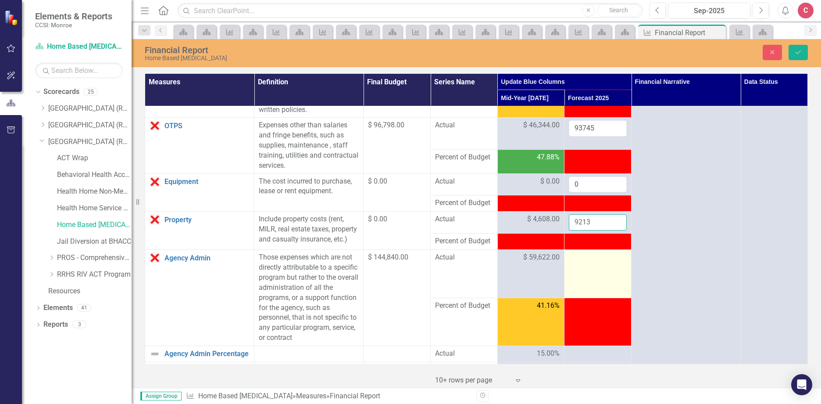
scroll to position [219, 0]
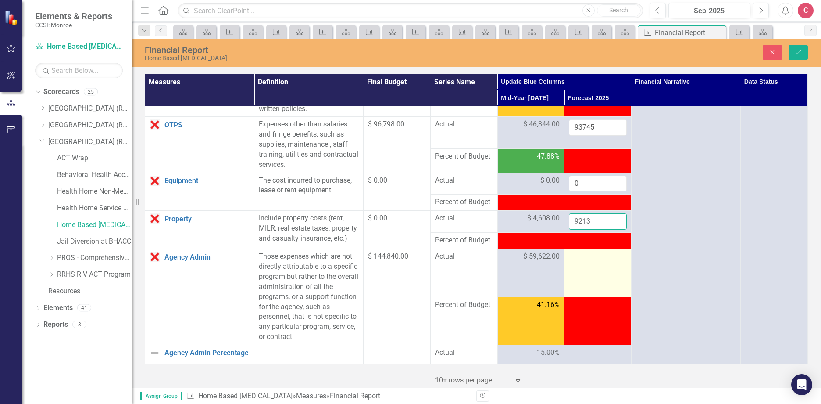
type input "9213"
click at [619, 280] on td at bounding box center [597, 273] width 67 height 48
drag, startPoint x: 611, startPoint y: 275, endPoint x: 592, endPoint y: 270, distance: 19.9
click at [611, 275] on td at bounding box center [597, 273] width 67 height 48
click at [582, 262] on div at bounding box center [598, 256] width 58 height 11
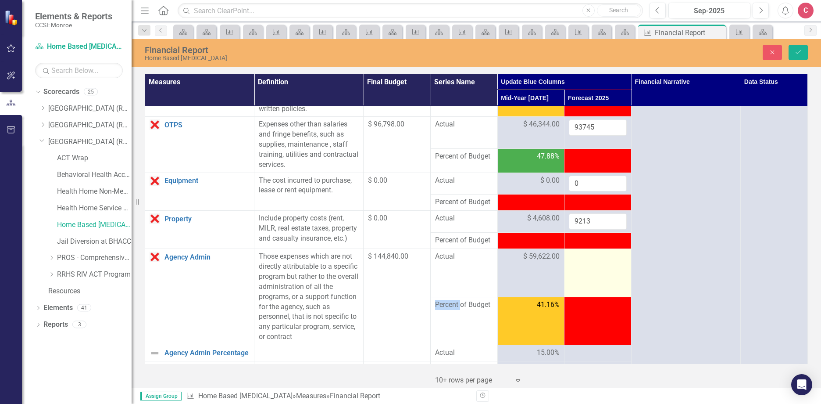
click at [582, 262] on div at bounding box center [598, 256] width 58 height 11
drag, startPoint x: 582, startPoint y: 268, endPoint x: 575, endPoint y: 268, distance: 7.5
click at [575, 268] on input "number" at bounding box center [598, 259] width 58 height 16
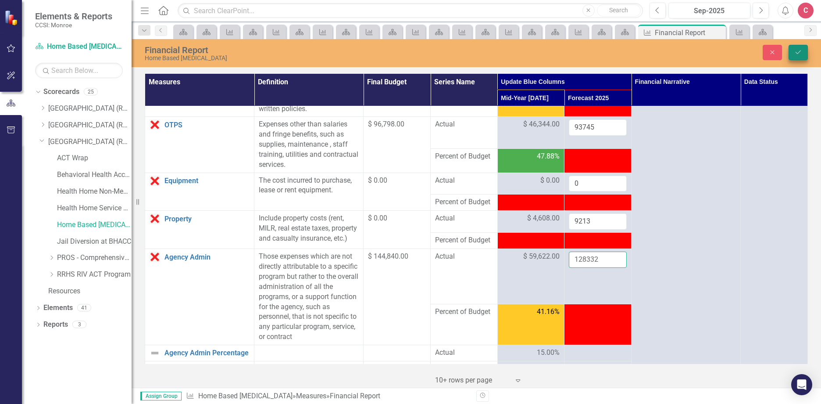
type input "128332"
click at [796, 54] on icon "Save" at bounding box center [798, 52] width 8 height 6
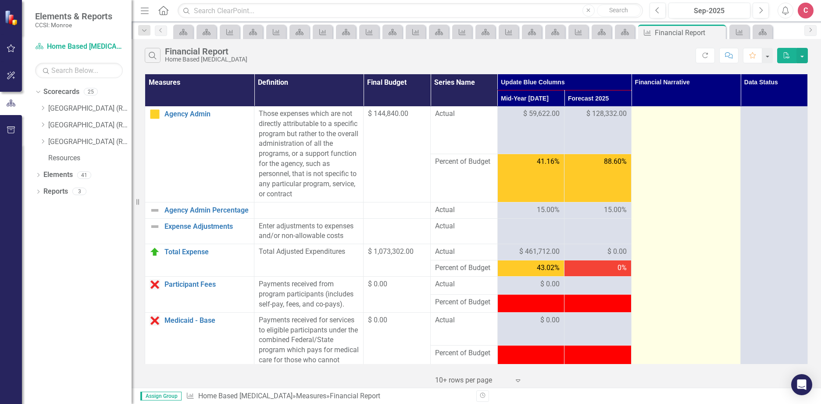
scroll to position [351, 0]
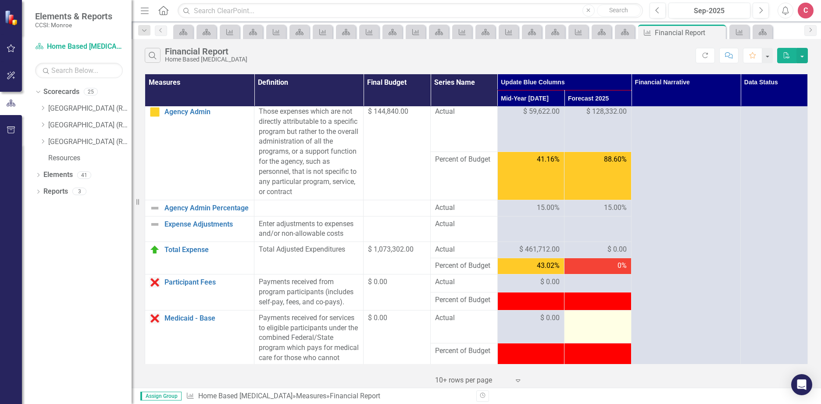
click at [589, 334] on td at bounding box center [597, 326] width 67 height 33
click at [589, 323] on div at bounding box center [598, 318] width 58 height 11
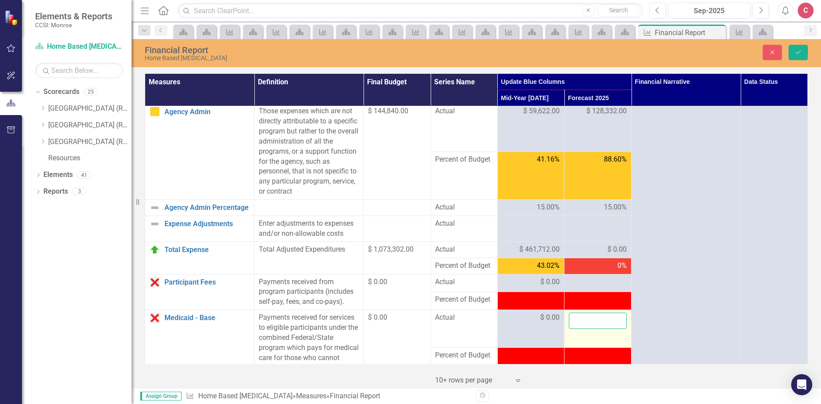
drag, startPoint x: 589, startPoint y: 332, endPoint x: 585, endPoint y: 330, distance: 5.1
click at [585, 329] on input "number" at bounding box center [598, 320] width 58 height 16
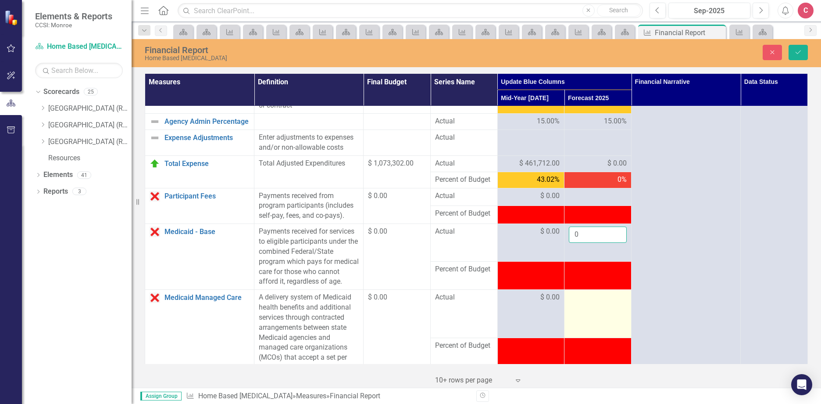
scroll to position [439, 0]
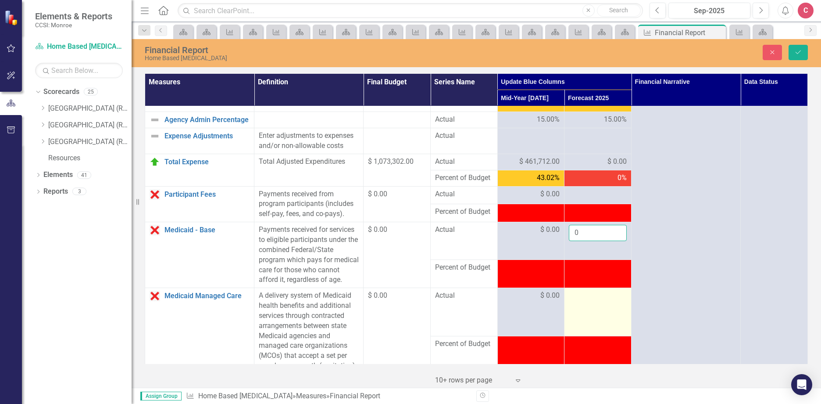
type input "0"
click at [590, 301] on div at bounding box center [598, 295] width 58 height 11
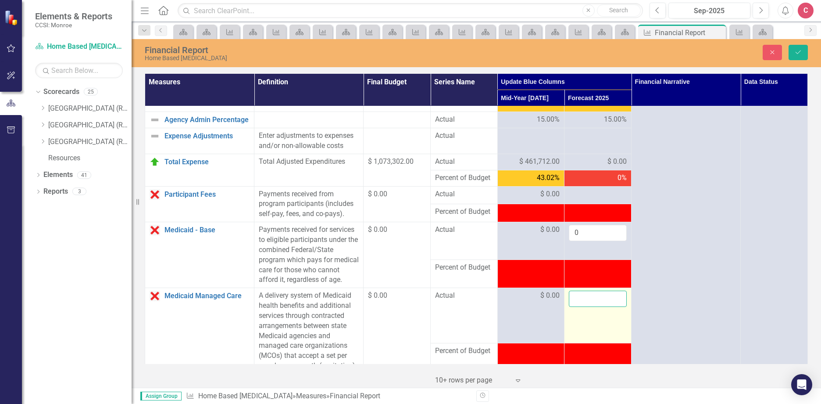
click at [582, 307] on input "number" at bounding box center [598, 298] width 58 height 16
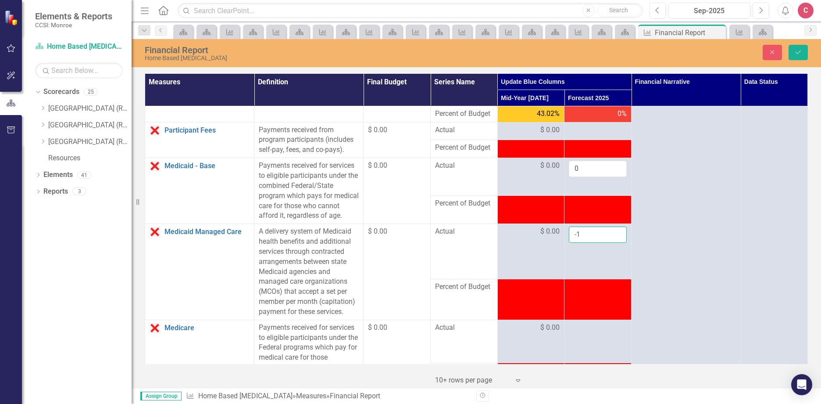
scroll to position [570, 0]
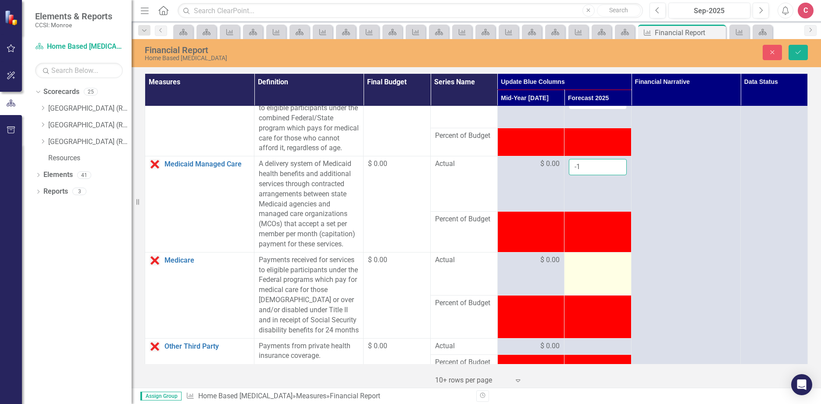
type input "-1"
click at [585, 265] on div at bounding box center [598, 260] width 58 height 11
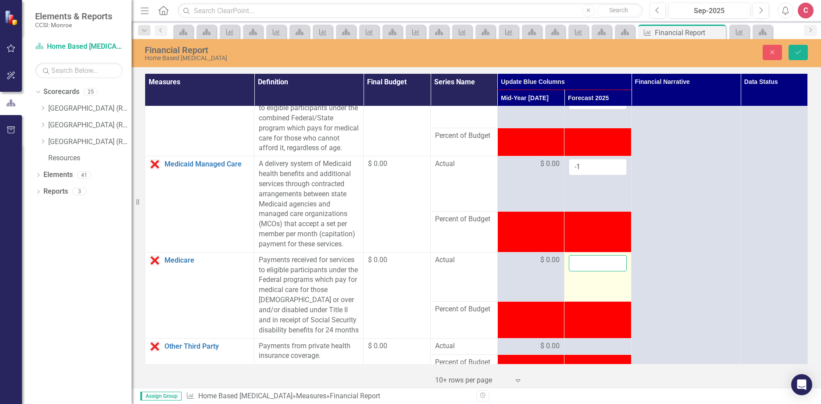
click at [585, 271] on input "number" at bounding box center [598, 263] width 58 height 16
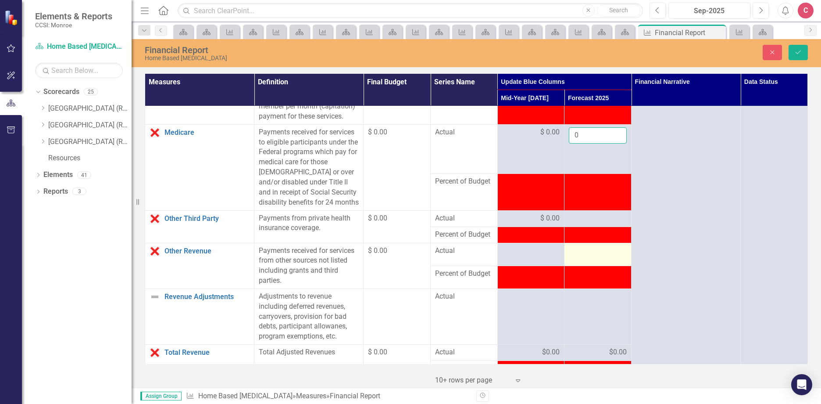
scroll to position [702, 0]
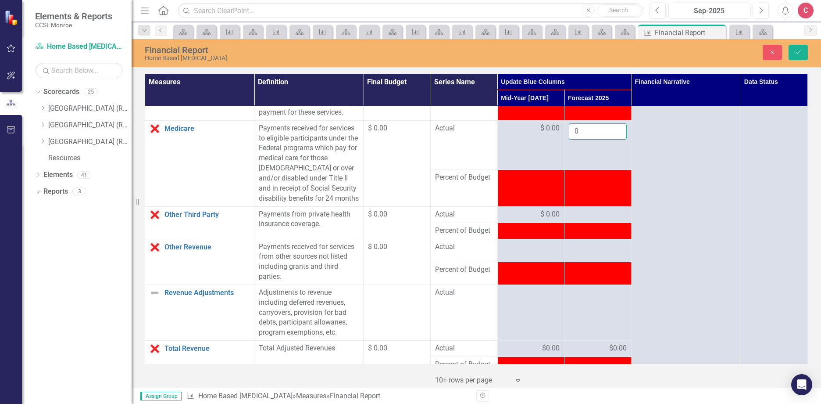
type input "0"
click at [579, 239] on td at bounding box center [597, 230] width 67 height 16
click at [577, 220] on div at bounding box center [598, 214] width 58 height 11
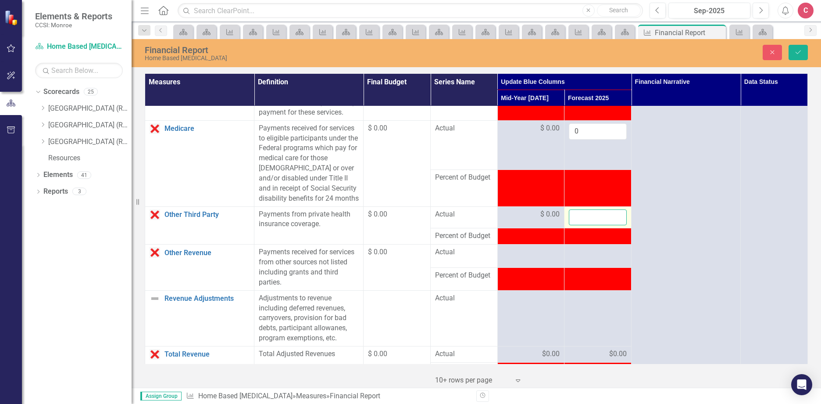
click at [578, 225] on input "number" at bounding box center [598, 217] width 58 height 16
type input "0"
click at [585, 257] on div at bounding box center [598, 252] width 58 height 11
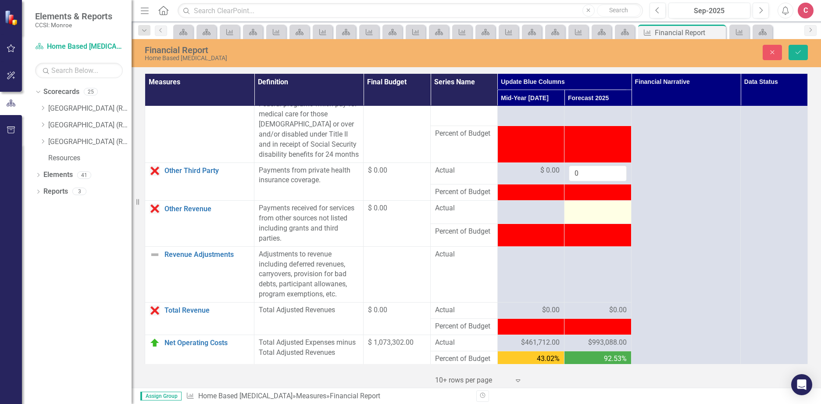
click at [576, 223] on td at bounding box center [597, 211] width 67 height 23
click at [577, 223] on td at bounding box center [597, 211] width 67 height 23
click at [577, 219] on input "number" at bounding box center [598, 211] width 58 height 16
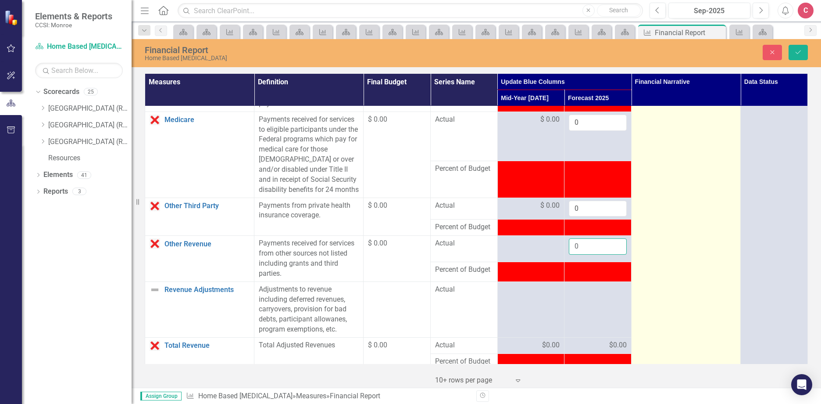
scroll to position [833, 0]
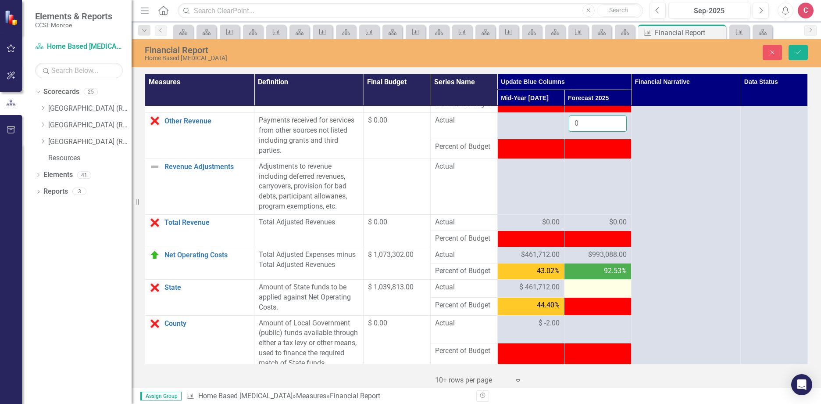
type input "0"
click at [596, 297] on td at bounding box center [597, 288] width 67 height 18
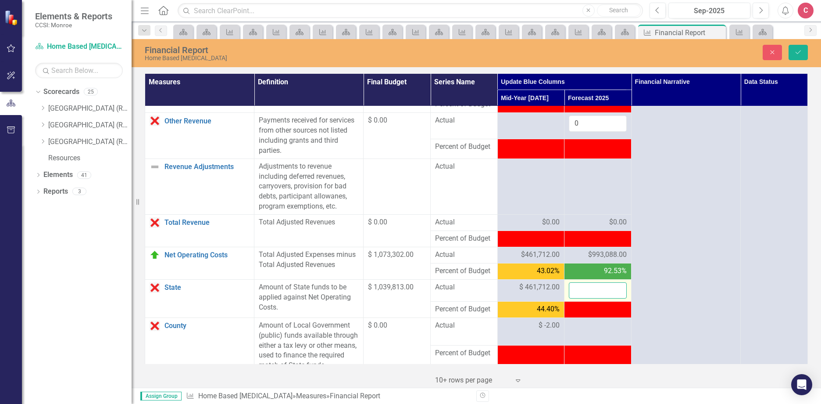
drag, startPoint x: 596, startPoint y: 324, endPoint x: 585, endPoint y: 322, distance: 11.1
click at [585, 298] on input "number" at bounding box center [598, 290] width 58 height 16
type input "993088"
click at [801, 55] on button "Save" at bounding box center [798, 52] width 19 height 15
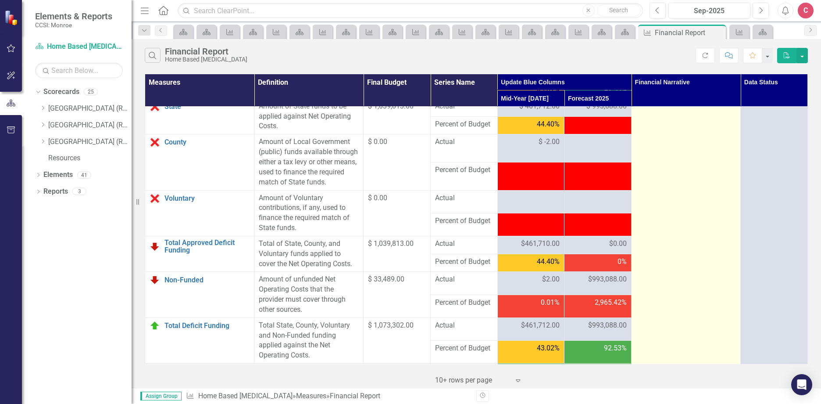
scroll to position [1140, 0]
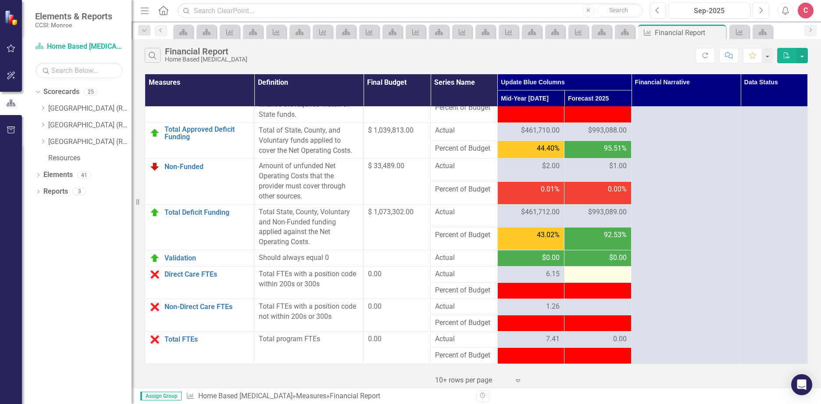
click at [596, 279] on div at bounding box center [598, 274] width 58 height 11
click at [595, 279] on div at bounding box center [598, 274] width 58 height 11
click at [591, 279] on div at bounding box center [598, 274] width 58 height 11
click at [586, 279] on div at bounding box center [598, 274] width 58 height 11
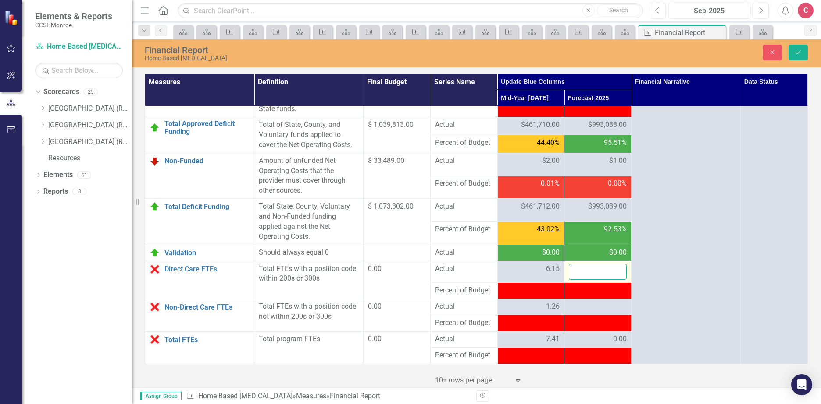
click at [583, 280] on input "number" at bounding box center [598, 272] width 58 height 16
type input "7.22"
click at [589, 312] on div at bounding box center [598, 306] width 58 height 11
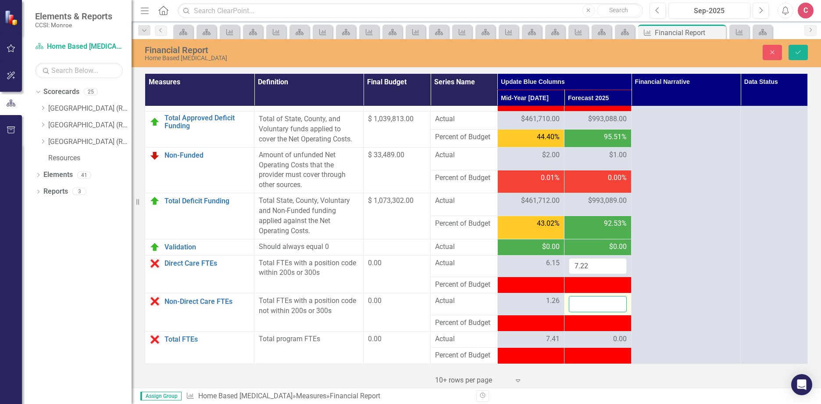
drag, startPoint x: 589, startPoint y: 323, endPoint x: 585, endPoint y: 325, distance: 4.5
click at [585, 312] on input "number" at bounding box center [598, 304] width 58 height 16
type input "1.25"
click at [801, 54] on icon "Save" at bounding box center [798, 52] width 8 height 6
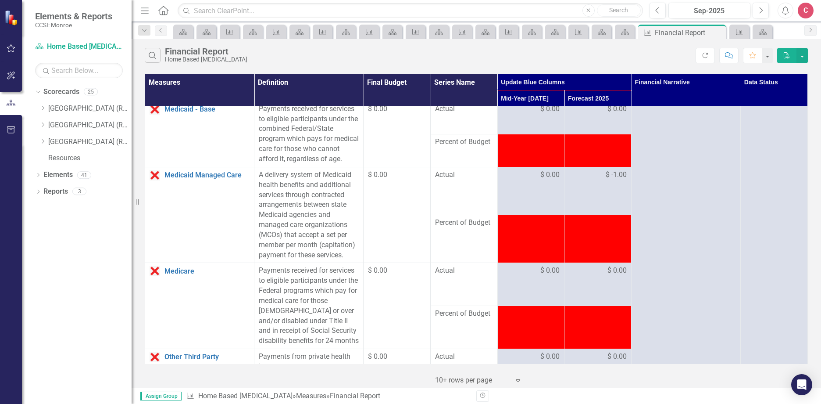
scroll to position [0, 0]
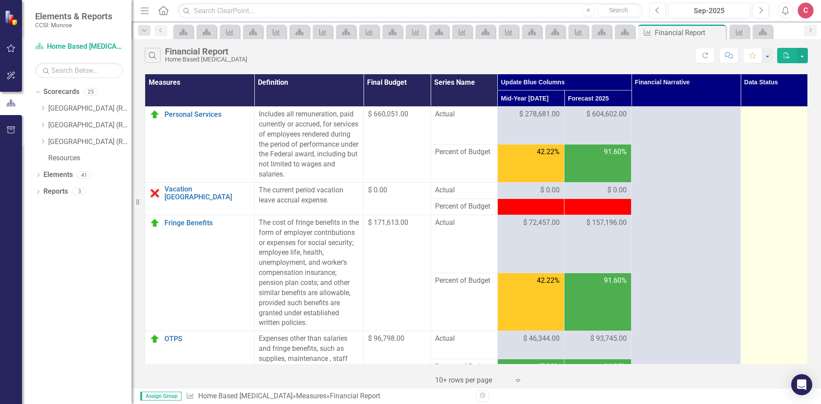
click at [765, 114] on div at bounding box center [774, 114] width 58 height 11
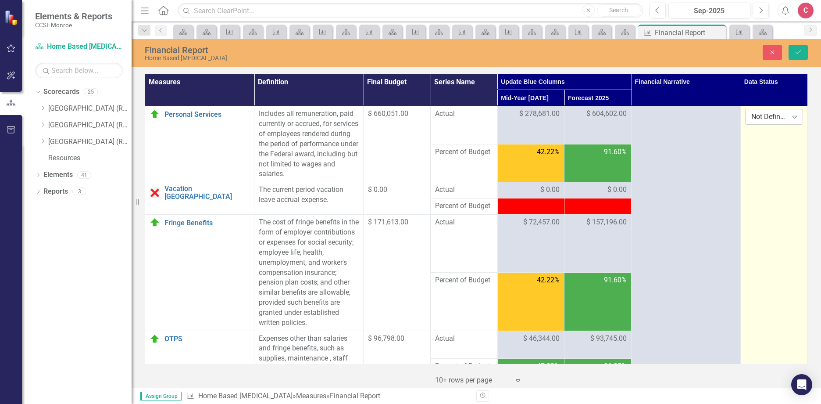
drag, startPoint x: 765, startPoint y: 114, endPoint x: 791, endPoint y: 118, distance: 26.2
click at [791, 118] on icon "Expand" at bounding box center [794, 116] width 9 height 7
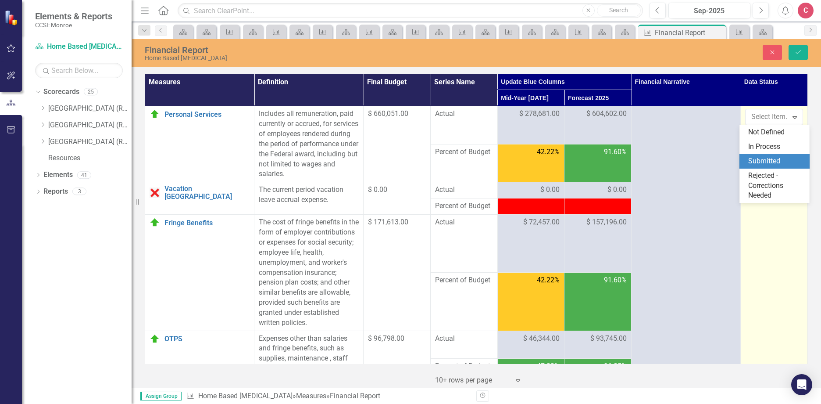
drag, startPoint x: 790, startPoint y: 156, endPoint x: 795, endPoint y: 105, distance: 51.6
click at [790, 157] on div "Submitted" at bounding box center [776, 161] width 56 height 10
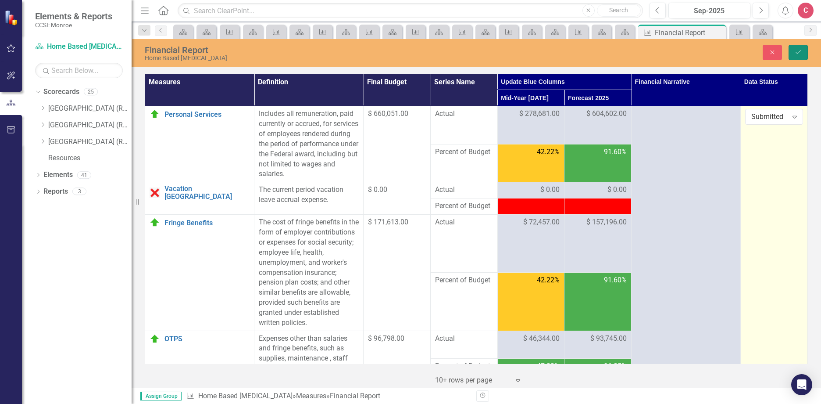
click at [801, 54] on icon "Save" at bounding box center [798, 52] width 8 height 6
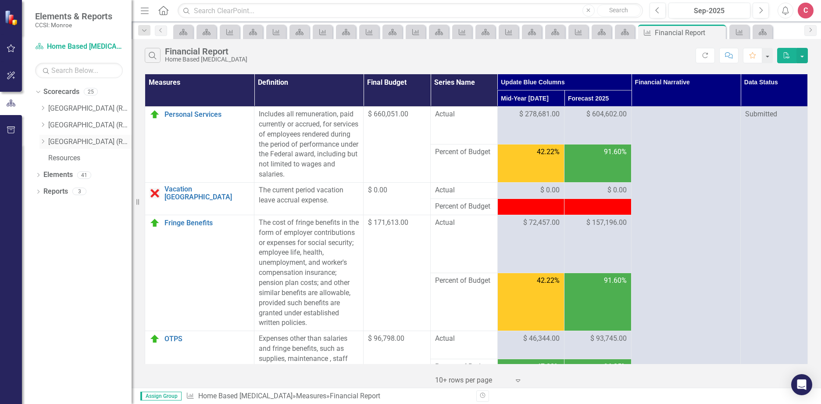
click at [40, 141] on icon "Dropdown" at bounding box center [42, 141] width 7 height 5
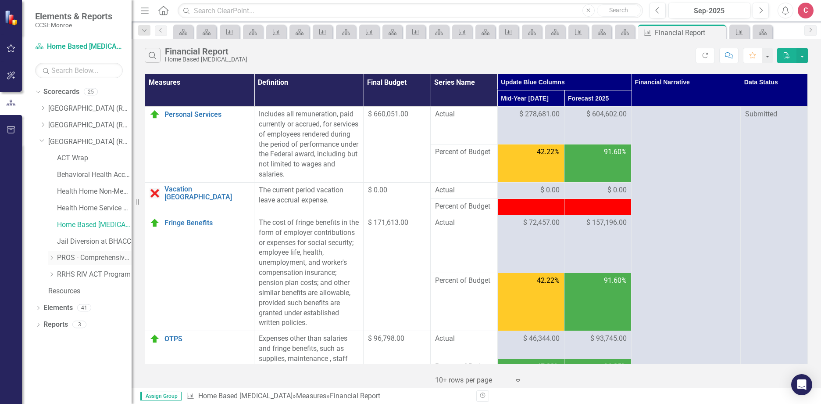
drag, startPoint x: 48, startPoint y: 257, endPoint x: 75, endPoint y: 261, distance: 26.5
click at [48, 257] on icon "Dropdown" at bounding box center [51, 257] width 7 height 5
click at [106, 274] on link "PROS - Comprehensive with Clinic (6340)" at bounding box center [99, 274] width 66 height 10
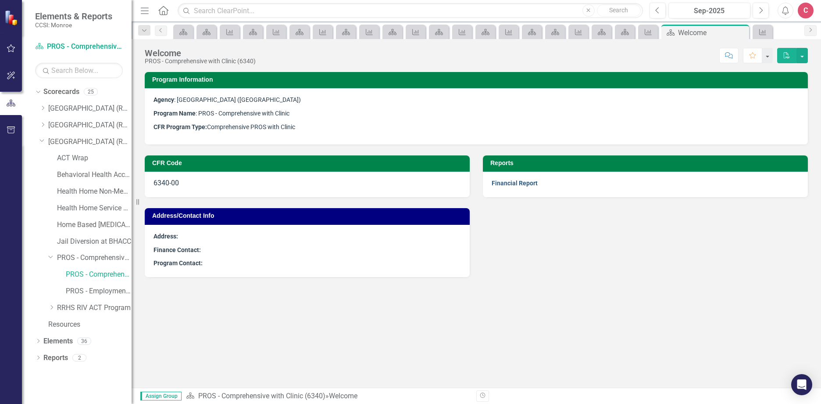
click at [530, 184] on link "Financial Report" at bounding box center [515, 182] width 46 height 7
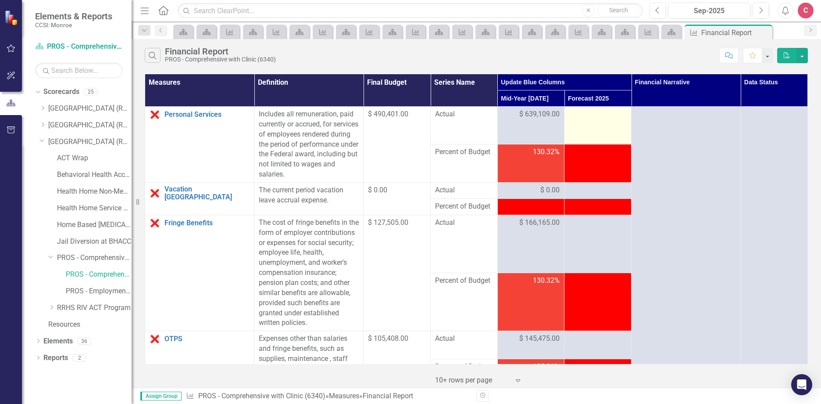
click at [581, 119] on div at bounding box center [598, 114] width 58 height 11
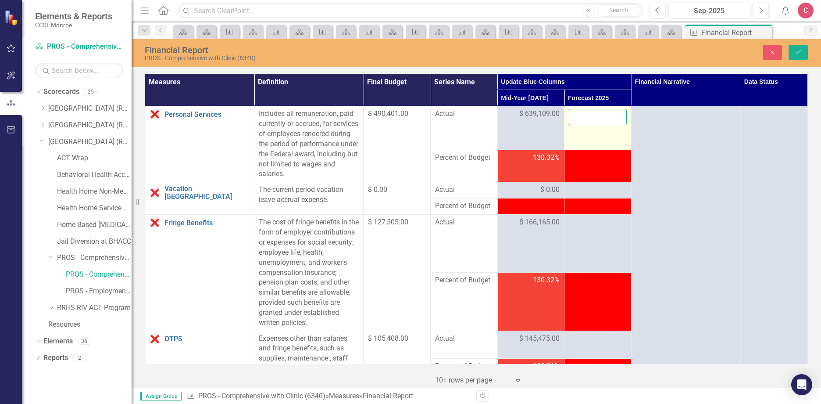
click at [585, 113] on input "number" at bounding box center [598, 117] width 58 height 16
type input "1287500"
click at [591, 192] on div at bounding box center [598, 190] width 58 height 11
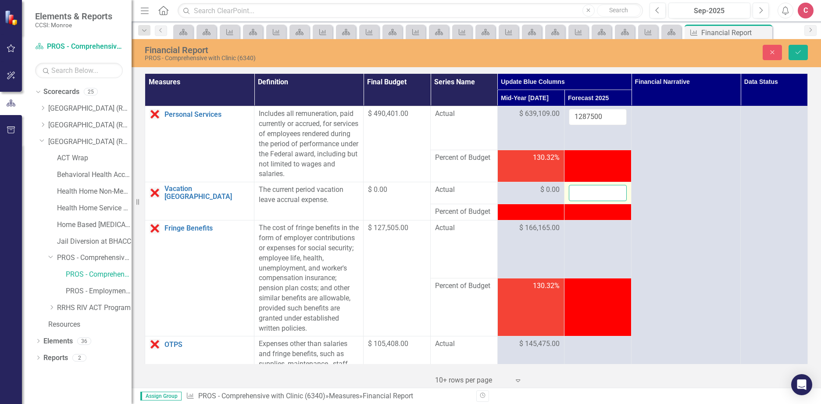
click at [589, 193] on input "number" at bounding box center [598, 193] width 58 height 16
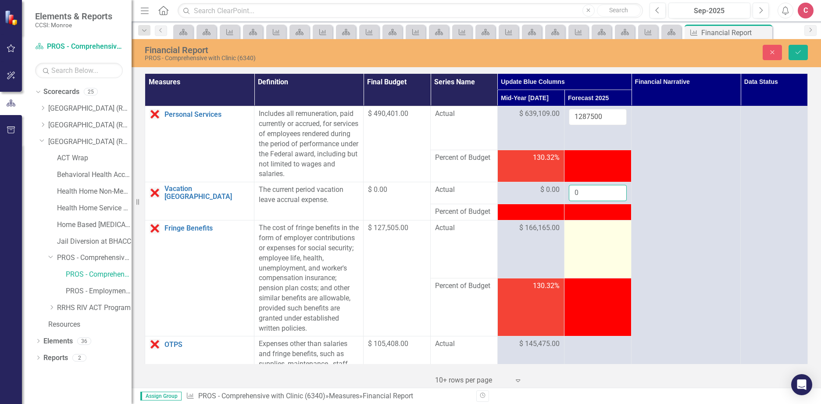
type input "0"
click at [592, 233] on div at bounding box center [598, 228] width 58 height 11
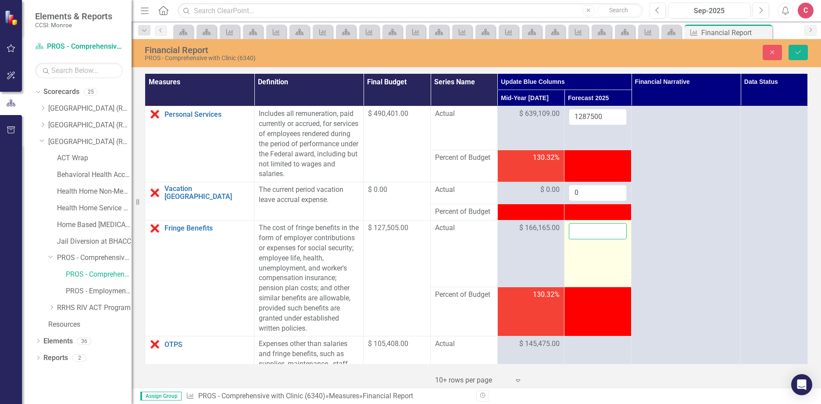
drag, startPoint x: 592, startPoint y: 233, endPoint x: 582, endPoint y: 229, distance: 10.4
click at [582, 229] on input "number" at bounding box center [598, 231] width 58 height 16
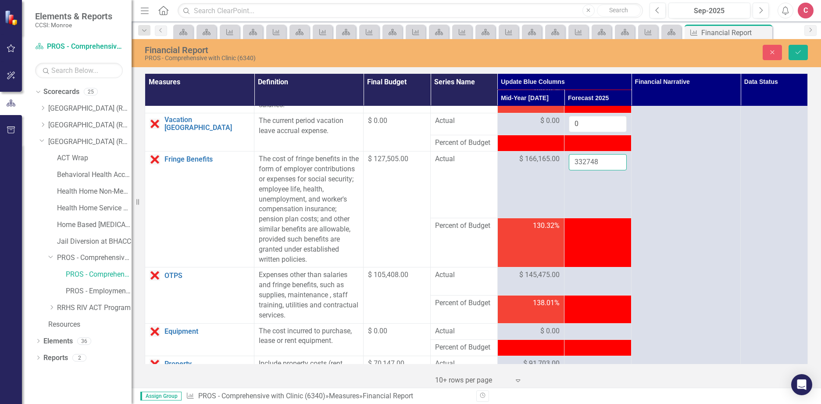
scroll to position [88, 0]
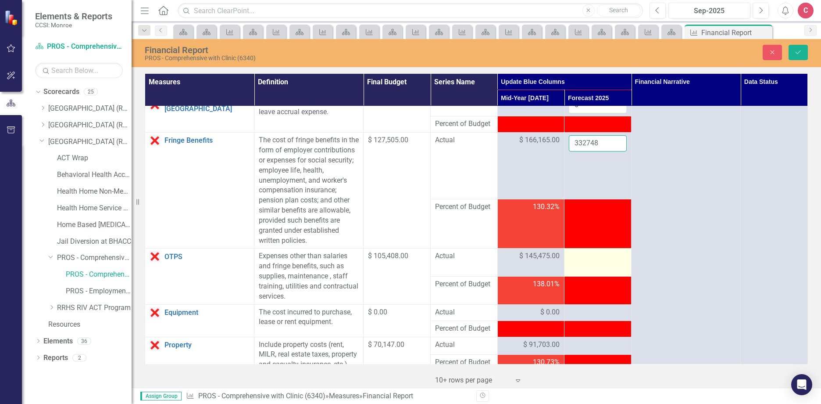
type input "332748"
click at [586, 272] on td at bounding box center [597, 262] width 67 height 28
click at [583, 266] on td at bounding box center [597, 262] width 67 height 28
click at [582, 265] on td at bounding box center [597, 262] width 67 height 28
drag, startPoint x: 582, startPoint y: 265, endPoint x: 580, endPoint y: 259, distance: 7.1
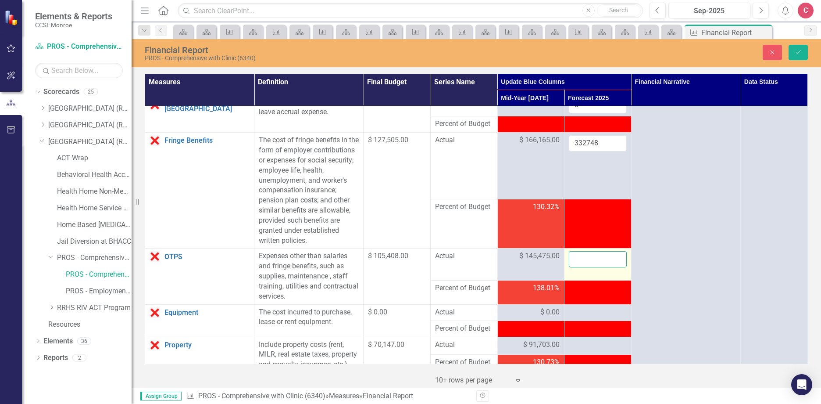
click at [580, 259] on input "number" at bounding box center [598, 259] width 58 height 16
type input "179648"
click at [581, 316] on div at bounding box center [598, 312] width 58 height 11
click at [594, 313] on div at bounding box center [598, 312] width 58 height 11
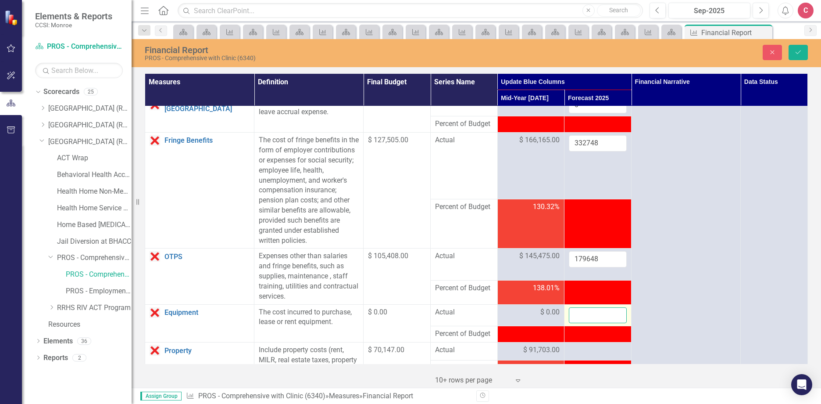
click at [590, 313] on input "number" at bounding box center [598, 315] width 58 height 16
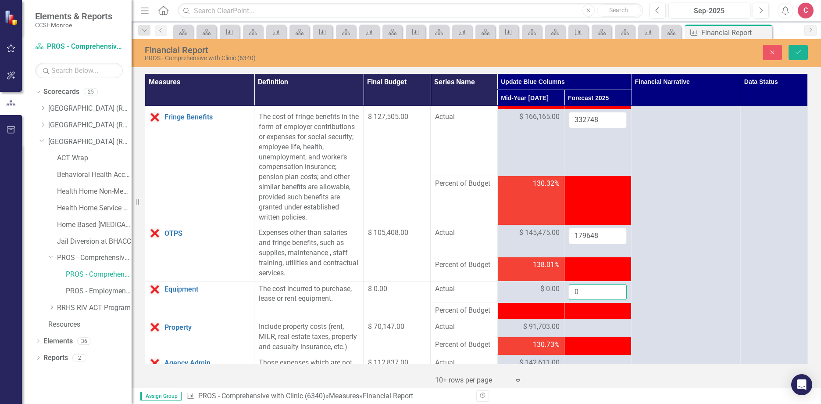
scroll to position [132, 0]
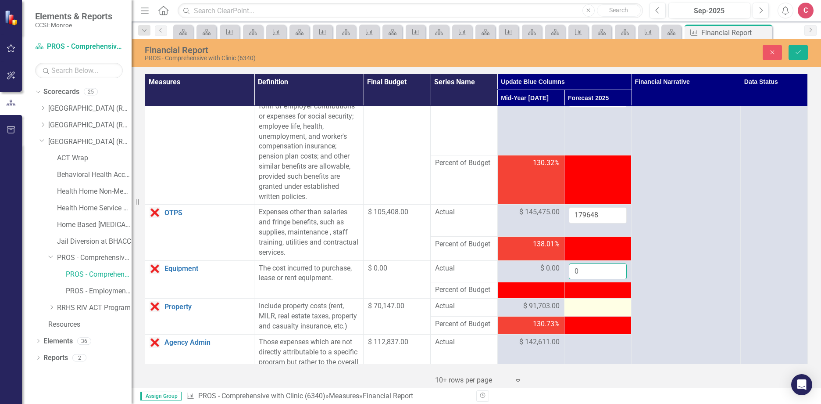
type input "0"
click at [591, 312] on td at bounding box center [597, 307] width 67 height 18
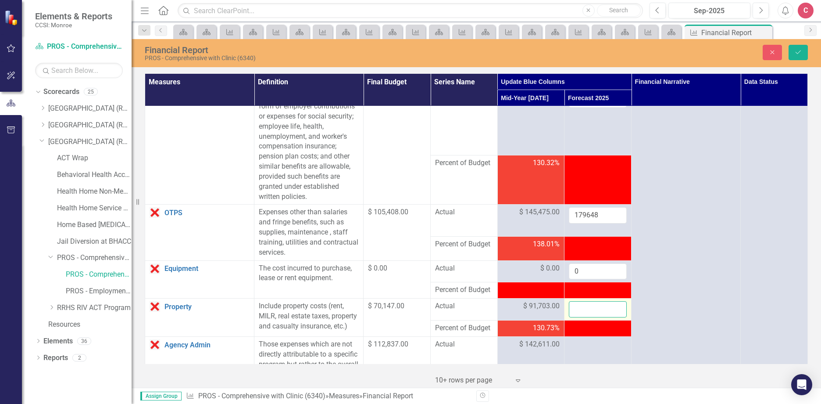
drag, startPoint x: 591, startPoint y: 312, endPoint x: 578, endPoint y: 310, distance: 13.0
click at [577, 310] on input "number" at bounding box center [598, 309] width 58 height 16
type input "155978"
click at [591, 350] on div at bounding box center [598, 344] width 58 height 11
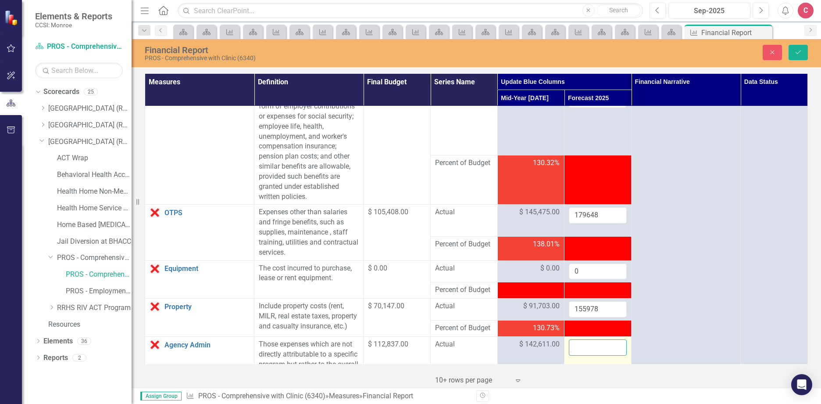
click at [588, 355] on input "number" at bounding box center [598, 347] width 58 height 16
type input "2699"
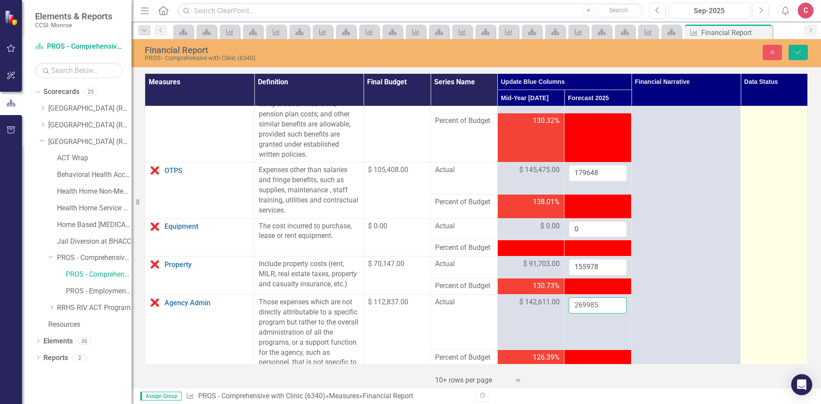
scroll to position [219, 0]
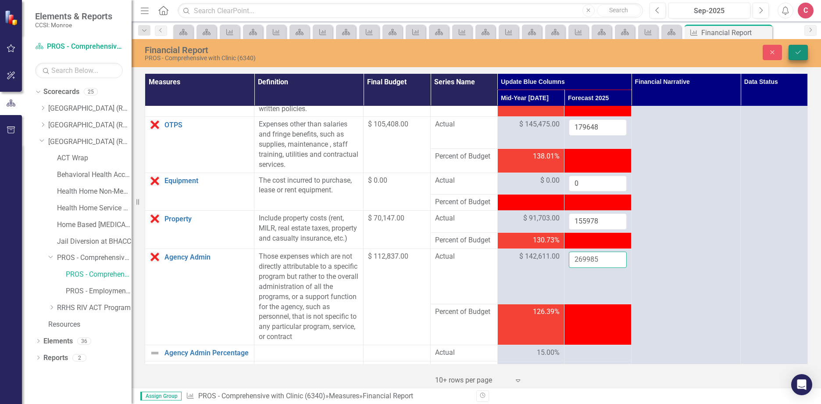
type input "269985"
click at [793, 49] on button "Save" at bounding box center [798, 52] width 19 height 15
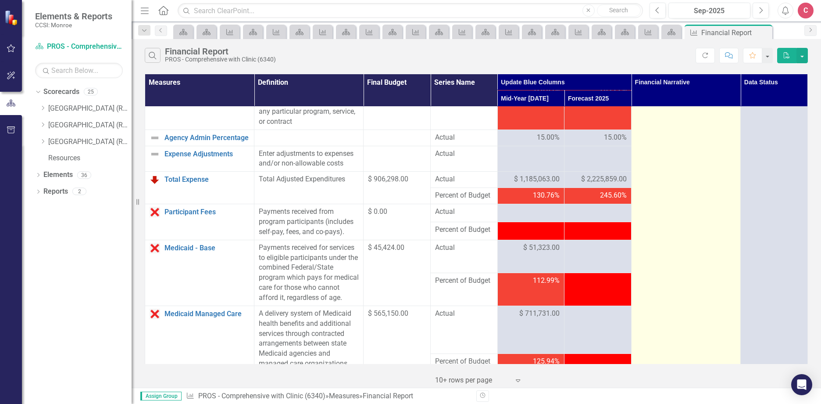
scroll to position [439, 0]
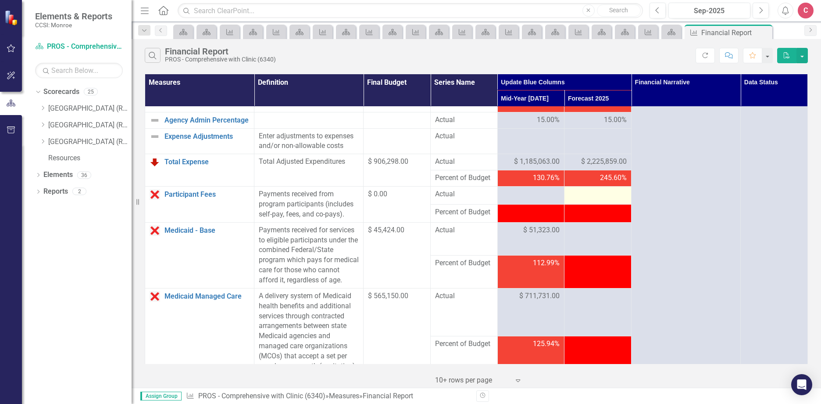
click at [604, 200] on div at bounding box center [598, 194] width 58 height 11
click at [594, 200] on div at bounding box center [598, 194] width 58 height 11
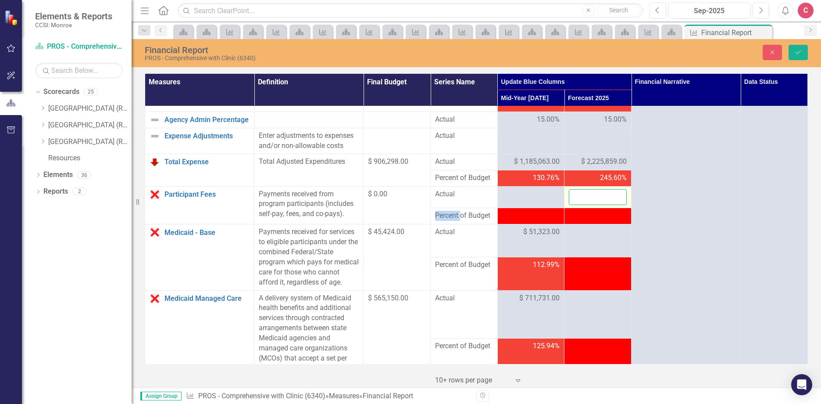
click at [590, 205] on input "number" at bounding box center [598, 197] width 58 height 16
type input "0"
click at [589, 237] on div at bounding box center [598, 232] width 58 height 11
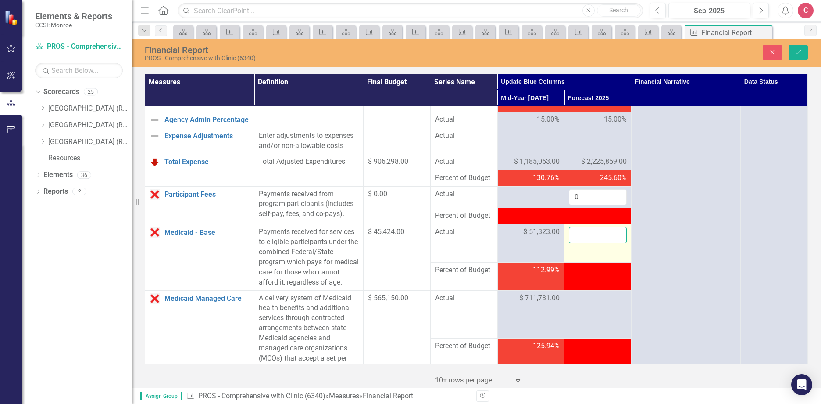
click at [587, 243] on input "number" at bounding box center [598, 235] width 58 height 16
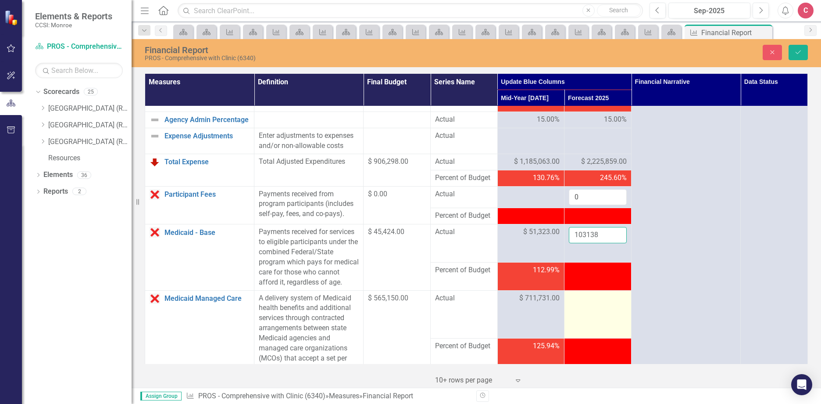
type input "103138"
click at [601, 329] on td at bounding box center [597, 314] width 67 height 48
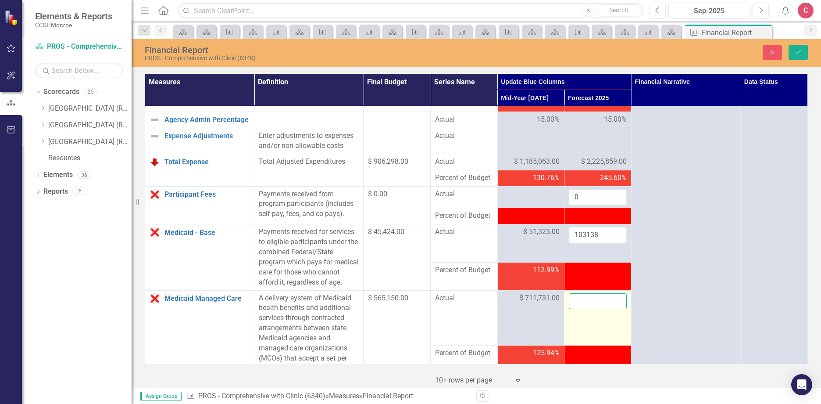
drag, startPoint x: 601, startPoint y: 329, endPoint x: 587, endPoint y: 326, distance: 14.4
click at [587, 309] on input "number" at bounding box center [598, 301] width 58 height 16
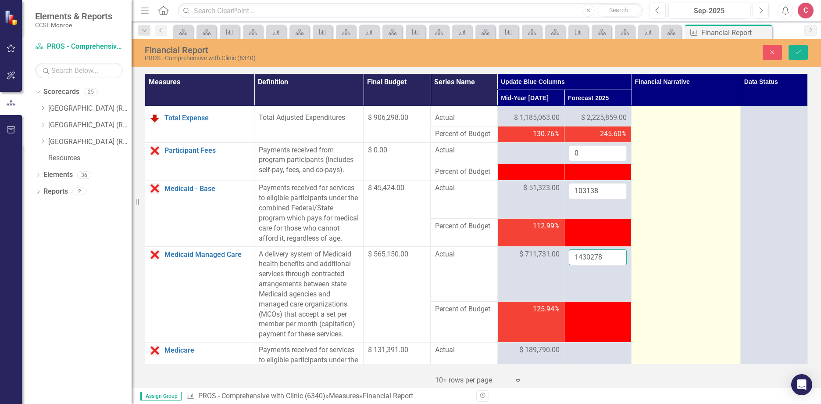
scroll to position [526, 0]
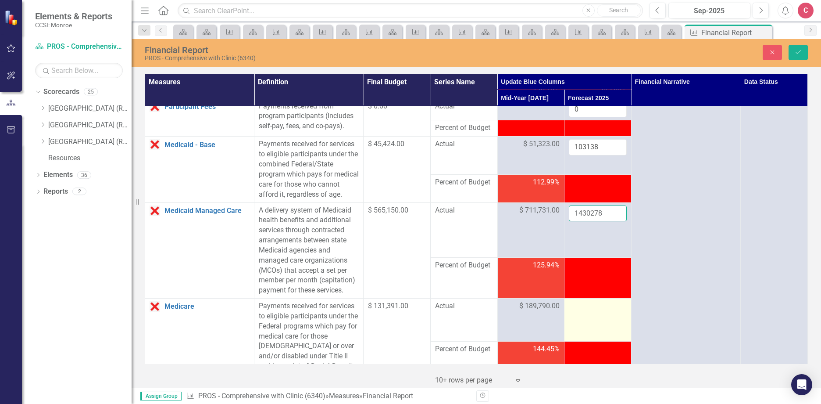
type input "1430278"
click at [593, 311] on div at bounding box center [598, 306] width 58 height 11
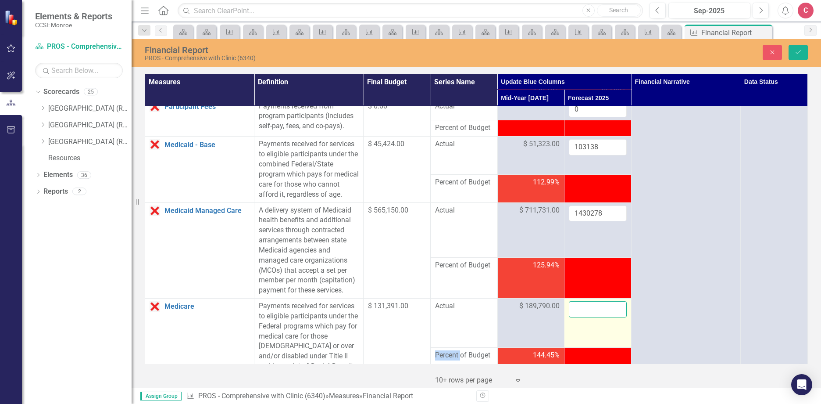
drag, startPoint x: 593, startPoint y: 326, endPoint x: 575, endPoint y: 329, distance: 19.1
click at [575, 317] on input "number" at bounding box center [598, 309] width 58 height 16
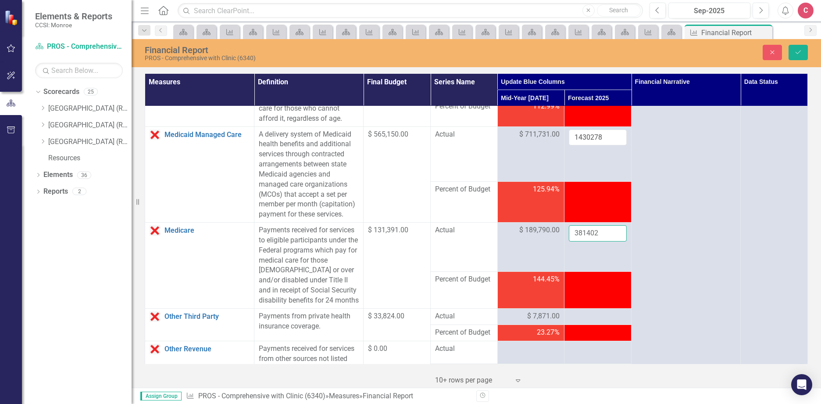
scroll to position [614, 0]
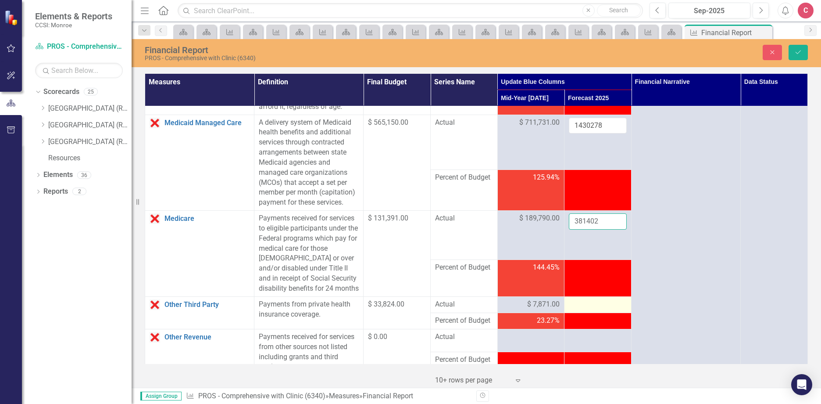
type input "381402"
click at [579, 310] on div at bounding box center [598, 304] width 58 height 11
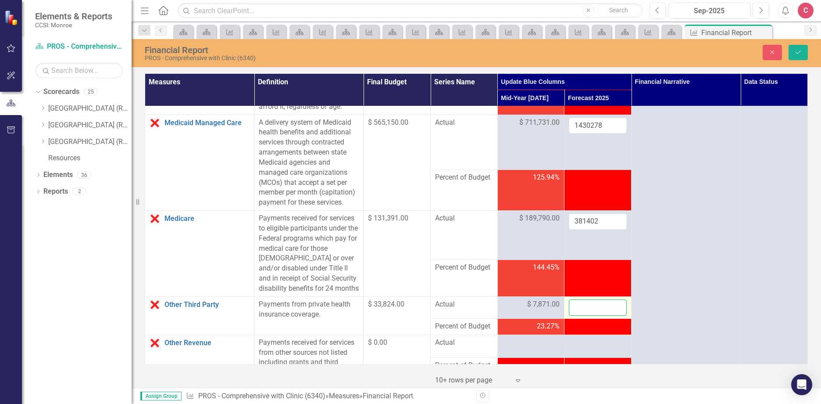
drag, startPoint x: 579, startPoint y: 334, endPoint x: 591, endPoint y: 340, distance: 13.7
click at [591, 315] on input "number" at bounding box center [598, 307] width 58 height 16
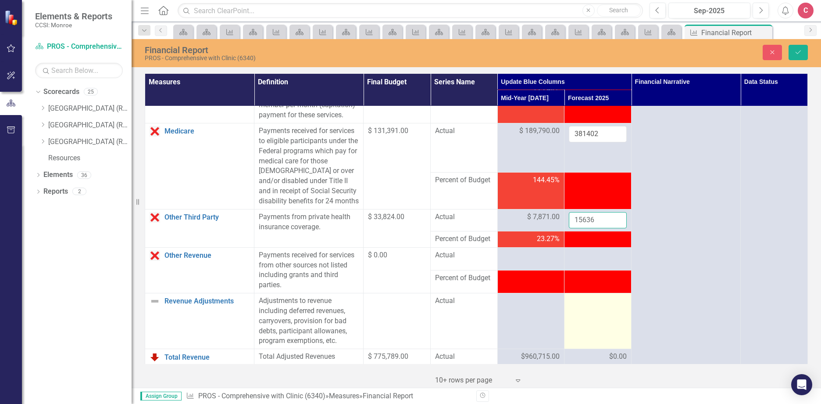
scroll to position [702, 0]
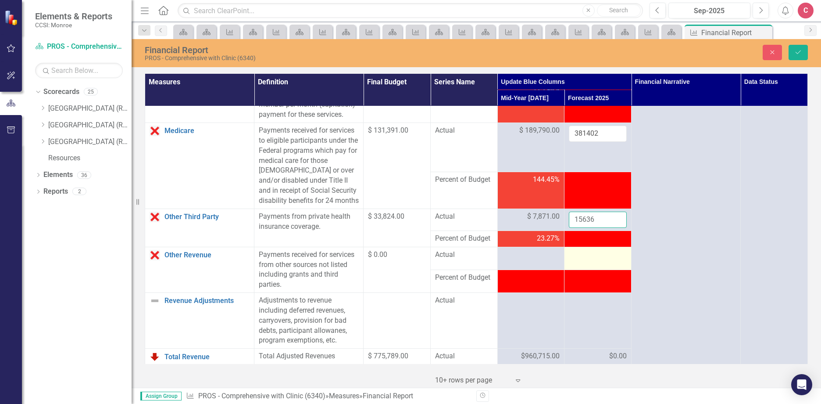
type input "15636"
click at [586, 260] on div at bounding box center [598, 255] width 58 height 11
click at [588, 260] on div at bounding box center [598, 255] width 58 height 11
click at [589, 266] on input "number" at bounding box center [598, 258] width 58 height 16
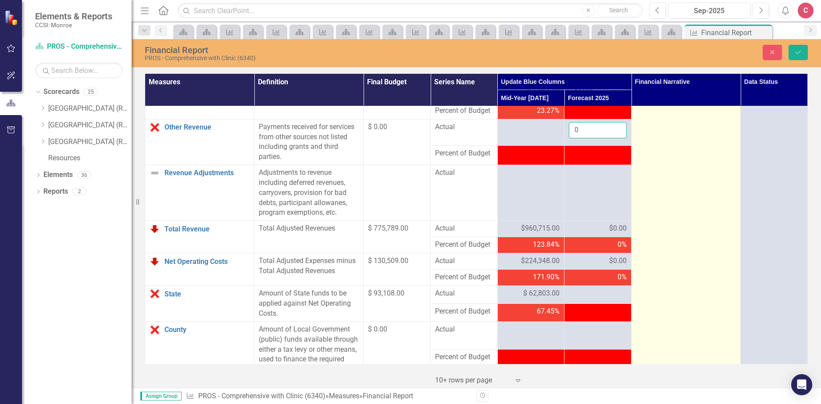
scroll to position [833, 0]
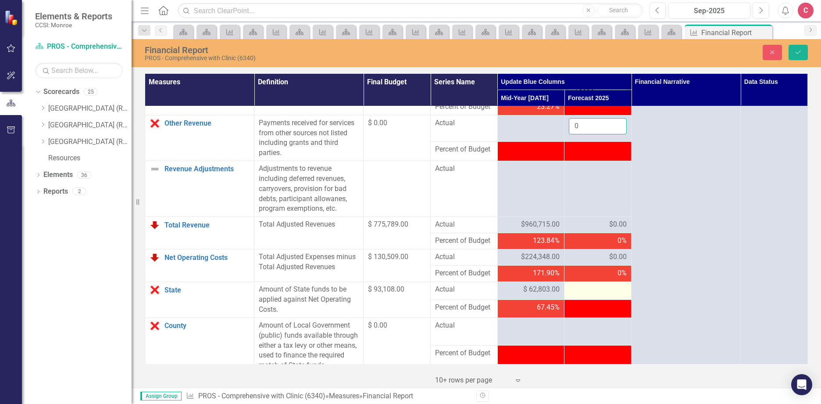
type input "0"
click at [594, 295] on div at bounding box center [598, 289] width 58 height 11
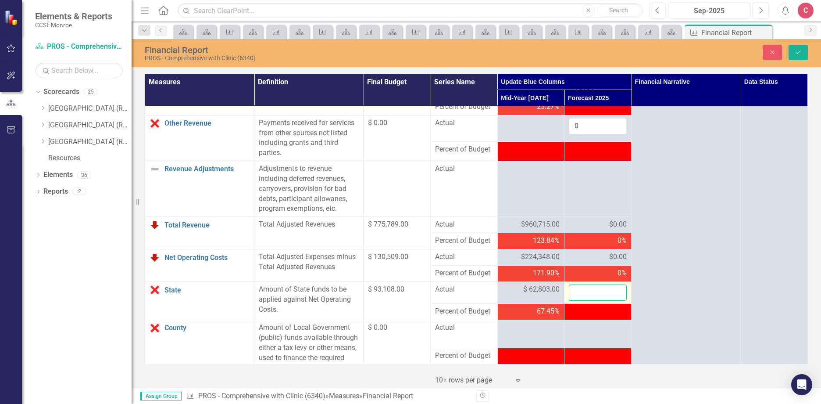
drag, startPoint x: 594, startPoint y: 323, endPoint x: 582, endPoint y: 322, distance: 12.4
click at [582, 300] on input "number" at bounding box center [598, 292] width 58 height 16
type input "125605"
click at [804, 51] on button "Save" at bounding box center [798, 52] width 19 height 15
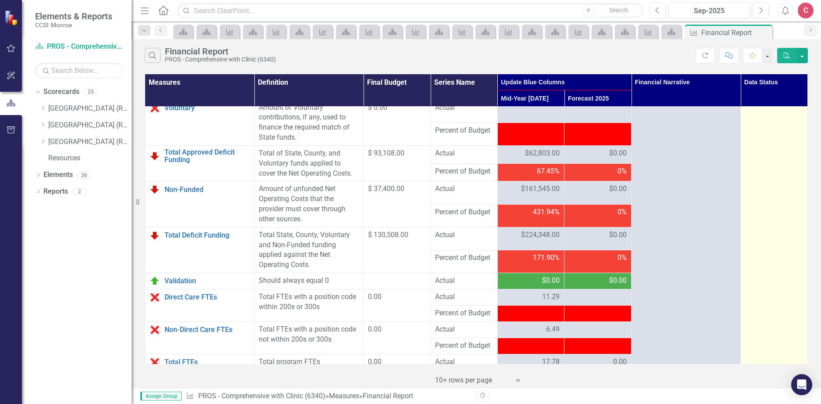
scroll to position [1152, 0]
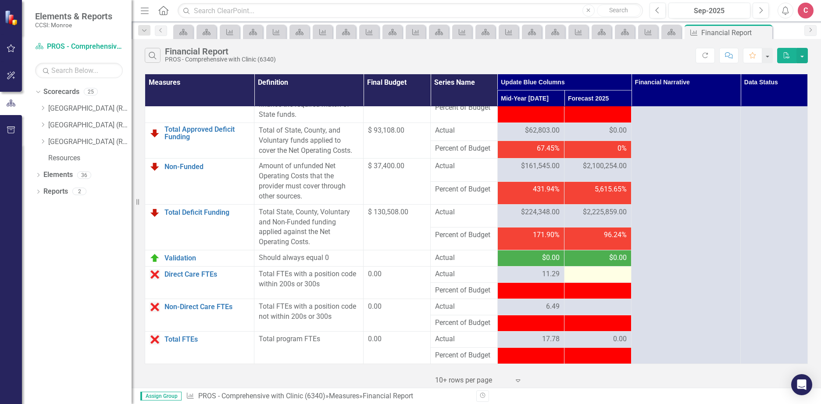
click at [592, 273] on div at bounding box center [598, 274] width 58 height 11
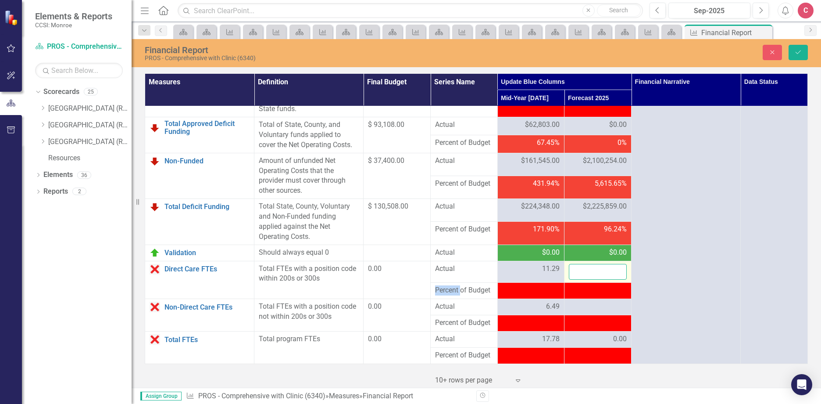
click at [595, 274] on input "number" at bounding box center [598, 272] width 58 height 16
type input "11.66"
click at [598, 310] on div at bounding box center [598, 306] width 58 height 11
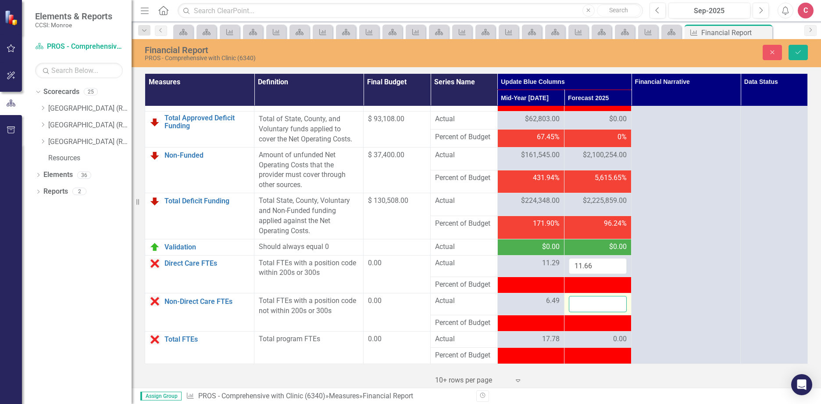
drag, startPoint x: 598, startPoint y: 310, endPoint x: 588, endPoint y: 317, distance: 11.7
click at [579, 312] on input "number" at bounding box center [598, 304] width 58 height 16
type input "6"
click at [799, 52] on icon "Save" at bounding box center [798, 52] width 8 height 6
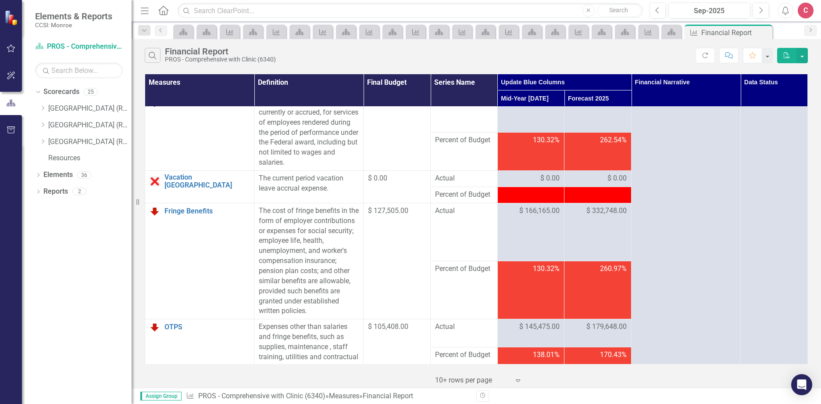
scroll to position [0, 0]
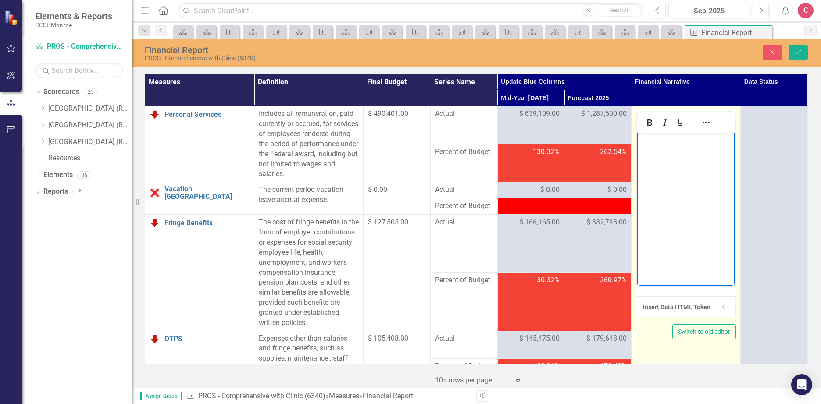
click at [663, 156] on body "Rich Text Area. Press ALT-0 for help." at bounding box center [686, 198] width 98 height 132
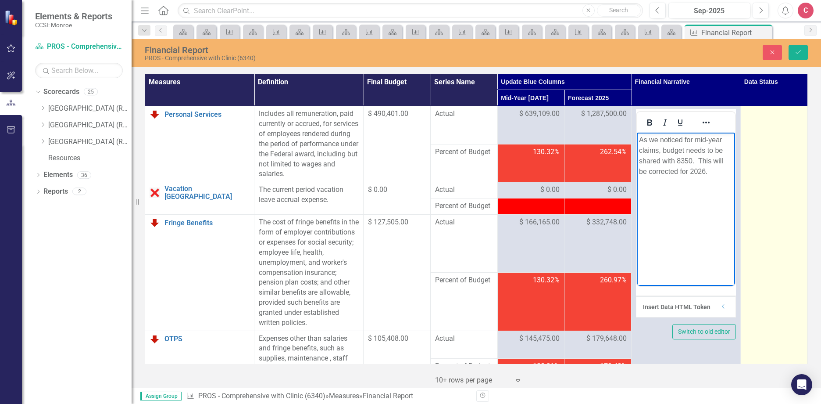
click at [776, 116] on div at bounding box center [774, 114] width 58 height 11
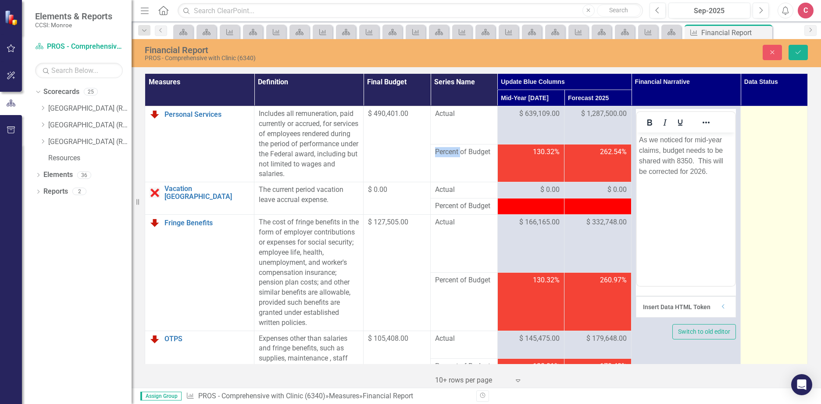
click at [776, 116] on div at bounding box center [774, 114] width 58 height 11
drag, startPoint x: 776, startPoint y: 116, endPoint x: 788, endPoint y: 120, distance: 12.8
click at [790, 120] on icon "Expand" at bounding box center [794, 116] width 9 height 7
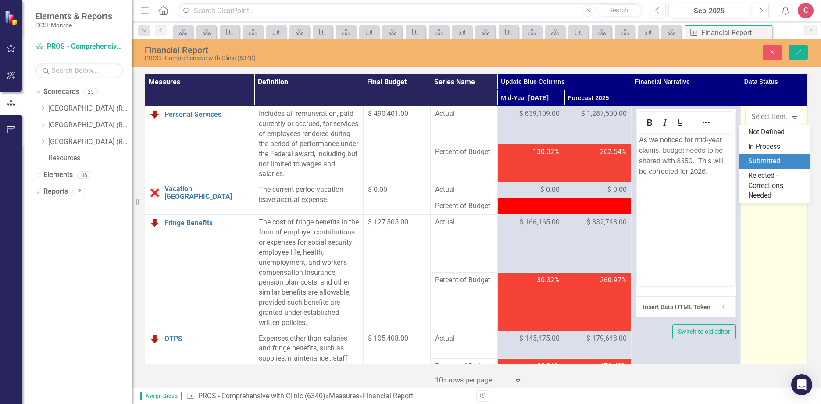
click at [777, 159] on div "Submitted" at bounding box center [776, 161] width 56 height 10
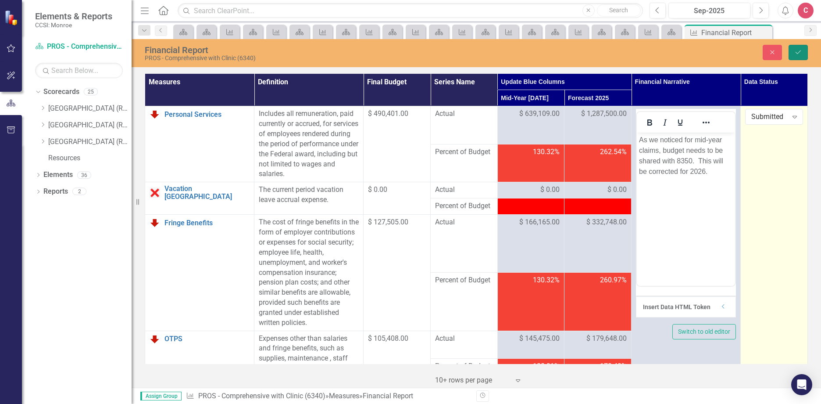
click at [797, 49] on icon "Save" at bounding box center [798, 52] width 8 height 6
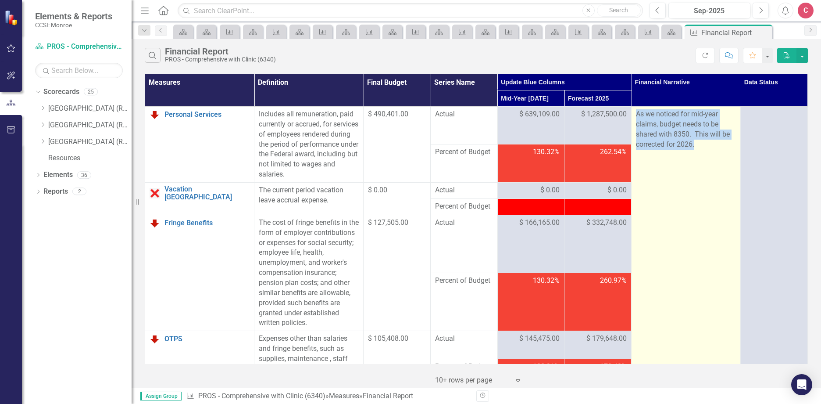
drag, startPoint x: 650, startPoint y: 116, endPoint x: 725, endPoint y: 153, distance: 83.6
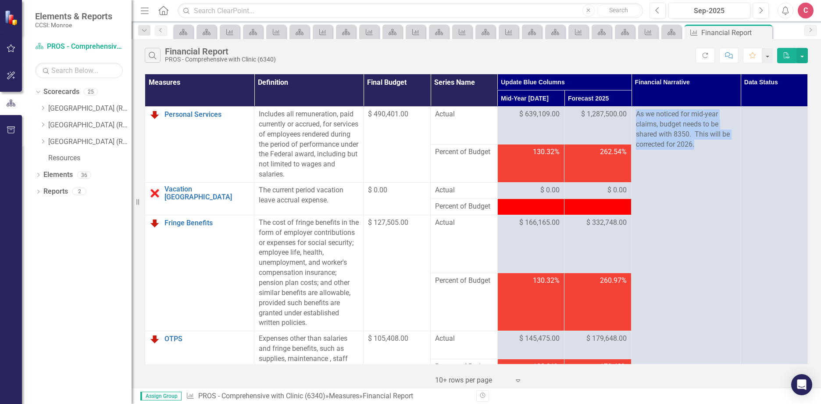
copy p "As we noticed for mid-year claims, budget needs to be shared with 8350. This wi…"
click at [43, 142] on icon "Dropdown" at bounding box center [42, 141] width 7 height 5
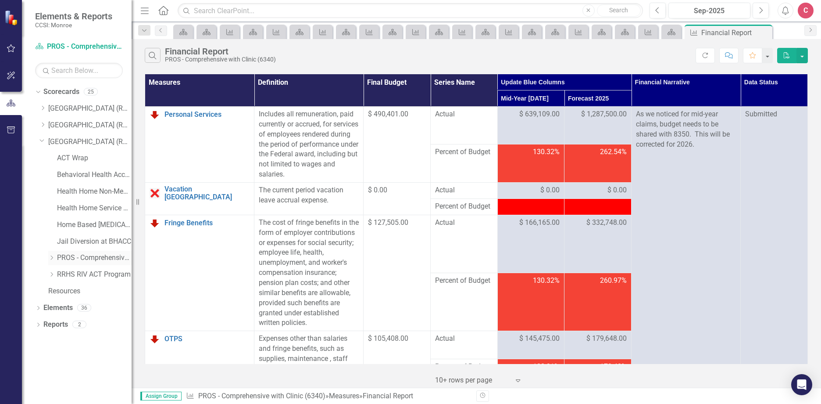
click at [52, 255] on icon "Dropdown" at bounding box center [51, 257] width 7 height 5
click at [95, 294] on link "PROS - Employment Initiative (8350)" at bounding box center [99, 291] width 66 height 10
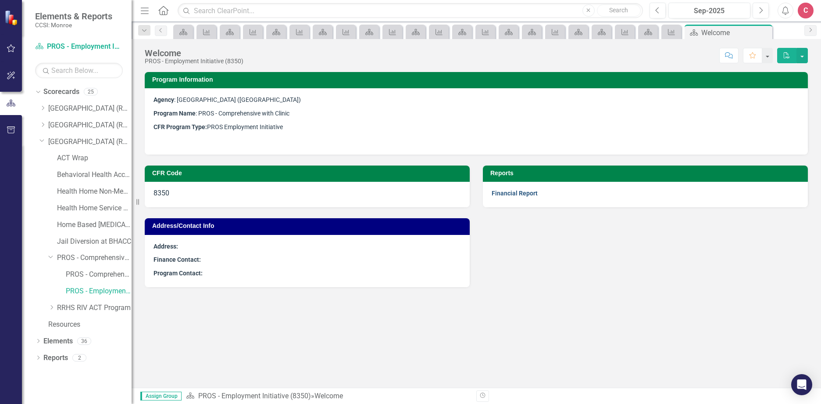
click at [511, 192] on link "Financial Report" at bounding box center [515, 192] width 46 height 7
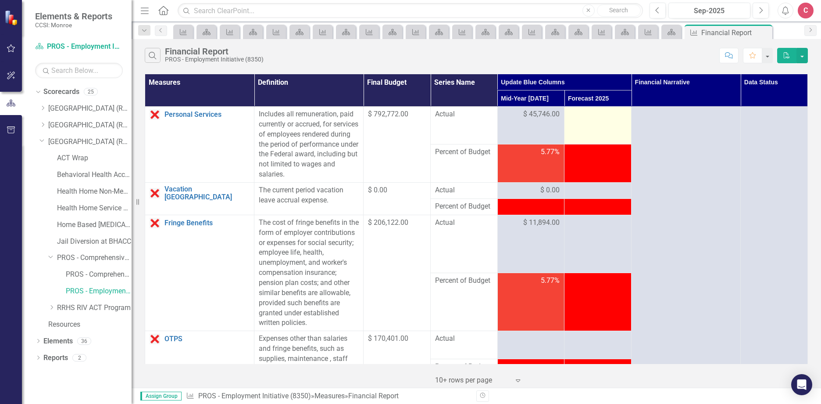
click at [592, 120] on td at bounding box center [597, 126] width 67 height 38
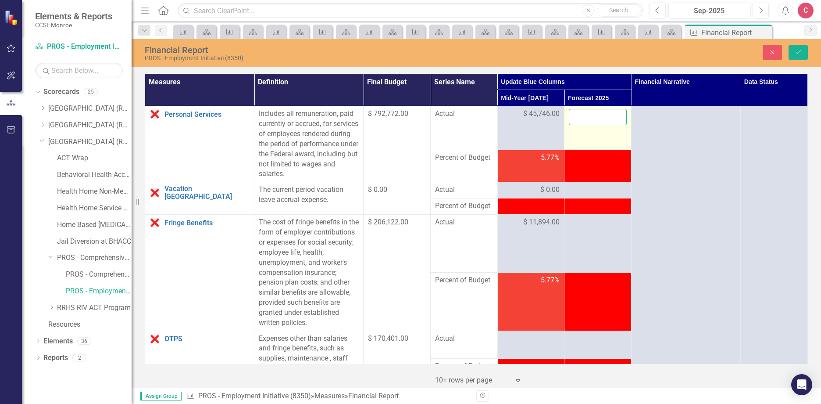
click at [576, 115] on input "number" at bounding box center [598, 117] width 58 height 16
type input "90825"
click at [574, 193] on div at bounding box center [598, 190] width 58 height 11
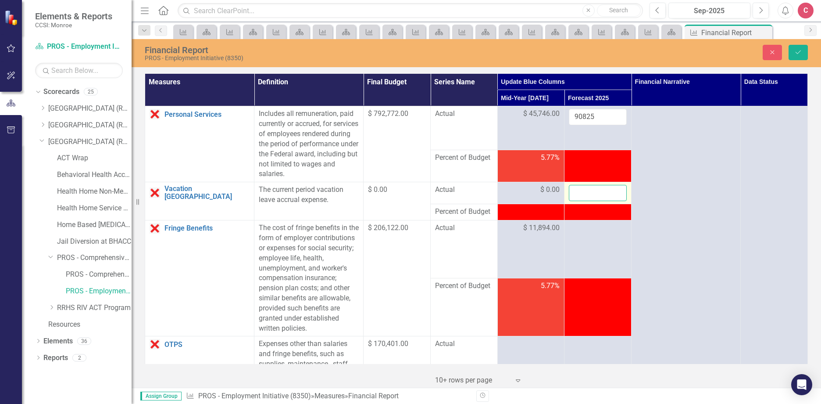
drag, startPoint x: 575, startPoint y: 193, endPoint x: 602, endPoint y: 194, distance: 27.3
click at [602, 194] on input "number" at bounding box center [598, 193] width 58 height 16
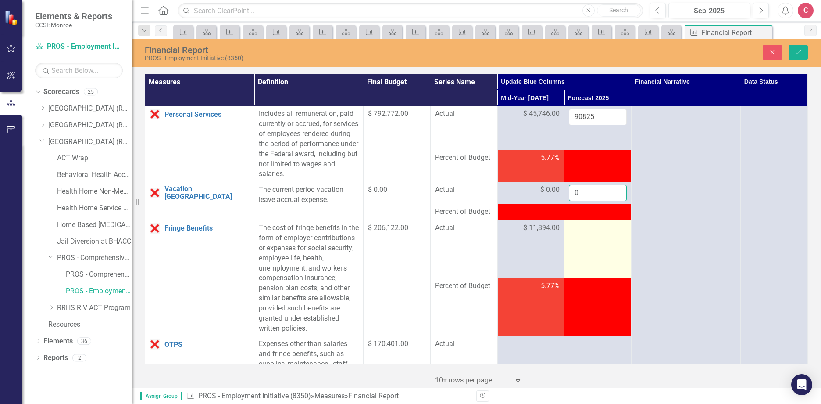
type input "0"
click at [583, 254] on td at bounding box center [597, 249] width 67 height 58
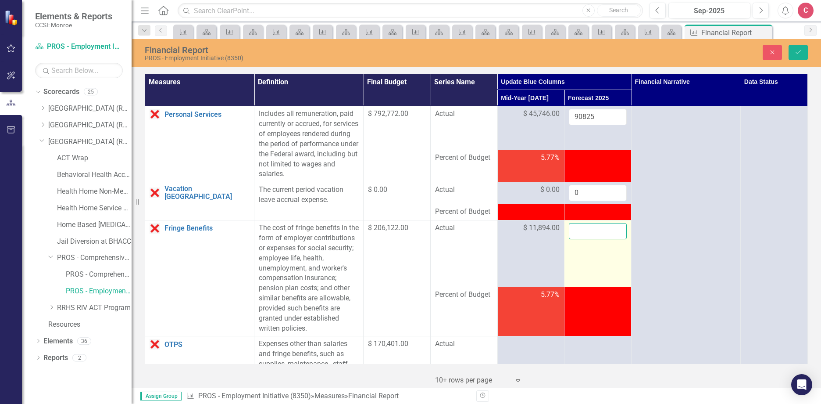
drag, startPoint x: 583, startPoint y: 254, endPoint x: 583, endPoint y: 236, distance: 18.0
click at [583, 236] on input "number" at bounding box center [598, 231] width 58 height 16
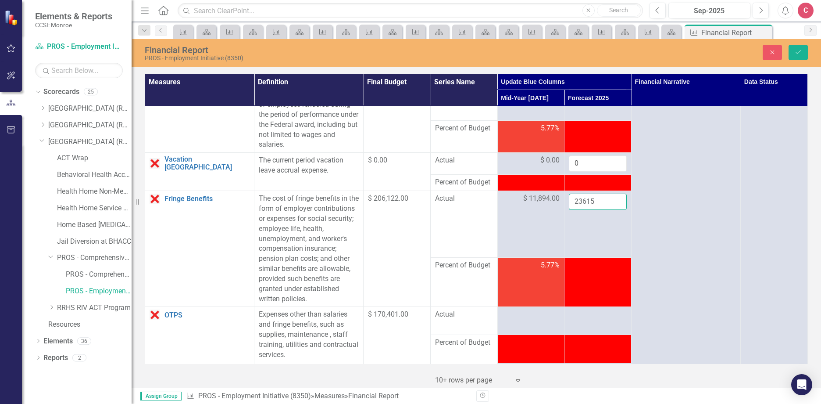
scroll to position [88, 0]
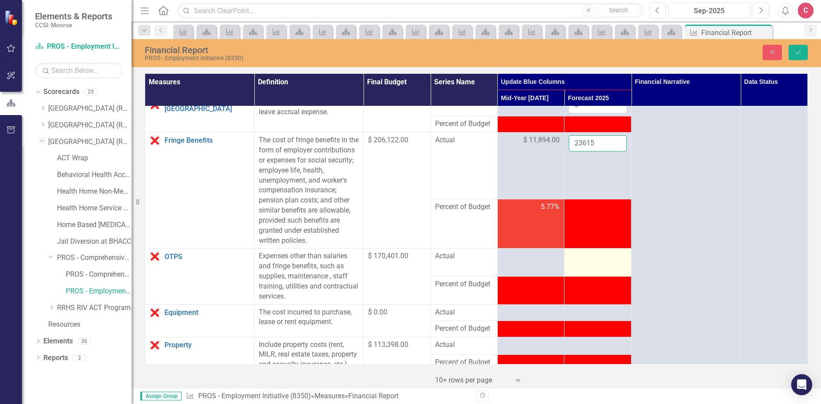
type input "23615"
click at [583, 266] on td at bounding box center [597, 262] width 67 height 28
drag, startPoint x: 583, startPoint y: 266, endPoint x: 581, endPoint y: 261, distance: 5.3
click at [581, 261] on input "number" at bounding box center [598, 259] width 58 height 16
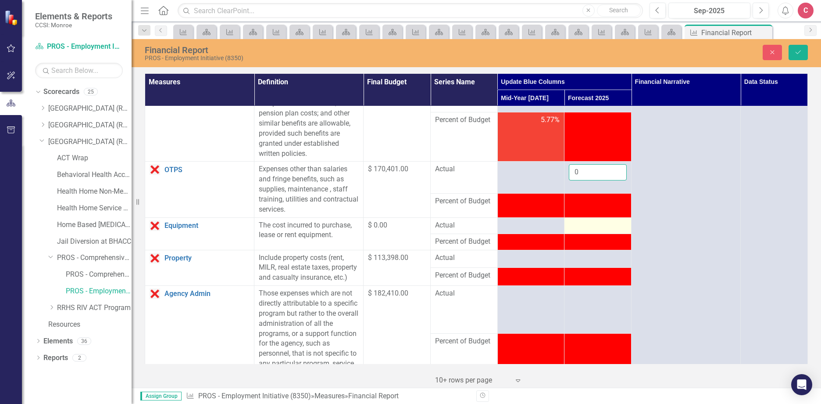
scroll to position [175, 0]
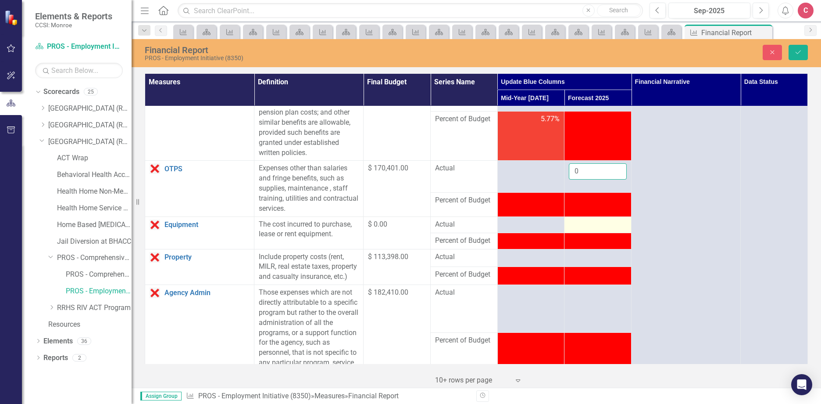
type input "0"
click at [573, 225] on div at bounding box center [598, 224] width 58 height 11
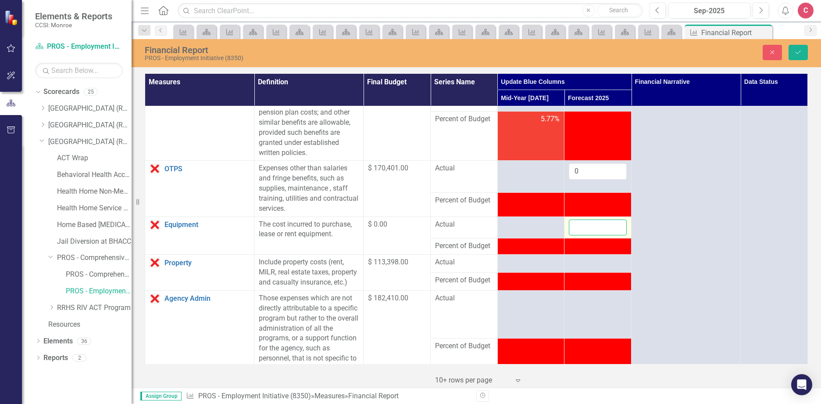
drag, startPoint x: 573, startPoint y: 225, endPoint x: 582, endPoint y: 225, distance: 8.8
click at [582, 225] on input "number" at bounding box center [598, 227] width 58 height 16
type input "0"
click at [590, 264] on div at bounding box center [598, 262] width 58 height 11
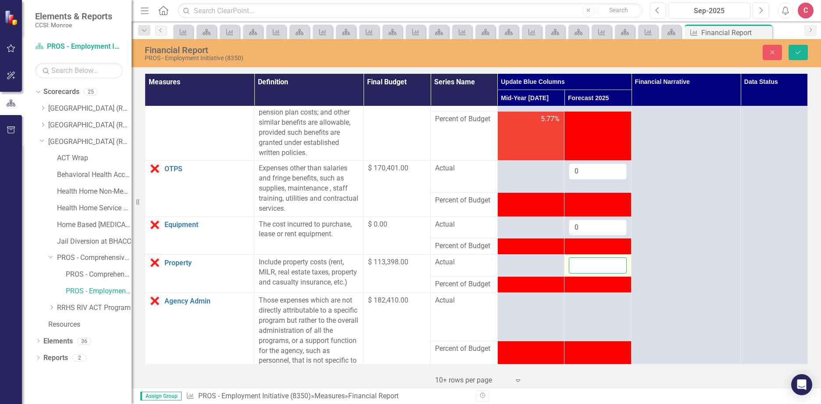
drag, startPoint x: 590, startPoint y: 264, endPoint x: 590, endPoint y: 275, distance: 10.6
click at [583, 266] on input "number" at bounding box center [598, 265] width 58 height 16
type input "0"
click at [590, 324] on td at bounding box center [597, 317] width 67 height 48
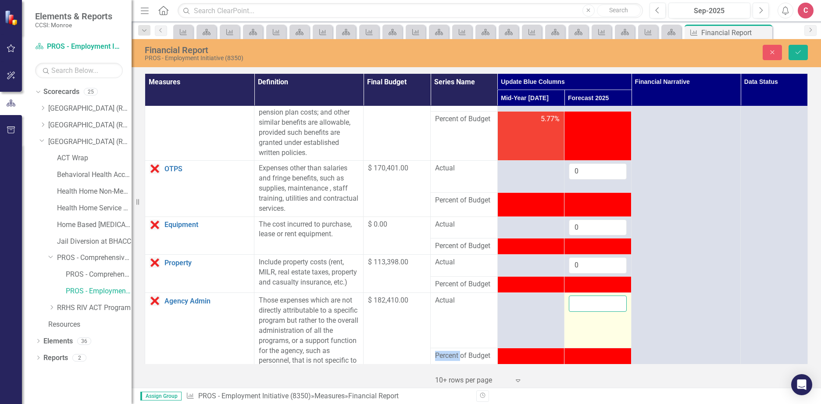
drag, startPoint x: 590, startPoint y: 324, endPoint x: 583, endPoint y: 315, distance: 10.7
click at [579, 311] on input "number" at bounding box center [598, 303] width 58 height 16
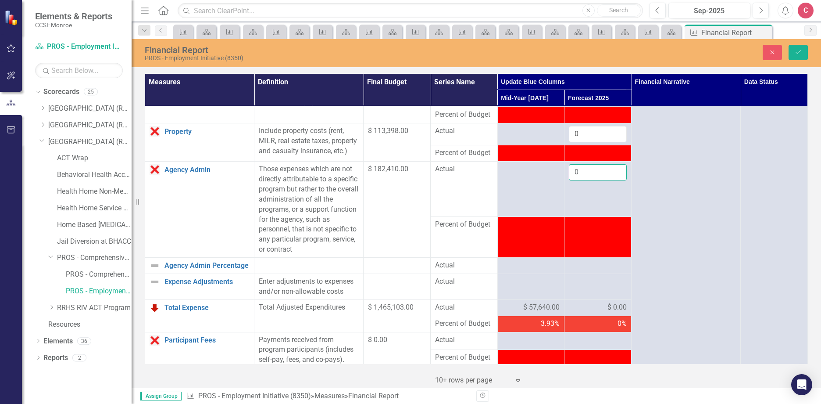
scroll to position [307, 0]
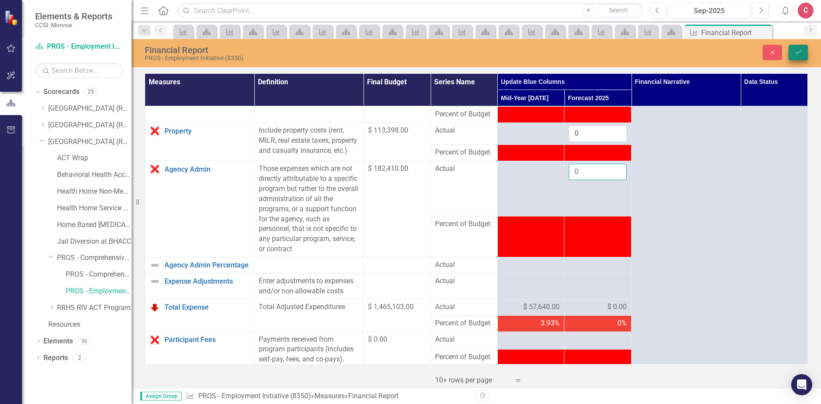
type input "0"
click at [795, 50] on icon "Save" at bounding box center [798, 52] width 8 height 6
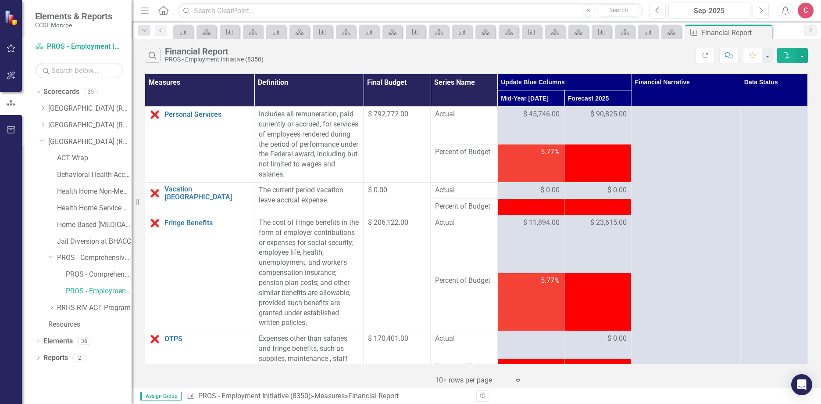
scroll to position [532, 0]
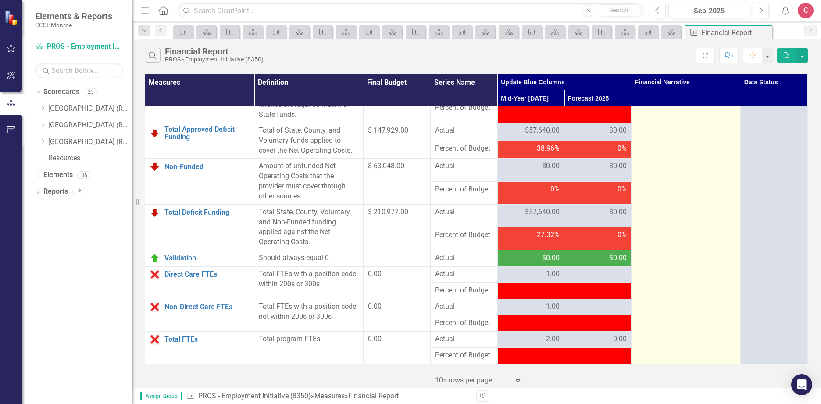
scroll to position [1152, 0]
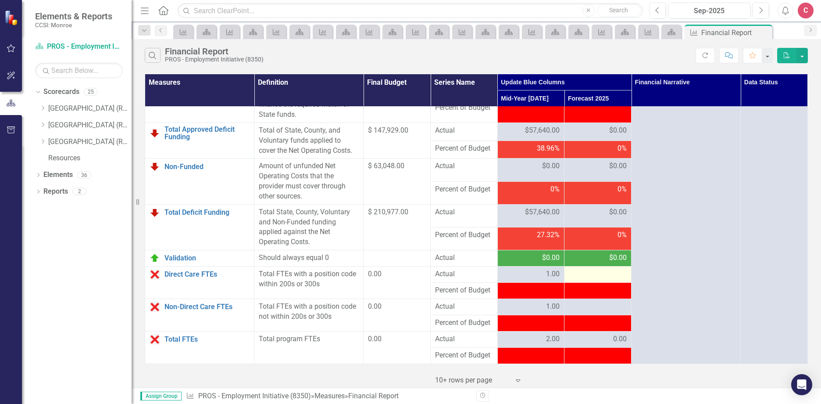
click at [595, 275] on div at bounding box center [598, 274] width 58 height 11
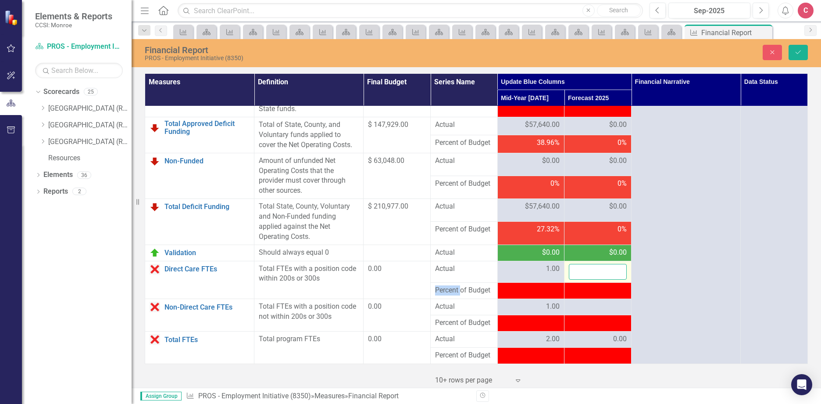
click at [598, 275] on input "number" at bounding box center [598, 272] width 58 height 16
type input "1"
click at [579, 312] on div at bounding box center [598, 306] width 58 height 11
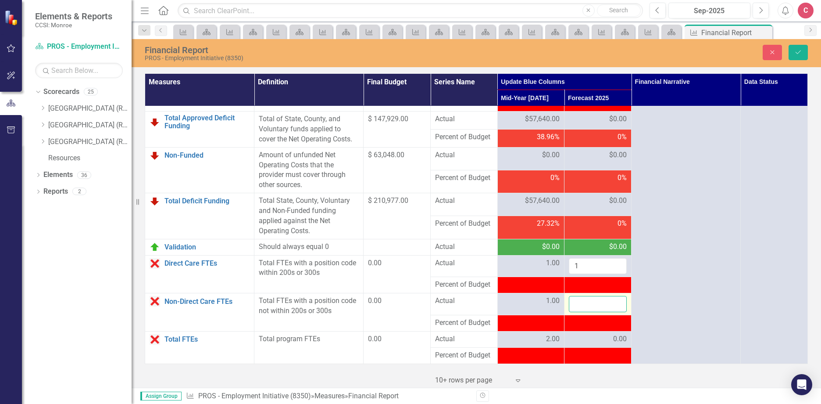
drag, startPoint x: 579, startPoint y: 316, endPoint x: 581, endPoint y: 312, distance: 4.7
click at [580, 312] on input "number" at bounding box center [598, 304] width 58 height 16
type input "1"
click at [801, 53] on icon "Save" at bounding box center [798, 52] width 8 height 6
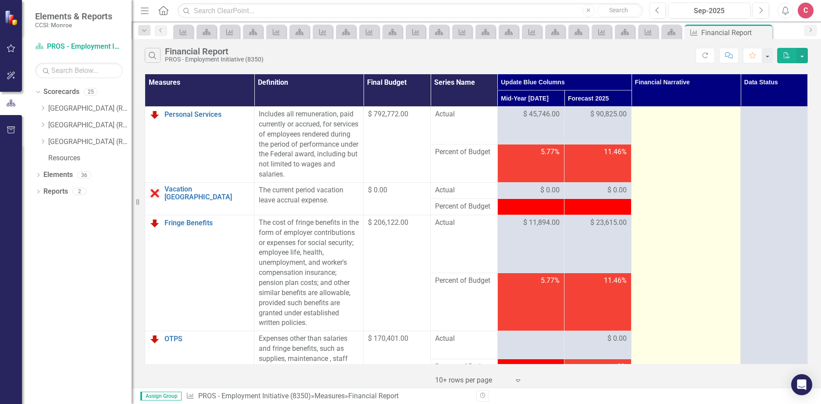
drag, startPoint x: 667, startPoint y: 129, endPoint x: 653, endPoint y: 121, distance: 16.3
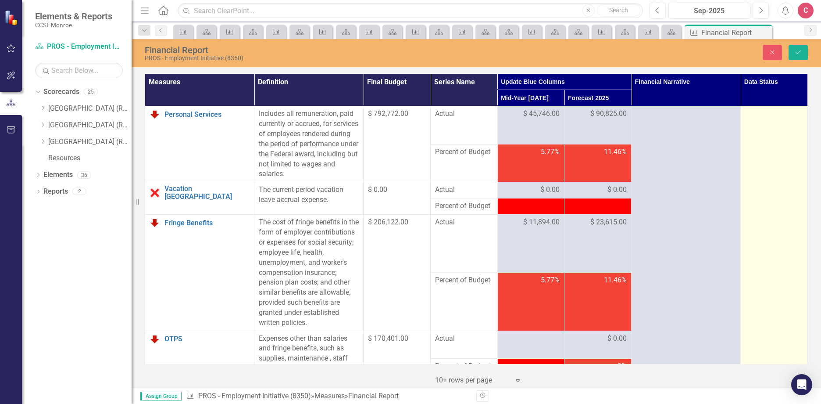
click at [767, 117] on div at bounding box center [774, 114] width 58 height 11
drag, startPoint x: 759, startPoint y: 117, endPoint x: 753, endPoint y: 119, distance: 6.4
click at [753, 119] on div at bounding box center [774, 114] width 58 height 11
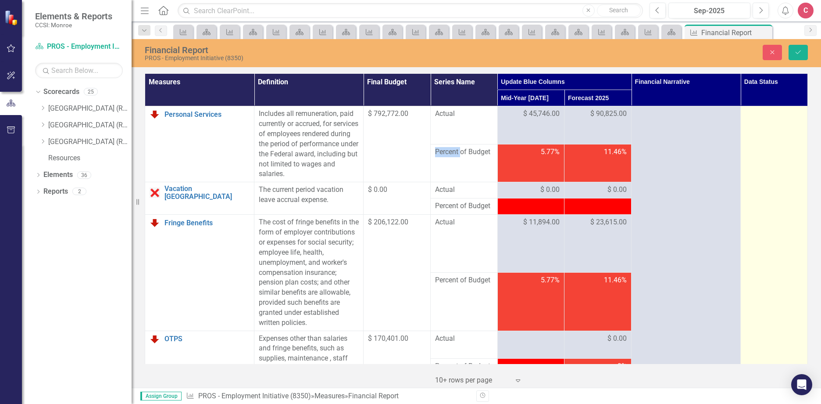
click at [753, 119] on div at bounding box center [774, 114] width 58 height 11
drag, startPoint x: 753, startPoint y: 119, endPoint x: 755, endPoint y: 135, distance: 15.9
drag, startPoint x: 755, startPoint y: 135, endPoint x: 754, endPoint y: 117, distance: 18.4
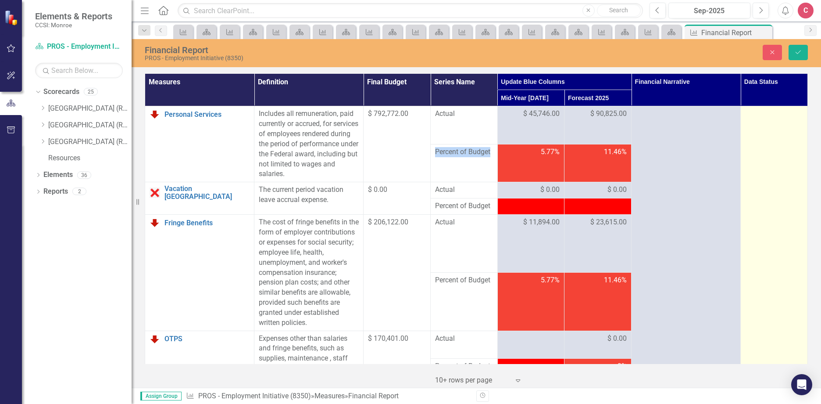
click at [755, 118] on div at bounding box center [774, 114] width 58 height 11
drag, startPoint x: 754, startPoint y: 117, endPoint x: 750, endPoint y: 112, distance: 6.2
click at [750, 112] on div at bounding box center [774, 114] width 58 height 11
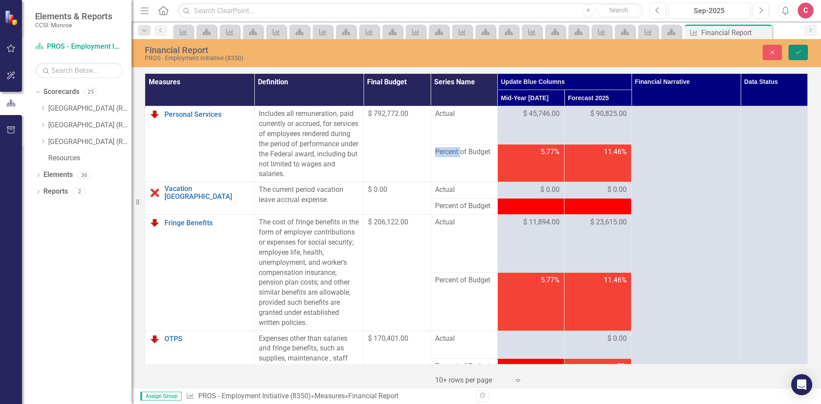
click at [799, 50] on icon "Save" at bounding box center [798, 52] width 8 height 6
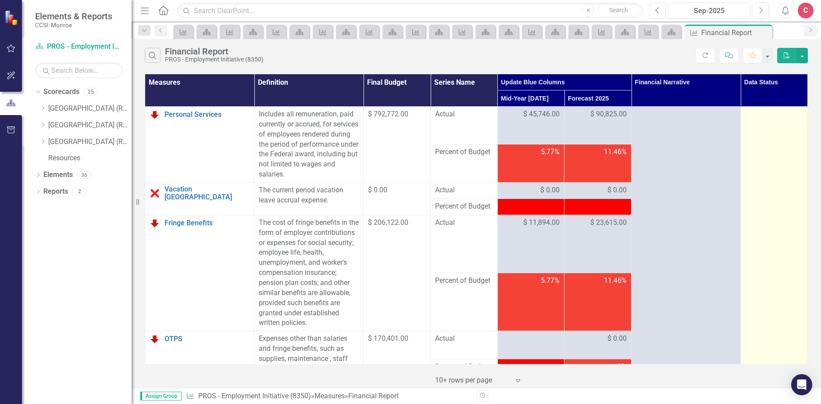
click at [788, 116] on div at bounding box center [774, 114] width 58 height 11
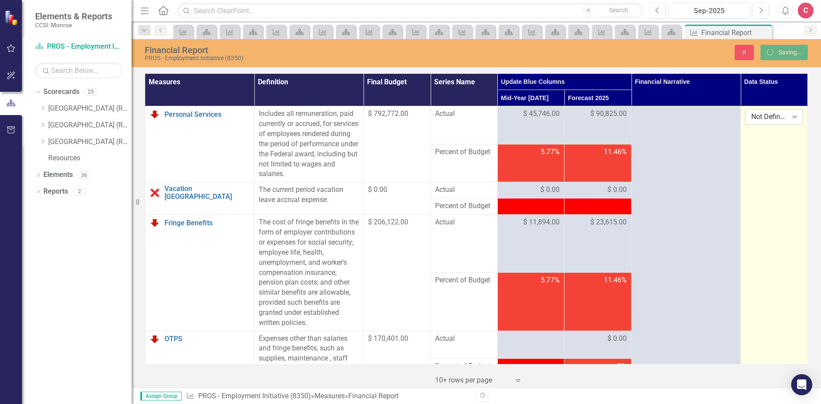
drag, startPoint x: 758, startPoint y: 139, endPoint x: 748, endPoint y: 121, distance: 20.6
click at [751, 121] on div "Not Defined" at bounding box center [769, 117] width 36 height 10
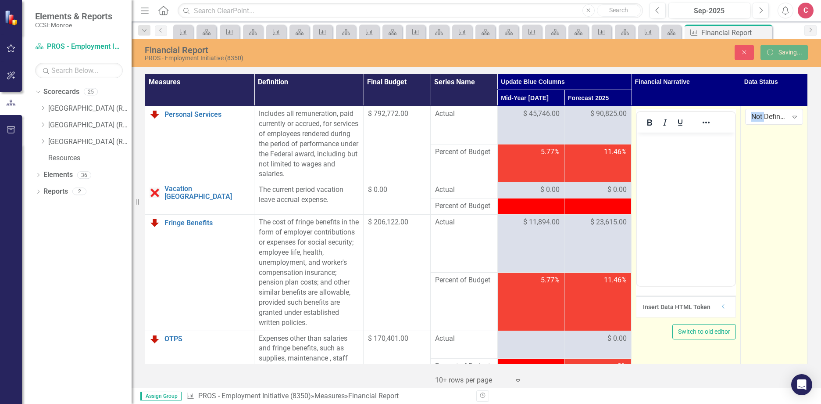
scroll to position [0, 0]
drag, startPoint x: 669, startPoint y: 120, endPoint x: 651, endPoint y: 132, distance: 22.1
click at [651, 132] on div at bounding box center [686, 122] width 98 height 21
click at [658, 152] on body "Rich Text Area. Press ALT-0 for help." at bounding box center [686, 198] width 98 height 132
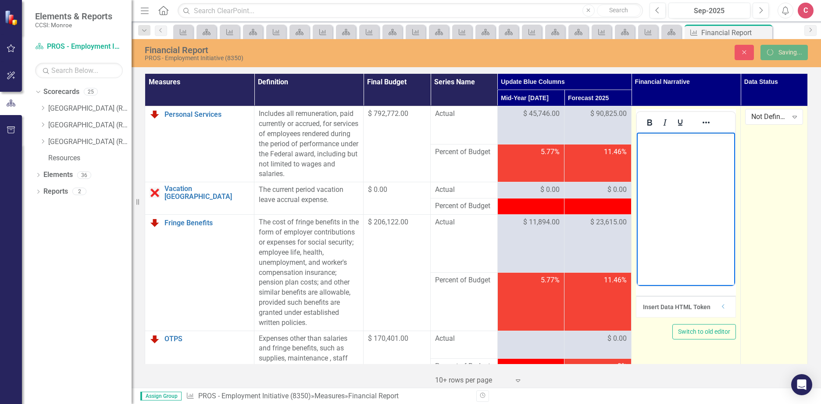
paste body "Rich Text Area. Press ALT-0 for help."
click at [688, 160] on p "As we noticed for mid-year claims, budget needs to be shared with 8350. This wi…" at bounding box center [686, 156] width 94 height 42
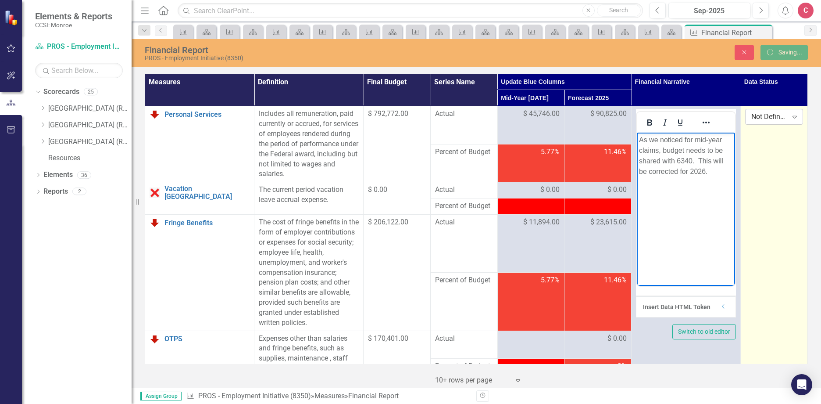
click at [791, 117] on icon "Expand" at bounding box center [794, 116] width 9 height 7
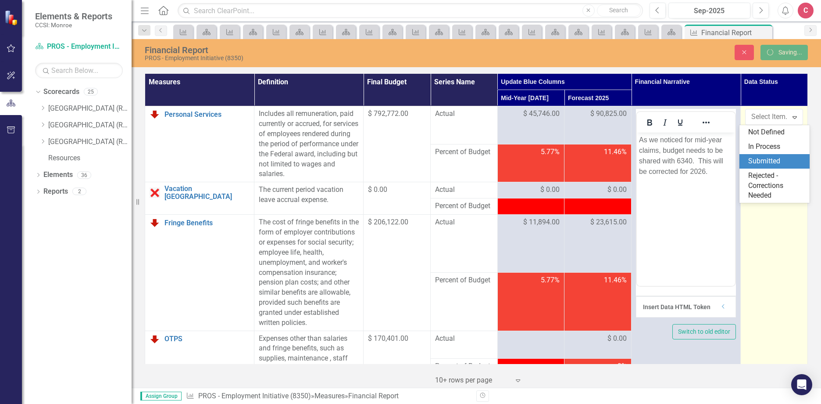
click at [784, 161] on div "Submitted" at bounding box center [776, 161] width 56 height 10
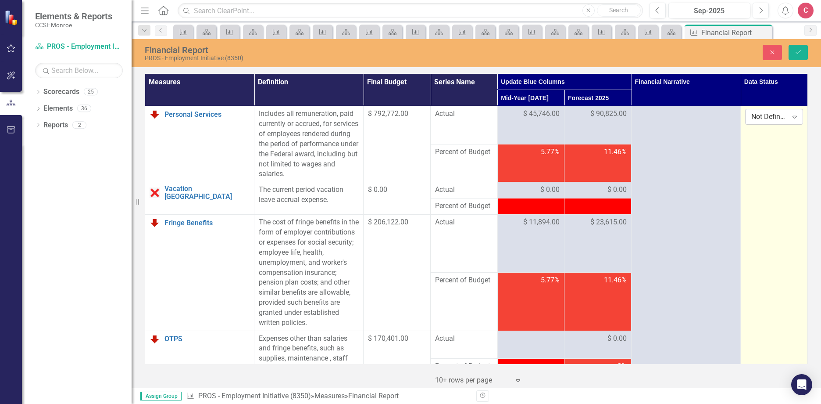
drag, startPoint x: 762, startPoint y: 123, endPoint x: 759, endPoint y: 116, distance: 7.3
click at [759, 116] on div "Not Defined" at bounding box center [769, 117] width 36 height 10
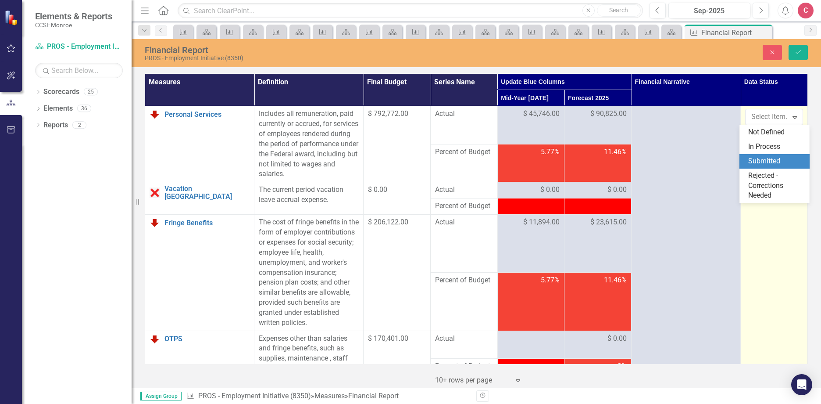
click at [754, 159] on div "Submitted" at bounding box center [776, 161] width 56 height 10
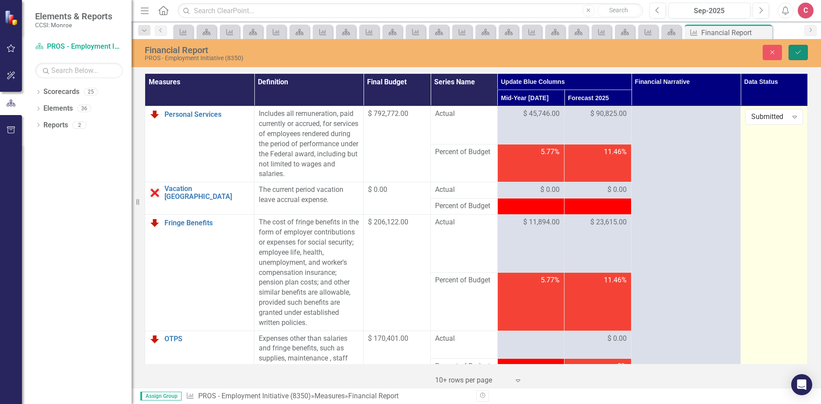
click at [805, 53] on button "Save" at bounding box center [798, 52] width 19 height 15
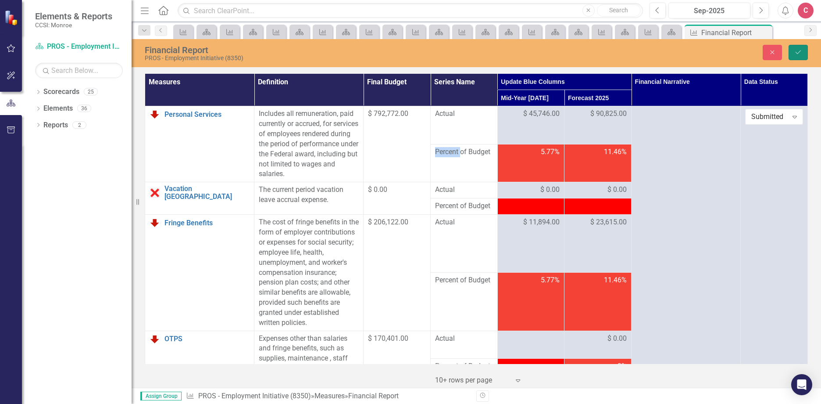
drag, startPoint x: 758, startPoint y: 120, endPoint x: 804, endPoint y: 52, distance: 82.1
click at [804, 52] on button "Save" at bounding box center [798, 52] width 19 height 15
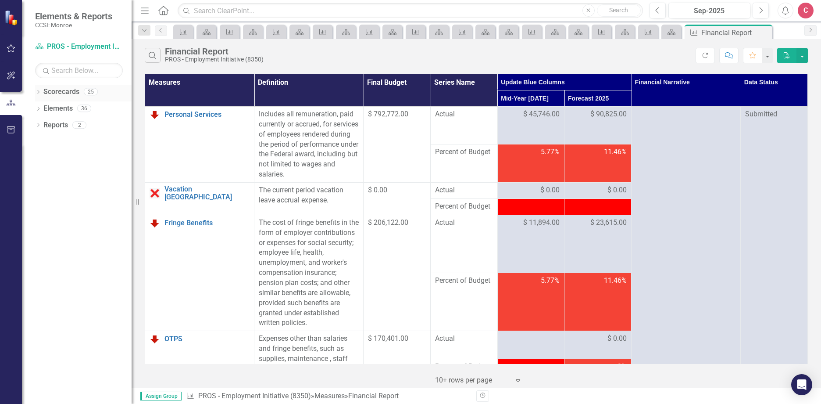
click at [38, 91] on icon "Dropdown" at bounding box center [38, 92] width 6 height 5
click at [43, 141] on icon "Dropdown" at bounding box center [42, 141] width 7 height 5
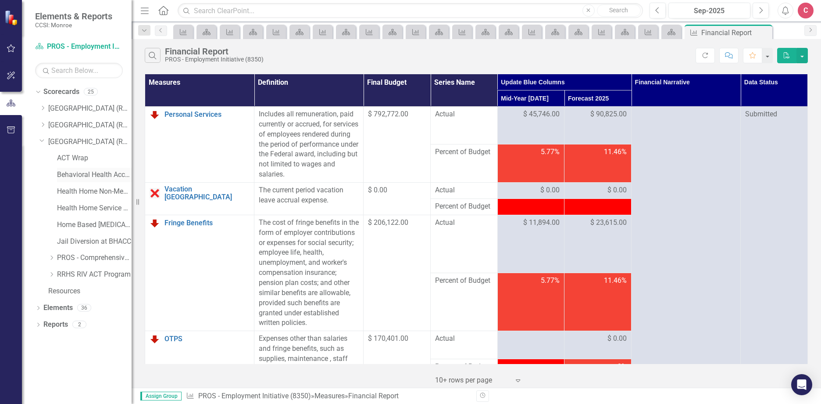
click at [97, 180] on link "Behavioral Health Access and Crisis Center (BHACC)" at bounding box center [94, 175] width 75 height 10
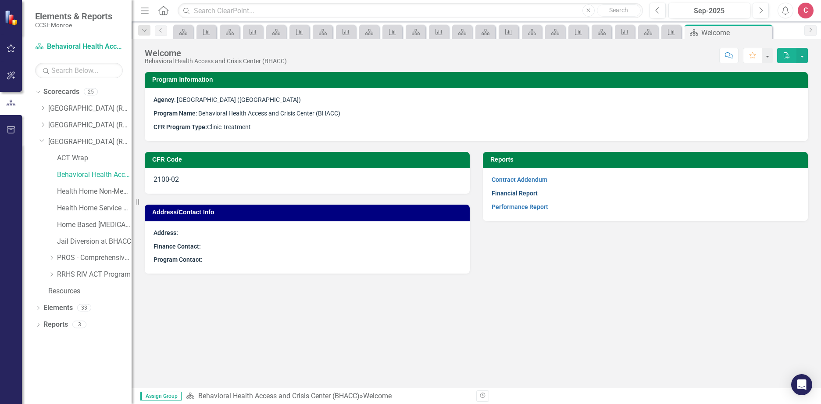
click at [509, 195] on link "Financial Report" at bounding box center [515, 192] width 46 height 7
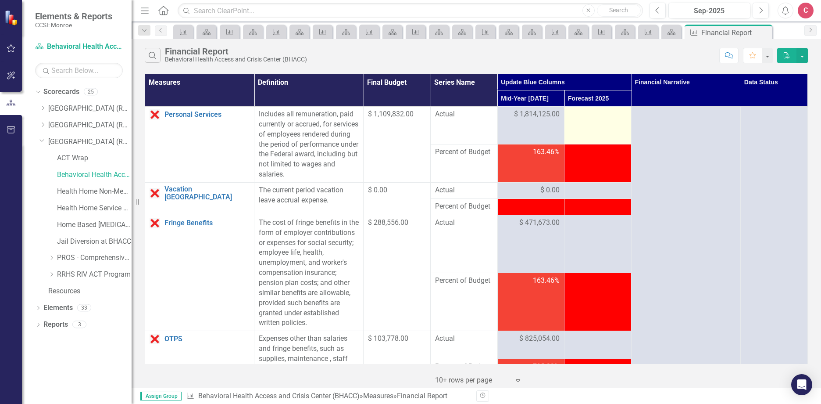
click at [580, 113] on div at bounding box center [598, 114] width 58 height 11
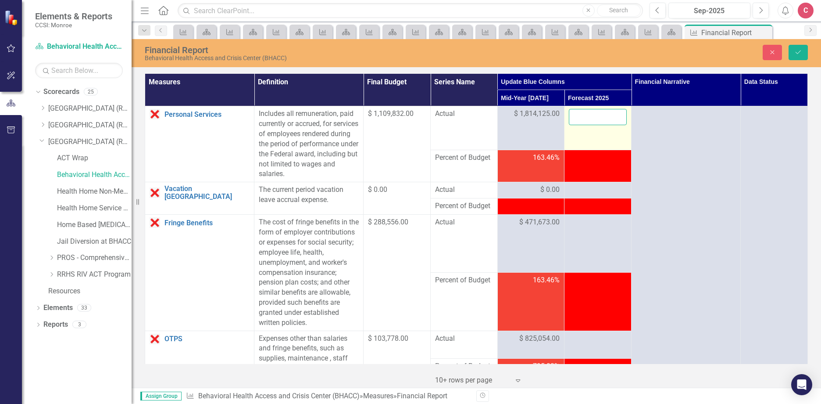
click at [579, 118] on input "number" at bounding box center [598, 117] width 58 height 16
type input "3444609"
click at [572, 186] on div at bounding box center [598, 190] width 58 height 11
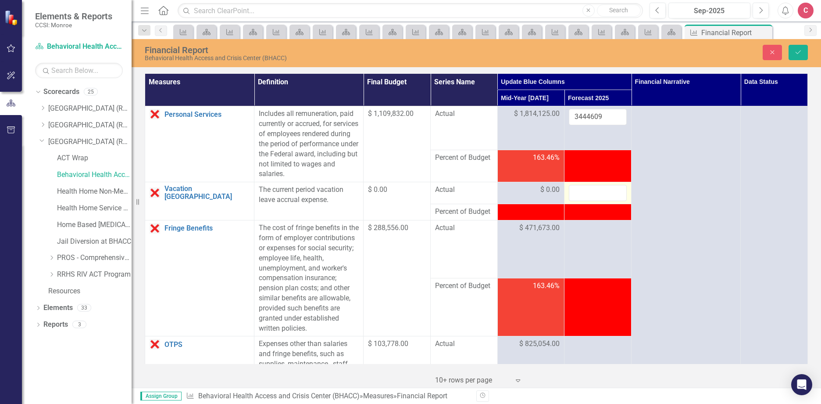
click at [581, 191] on input "number" at bounding box center [598, 193] width 58 height 16
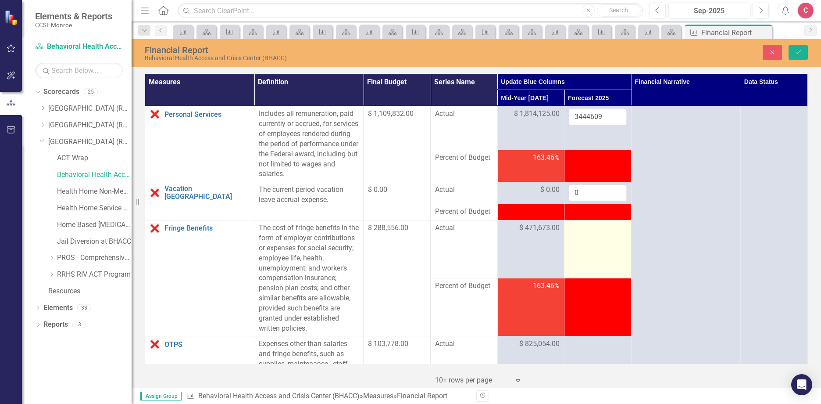
type input "0"
click at [579, 233] on div at bounding box center [598, 228] width 58 height 11
drag, startPoint x: 579, startPoint y: 233, endPoint x: 575, endPoint y: 229, distance: 5.3
click at [575, 229] on input "number" at bounding box center [598, 231] width 58 height 16
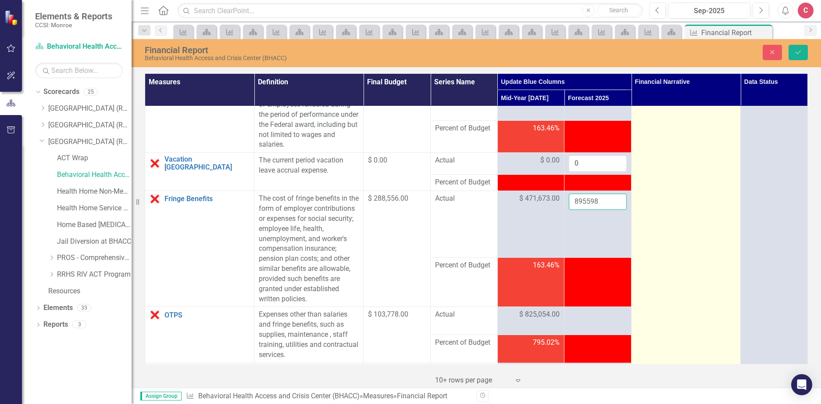
scroll to position [44, 0]
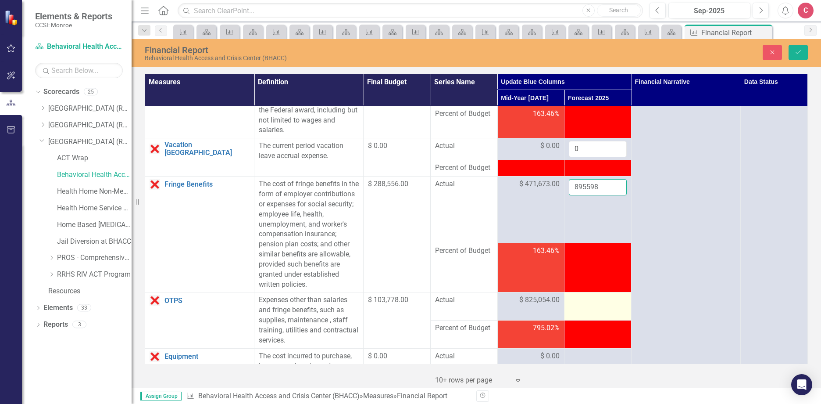
type input "895598"
click at [604, 297] on div at bounding box center [598, 300] width 58 height 11
drag, startPoint x: 604, startPoint y: 298, endPoint x: 591, endPoint y: 307, distance: 15.7
click at [591, 307] on input "number" at bounding box center [598, 303] width 58 height 16
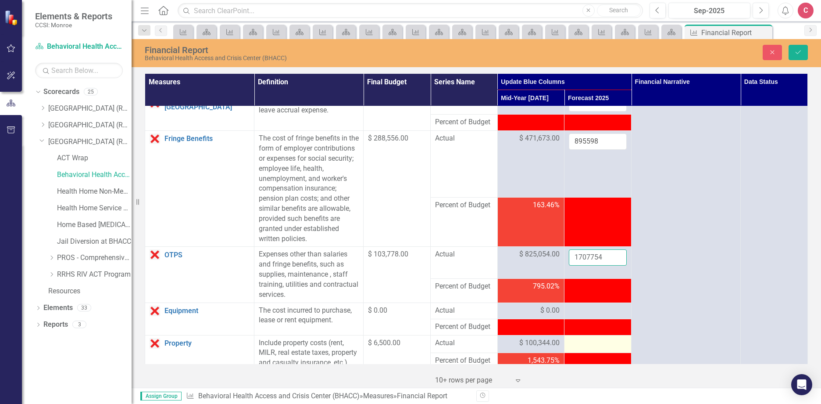
scroll to position [132, 0]
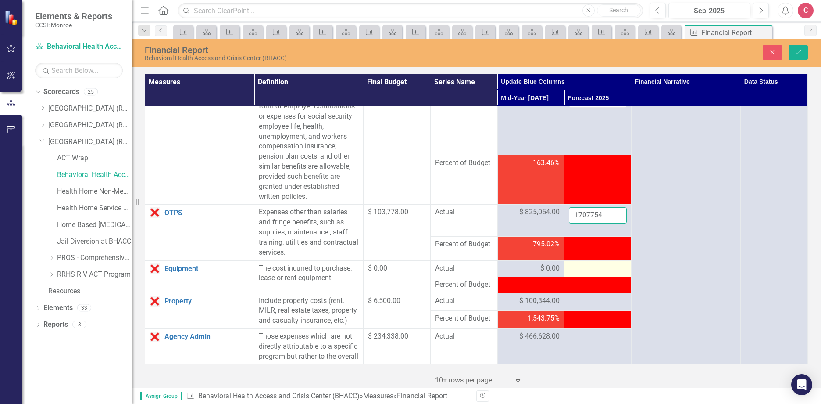
type input "1707754"
click at [582, 272] on div at bounding box center [598, 268] width 58 height 11
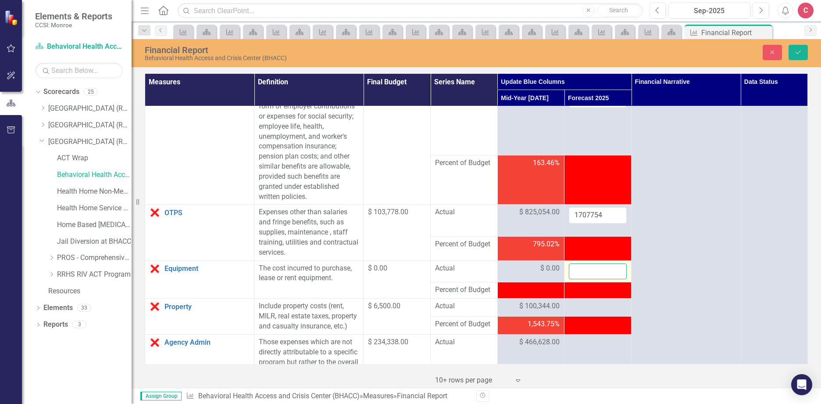
click at [580, 271] on input "number" at bounding box center [598, 271] width 58 height 16
type input "0"
click at [586, 313] on td at bounding box center [597, 307] width 67 height 18
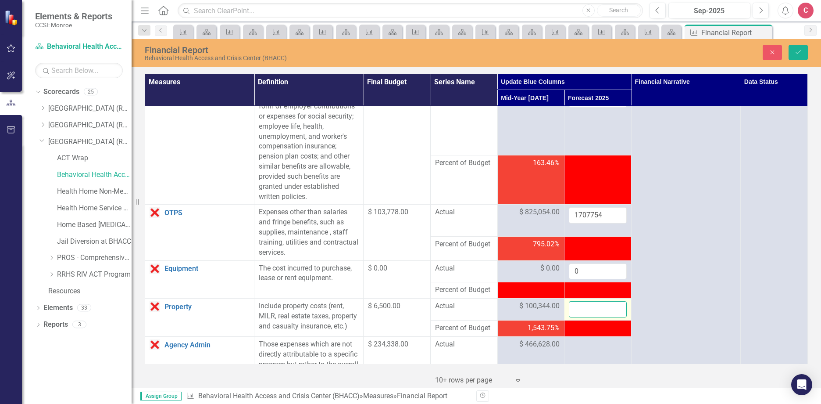
drag, startPoint x: 586, startPoint y: 313, endPoint x: 584, endPoint y: 308, distance: 5.1
click at [584, 308] on input "number" at bounding box center [598, 309] width 58 height 16
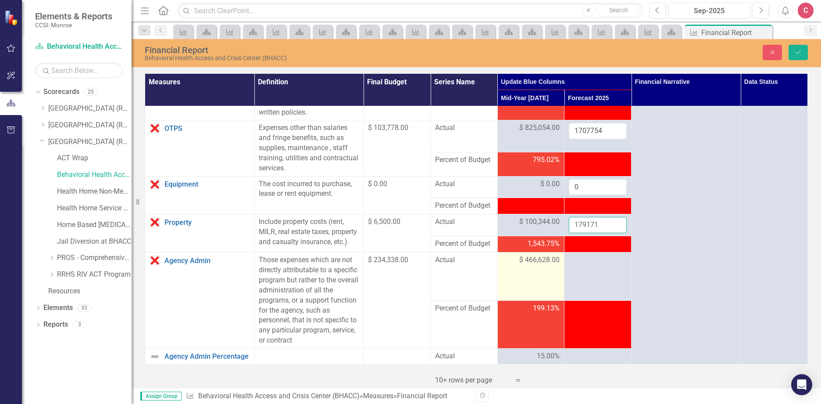
scroll to position [219, 0]
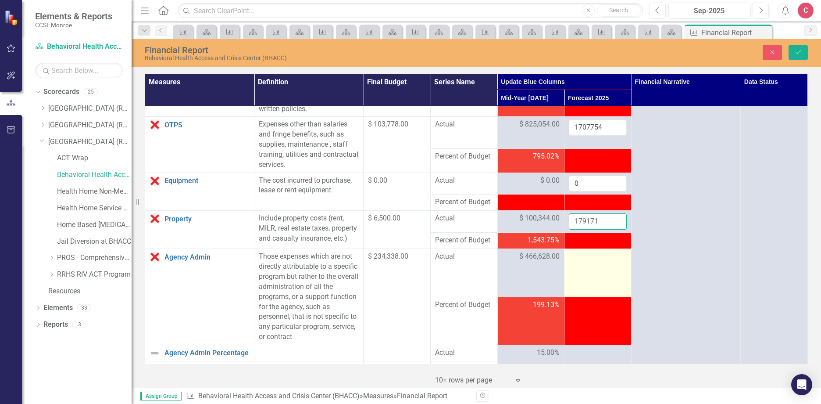
type input "179171"
click at [576, 271] on td at bounding box center [597, 273] width 67 height 48
drag, startPoint x: 576, startPoint y: 271, endPoint x: 576, endPoint y: 266, distance: 4.8
click at [576, 266] on input "number" at bounding box center [598, 259] width 58 height 16
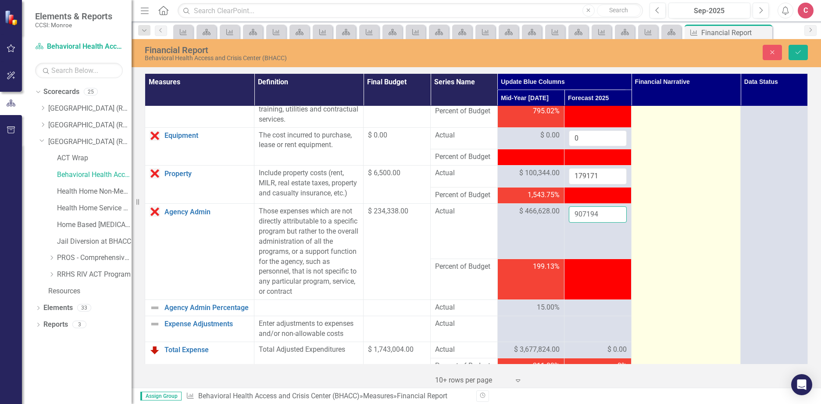
scroll to position [307, 0]
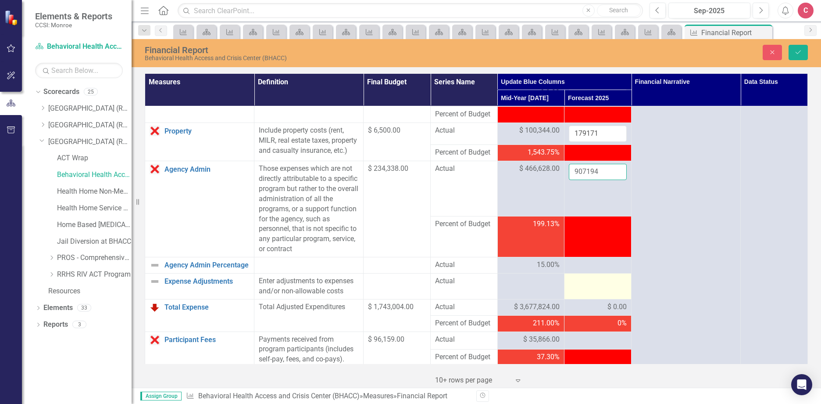
type input "907194"
click at [598, 286] on div at bounding box center [598, 281] width 58 height 11
click at [805, 56] on button "Save" at bounding box center [798, 52] width 19 height 15
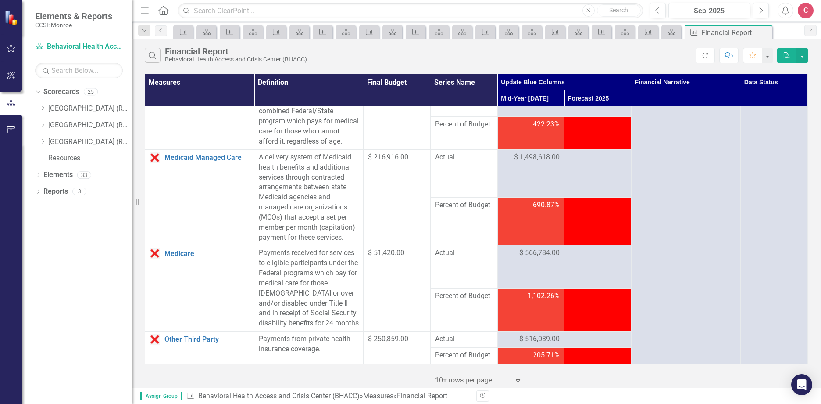
scroll to position [921, 0]
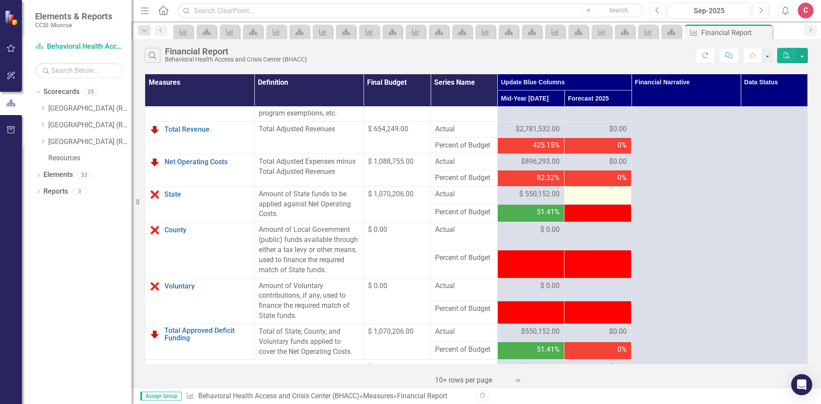
click at [583, 200] on div at bounding box center [598, 194] width 58 height 11
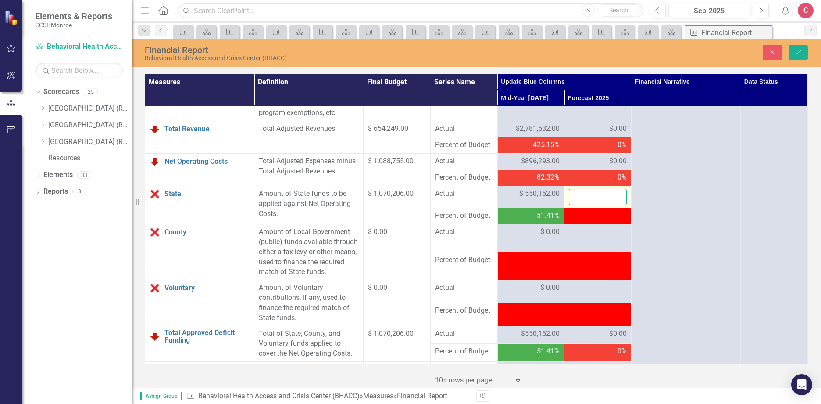
click at [582, 205] on input "number" at bounding box center [598, 197] width 58 height 16
type input "1039538"
click at [796, 51] on icon "Save" at bounding box center [798, 52] width 8 height 6
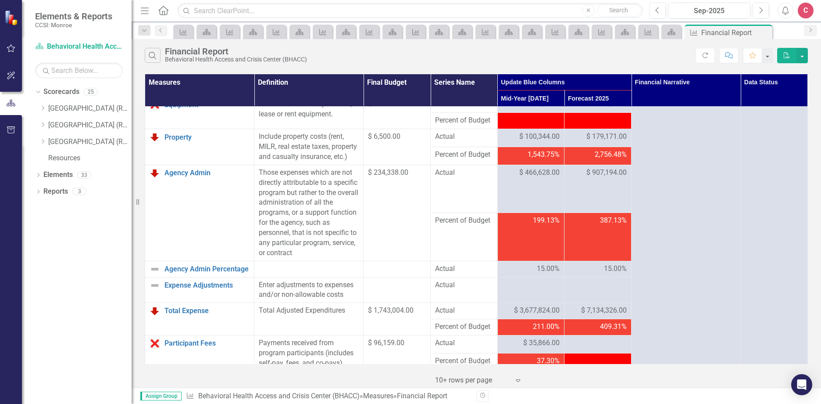
scroll to position [439, 0]
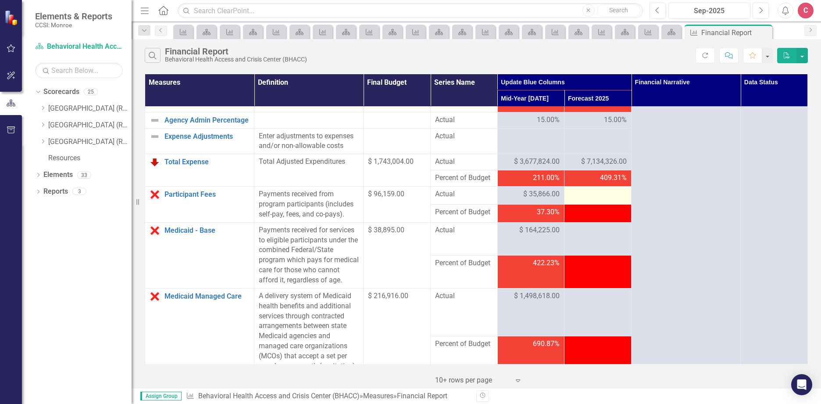
click at [589, 200] on div at bounding box center [598, 194] width 58 height 11
click at [588, 200] on div at bounding box center [598, 194] width 58 height 11
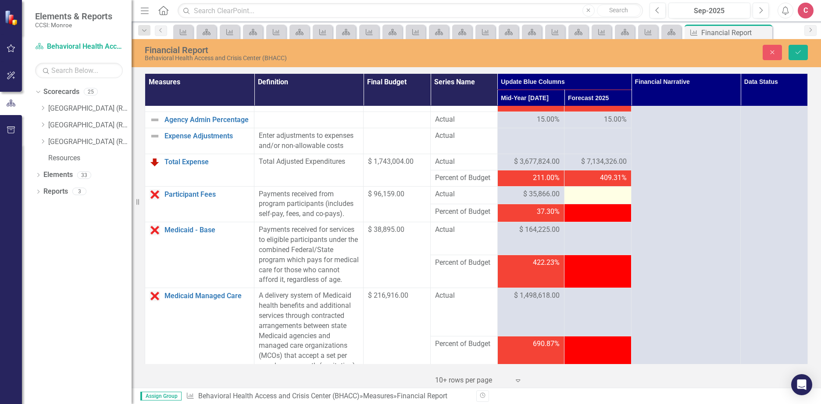
click at [588, 200] on div at bounding box center [598, 194] width 58 height 11
click at [586, 200] on div at bounding box center [598, 194] width 58 height 11
drag, startPoint x: 585, startPoint y: 207, endPoint x: 567, endPoint y: 207, distance: 18.0
click at [569, 200] on div at bounding box center [598, 194] width 58 height 11
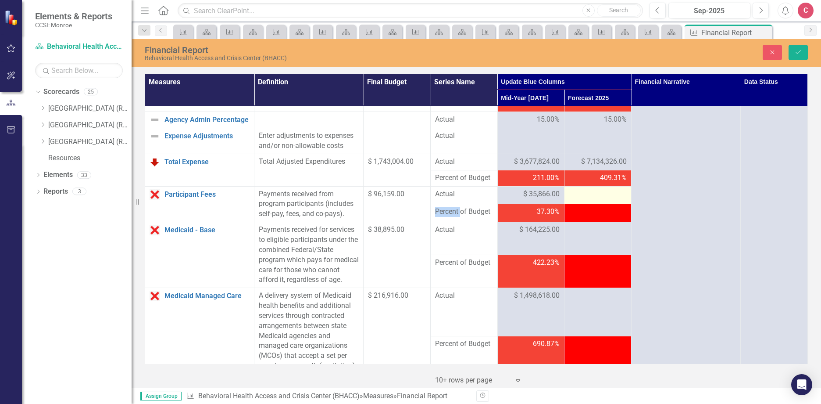
click at [569, 200] on div at bounding box center [598, 194] width 58 height 11
drag, startPoint x: 567, startPoint y: 207, endPoint x: 618, endPoint y: 207, distance: 50.4
click at [572, 200] on div at bounding box center [598, 194] width 58 height 11
click at [618, 200] on div at bounding box center [598, 194] width 58 height 11
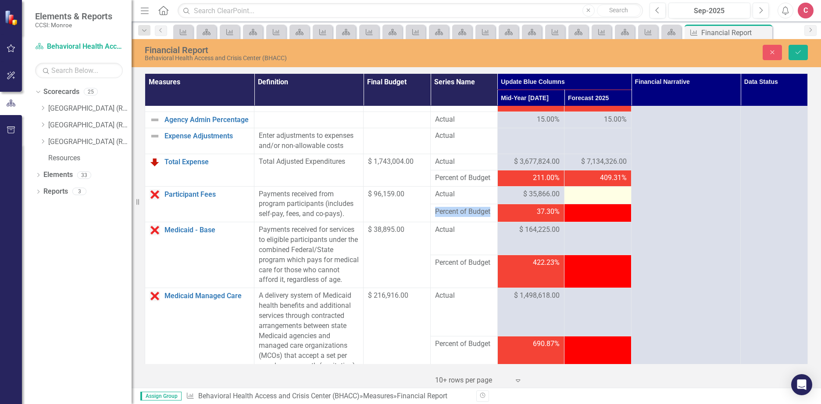
click at [618, 200] on div at bounding box center [598, 194] width 58 height 11
drag, startPoint x: 797, startPoint y: 57, endPoint x: 800, endPoint y: 75, distance: 18.4
click at [797, 58] on button "Save" at bounding box center [798, 52] width 19 height 15
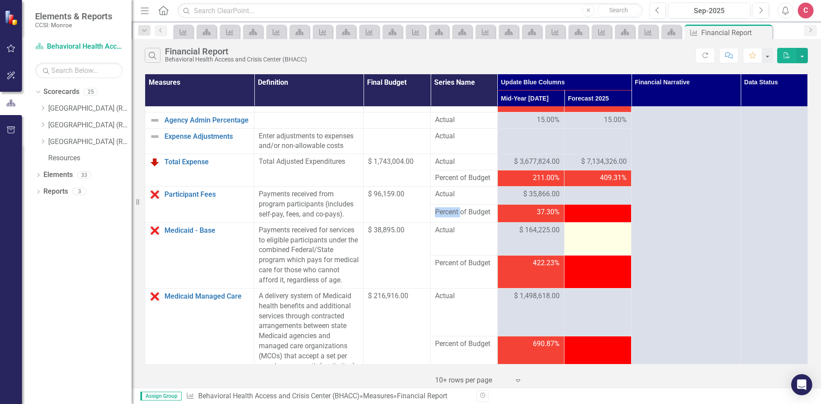
scroll to position [482, 0]
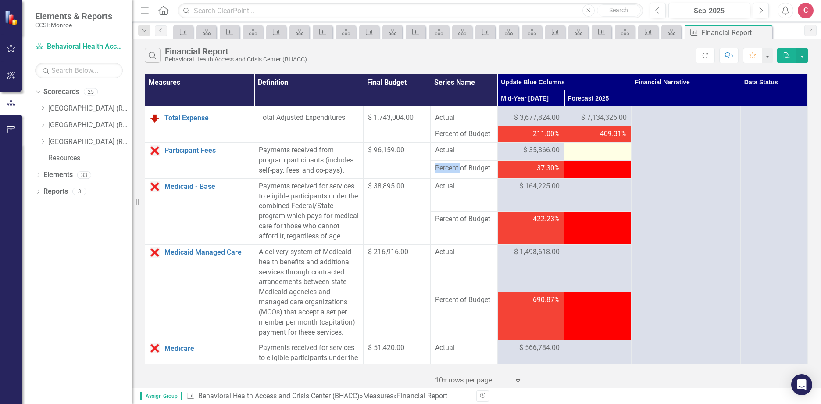
click at [582, 156] on div at bounding box center [598, 150] width 58 height 11
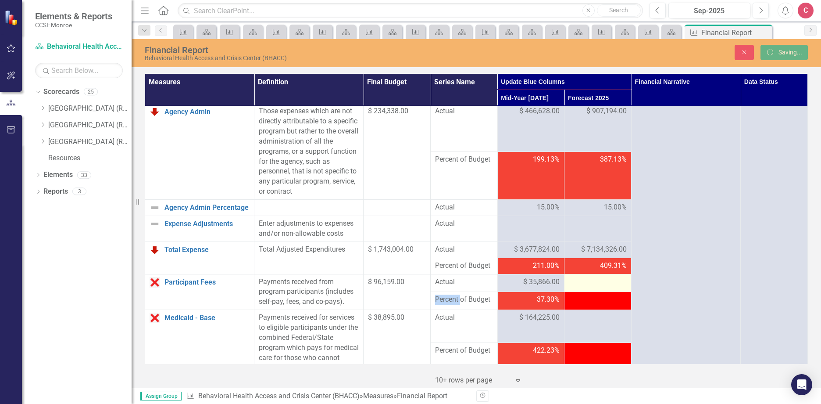
drag, startPoint x: 585, startPoint y: 295, endPoint x: 573, endPoint y: 292, distance: 12.2
click at [573, 287] on div at bounding box center [598, 282] width 58 height 11
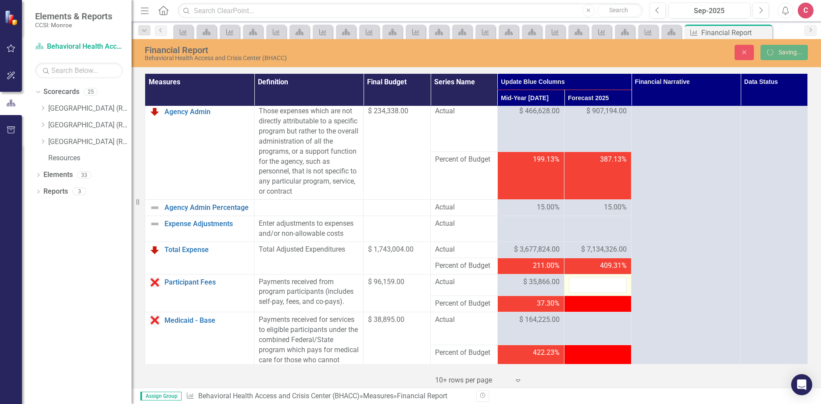
click at [569, 293] on input "number" at bounding box center [598, 285] width 58 height 16
type input "69130"
click at [593, 325] on div at bounding box center [598, 319] width 58 height 11
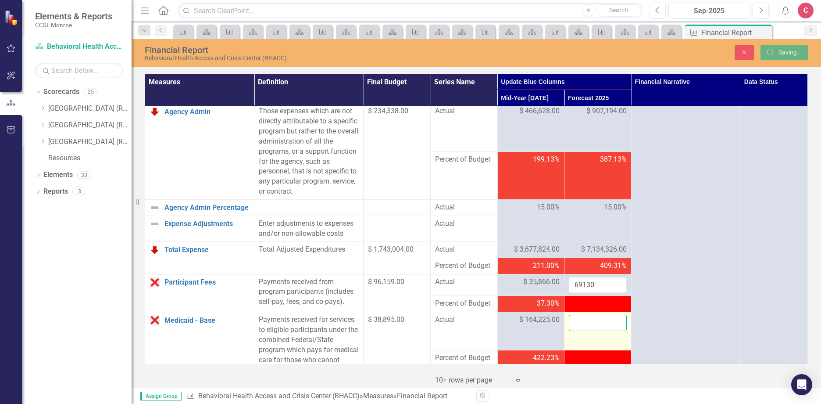
drag, startPoint x: 593, startPoint y: 332, endPoint x: 588, endPoint y: 332, distance: 4.4
click at [588, 331] on input "number" at bounding box center [598, 322] width 58 height 16
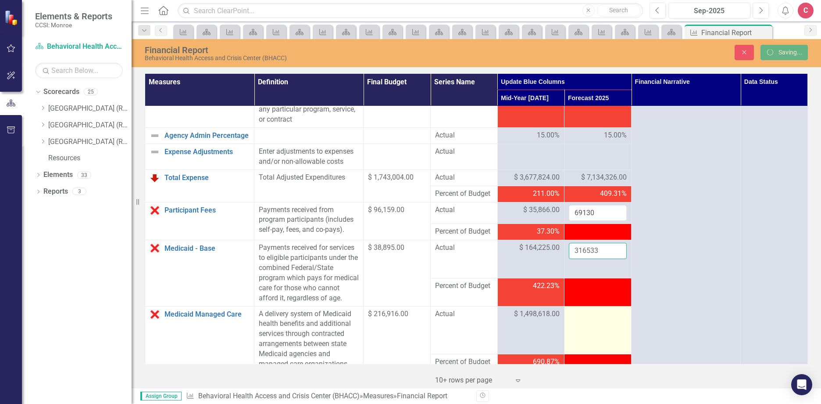
scroll to position [439, 0]
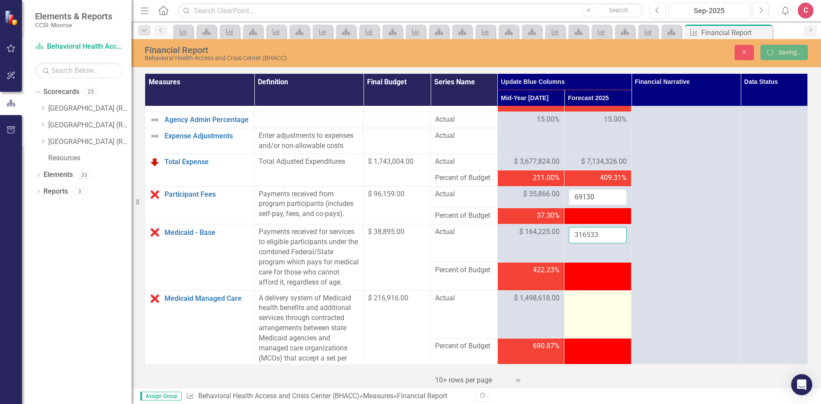
type input "316533"
click at [590, 329] on td at bounding box center [597, 314] width 67 height 48
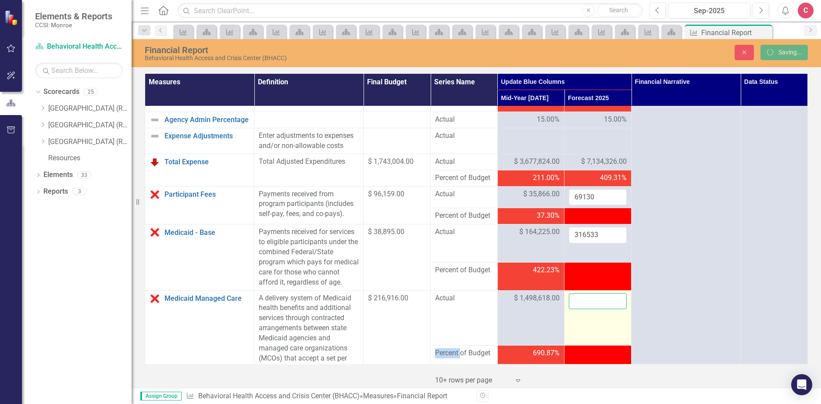
drag, startPoint x: 590, startPoint y: 329, endPoint x: 582, endPoint y: 323, distance: 9.7
click at [582, 309] on input "number" at bounding box center [598, 301] width 58 height 16
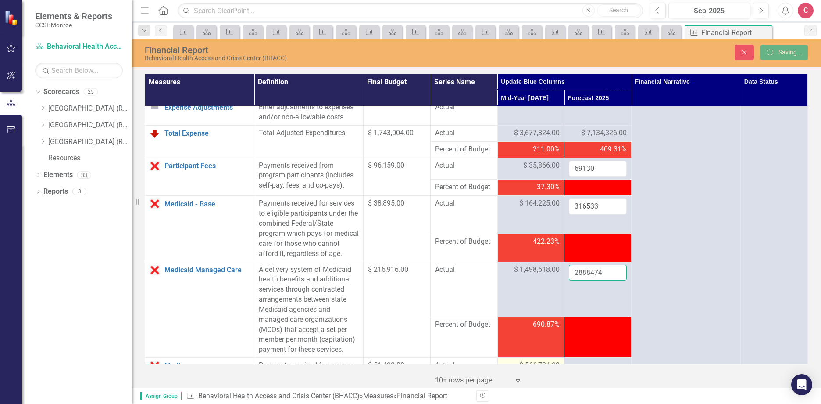
scroll to position [570, 0]
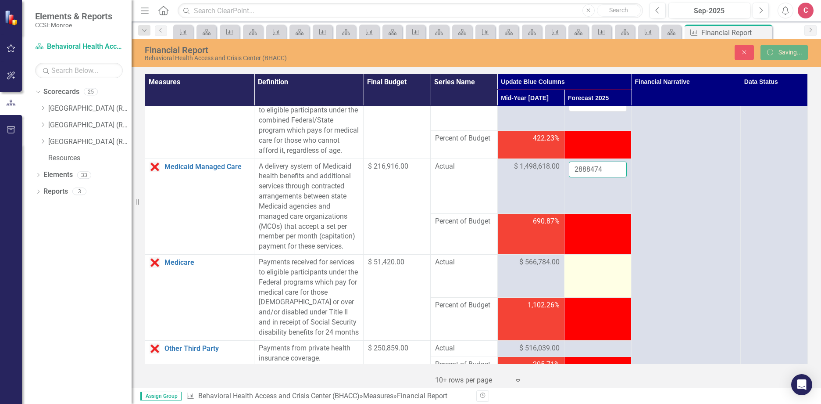
type input "2888474"
click at [584, 268] on div at bounding box center [598, 262] width 58 height 11
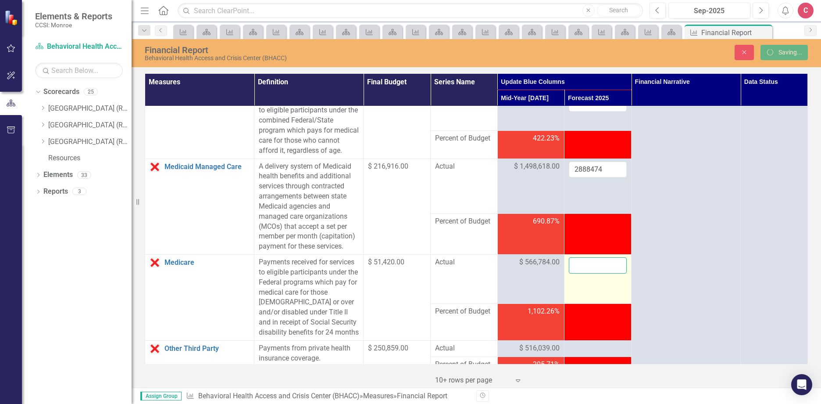
drag, startPoint x: 584, startPoint y: 279, endPoint x: 584, endPoint y: 287, distance: 7.5
click at [584, 273] on input "number" at bounding box center [598, 265] width 58 height 16
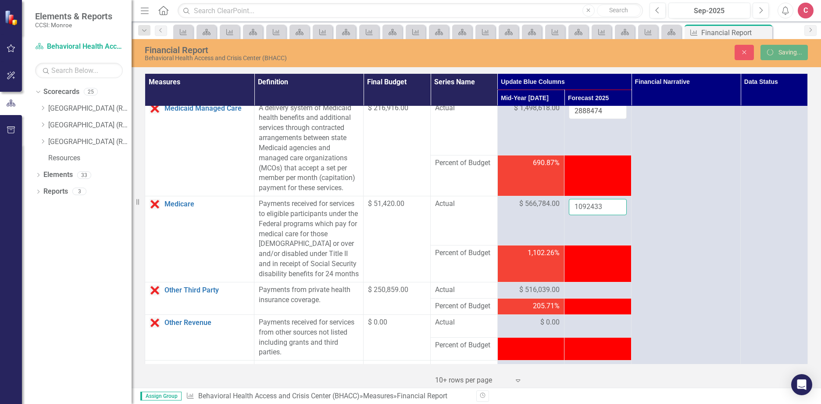
scroll to position [658, 0]
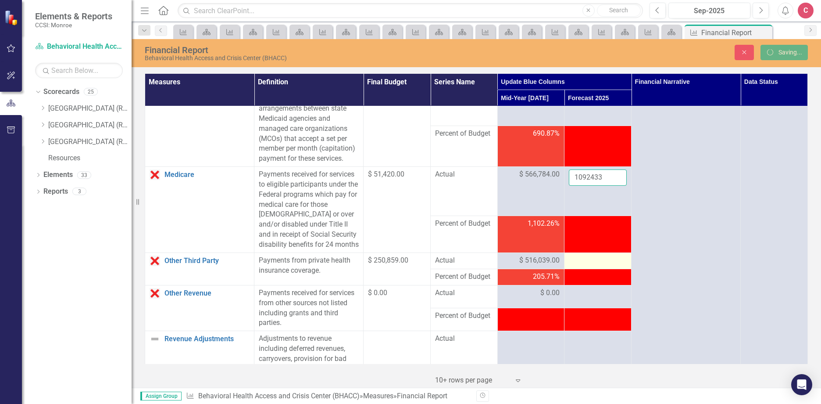
type input "1092433"
click at [586, 266] on div at bounding box center [598, 260] width 58 height 11
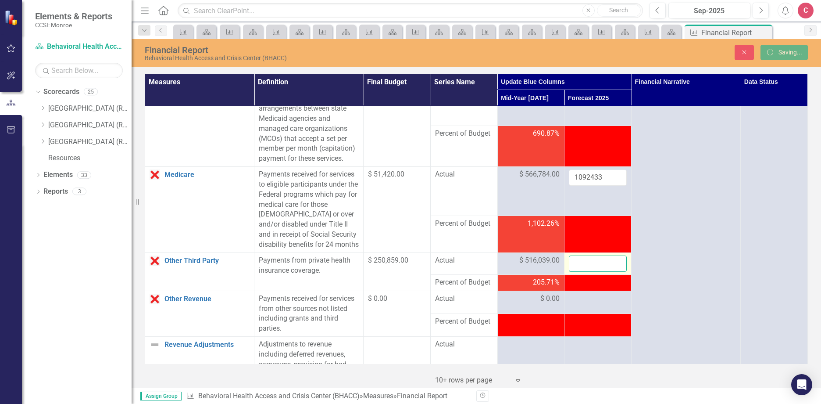
drag, startPoint x: 587, startPoint y: 289, endPoint x: 586, endPoint y: 293, distance: 4.4
click at [586, 272] on input "number" at bounding box center [598, 263] width 58 height 16
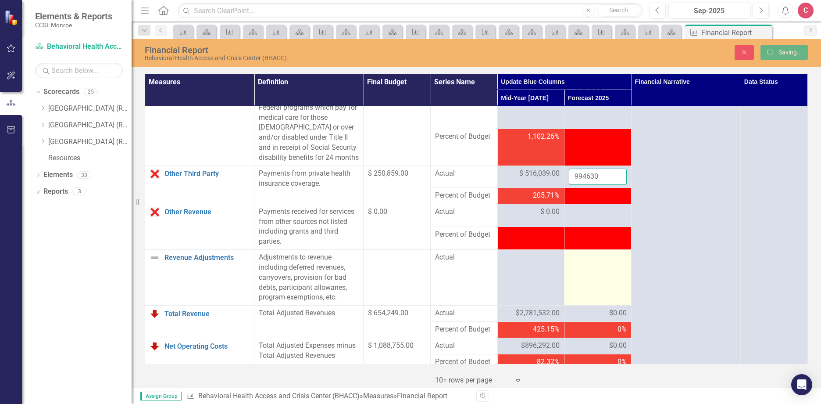
scroll to position [746, 0]
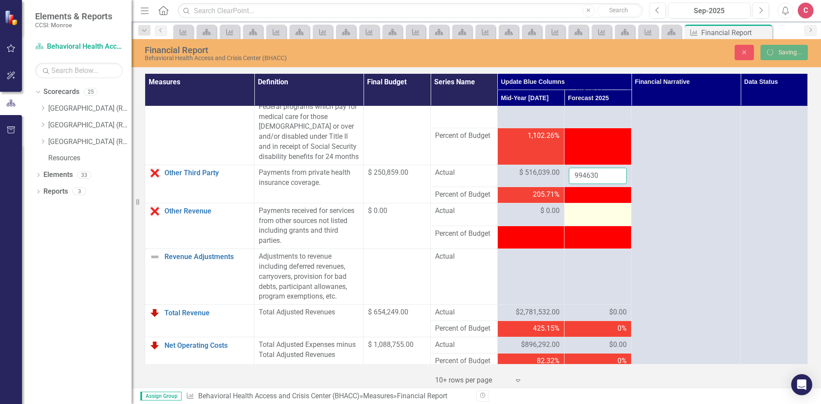
type input "994630"
click at [574, 216] on div at bounding box center [598, 211] width 58 height 11
drag, startPoint x: 574, startPoint y: 245, endPoint x: 585, endPoint y: 245, distance: 11.0
click at [585, 222] on input "number" at bounding box center [598, 214] width 58 height 16
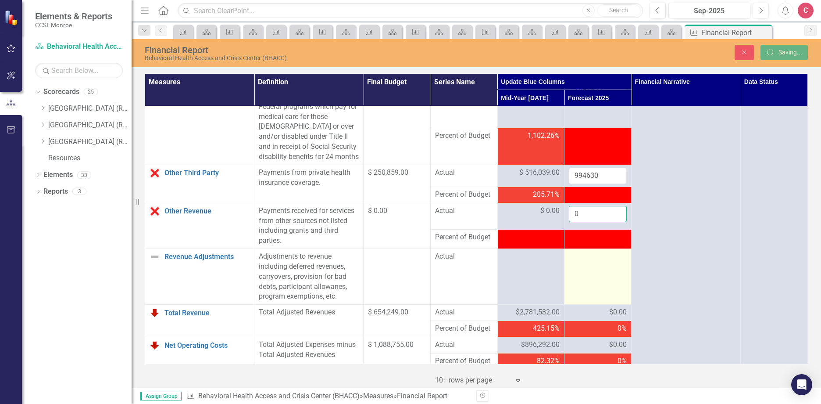
type input "0"
click at [597, 304] on td at bounding box center [597, 277] width 67 height 56
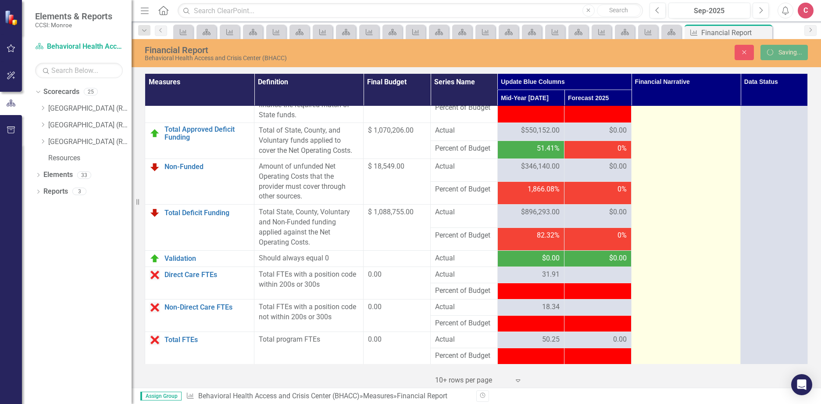
scroll to position [1160, 0]
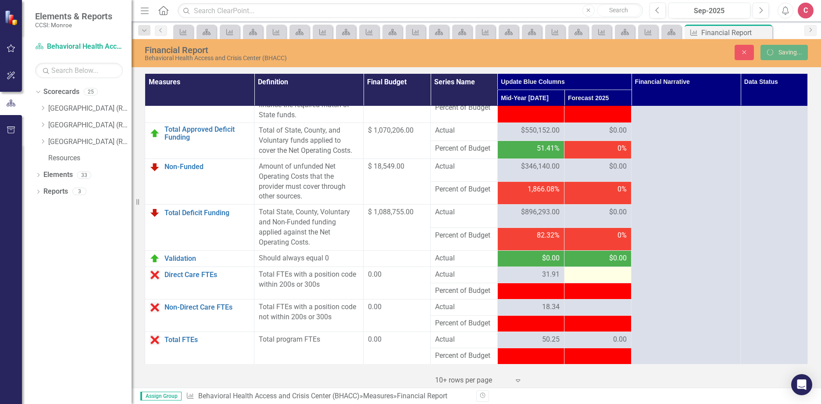
click at [584, 279] on div at bounding box center [598, 274] width 58 height 11
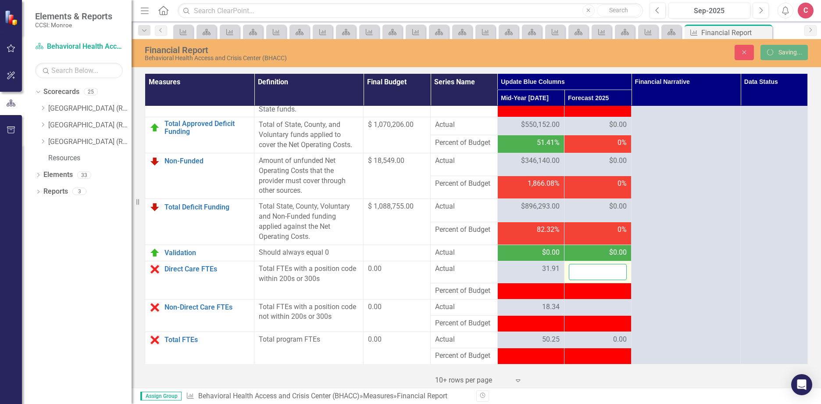
drag, startPoint x: 584, startPoint y: 279, endPoint x: 584, endPoint y: 274, distance: 4.8
click at [584, 274] on input "number" at bounding box center [598, 272] width 58 height 16
type input "32"
click at [577, 312] on div at bounding box center [598, 307] width 58 height 11
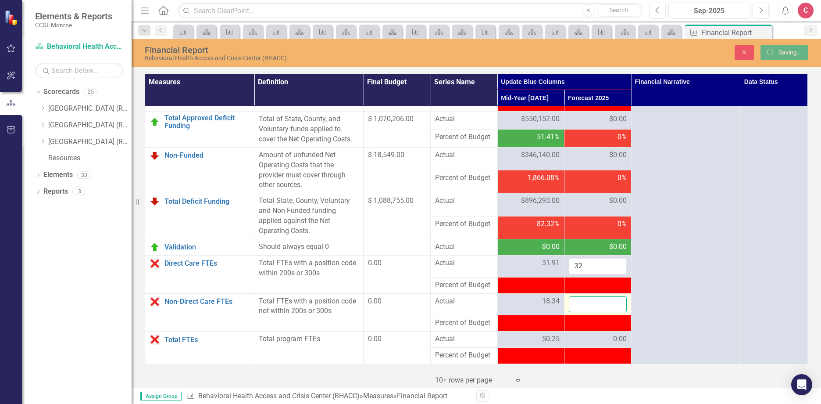
click at [575, 312] on input "number" at bounding box center [598, 304] width 58 height 16
type input "18.5"
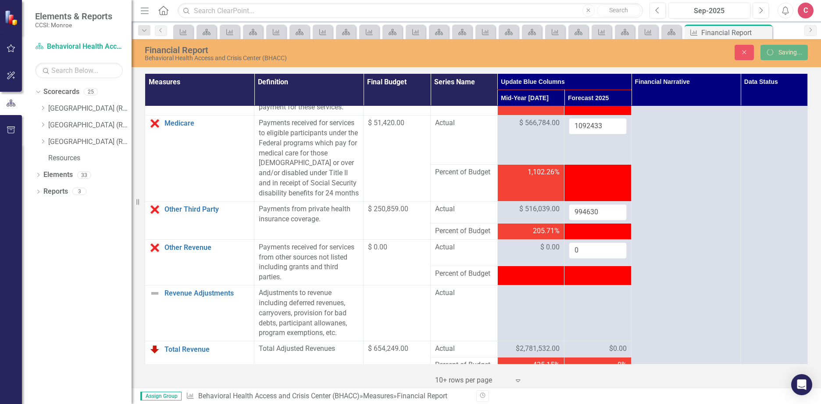
scroll to position [0, 0]
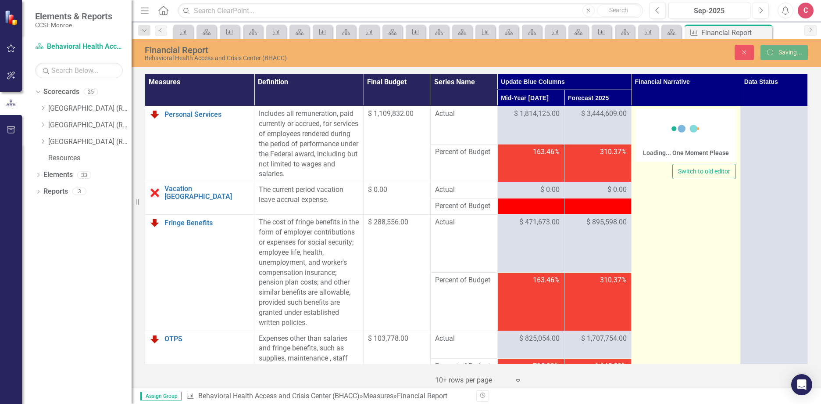
click at [661, 125] on div "Loading... One Moment Please" at bounding box center [686, 136] width 86 height 50
click at [661, 125] on div "Loading... One Moment Please" at bounding box center [686, 135] width 100 height 53
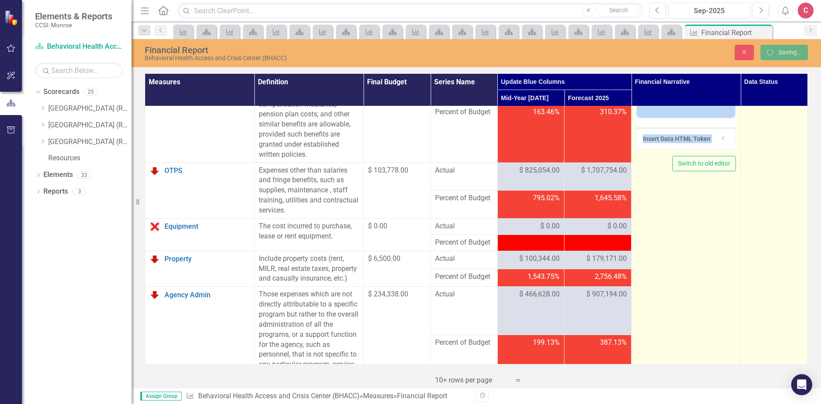
scroll to position [175, 0]
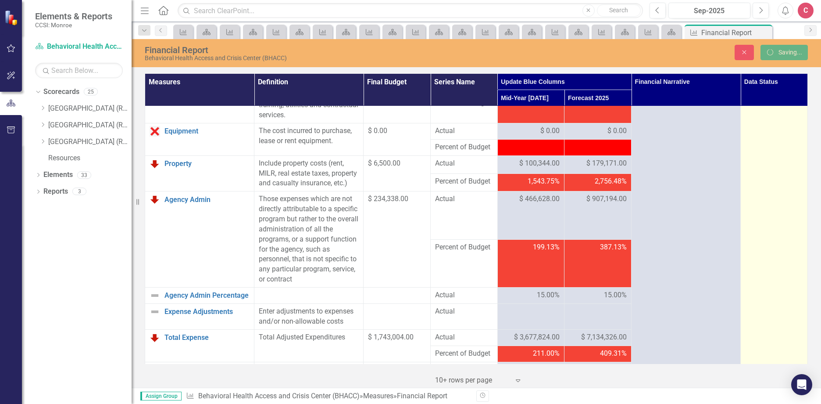
scroll to position [0, 0]
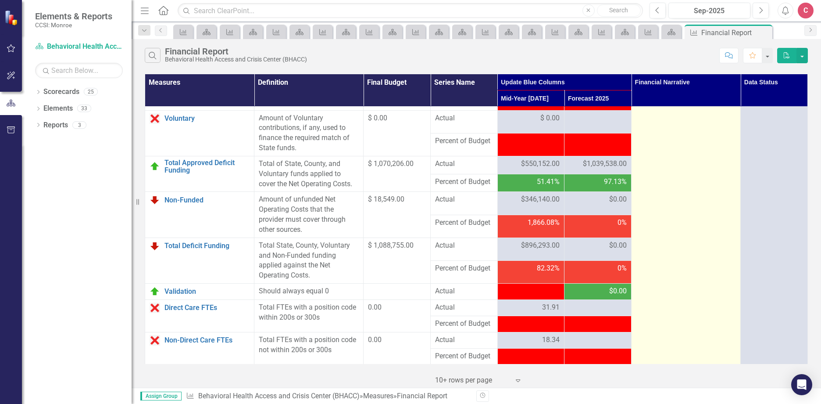
scroll to position [1152, 0]
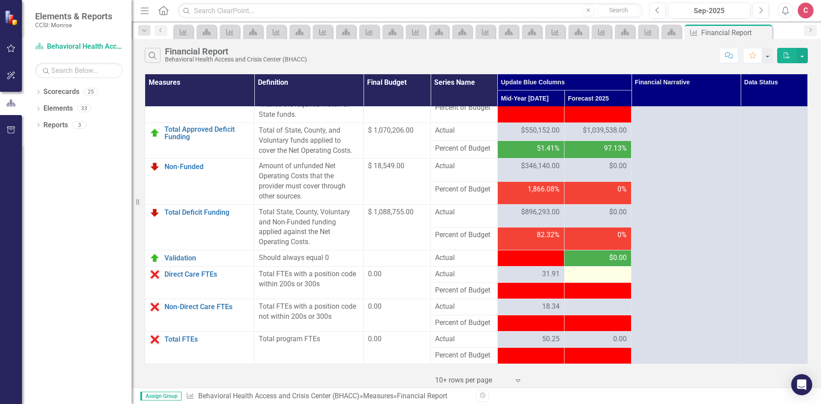
click at [577, 275] on div at bounding box center [598, 274] width 58 height 11
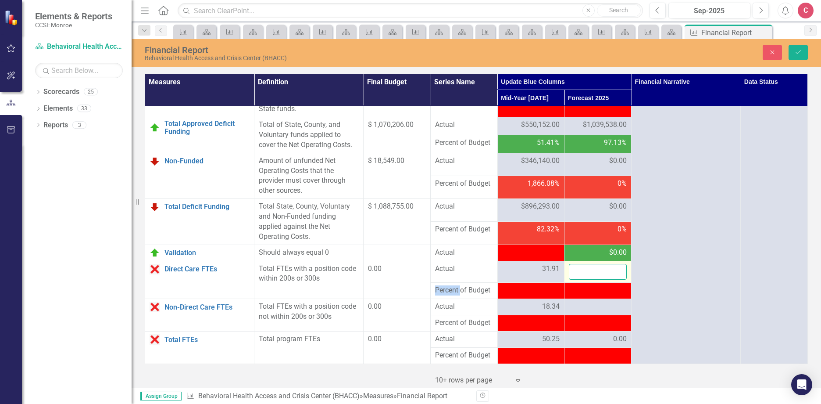
drag, startPoint x: 579, startPoint y: 275, endPoint x: 593, endPoint y: 277, distance: 13.7
click at [593, 277] on input "number" at bounding box center [598, 272] width 58 height 16
type input "32"
click at [587, 308] on div at bounding box center [598, 306] width 58 height 11
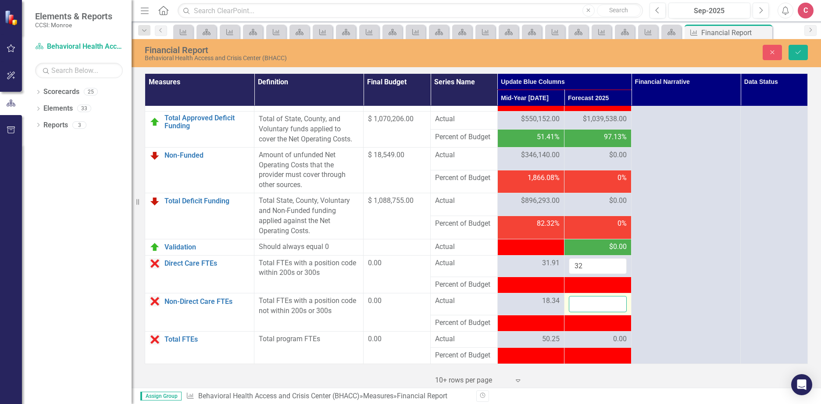
drag, startPoint x: 587, startPoint y: 308, endPoint x: 580, endPoint y: 312, distance: 8.1
click at [580, 312] on input "number" at bounding box center [598, 304] width 58 height 16
type input "18.5"
click at [802, 54] on button "Save" at bounding box center [798, 52] width 19 height 15
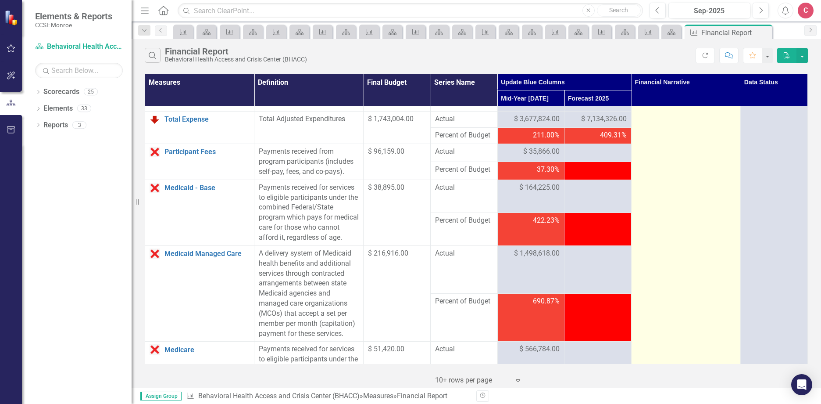
scroll to position [482, 0]
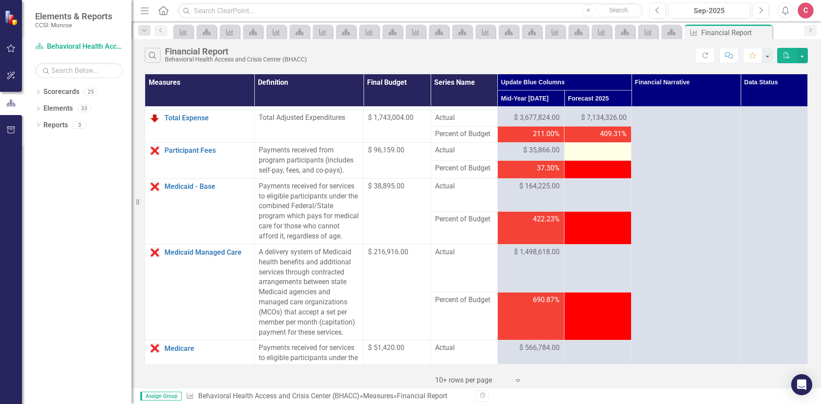
click at [591, 156] on div at bounding box center [598, 150] width 58 height 11
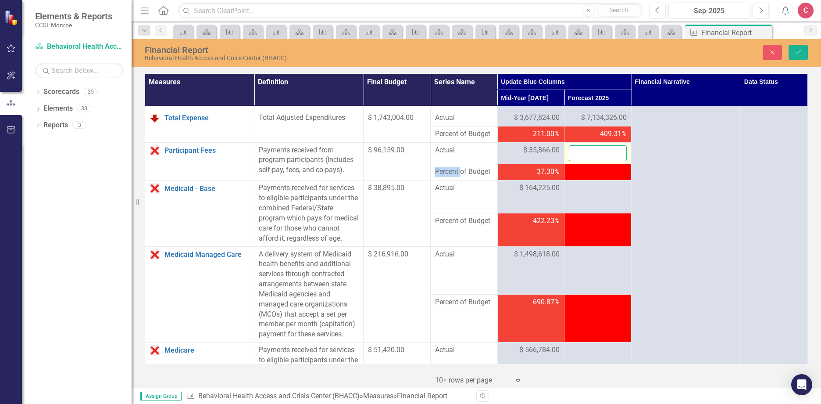
drag, startPoint x: 591, startPoint y: 162, endPoint x: 579, endPoint y: 160, distance: 12.0
click at [579, 160] on input "number" at bounding box center [598, 153] width 58 height 16
type input "69130"
click at [585, 193] on div at bounding box center [598, 188] width 58 height 11
click at [580, 204] on td at bounding box center [597, 196] width 67 height 33
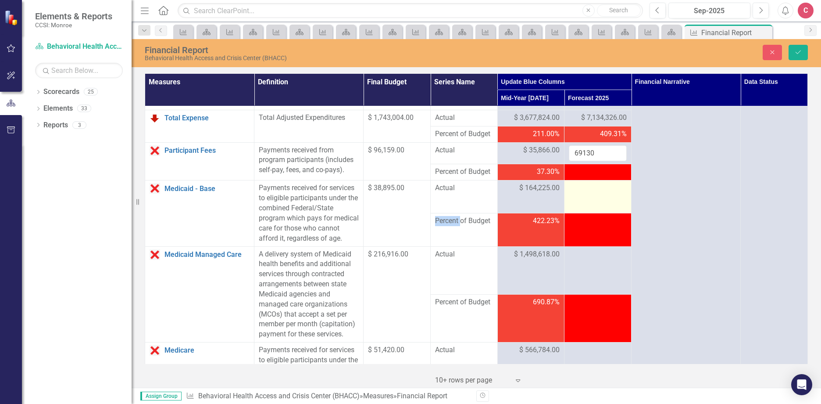
click at [580, 204] on td at bounding box center [597, 196] width 67 height 33
click at [578, 199] on input "number" at bounding box center [598, 191] width 58 height 16
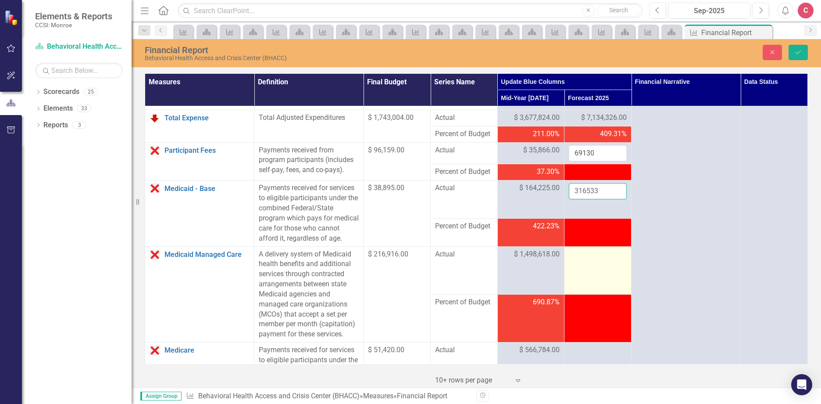
type input "316533"
click at [590, 286] on td at bounding box center [597, 270] width 67 height 48
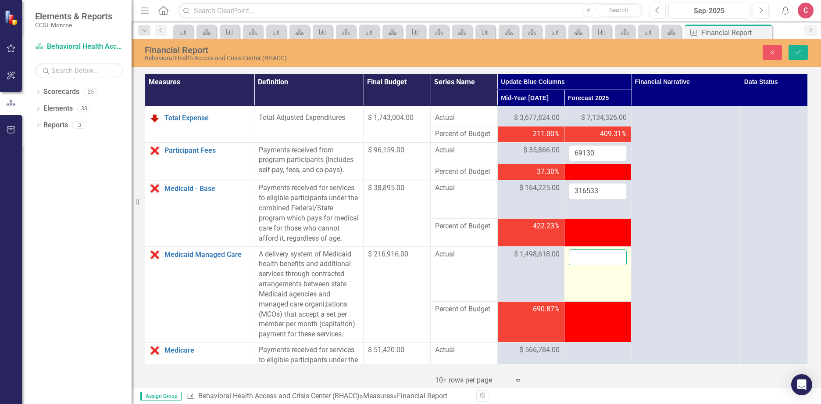
drag, startPoint x: 590, startPoint y: 286, endPoint x: 581, endPoint y: 276, distance: 13.0
click at [581, 265] on input "number" at bounding box center [598, 257] width 58 height 16
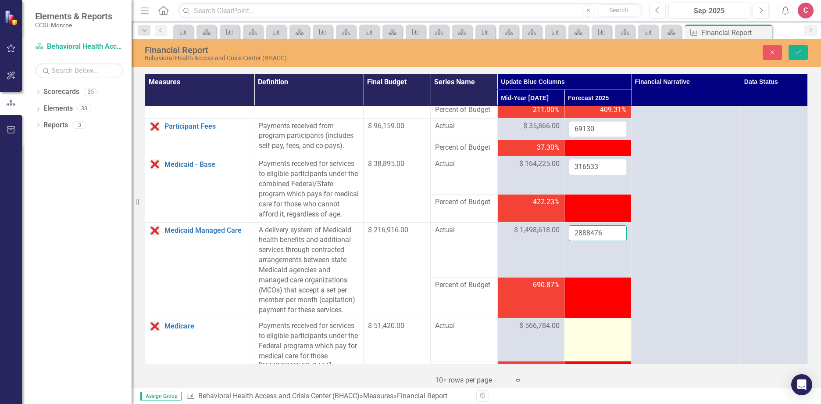
scroll to position [570, 0]
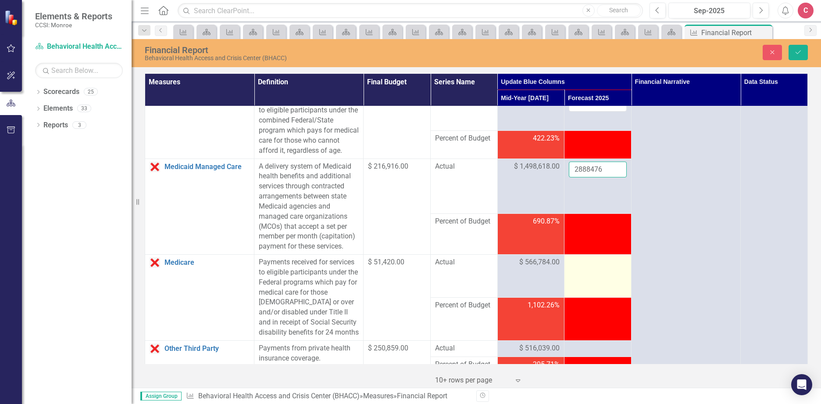
type input "2888476"
click at [580, 297] on td at bounding box center [597, 275] width 67 height 43
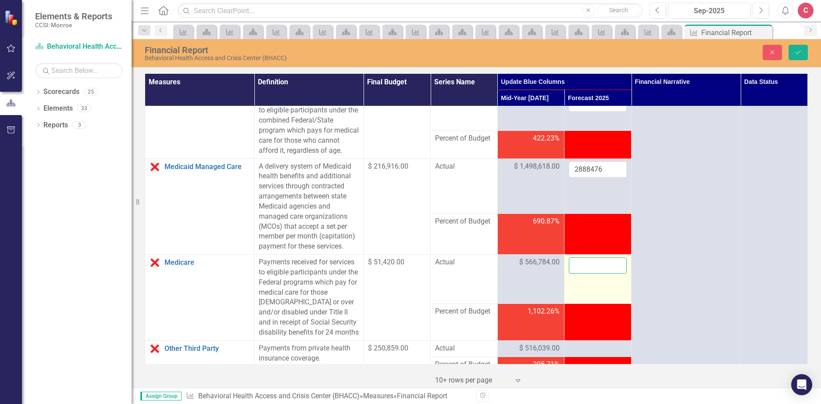
drag, startPoint x: 580, startPoint y: 298, endPoint x: 574, endPoint y: 289, distance: 10.7
click at [571, 273] on input "number" at bounding box center [598, 265] width 58 height 16
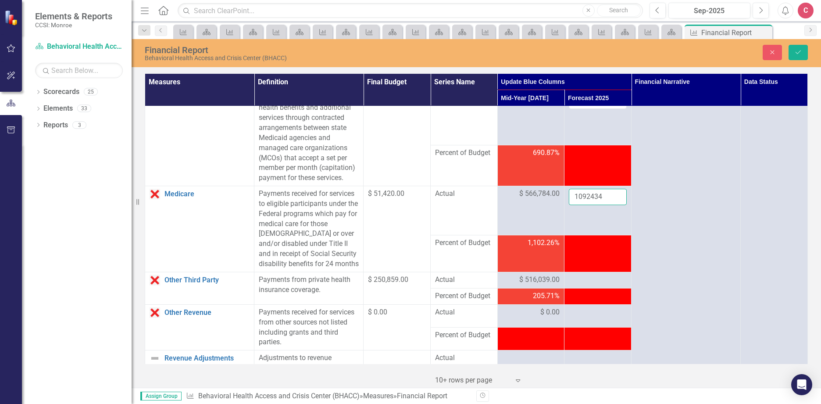
scroll to position [658, 0]
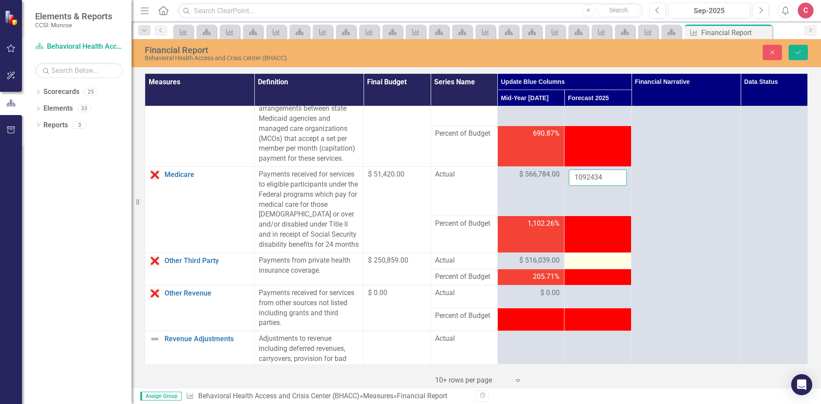
type input "1092434"
click at [573, 266] on div at bounding box center [598, 260] width 58 height 11
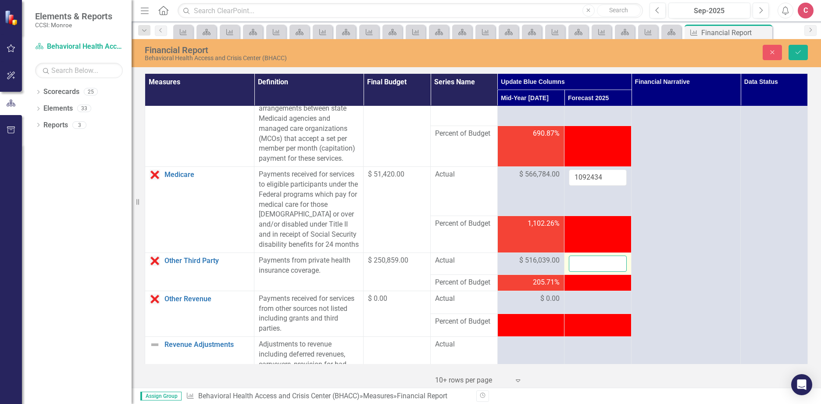
click at [573, 272] on input "number" at bounding box center [598, 263] width 58 height 16
type input "994631"
click at [801, 52] on icon "Save" at bounding box center [798, 52] width 8 height 6
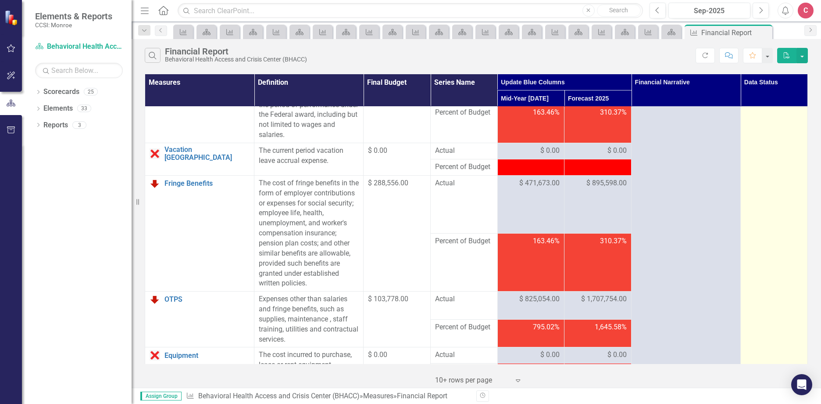
scroll to position [0, 0]
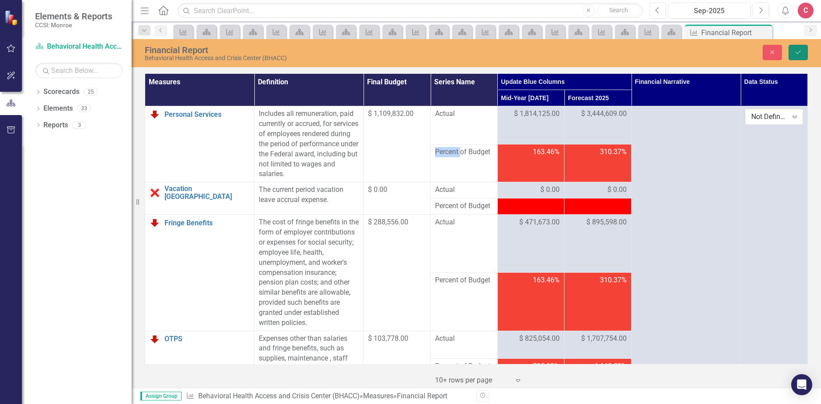
drag, startPoint x: 752, startPoint y: 121, endPoint x: 797, endPoint y: 52, distance: 81.5
click at [797, 52] on icon "Save" at bounding box center [798, 52] width 8 height 6
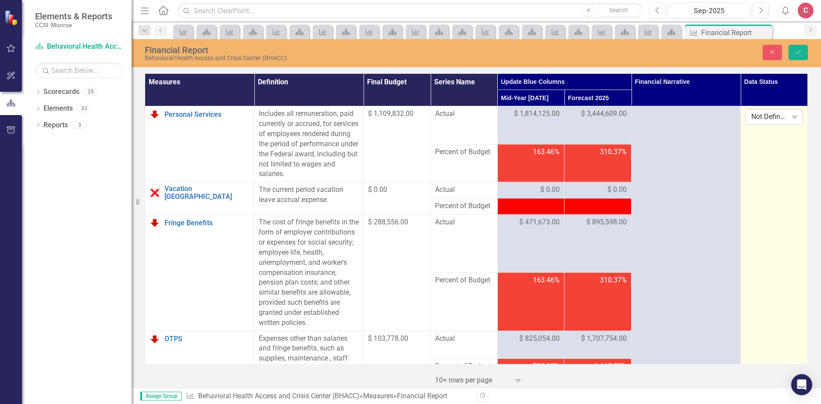
click at [793, 116] on icon at bounding box center [795, 117] width 4 height 3
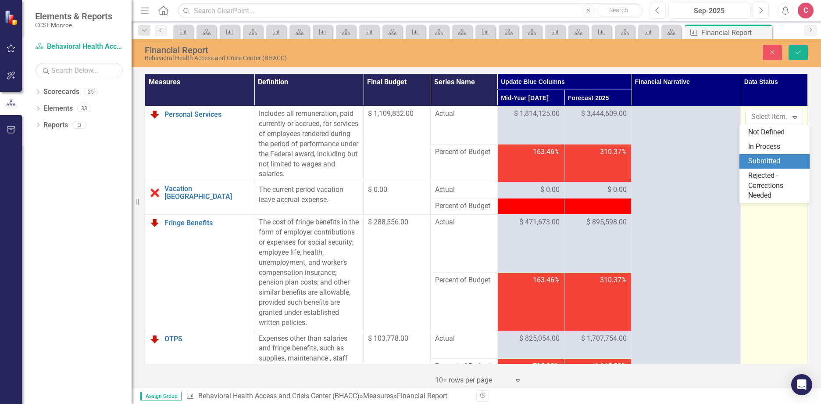
click at [761, 160] on div "Submitted" at bounding box center [776, 161] width 56 height 10
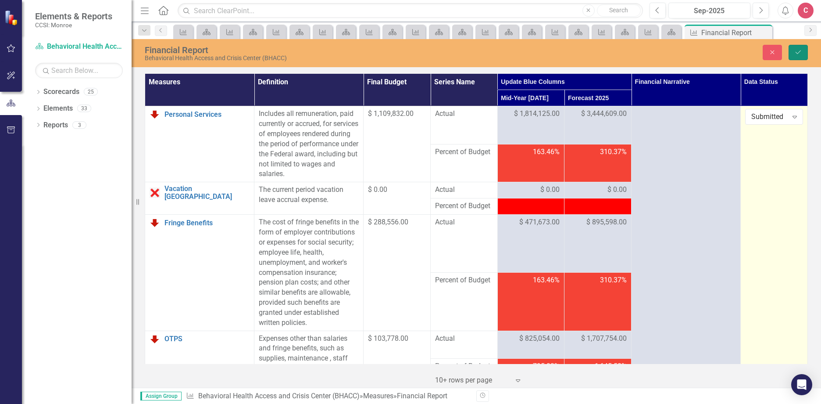
click at [794, 46] on button "Save" at bounding box center [798, 52] width 19 height 15
